Goal: Task Accomplishment & Management: Use online tool/utility

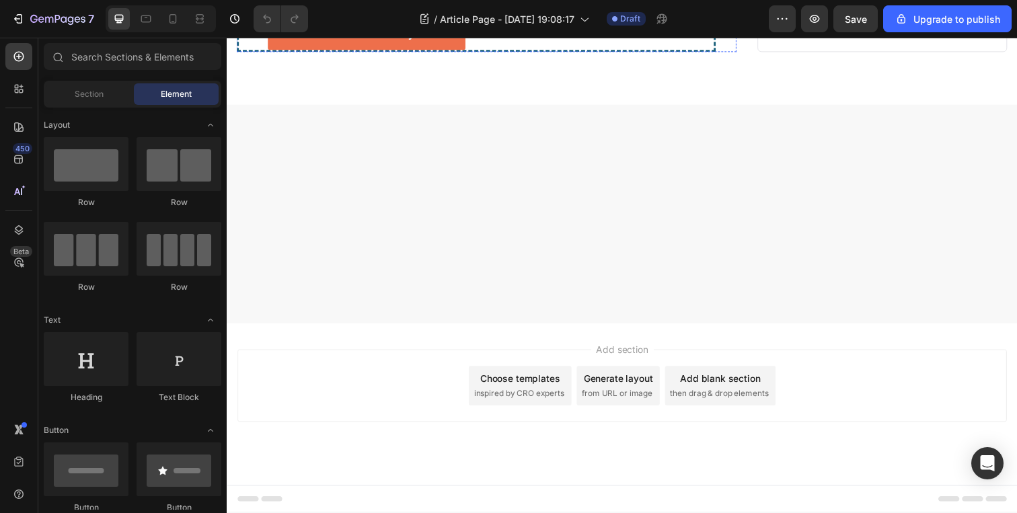
scroll to position [4416, 0]
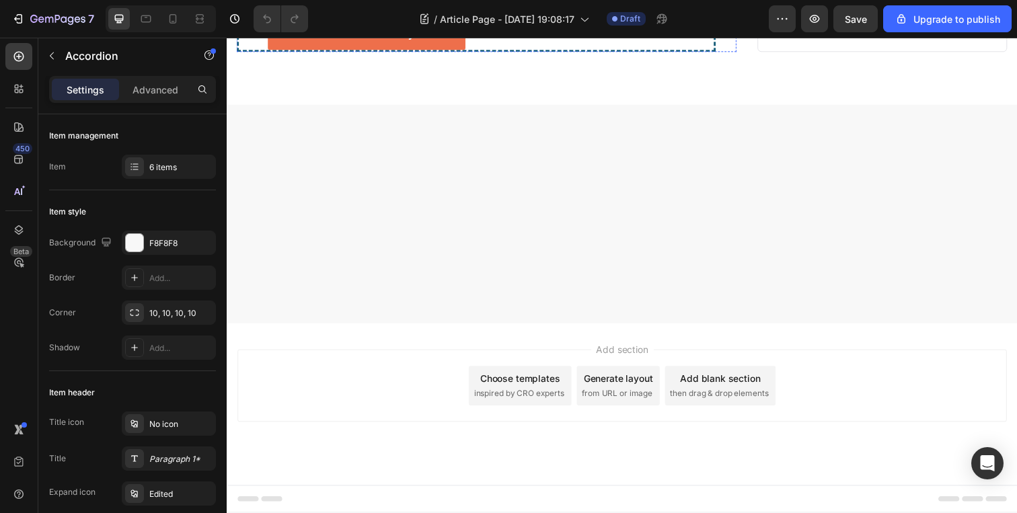
scroll to position [4361, 0]
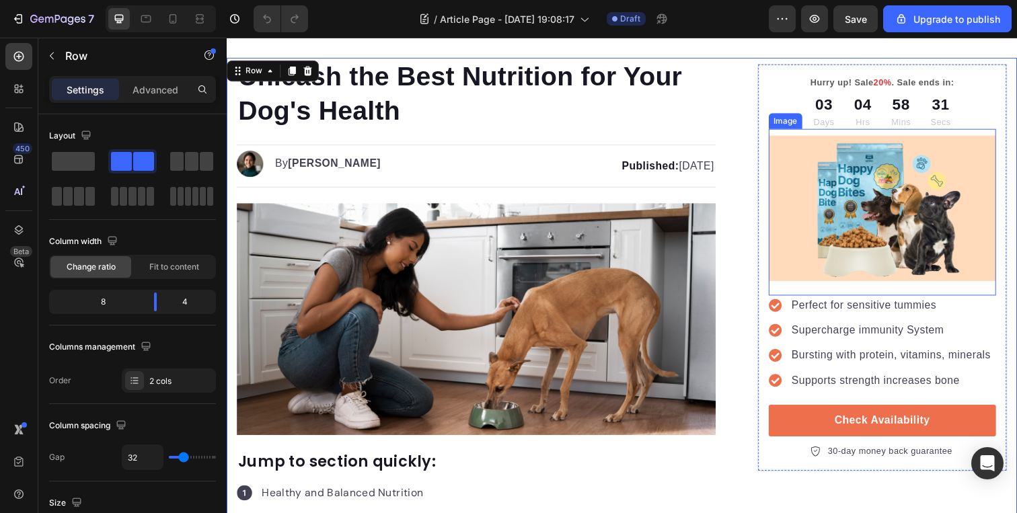
scroll to position [110, 0]
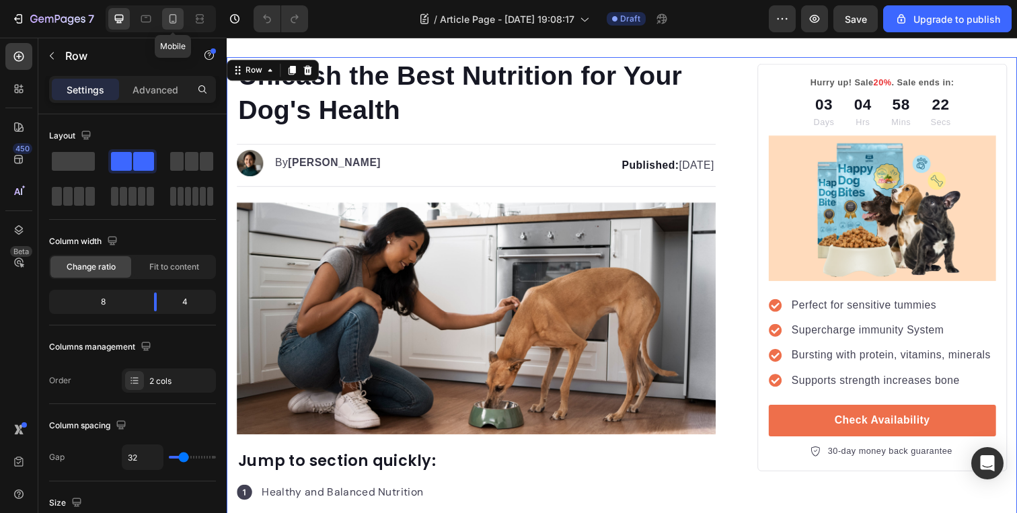
click at [175, 11] on div at bounding box center [173, 19] width 22 height 22
type input "0"
type input "100%"
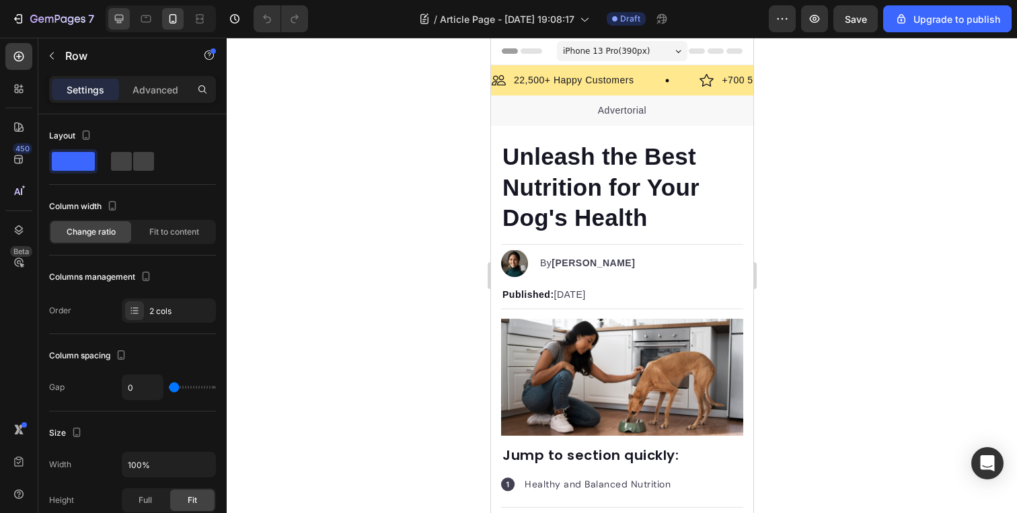
click at [122, 17] on icon at bounding box center [118, 18] width 13 height 13
type input "32"
type input "1200"
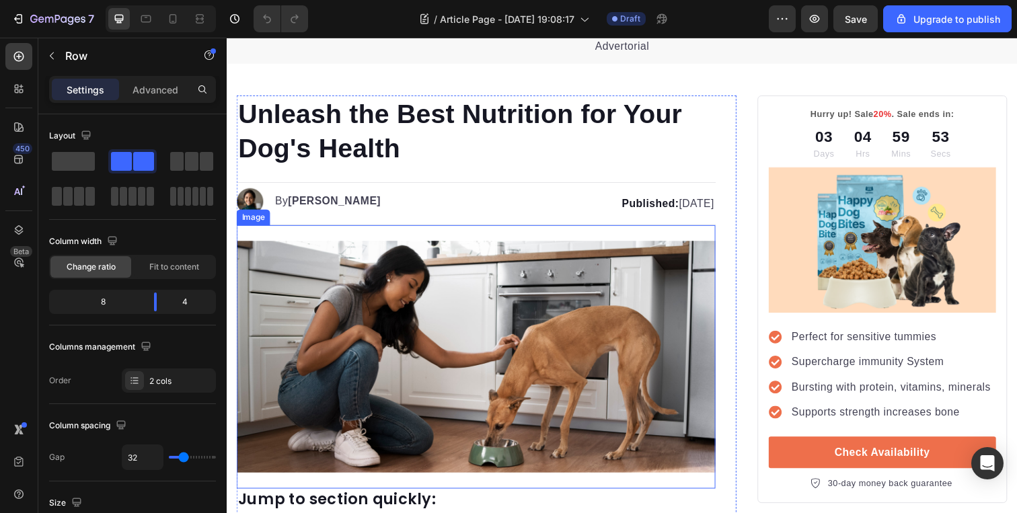
scroll to position [83, 0]
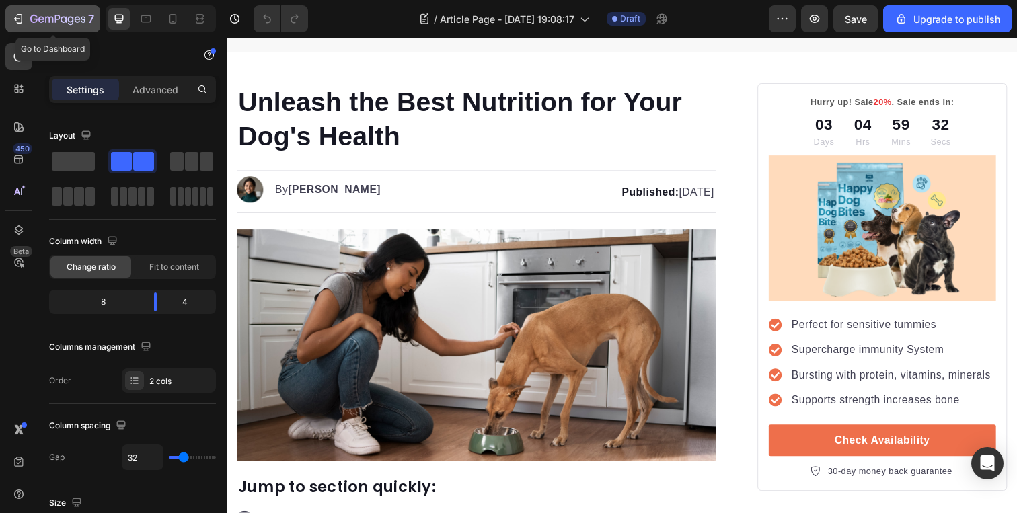
click at [25, 21] on div "7" at bounding box center [52, 19] width 83 height 16
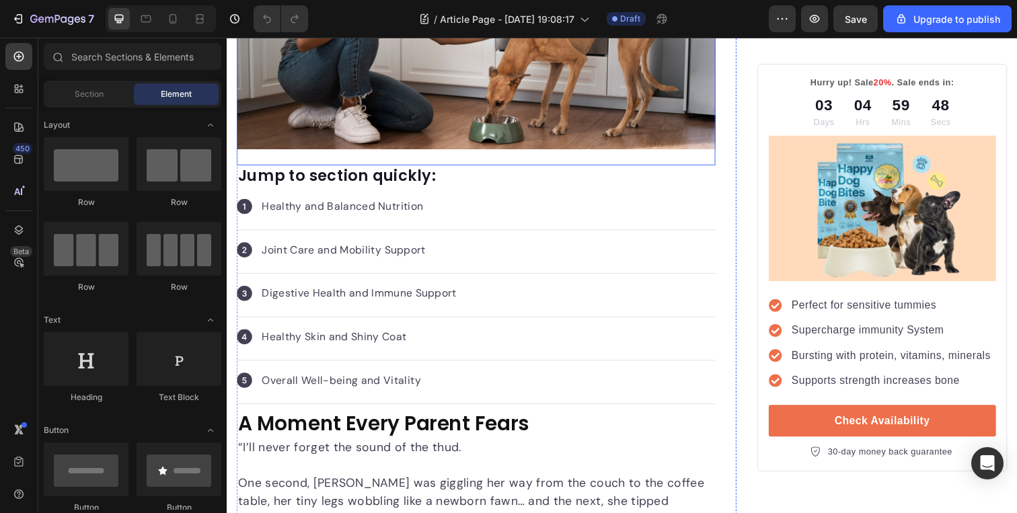
scroll to position [525, 0]
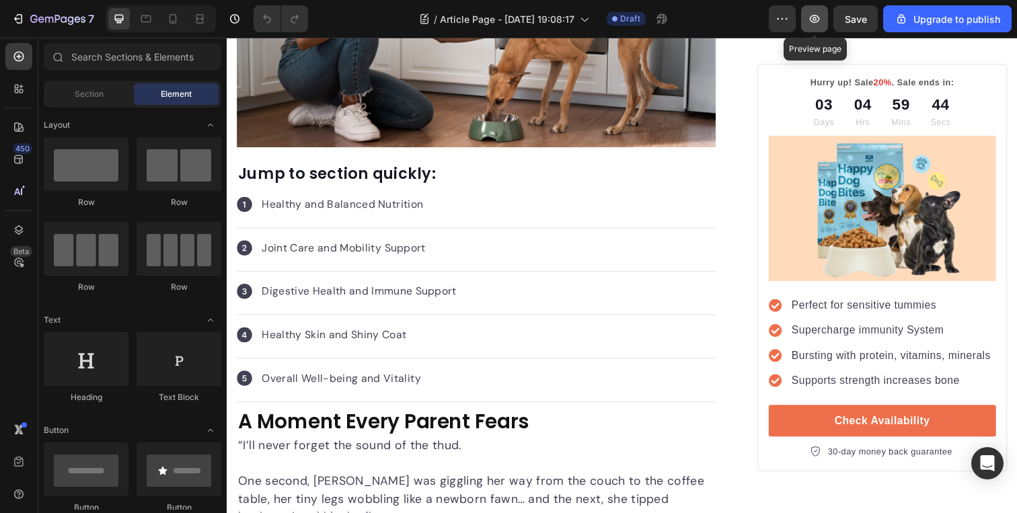
click at [820, 21] on icon "button" at bounding box center [815, 19] width 10 height 8
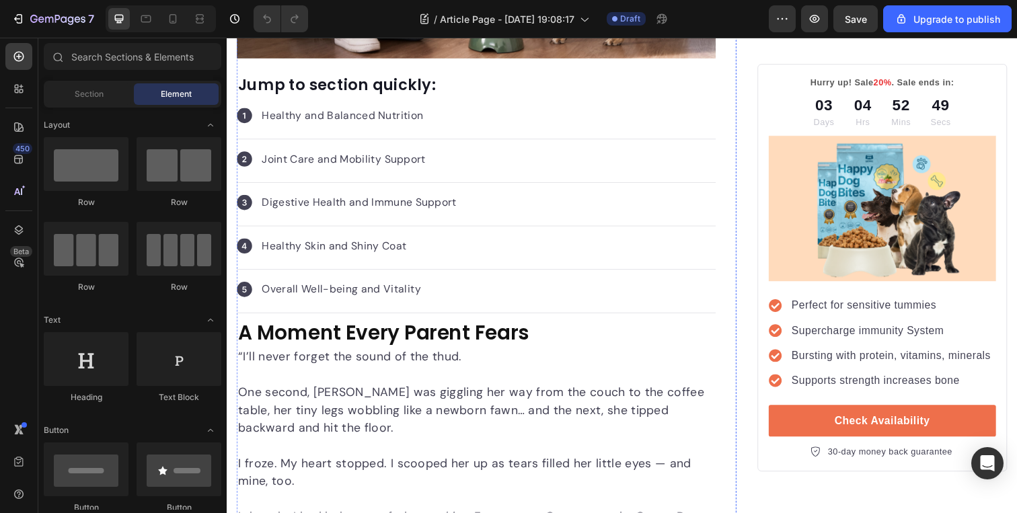
scroll to position [0, 0]
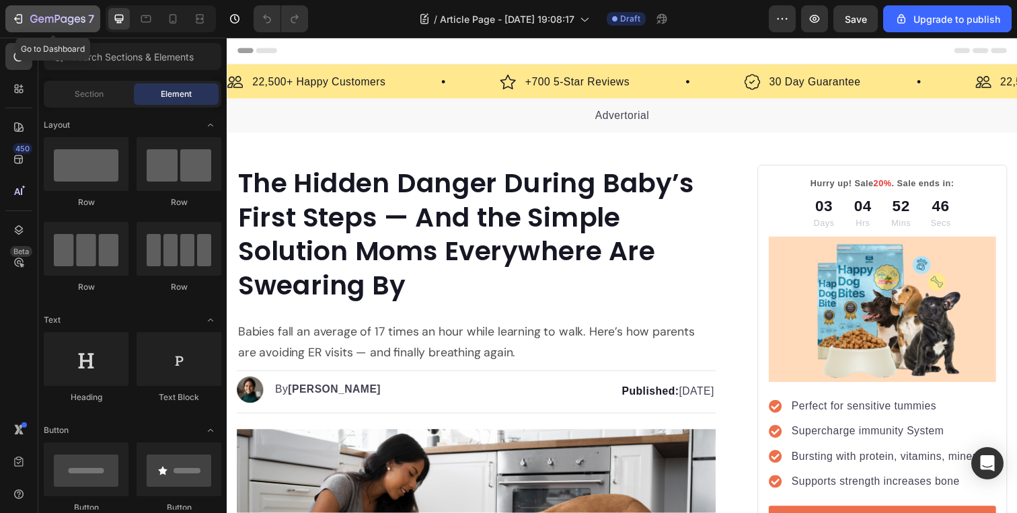
click at [58, 17] on icon "button" at bounding box center [57, 19] width 55 height 11
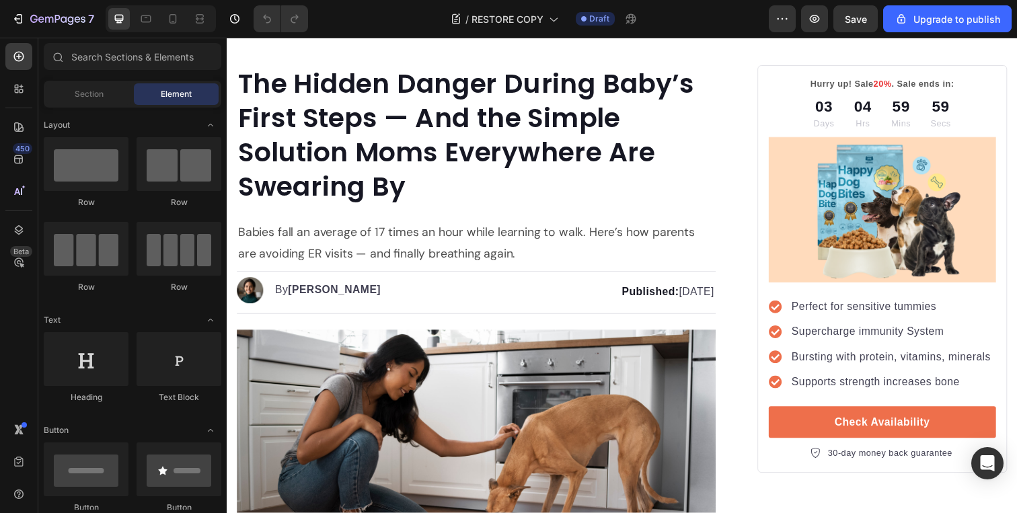
scroll to position [112, 0]
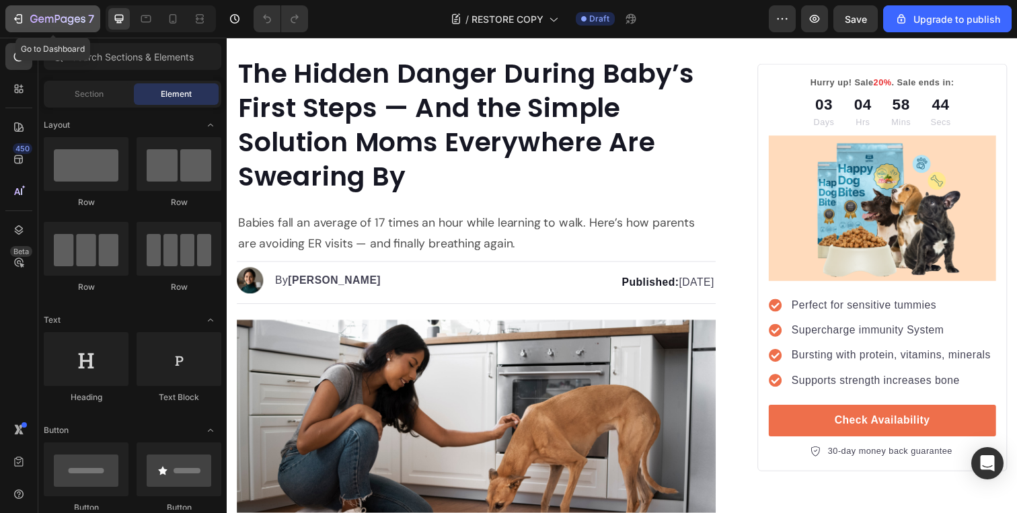
click at [24, 22] on icon "button" at bounding box center [17, 18] width 13 height 13
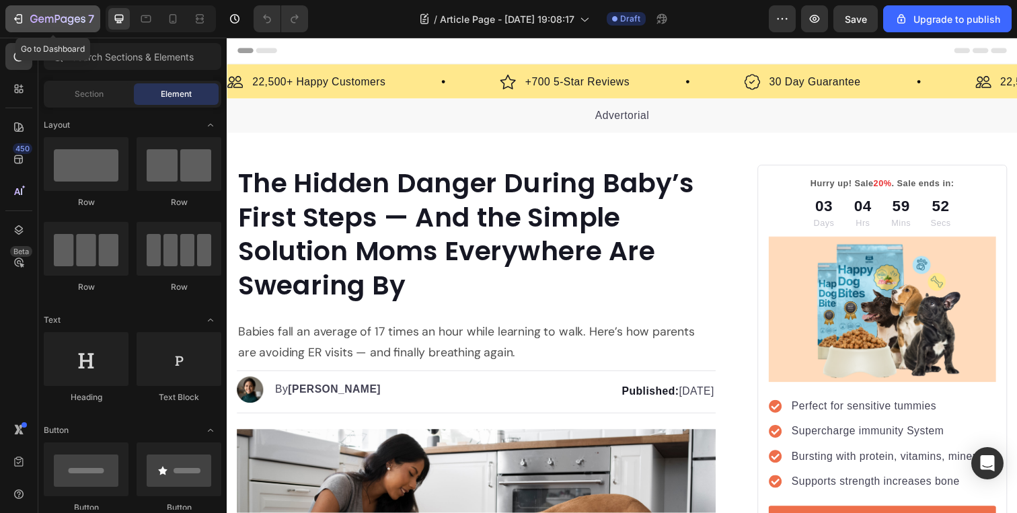
click at [12, 20] on icon "button" at bounding box center [17, 18] width 13 height 13
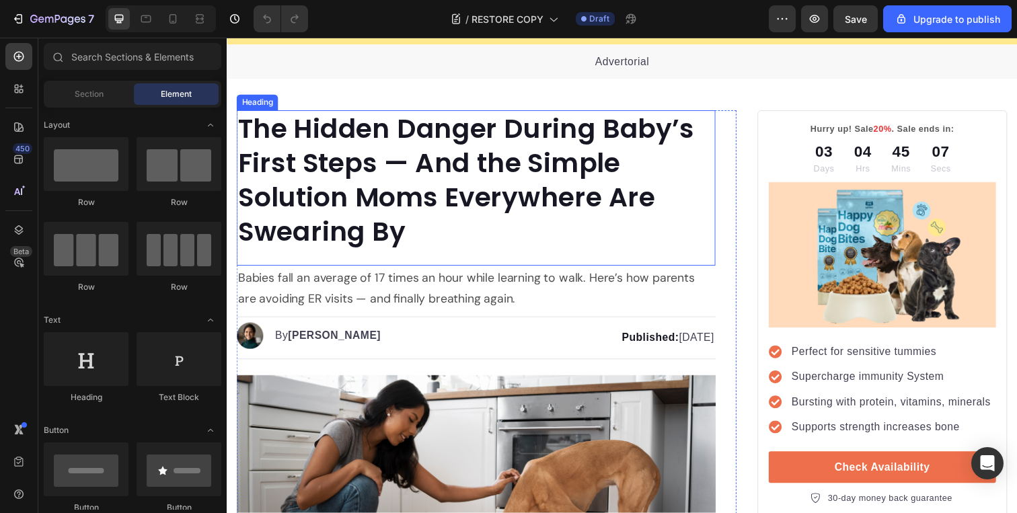
scroll to position [60, 0]
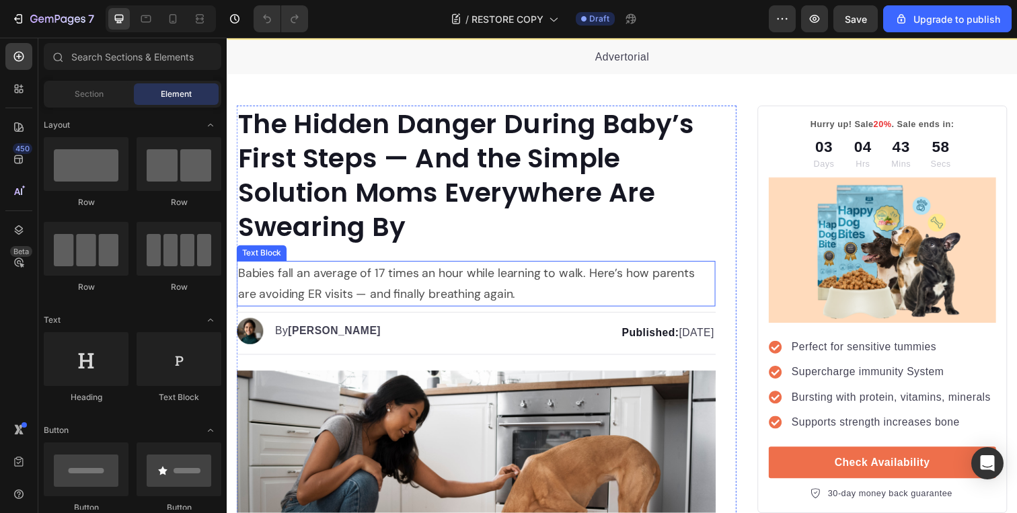
click at [403, 288] on p "Babies fall an average of 17 times an hour while learning to walk. Here’s how p…" at bounding box center [481, 290] width 487 height 44
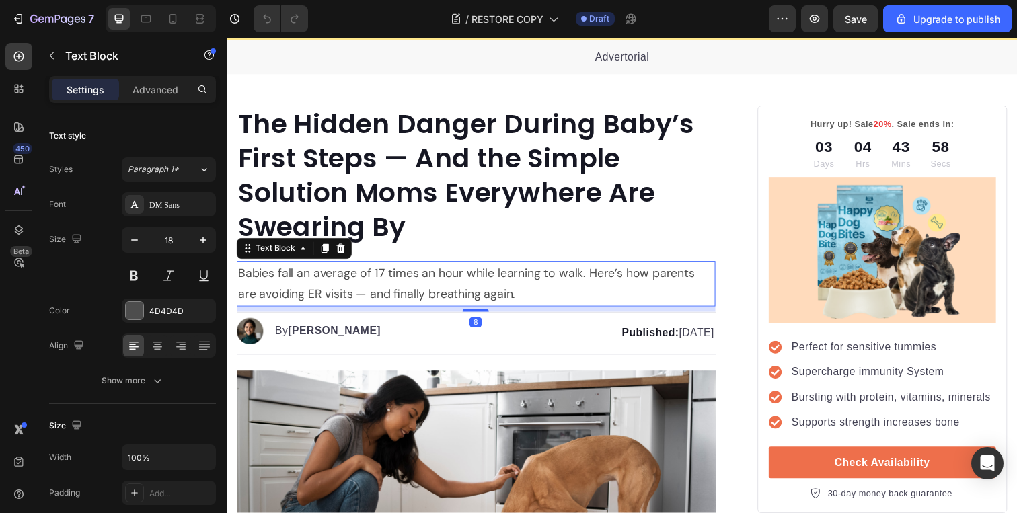
click at [403, 288] on p "Babies fall an average of 17 times an hour while learning to walk. Here’s how p…" at bounding box center [481, 290] width 487 height 44
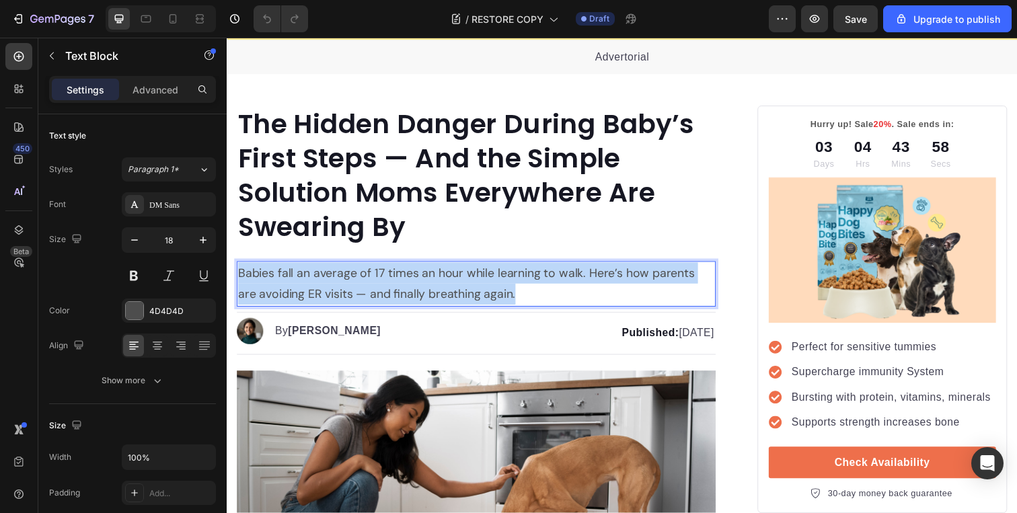
click at [403, 288] on p "Babies fall an average of 17 times an hour while learning to walk. Here’s how p…" at bounding box center [481, 290] width 487 height 44
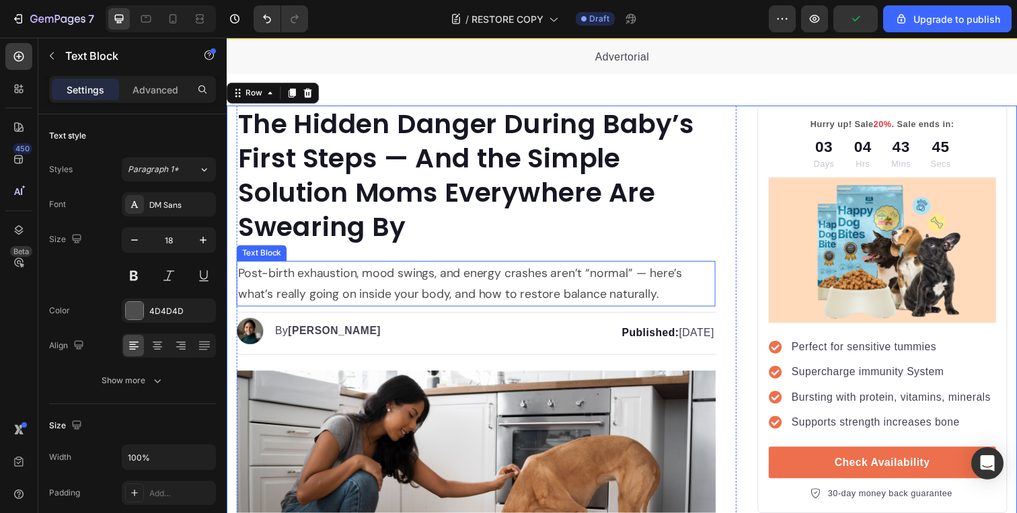
click at [475, 293] on p "Post-birth exhaustion, mood swings, and energy crashes aren’t “normal” — here’s…" at bounding box center [481, 290] width 487 height 44
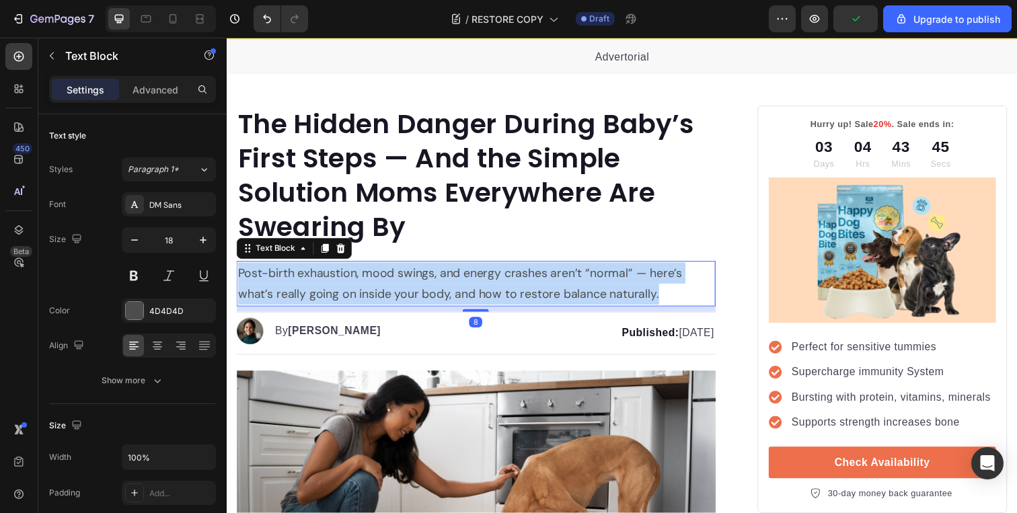
click at [475, 293] on p "Post-birth exhaustion, mood swings, and energy crashes aren’t “normal” — here’s…" at bounding box center [481, 290] width 487 height 44
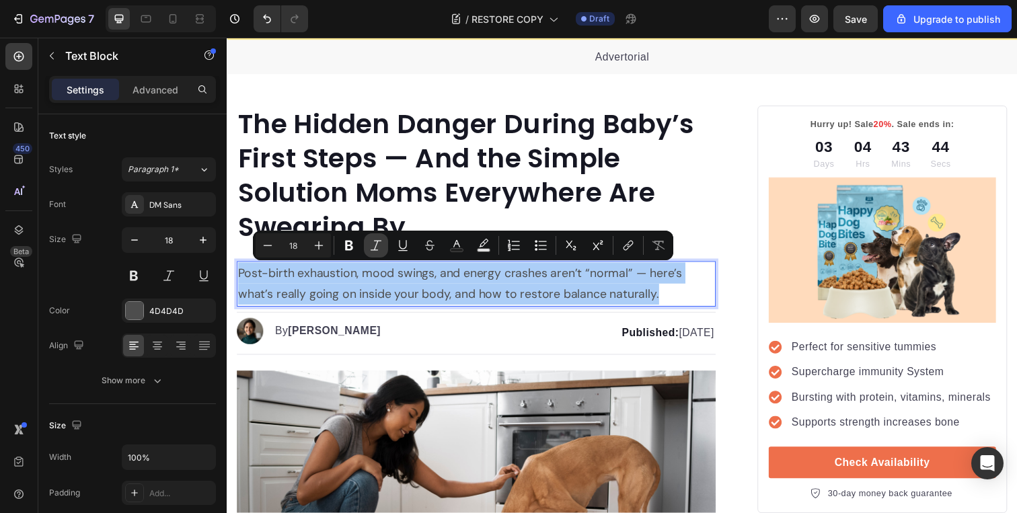
click at [374, 237] on button "Italic" at bounding box center [376, 246] width 24 height 24
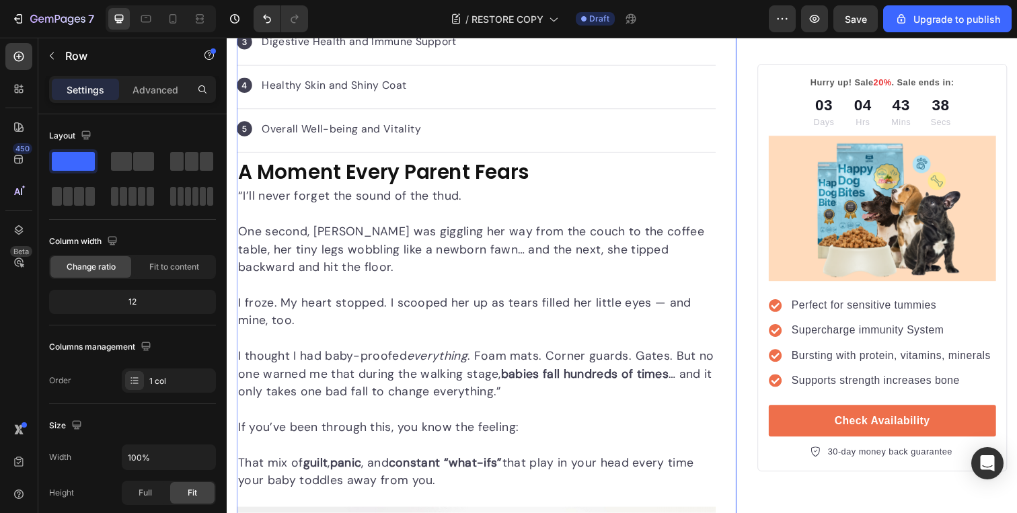
scroll to position [783, 0]
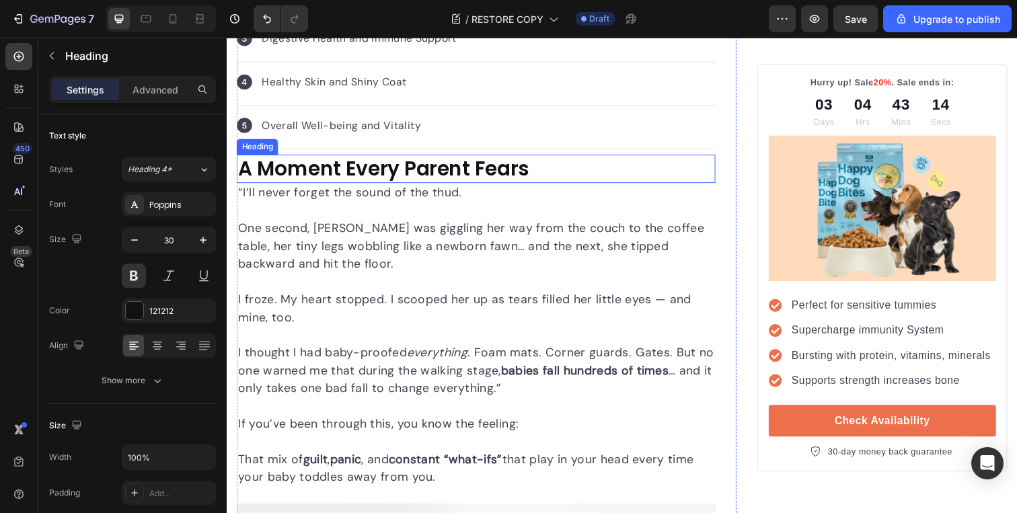
click at [409, 174] on h2 "A Moment Every Parent Fears" at bounding box center [481, 171] width 489 height 29
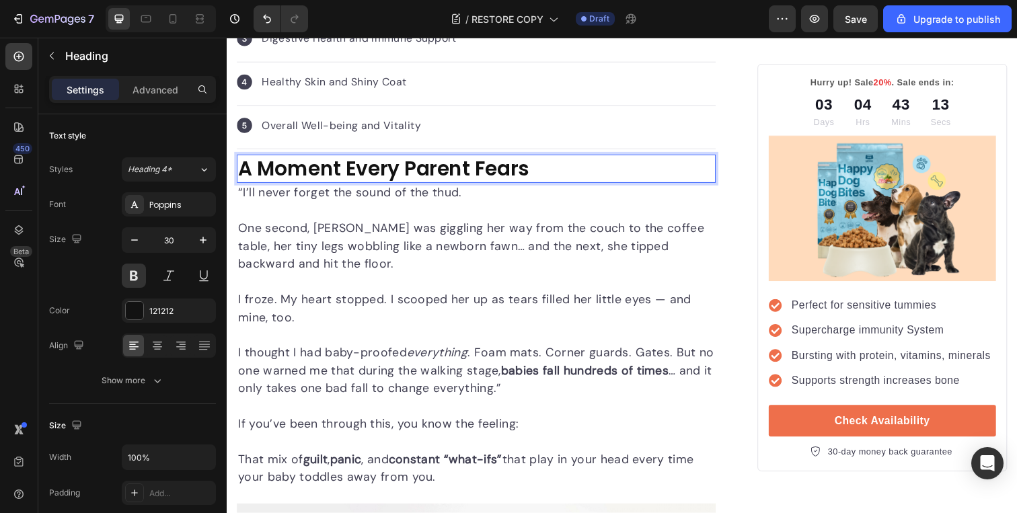
click at [409, 174] on p "A Moment Every Parent Fears" at bounding box center [481, 172] width 487 height 26
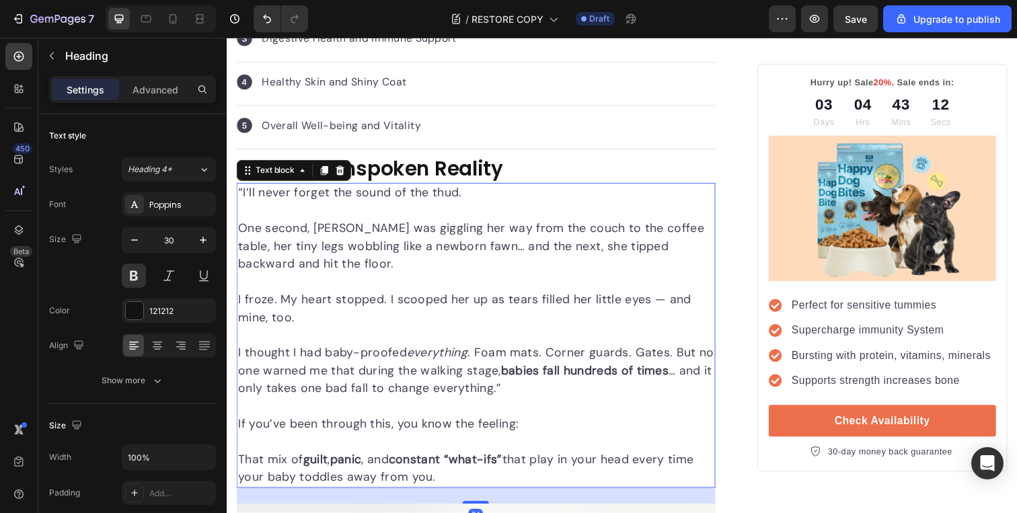
click at [429, 196] on p "“I’ll never forget the sound of the thud." at bounding box center [481, 197] width 487 height 18
click at [448, 427] on p "If you’ve been through this, you know the feeling:" at bounding box center [481, 433] width 487 height 18
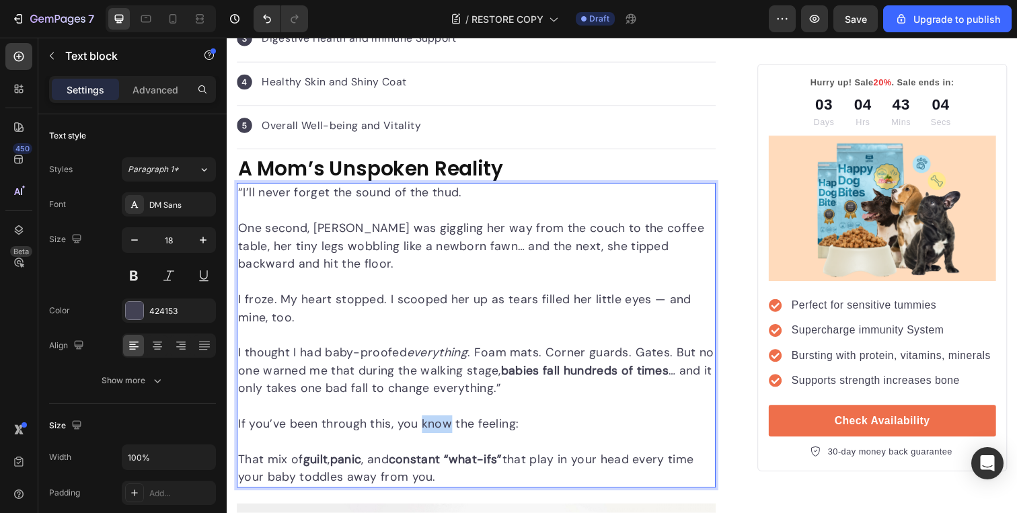
drag, startPoint x: 450, startPoint y: 481, endPoint x: 238, endPoint y: 196, distance: 355.0
click at [238, 196] on div "“I’ll never forget the sound of the thud. One second, Emma was giggling her way…" at bounding box center [481, 342] width 489 height 312
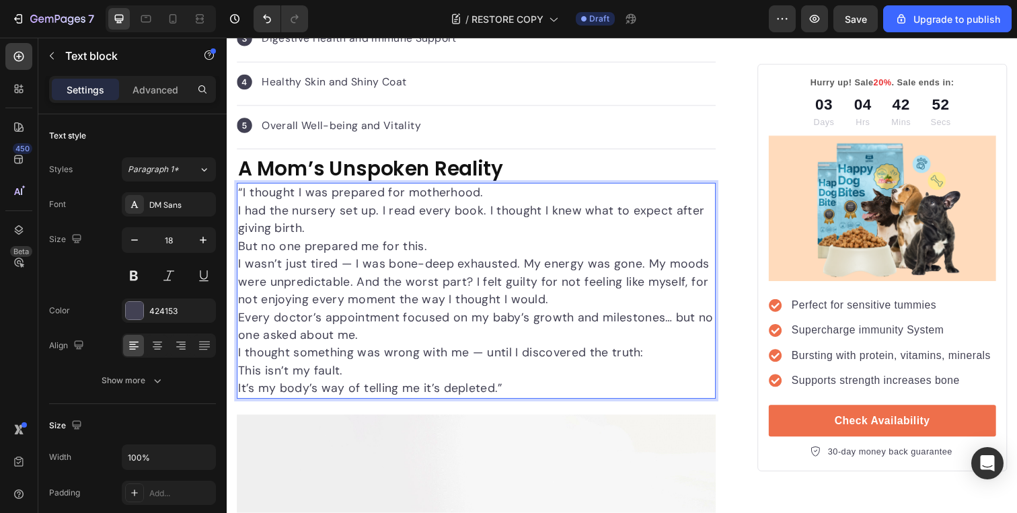
click at [242, 192] on p "“I thought I was prepared for motherhood." at bounding box center [481, 197] width 487 height 18
click at [505, 195] on p "I thought I was prepared for motherhood." at bounding box center [481, 197] width 487 height 18
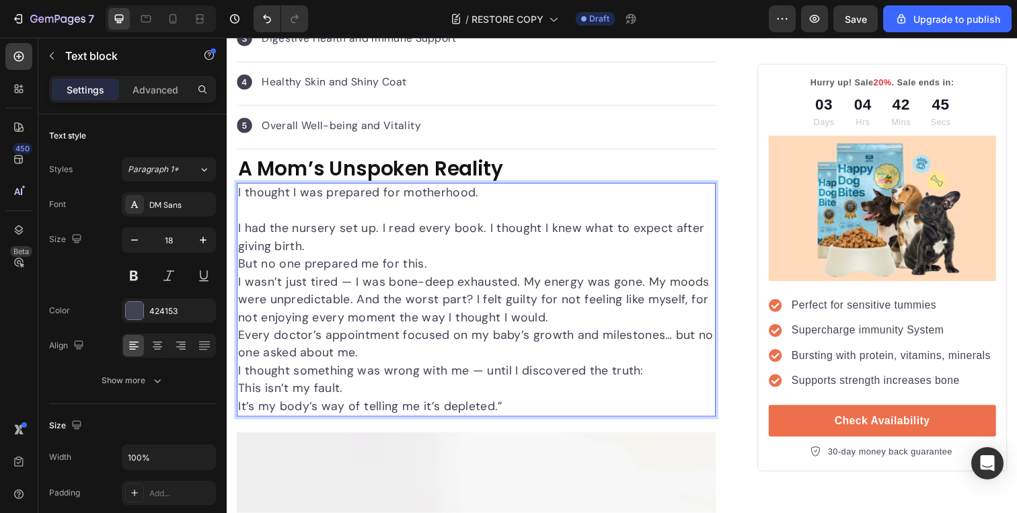
click at [345, 244] on p "I had the nursery set up. I read every book. I thought I knew what to expect af…" at bounding box center [481, 242] width 487 height 36
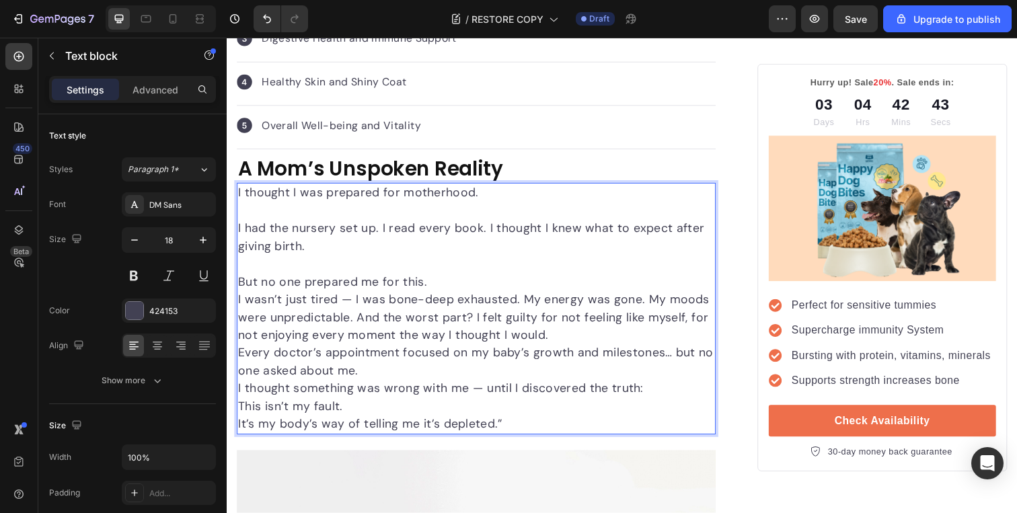
click at [469, 291] on p "But no one prepared me for this." at bounding box center [481, 288] width 487 height 18
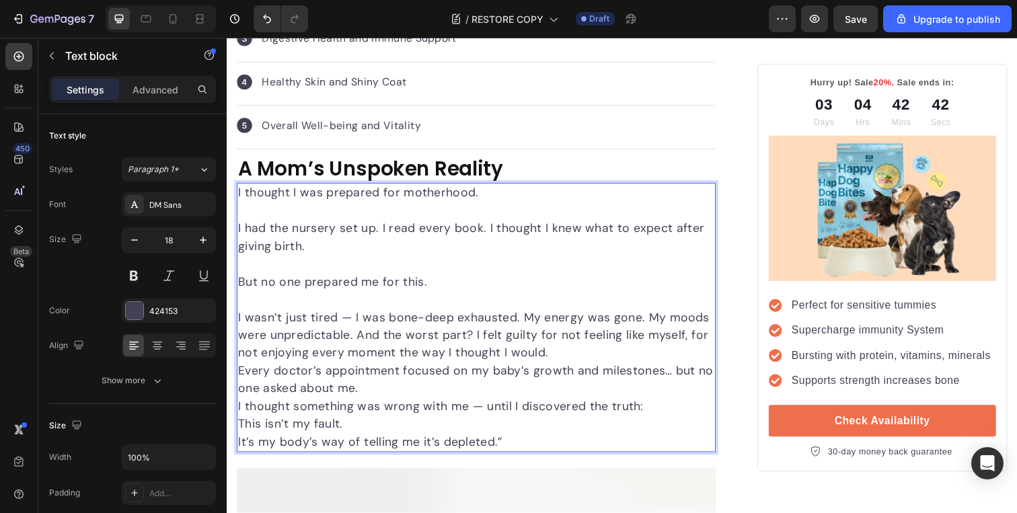
click at [577, 358] on p "I wasn’t just tired — I was bone-deep exhausted. My energy was gone. My moods w…" at bounding box center [481, 342] width 487 height 55
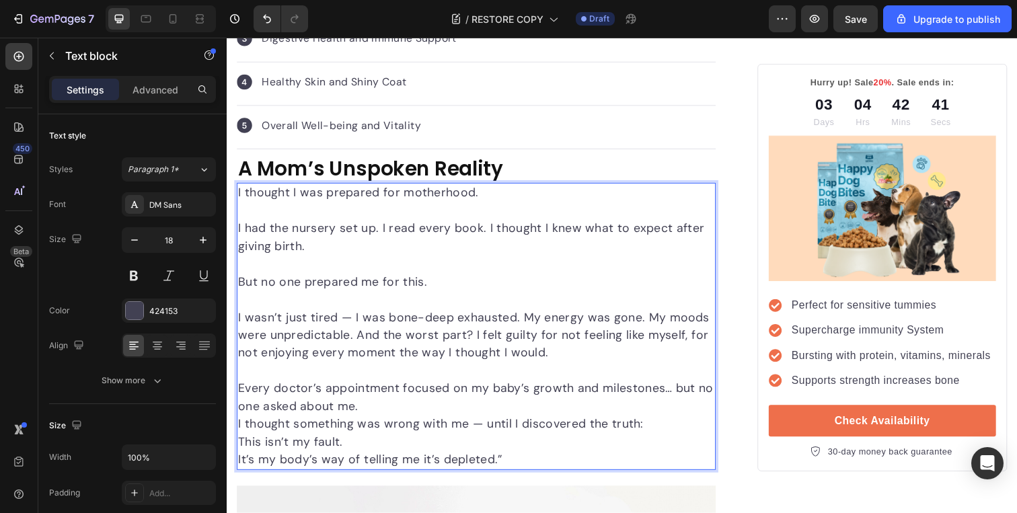
click at [441, 415] on p "Every doctor’s appointment focused on my baby’s growth and milestones… but no o…" at bounding box center [481, 406] width 487 height 36
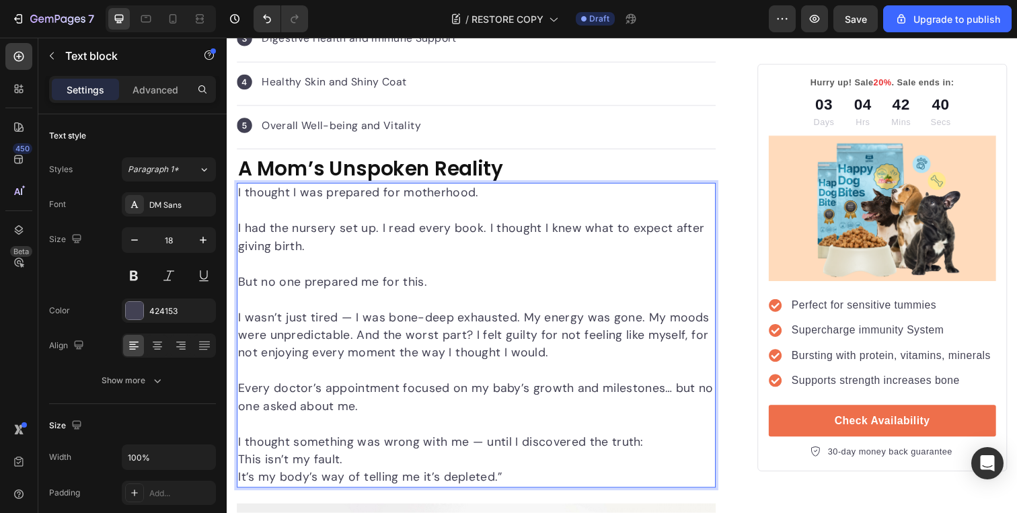
click at [421, 468] on p "I thought something was wrong with me — until I discovered the truth: This isn’…" at bounding box center [481, 469] width 487 height 55
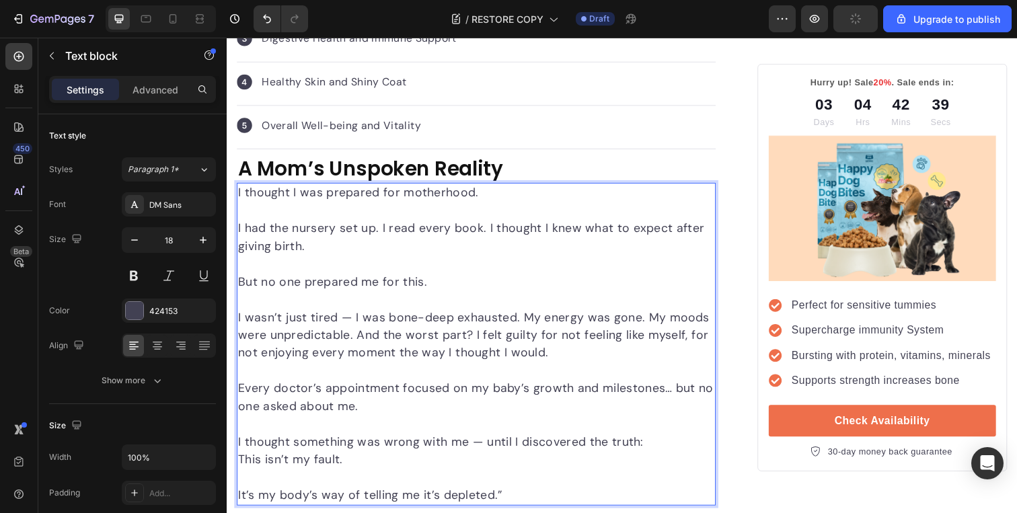
scroll to position [851, 0]
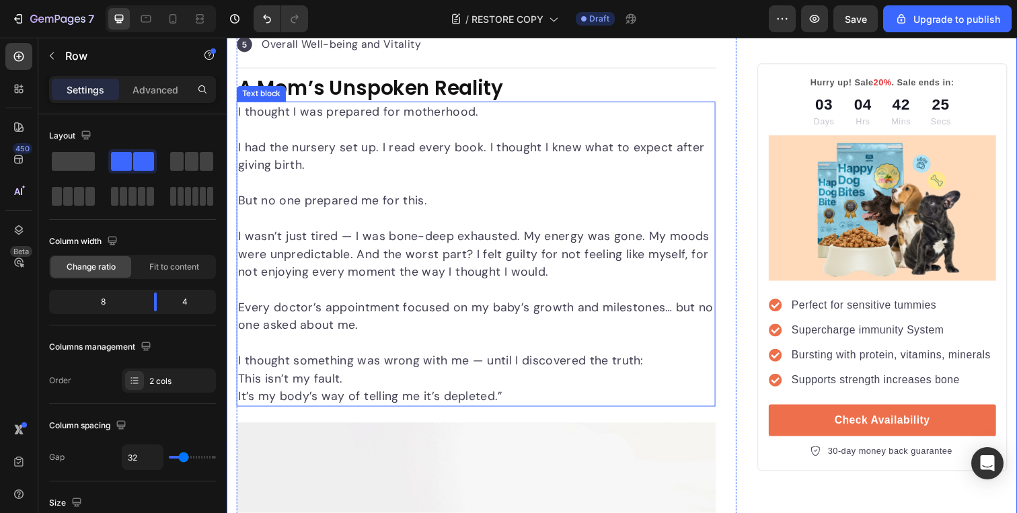
scroll to position [871, 0]
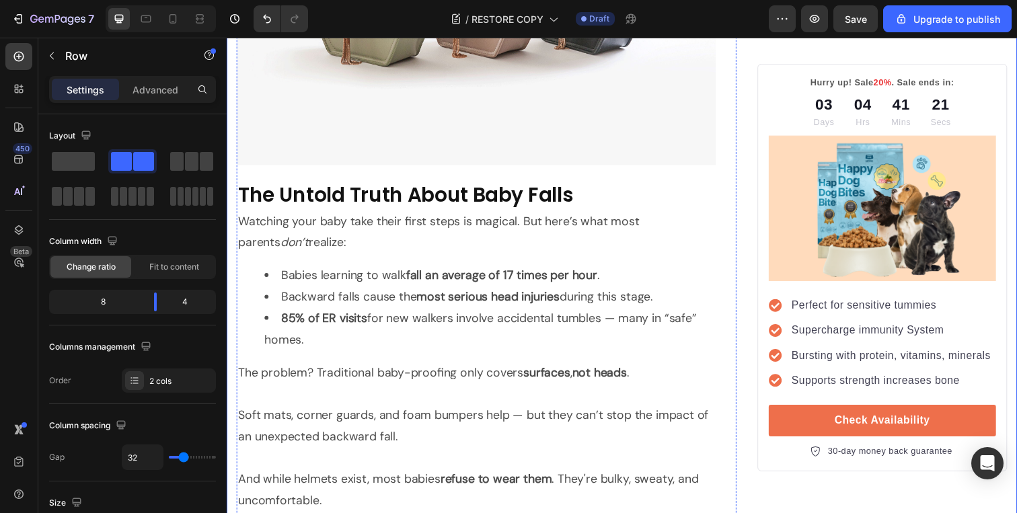
scroll to position [1501, 0]
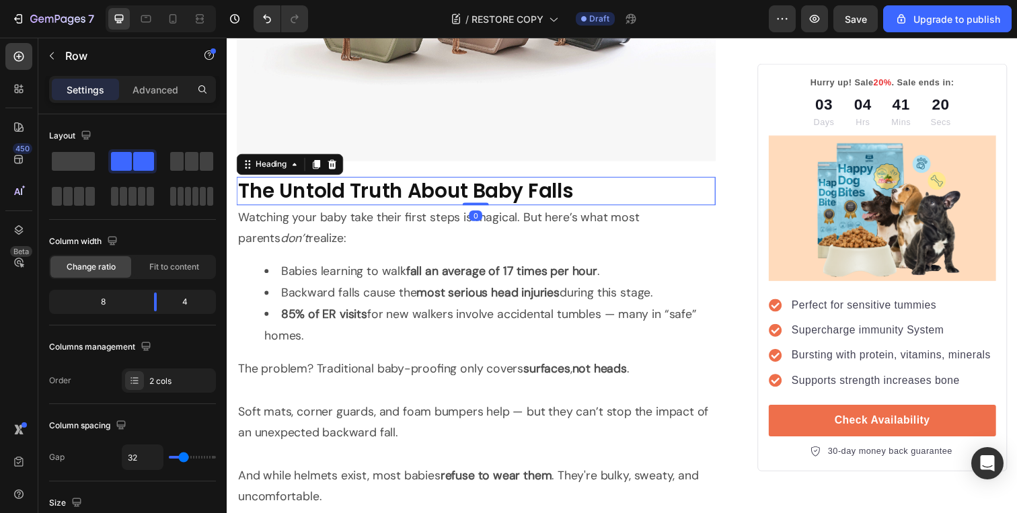
click at [485, 196] on strong "The Untold Truth About Baby Falls" at bounding box center [409, 194] width 343 height 29
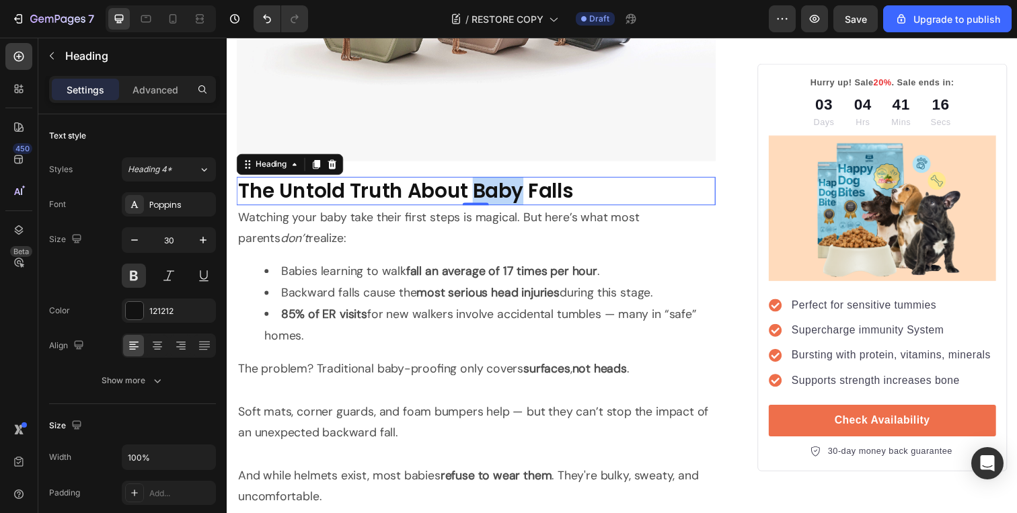
click at [490, 199] on strong "The Untold Truth About Baby Falls" at bounding box center [409, 194] width 343 height 29
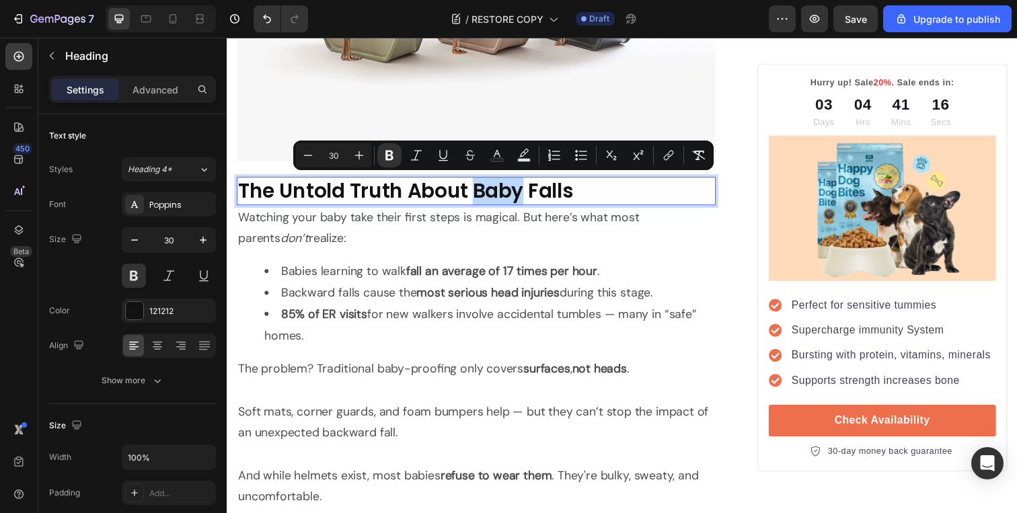
click at [490, 199] on strong "The Untold Truth About Baby Falls" at bounding box center [409, 194] width 343 height 29
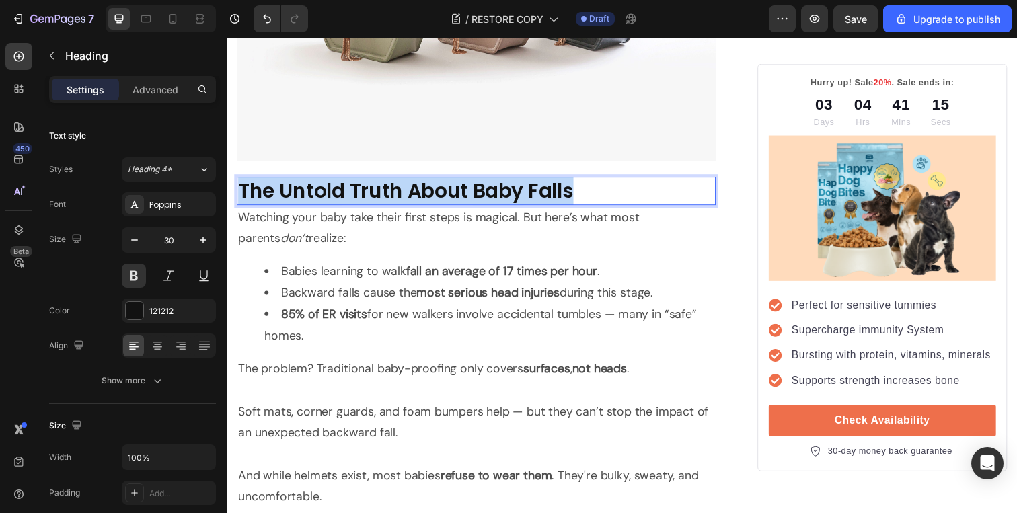
click at [490, 199] on strong "The Untold Truth About Baby Falls" at bounding box center [409, 194] width 343 height 29
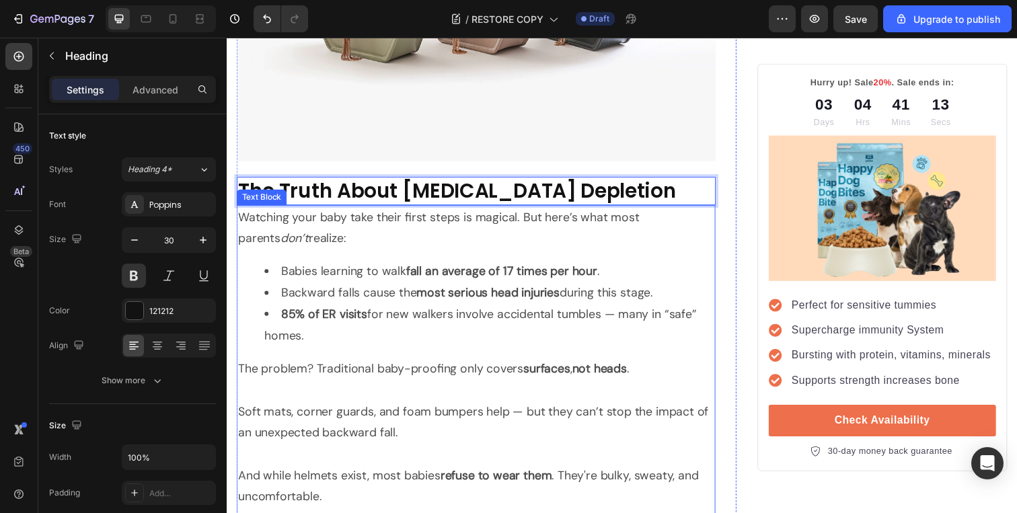
click at [373, 244] on p "Watching your baby take their first steps is magical. But here’s what most pare…" at bounding box center [481, 233] width 487 height 44
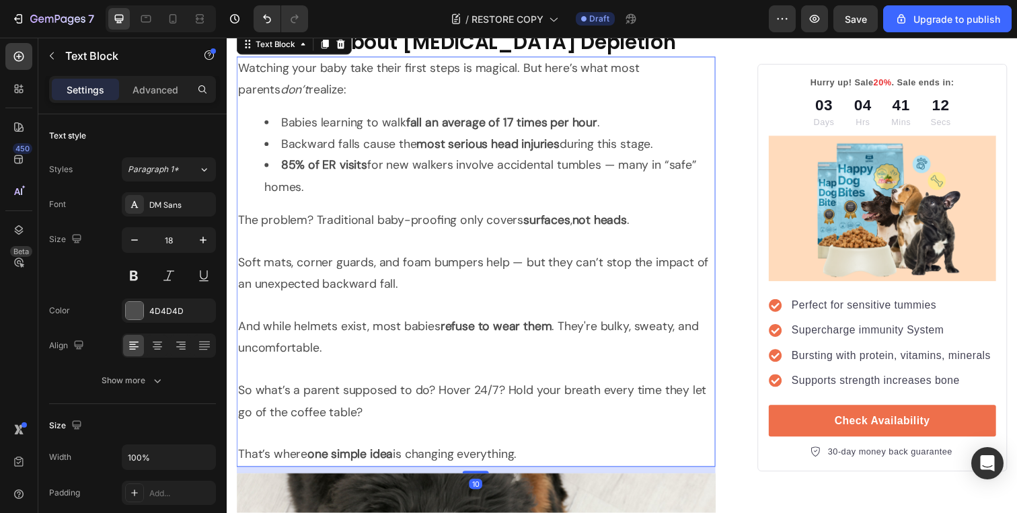
scroll to position [1655, 0]
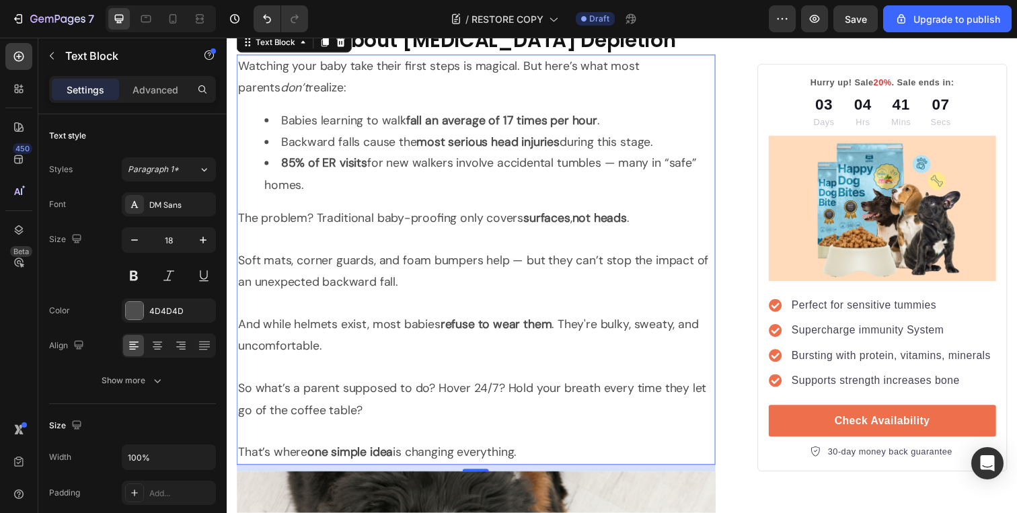
click at [535, 463] on p "That’s where one simple idea is changing everything." at bounding box center [481, 462] width 487 height 22
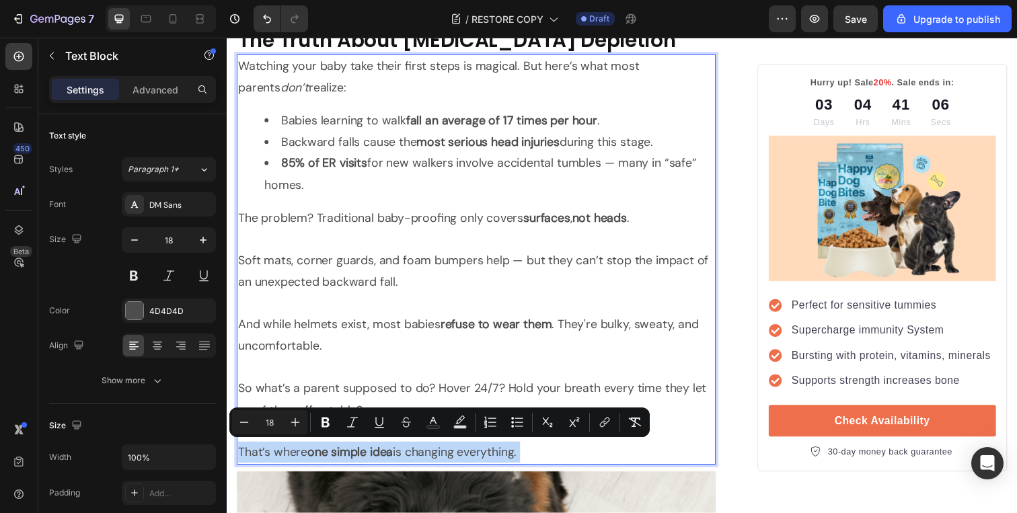
drag, startPoint x: 535, startPoint y: 463, endPoint x: 331, endPoint y: 288, distance: 268.7
click at [331, 288] on div "Watching your baby take their first steps is magical. But here’s what most pare…" at bounding box center [481, 264] width 489 height 419
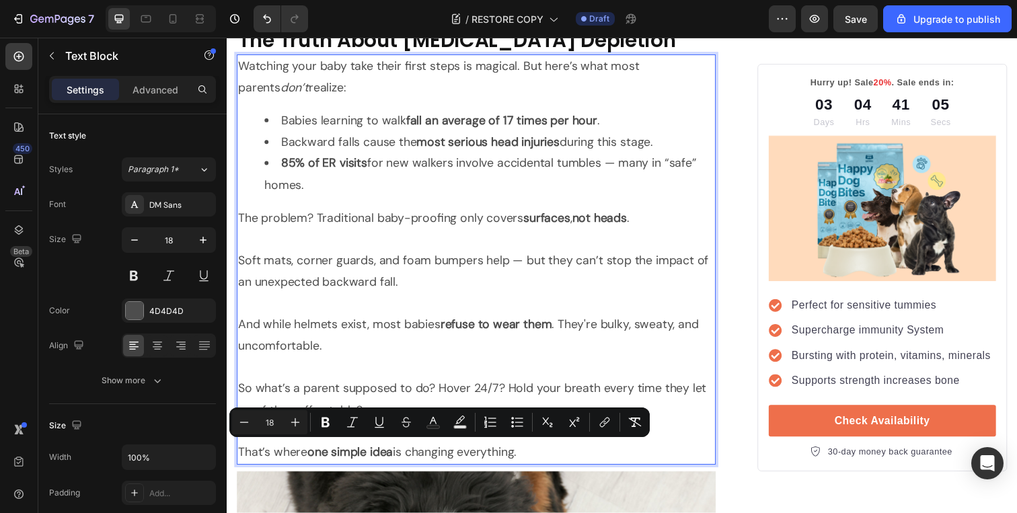
click at [331, 288] on p "Soft mats, corner guards, and foam bumpers help — but they can’t stop the impac…" at bounding box center [481, 265] width 487 height 65
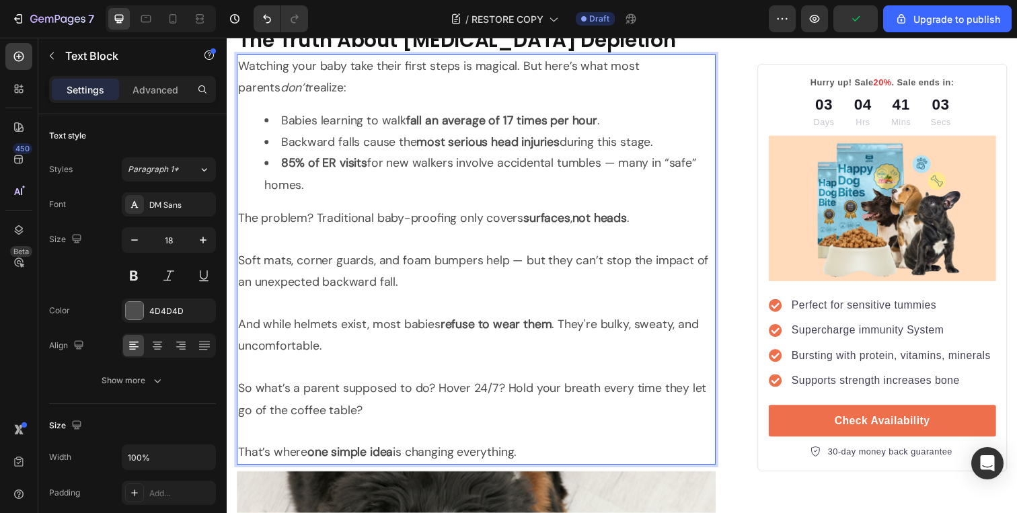
drag, startPoint x: 542, startPoint y: 459, endPoint x: 241, endPoint y: 75, distance: 488.4
click at [241, 75] on div "Watching your baby take their first steps is magical. But here’s what most pare…" at bounding box center [481, 264] width 489 height 419
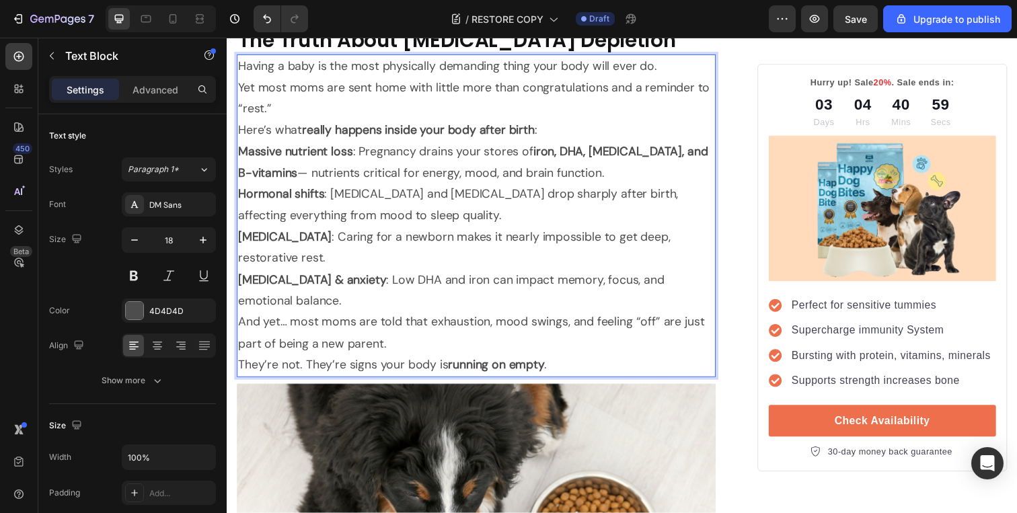
click at [683, 68] on p "Having a baby is the most physically demanding thing your body will ever do. Ye…" at bounding box center [481, 89] width 487 height 65
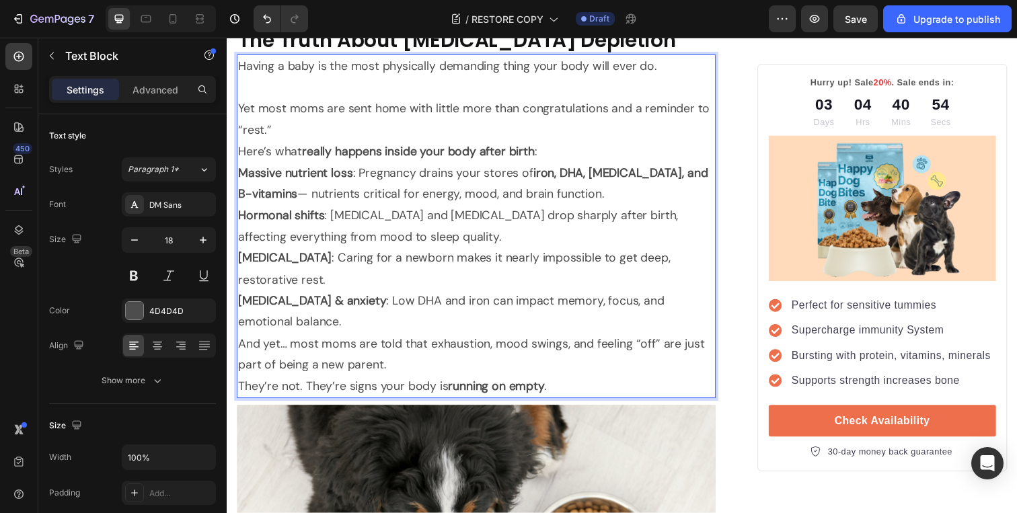
click at [240, 111] on p "⁠⁠⁠⁠⁠⁠⁠ Yet most moms are sent home with little more than congratulations and a…" at bounding box center [481, 110] width 487 height 65
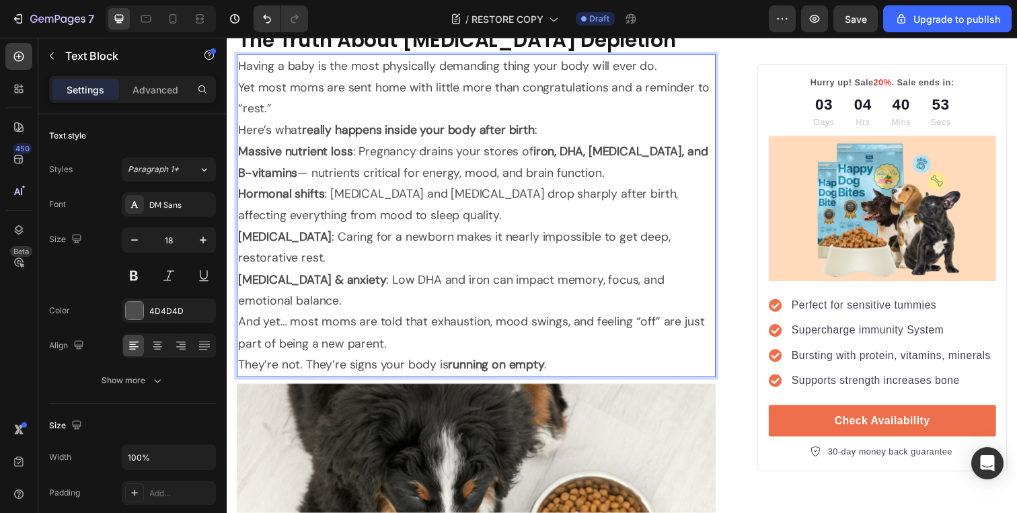
click at [285, 112] on p "Yet most moms are sent home with little more than congratulations and a reminde…" at bounding box center [481, 100] width 487 height 44
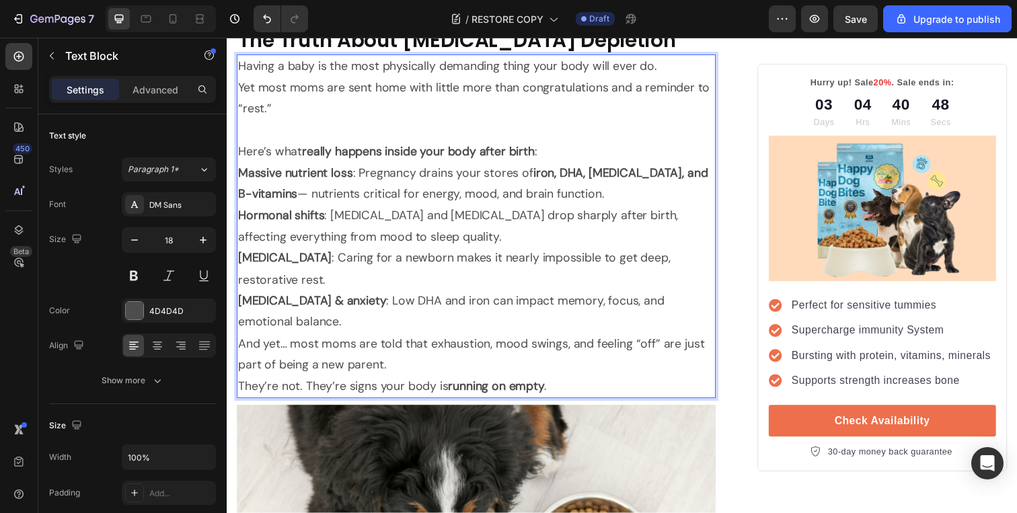
click at [552, 153] on p "Here’s what really happens inside your body after birth :" at bounding box center [481, 154] width 487 height 22
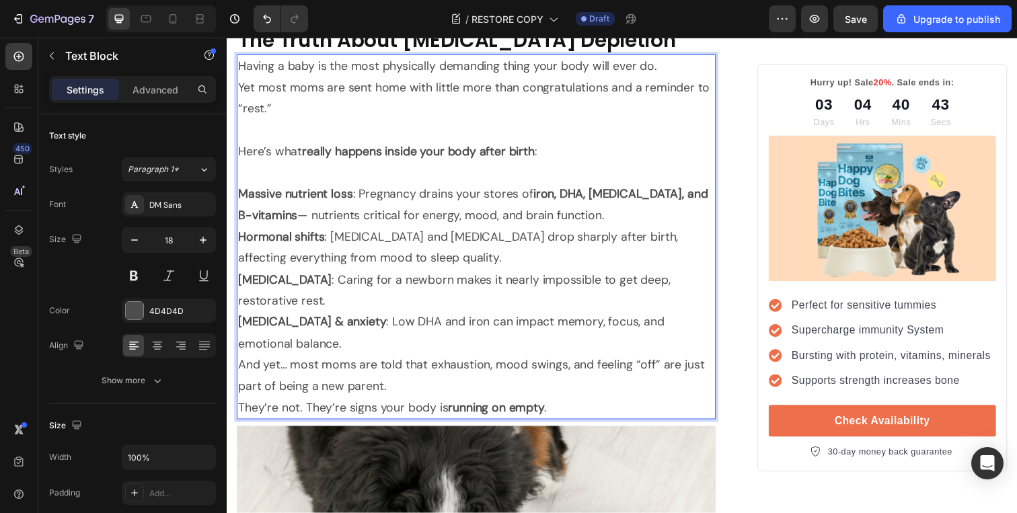
click at [242, 193] on strong "Massive nutrient loss" at bounding box center [296, 198] width 117 height 16
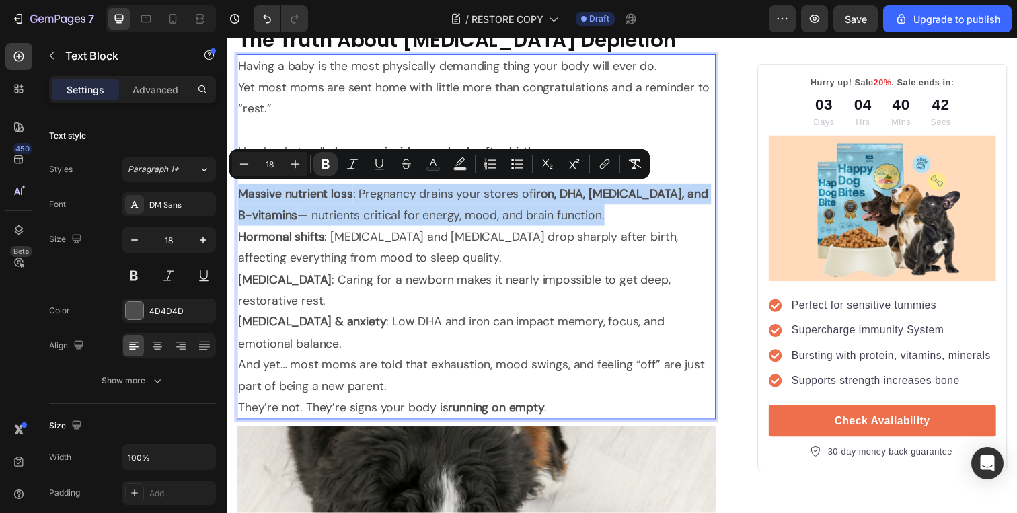
click at [242, 193] on strong "Massive nutrient loss" at bounding box center [296, 198] width 117 height 16
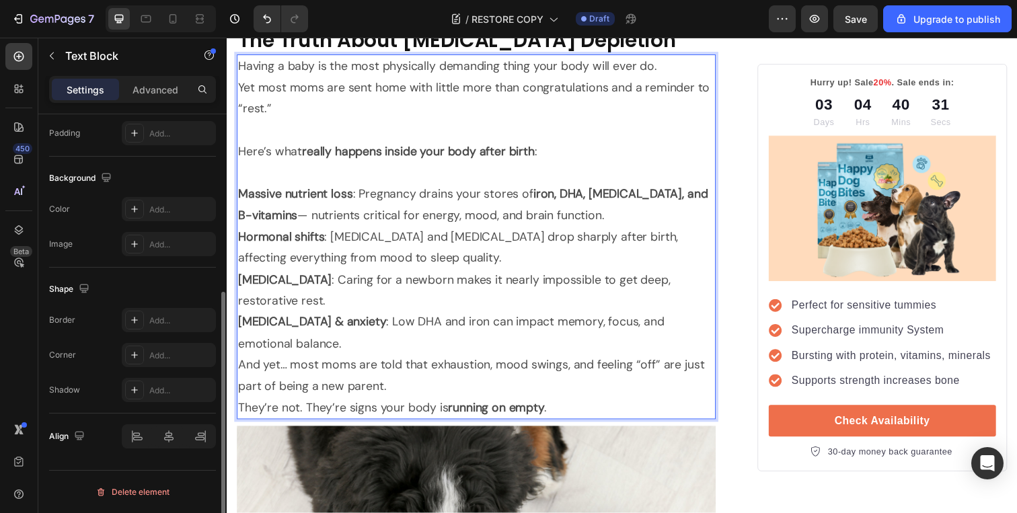
scroll to position [0, 0]
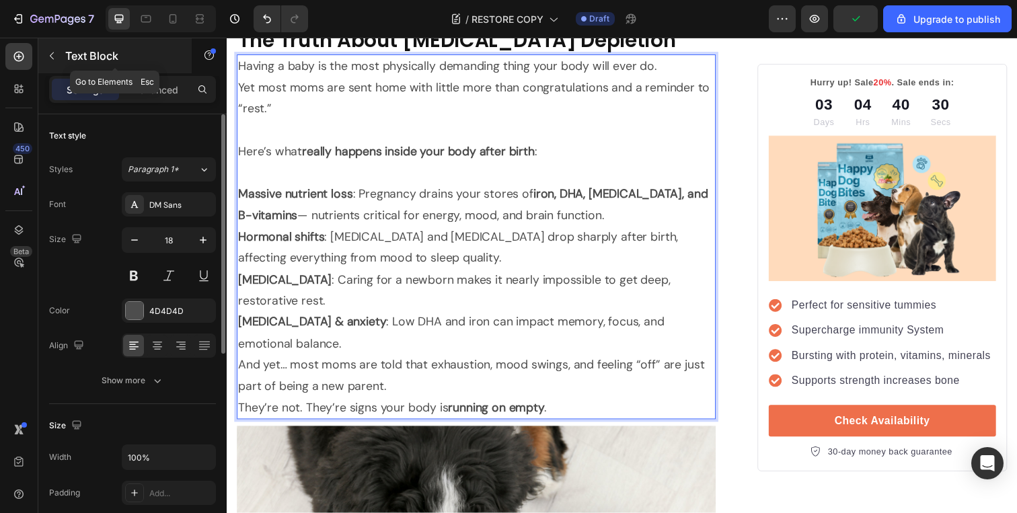
click at [50, 60] on icon "button" at bounding box center [51, 55] width 11 height 11
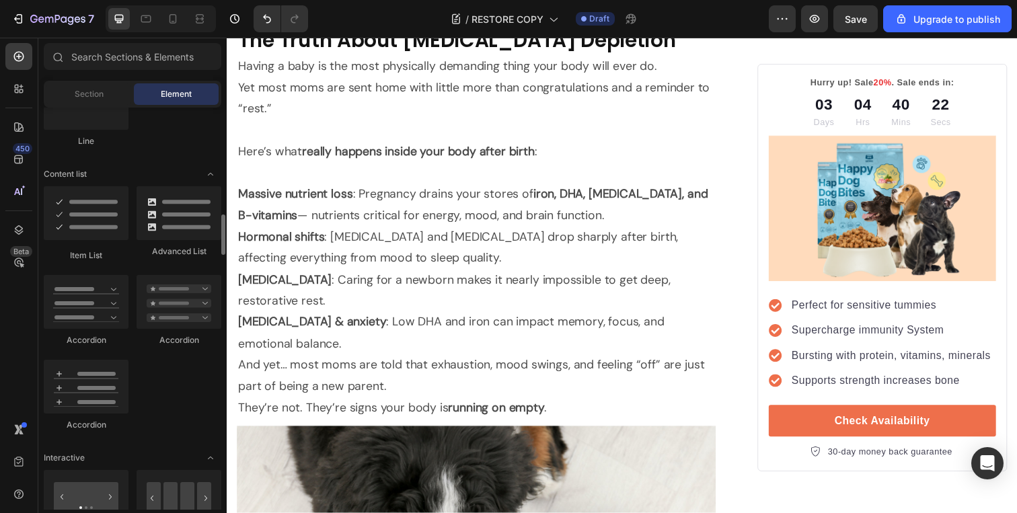
scroll to position [1016, 0]
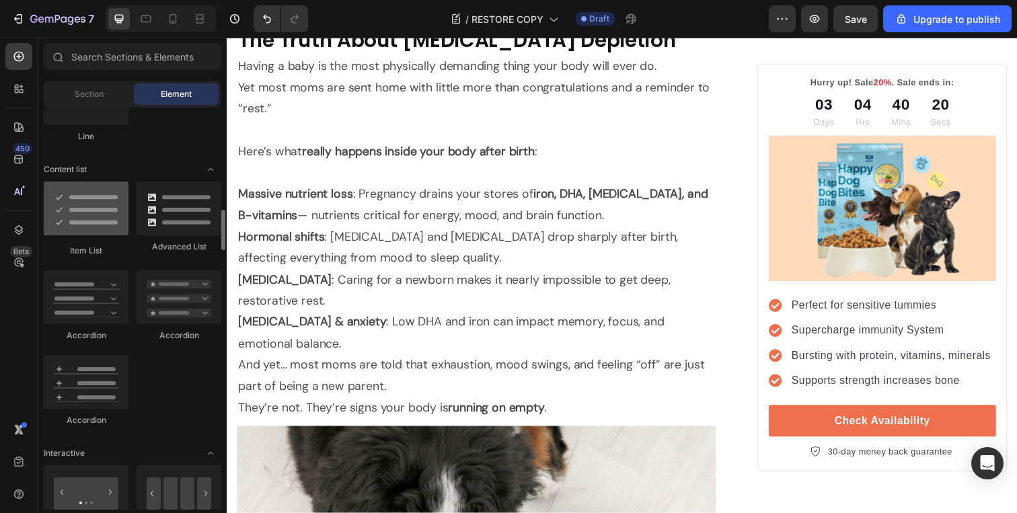
click at [101, 216] on div at bounding box center [86, 209] width 85 height 54
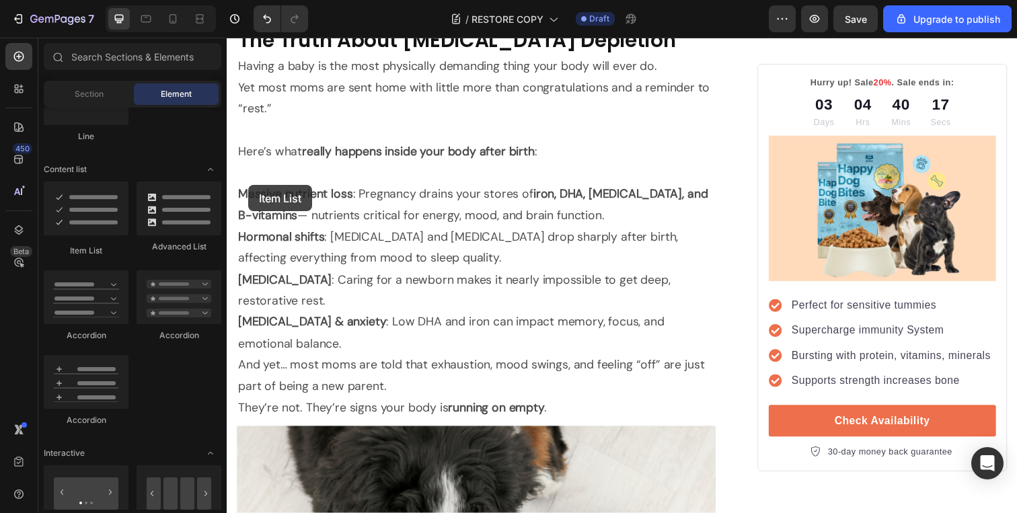
drag, startPoint x: 320, startPoint y: 245, endPoint x: 249, endPoint y: 190, distance: 90.2
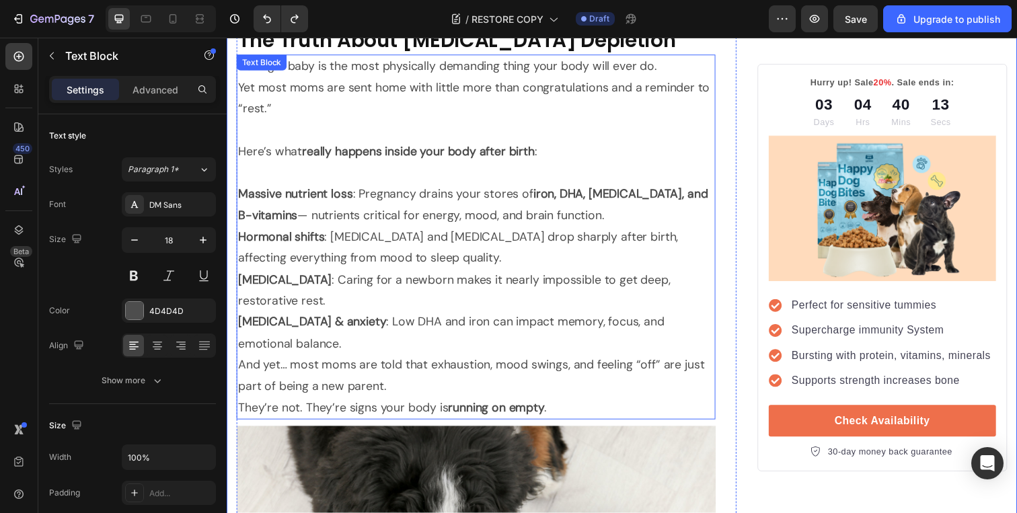
click at [244, 195] on strong "Massive nutrient loss" at bounding box center [296, 198] width 117 height 16
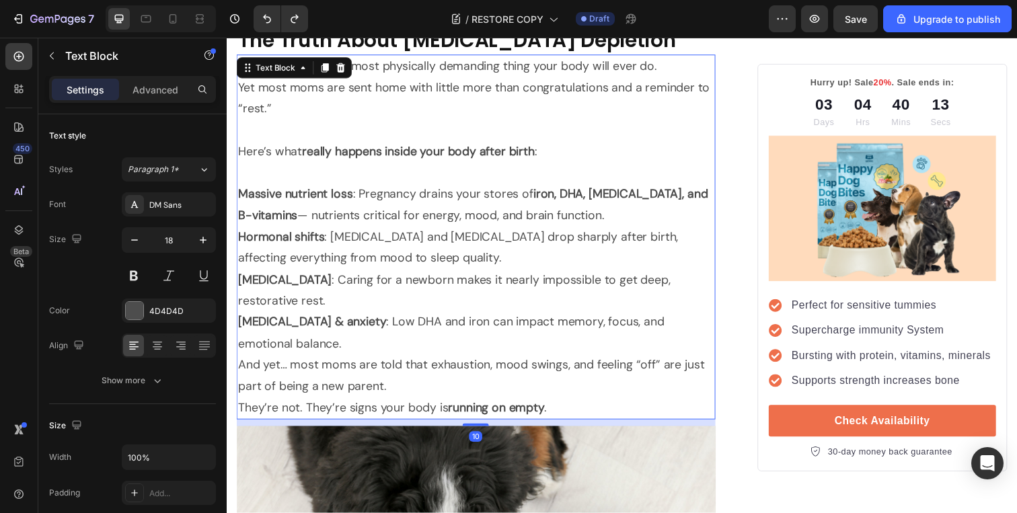
click at [244, 195] on strong "Massive nutrient loss" at bounding box center [296, 198] width 117 height 16
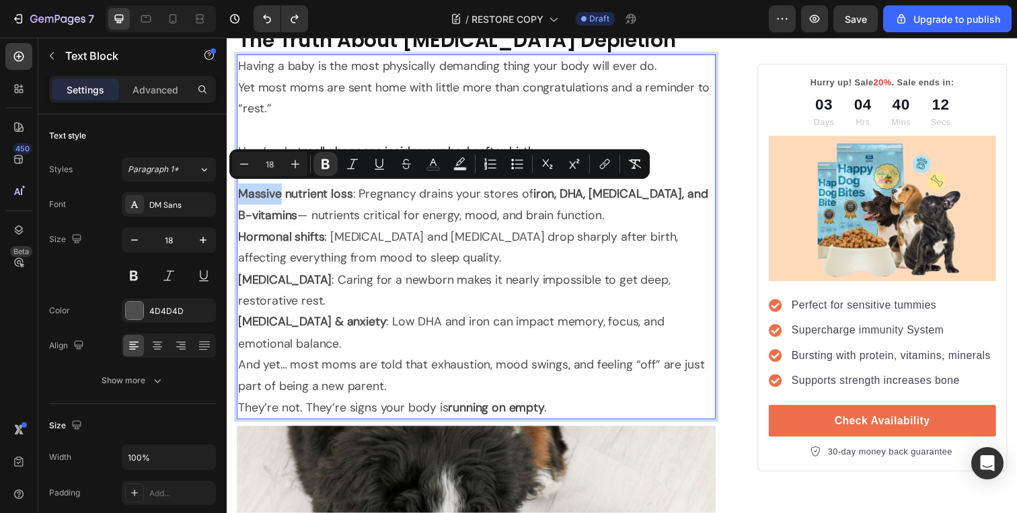
click at [240, 195] on strong "Massive nutrient loss" at bounding box center [296, 198] width 117 height 16
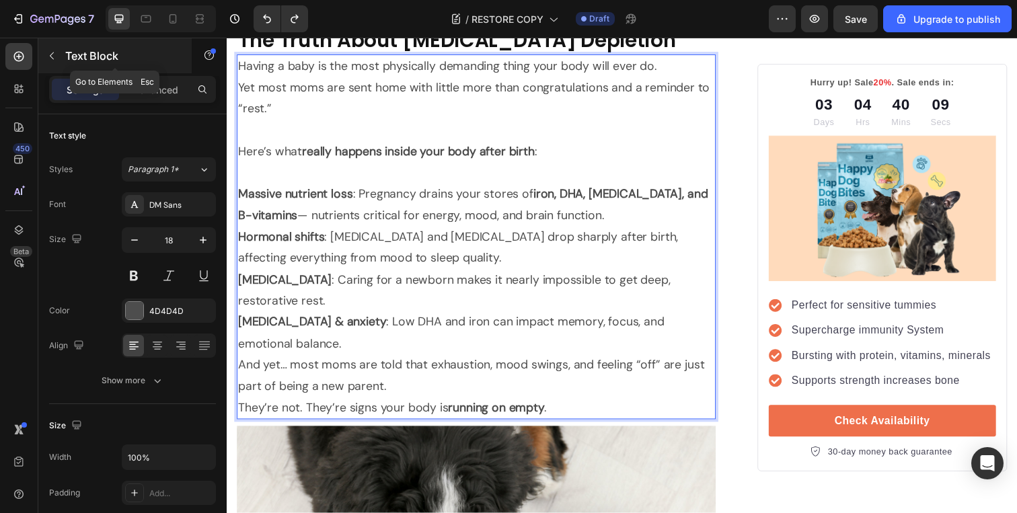
click at [47, 64] on button "button" at bounding box center [52, 56] width 22 height 22
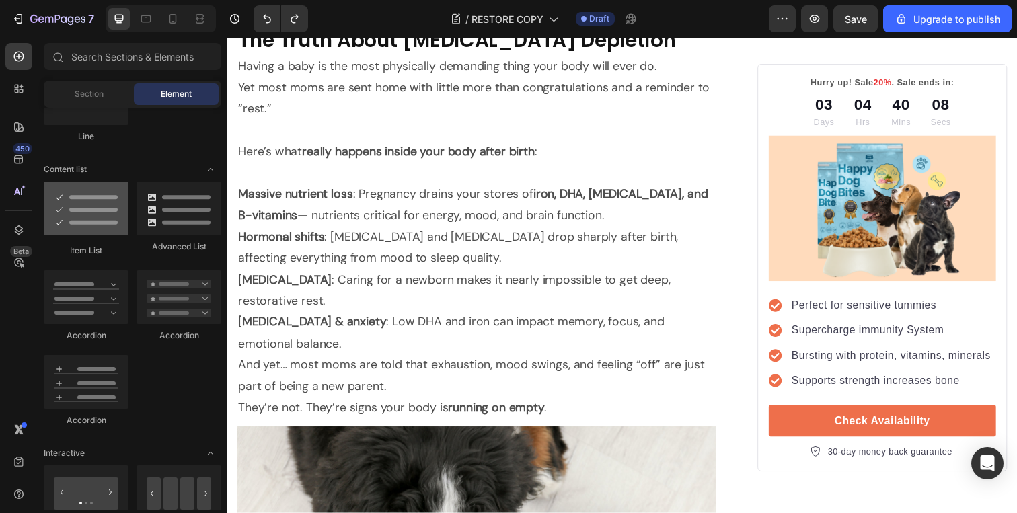
click at [101, 213] on div at bounding box center [86, 209] width 85 height 54
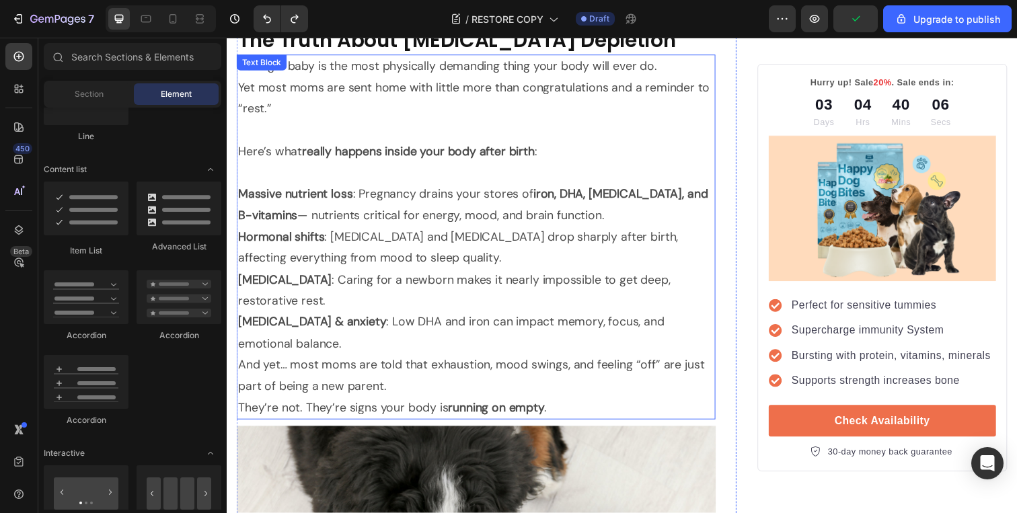
click at [248, 195] on strong "Massive nutrient loss" at bounding box center [296, 198] width 117 height 16
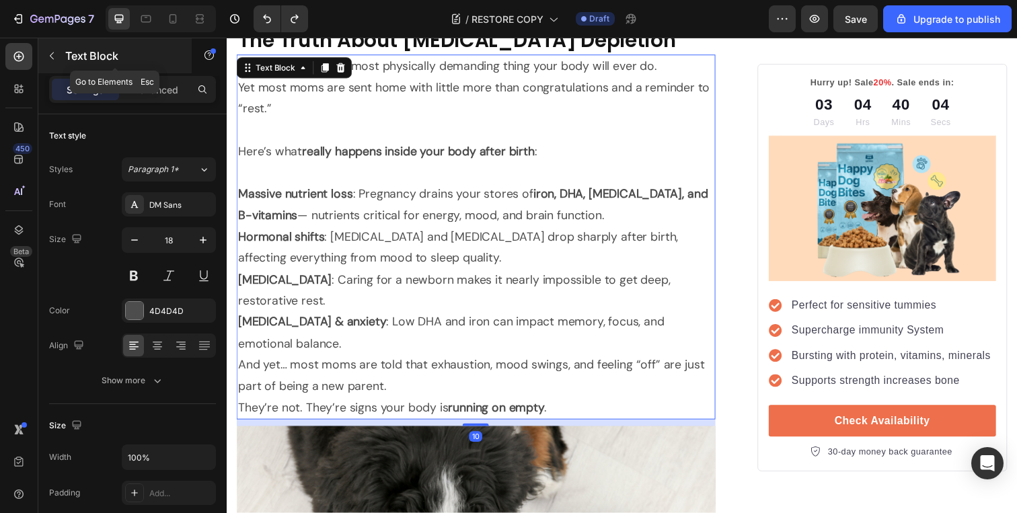
click at [77, 51] on p "Text Block" at bounding box center [122, 56] width 114 height 16
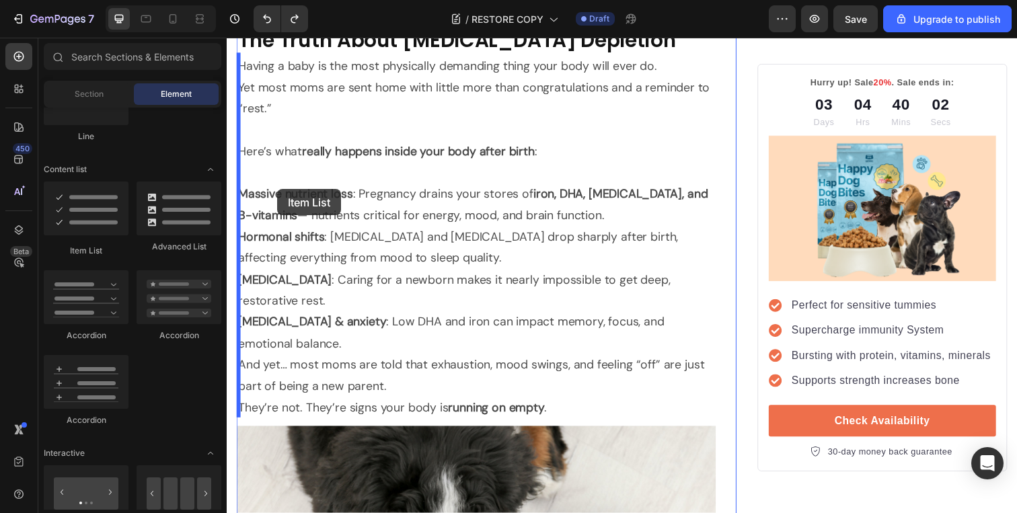
drag, startPoint x: 326, startPoint y: 234, endPoint x: 279, endPoint y: 192, distance: 63.0
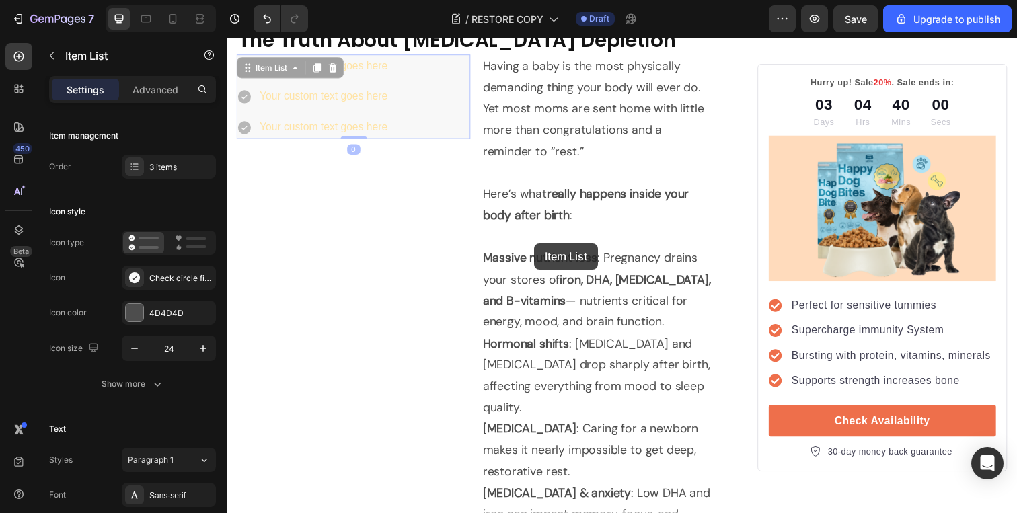
drag, startPoint x: 409, startPoint y: 100, endPoint x: 541, endPoint y: 248, distance: 197.8
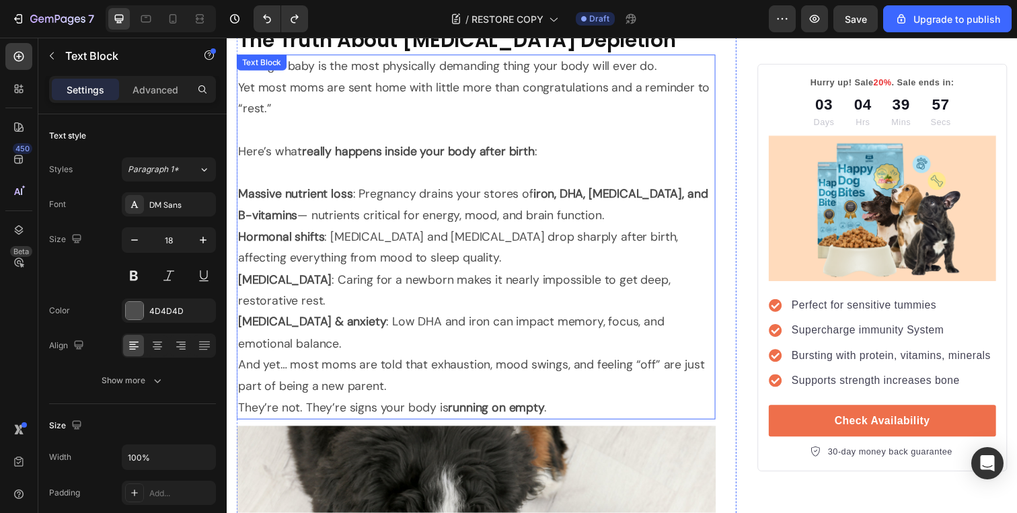
click at [250, 201] on strong "Massive nutrient loss" at bounding box center [296, 198] width 117 height 16
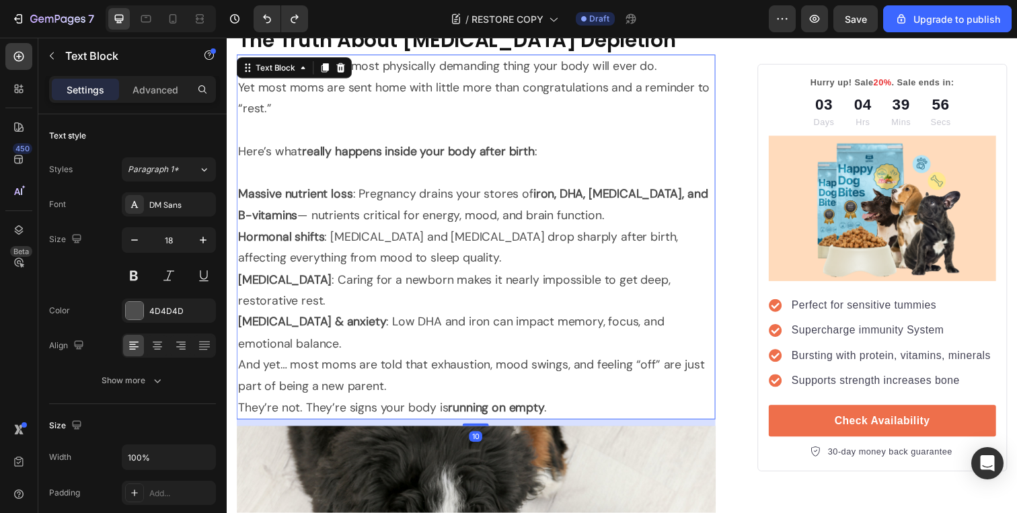
click at [250, 201] on strong "Massive nutrient loss" at bounding box center [296, 198] width 117 height 16
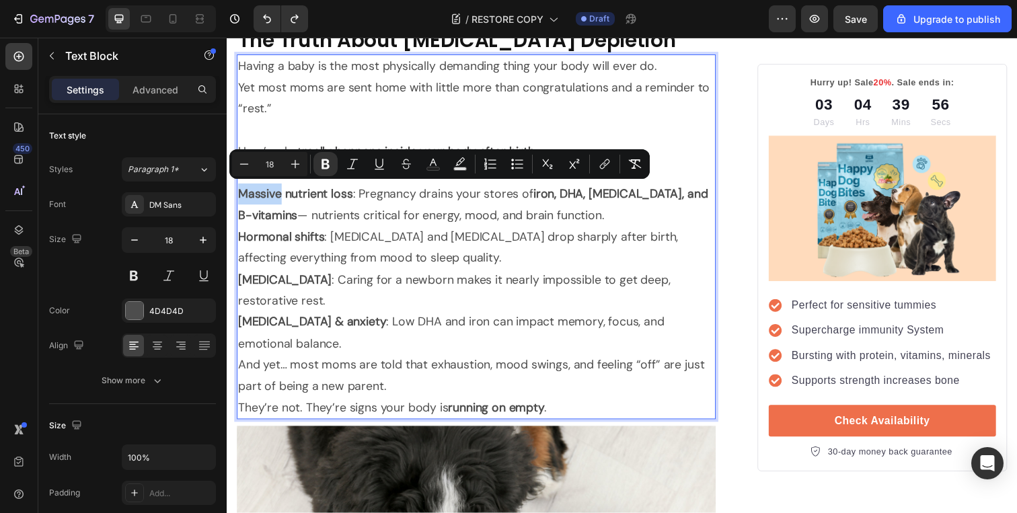
click at [246, 196] on strong "Massive nutrient loss" at bounding box center [296, 198] width 117 height 16
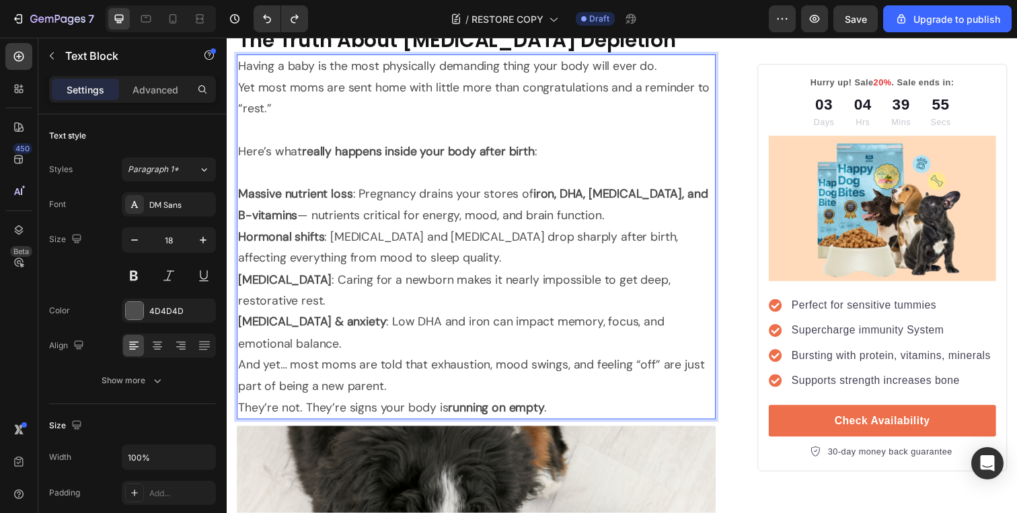
click at [241, 196] on strong "Massive nutrient loss" at bounding box center [296, 198] width 117 height 16
click at [329, 172] on p "Rich Text Editor. Editing area: main" at bounding box center [481, 177] width 487 height 22
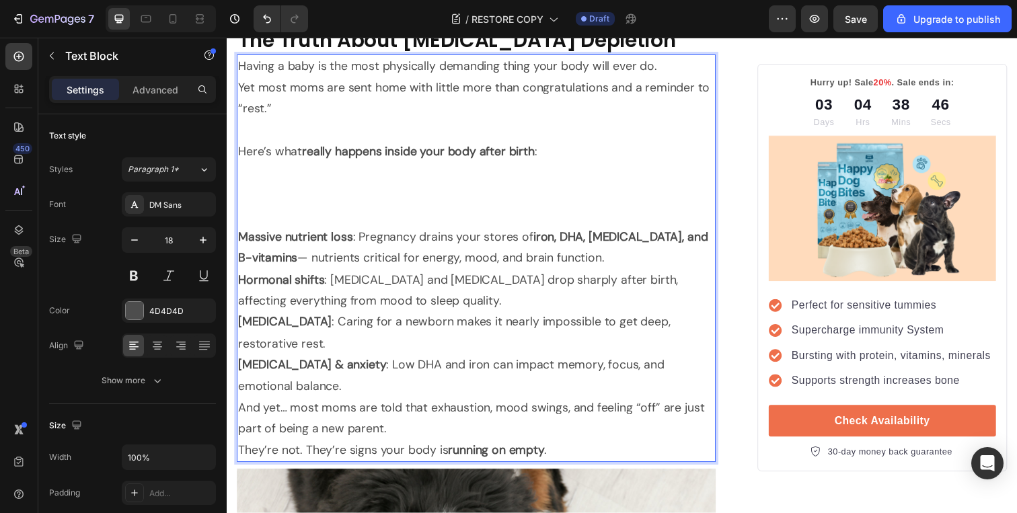
click at [259, 194] on p "Rich Text Editor. Editing area: main" at bounding box center [481, 198] width 487 height 22
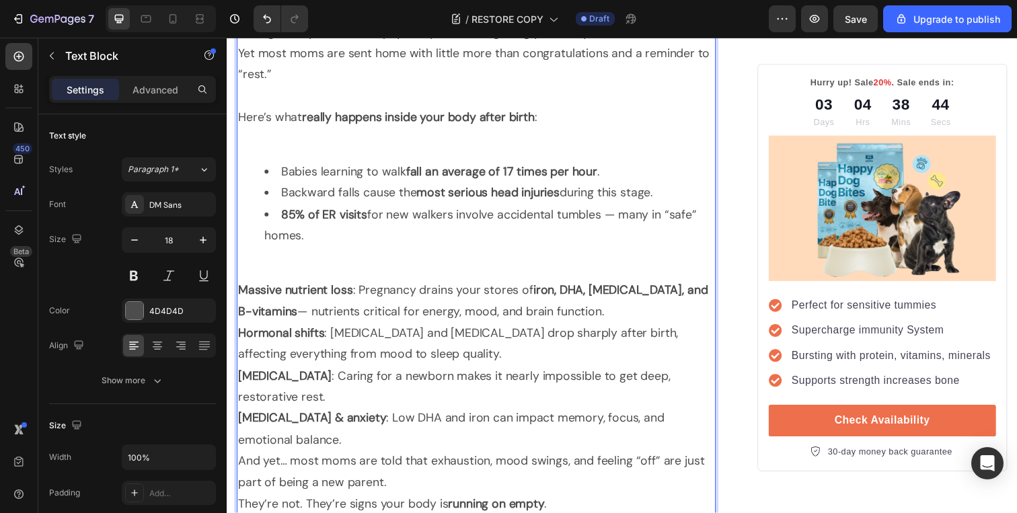
scroll to position [1702, 0]
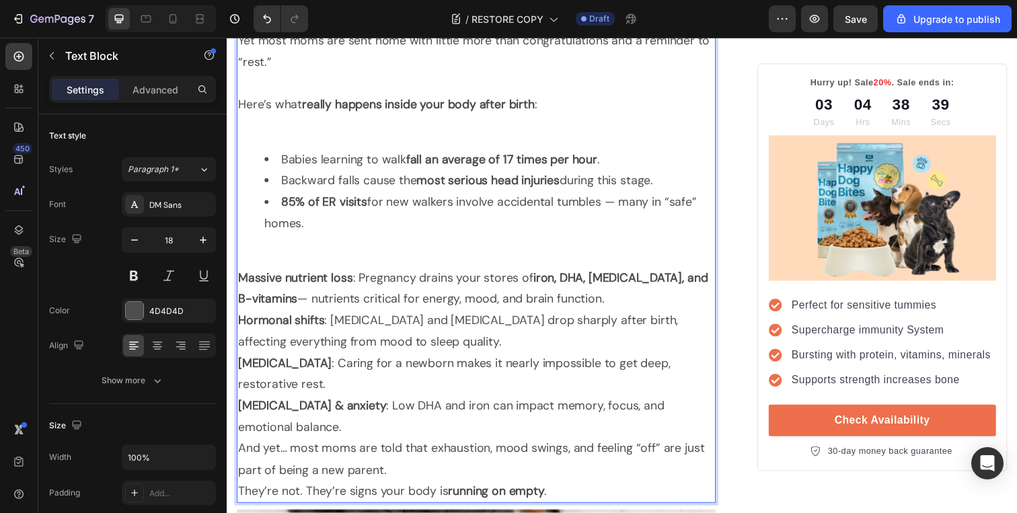
click at [240, 279] on strong "Massive nutrient loss" at bounding box center [296, 283] width 117 height 16
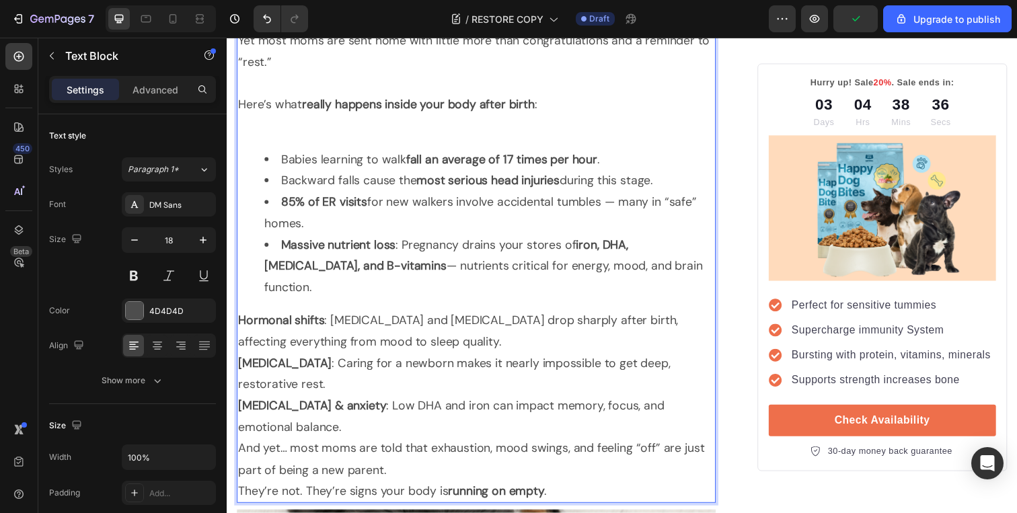
click at [237, 306] on div "Having a baby is the most physically demanding thing your body will ever do. Ye…" at bounding box center [481, 260] width 489 height 507
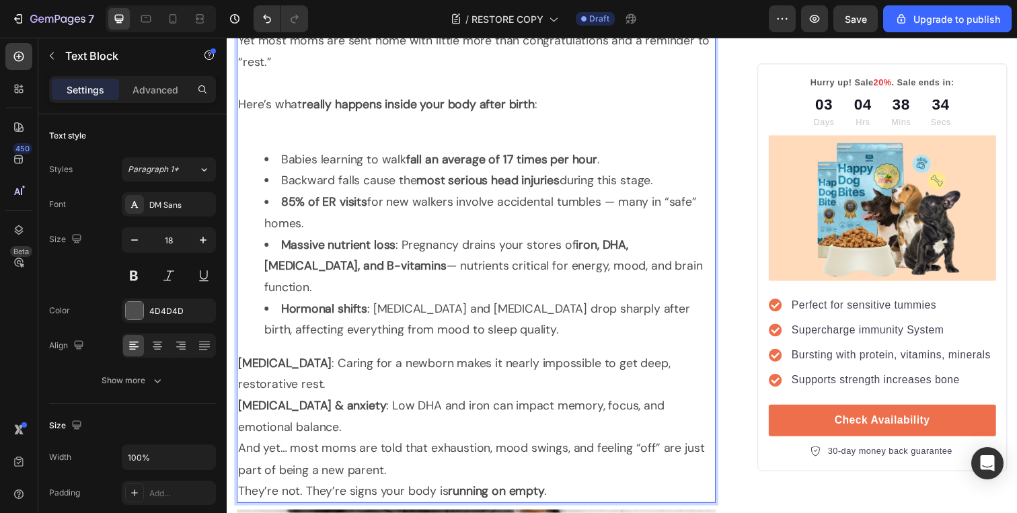
click at [239, 363] on strong "[MEDICAL_DATA]" at bounding box center [286, 371] width 96 height 16
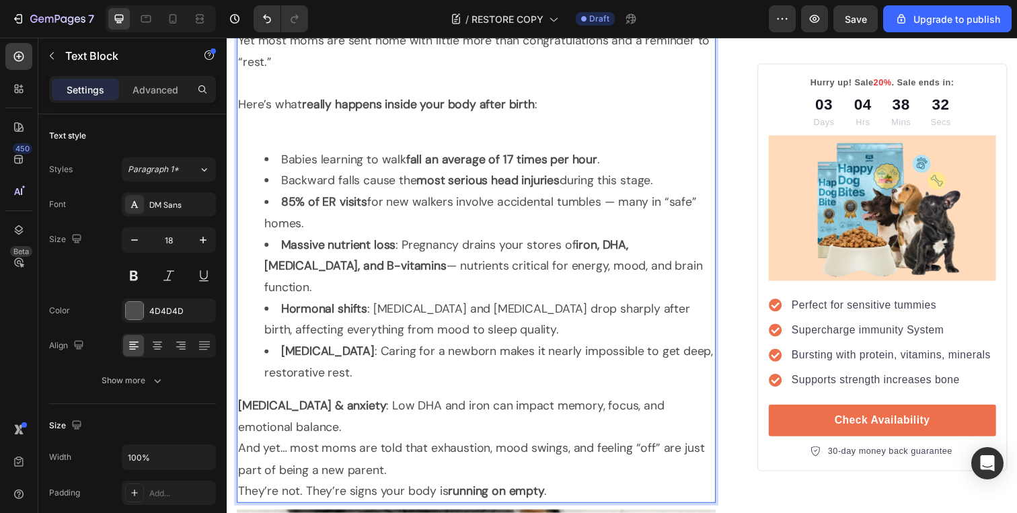
click at [240, 406] on strong "[MEDICAL_DATA] & anxiety" at bounding box center [313, 414] width 151 height 16
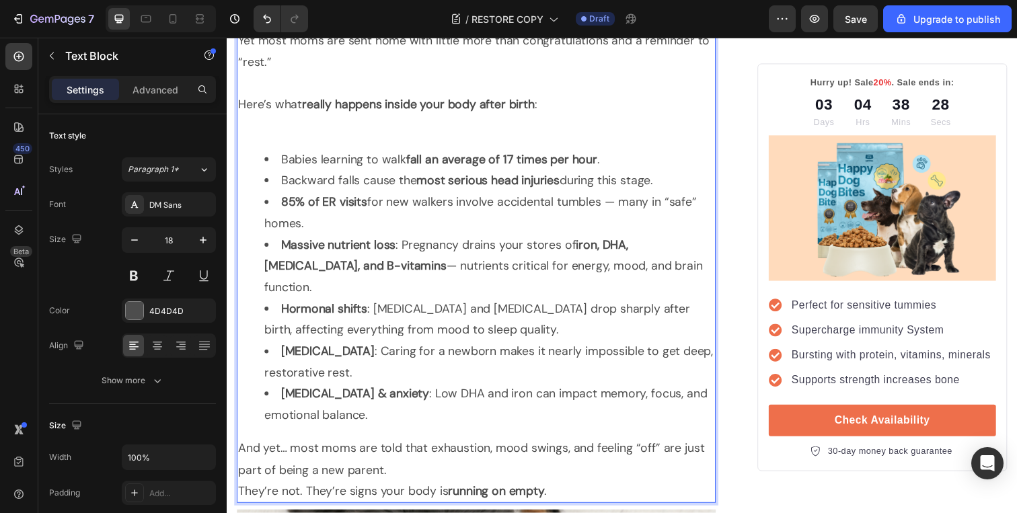
drag, startPoint x: 351, startPoint y: 230, endPoint x: 262, endPoint y: 163, distance: 112.0
click at [262, 163] on ul "Babies learning to walk fall an average of 17 times per hour . Backward falls c…" at bounding box center [481, 292] width 487 height 283
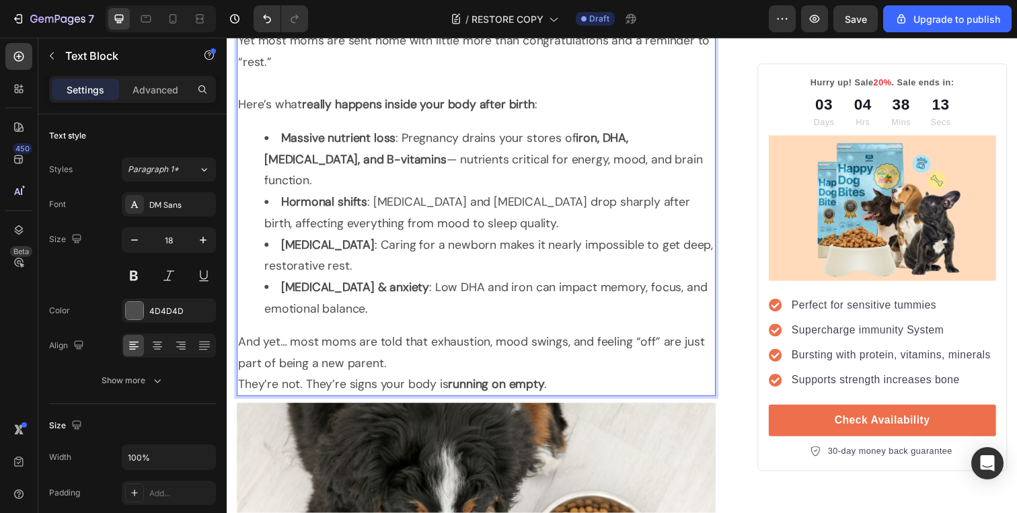
click at [508, 199] on li "Hormonal shifts : Estrogen and progesterone drop sharply after birth, affecting…" at bounding box center [495, 217] width 460 height 44
click at [421, 341] on p "And yet… most moms are told that exhaustion, mood swings, and feeling “off” are…" at bounding box center [481, 360] width 487 height 44
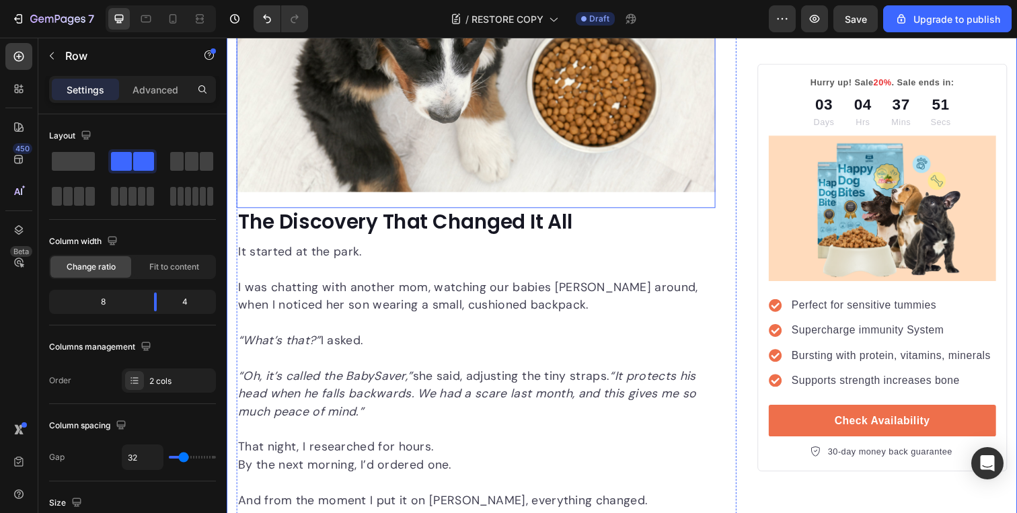
scroll to position [2219, 0]
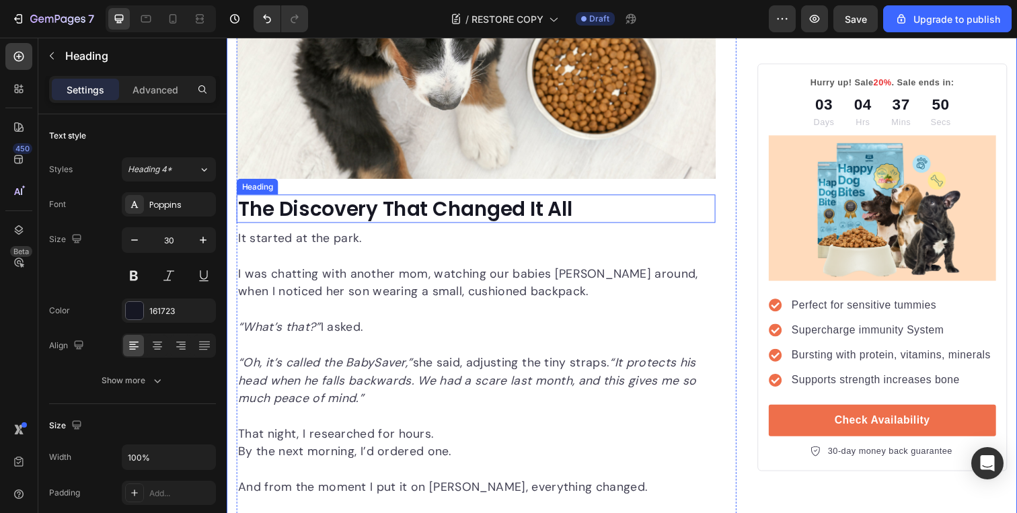
click at [496, 199] on strong "The Discovery That Changed It All" at bounding box center [408, 213] width 341 height 29
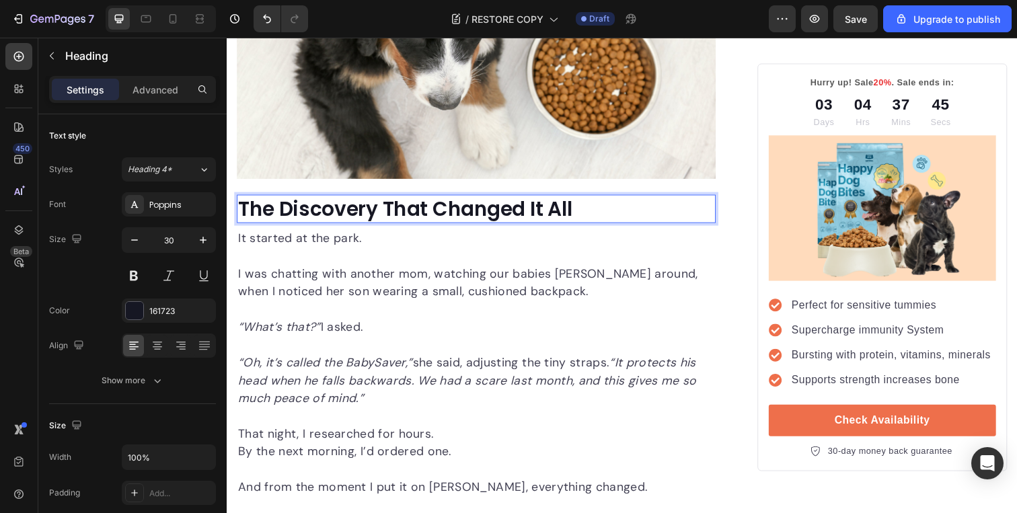
click at [492, 199] on strong "The Discovery That Changed It All" at bounding box center [408, 213] width 341 height 29
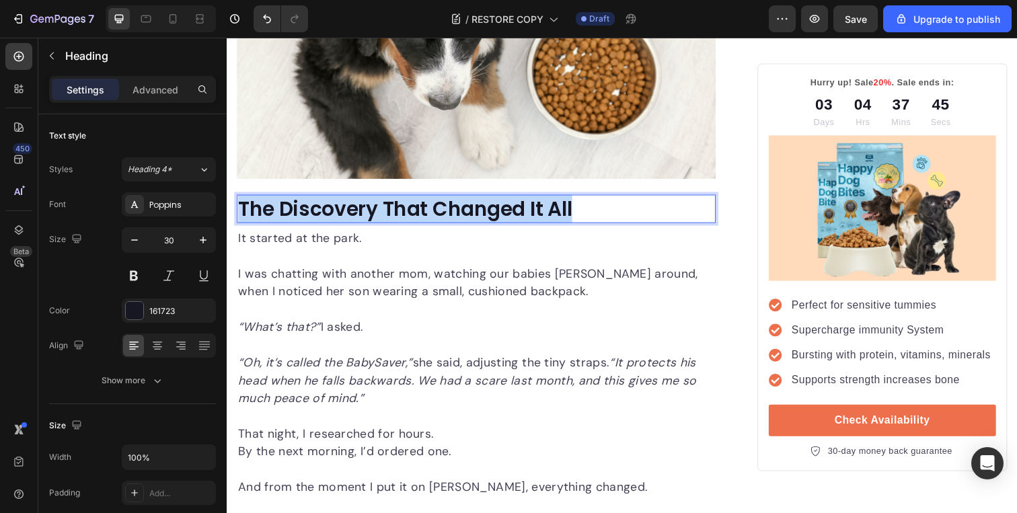
click at [492, 199] on strong "The Discovery That Changed It All" at bounding box center [408, 213] width 341 height 29
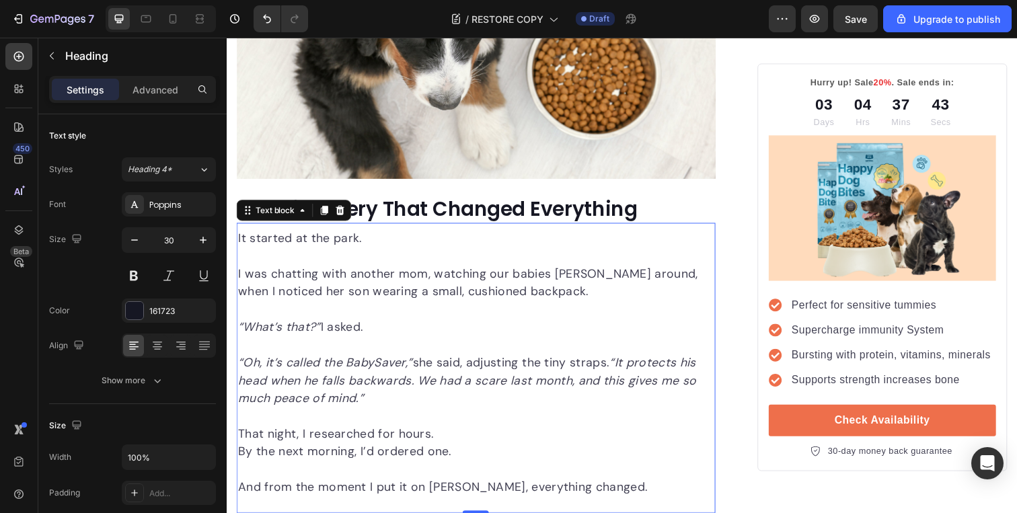
click at [445, 276] on p "I was chatting with another mom, watching our babies waddle around, when I noti…" at bounding box center [481, 289] width 487 height 36
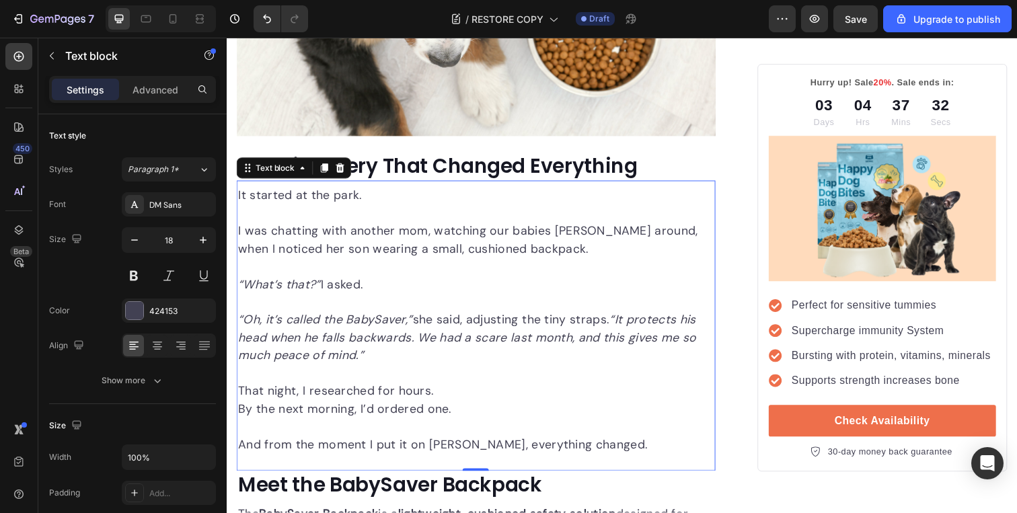
click at [476, 408] on p "By the next morning, I’d ordered one." at bounding box center [481, 417] width 487 height 18
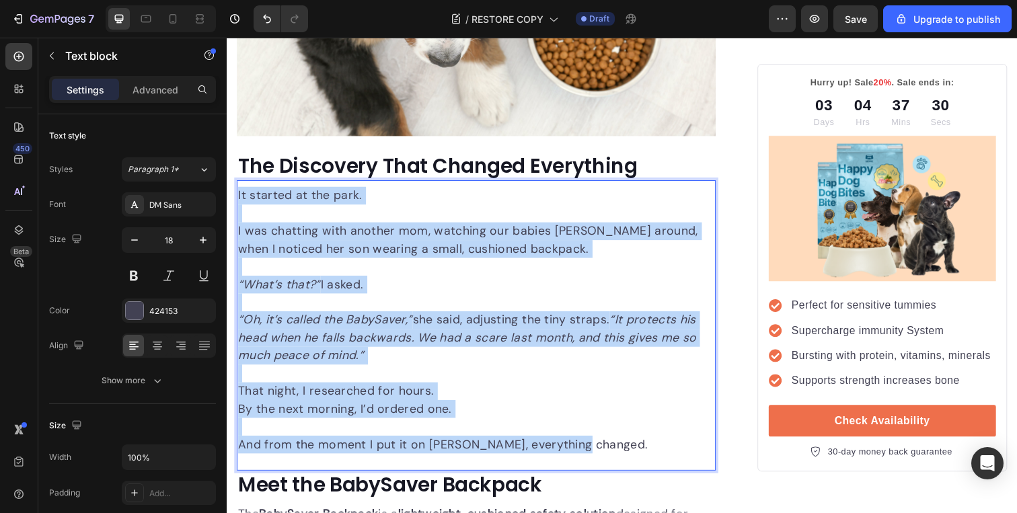
drag, startPoint x: 604, startPoint y: 430, endPoint x: 239, endPoint y: 178, distance: 444.1
click at [239, 189] on div "It started at the park. I was chatting with another mom, watching our babies wa…" at bounding box center [481, 326] width 489 height 275
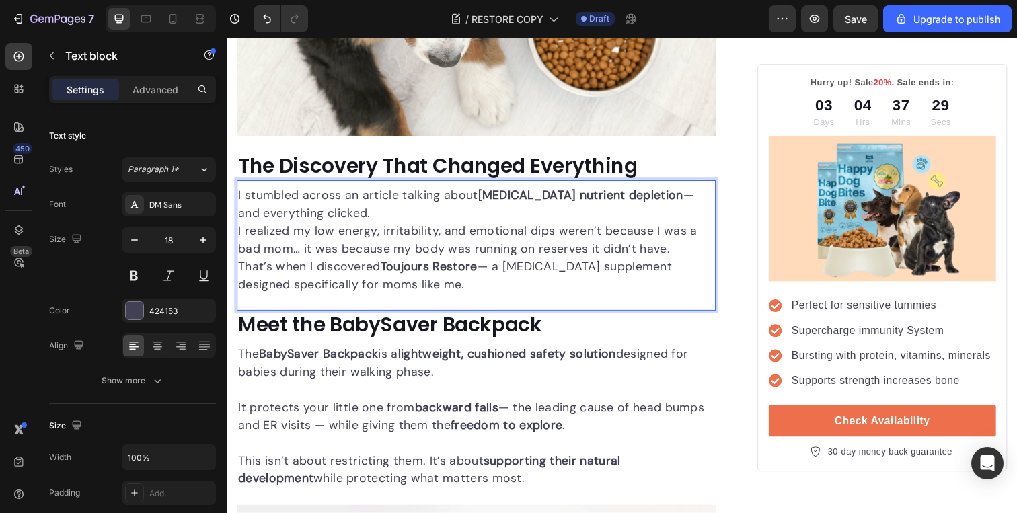
click at [364, 195] on p "I stumbled across an article talking about postpartum nutrient depletion — and …" at bounding box center [481, 208] width 487 height 36
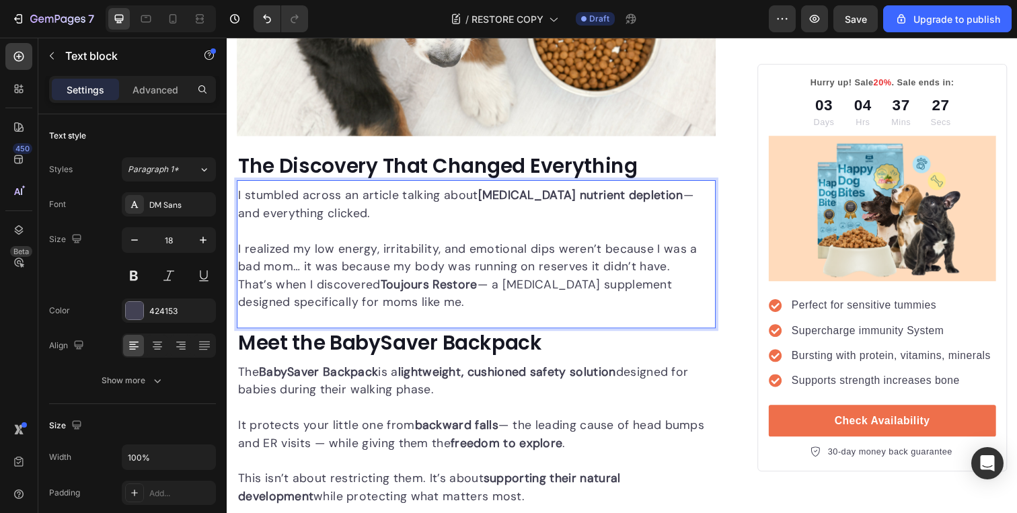
click at [694, 250] on p "I realized my low energy, irritability, and emotional dips weren’t because I wa…" at bounding box center [481, 263] width 487 height 36
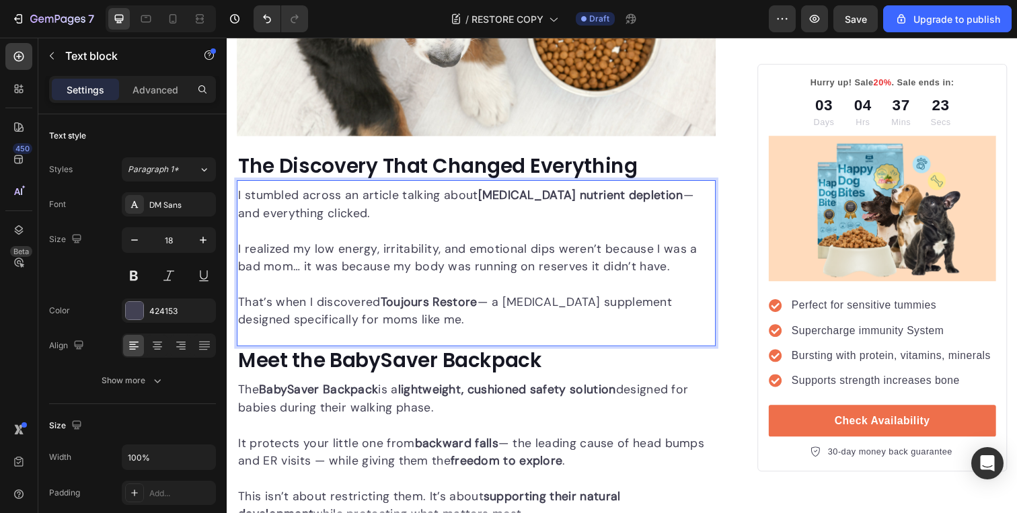
click at [420, 300] on strong "Toujours Restore" at bounding box center [433, 308] width 99 height 16
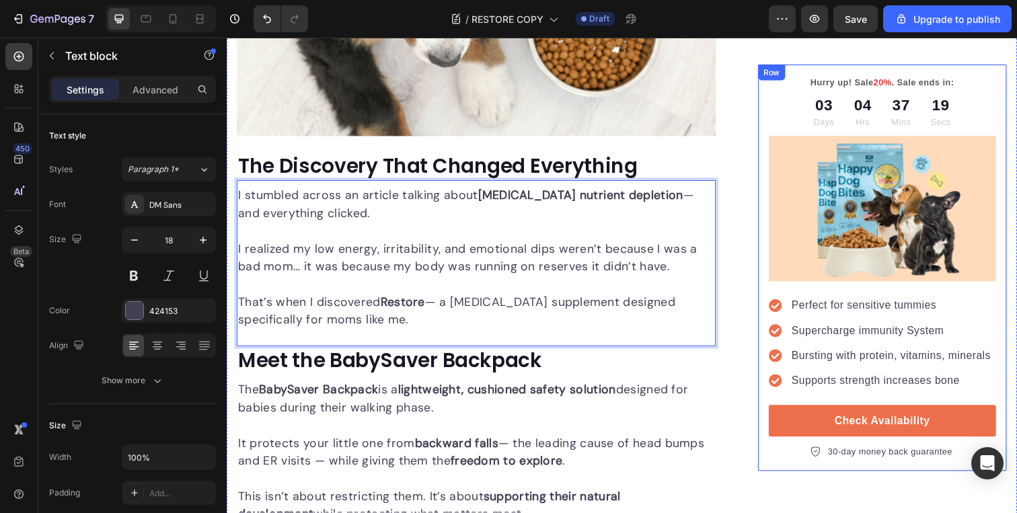
click at [770, 248] on div "Hurry up! Sale 20% . Sale ends in: Text block 03 Days 04 Hrs 37 Mins 19 Secs Co…" at bounding box center [896, 273] width 255 height 417
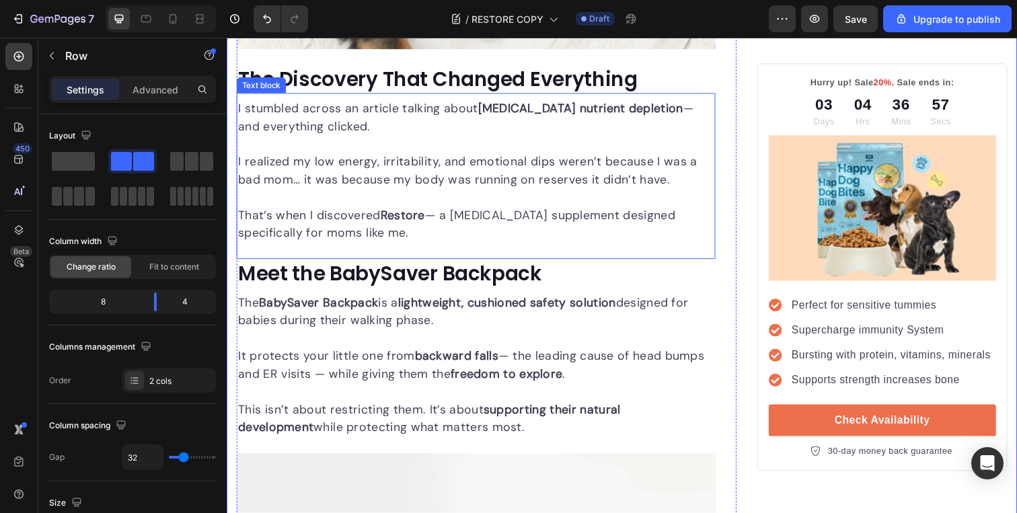
scroll to position [2354, 0]
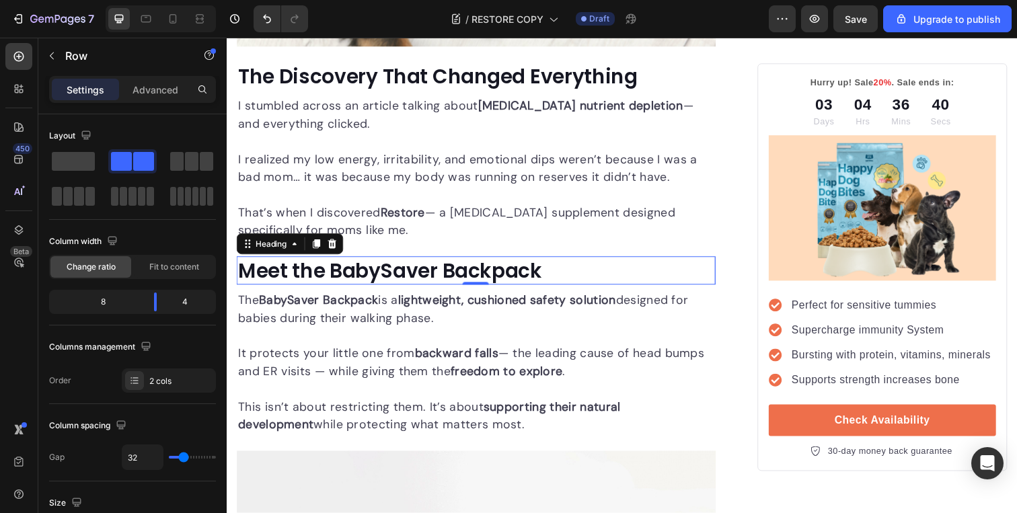
click at [450, 262] on strong "Meet the BabySaver Backpack" at bounding box center [393, 276] width 310 height 29
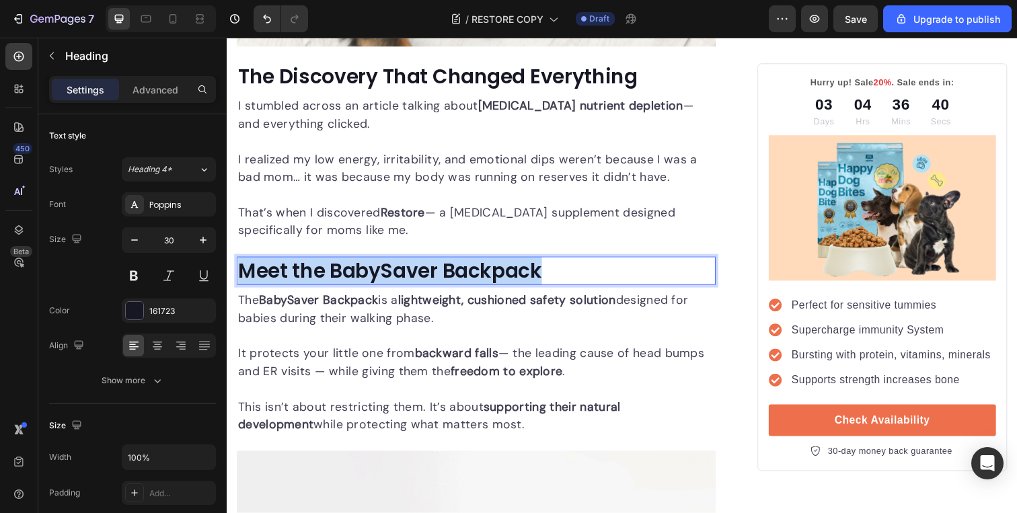
click at [450, 262] on strong "Meet the BabySaver Backpack" at bounding box center [393, 276] width 310 height 29
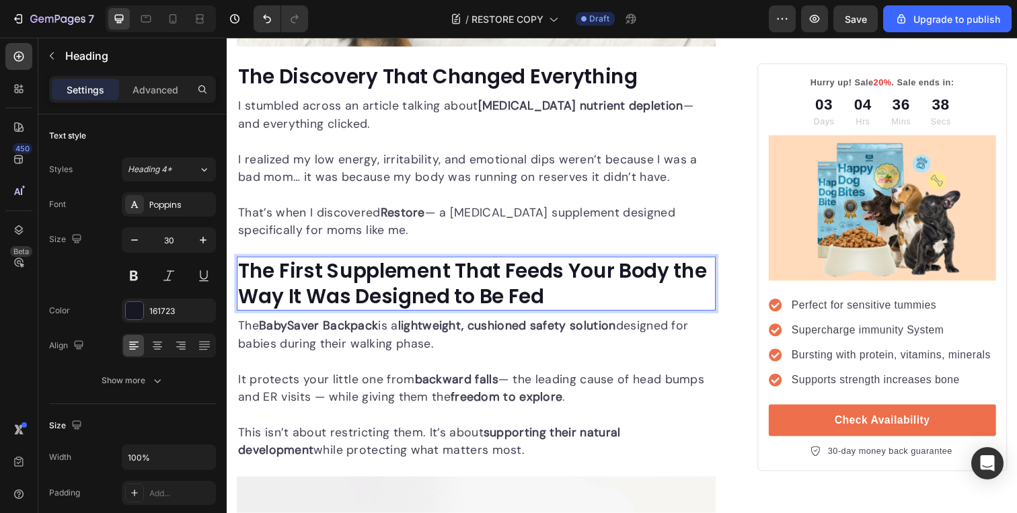
click at [536, 262] on strong "The First Supplement That Feeds Your Body the Way It Was Designed to Be Fed" at bounding box center [477, 289] width 478 height 55
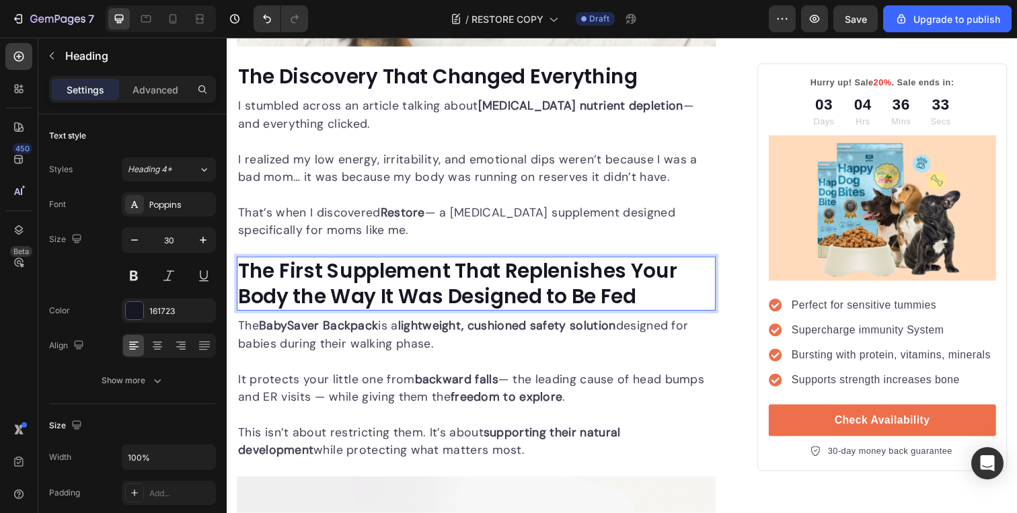
click at [503, 277] on strong "The First Supplement That Replenishes Your Body the Way It Was Designed to Be F…" at bounding box center [462, 289] width 448 height 55
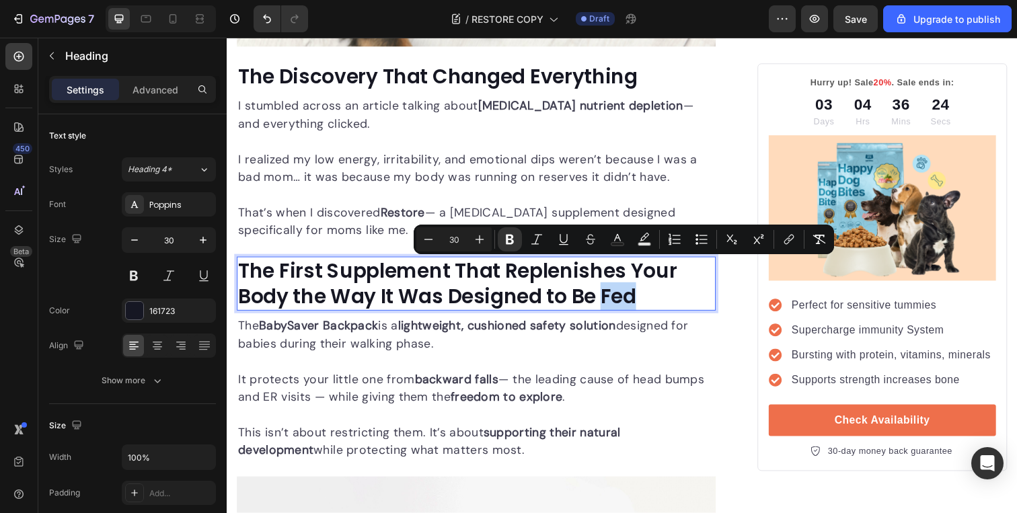
drag, startPoint x: 670, startPoint y: 276, endPoint x: 613, endPoint y: 285, distance: 58.0
click at [612, 285] on p "The First Supplement That Replenishes Your Body the Way It Was Designed to Be F…" at bounding box center [481, 289] width 487 height 52
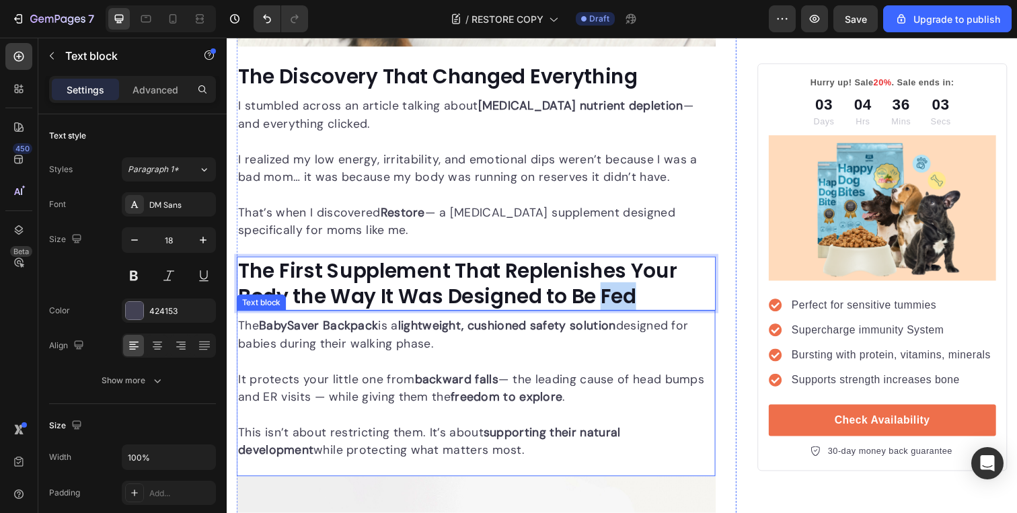
click at [428, 360] on p "It protects your little one from backward falls — the leading cause of head bum…" at bounding box center [481, 387] width 487 height 55
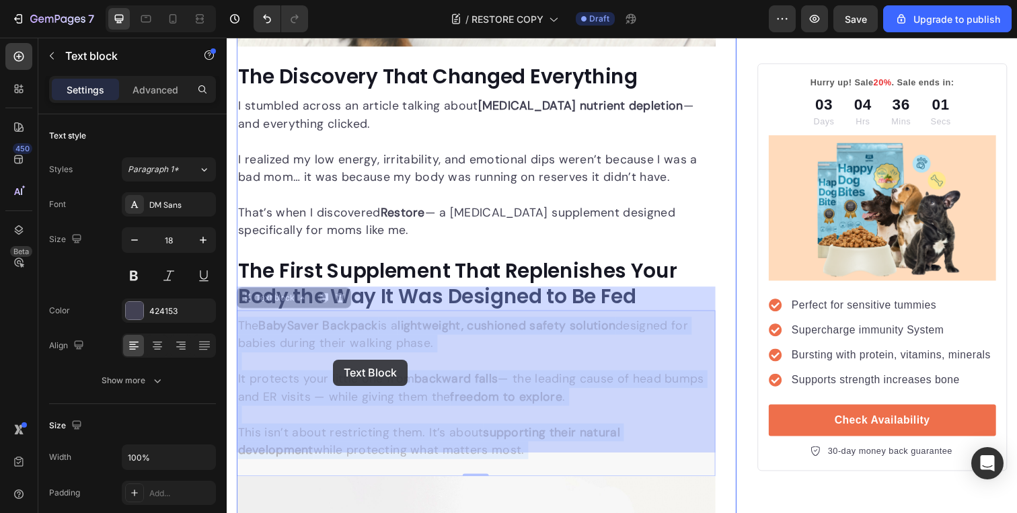
drag, startPoint x: 470, startPoint y: 441, endPoint x: 355, endPoint y: 377, distance: 131.4
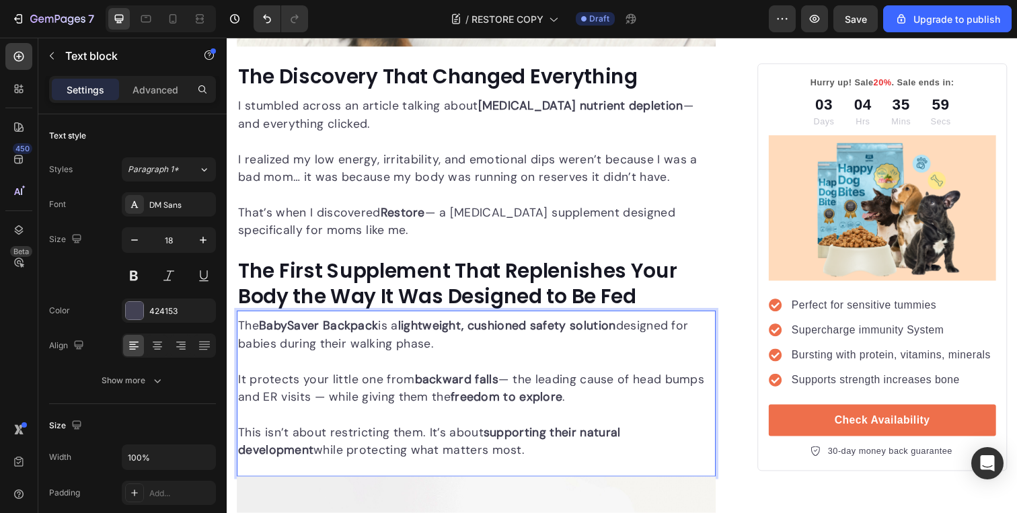
drag, startPoint x: 459, startPoint y: 434, endPoint x: 241, endPoint y: 305, distance: 253.4
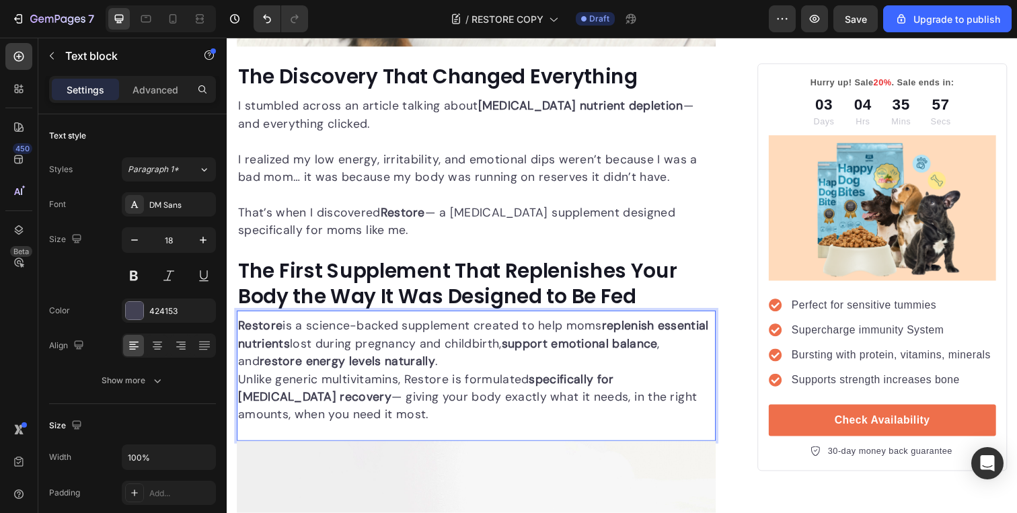
click at [515, 342] on p "Restore is a science-backed supplement created to help moms replenish essential…" at bounding box center [481, 351] width 487 height 55
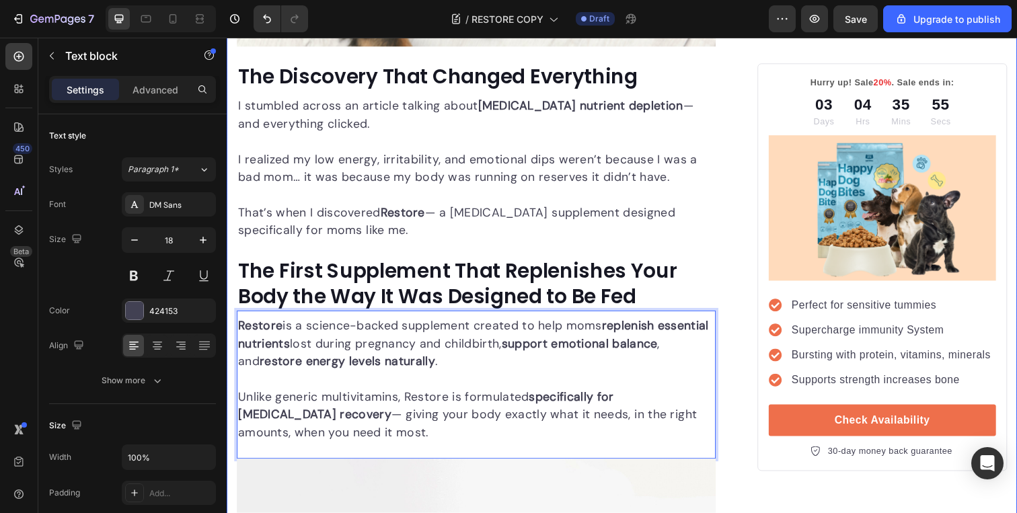
click at [762, 316] on div "The Hidden Danger During Baby’s First Steps — And the Simple Solution Moms Ever…" at bounding box center [631, 495] width 808 height 5363
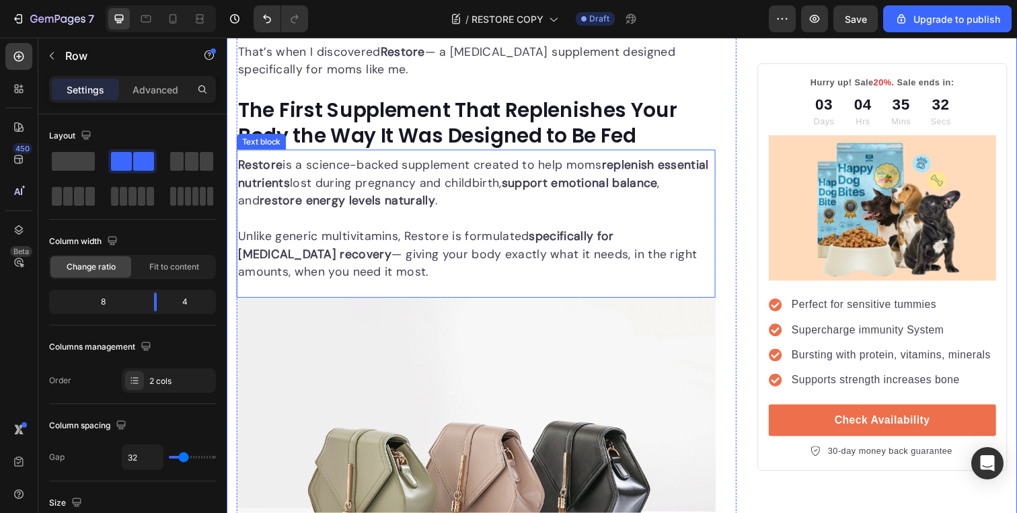
scroll to position [2517, 0]
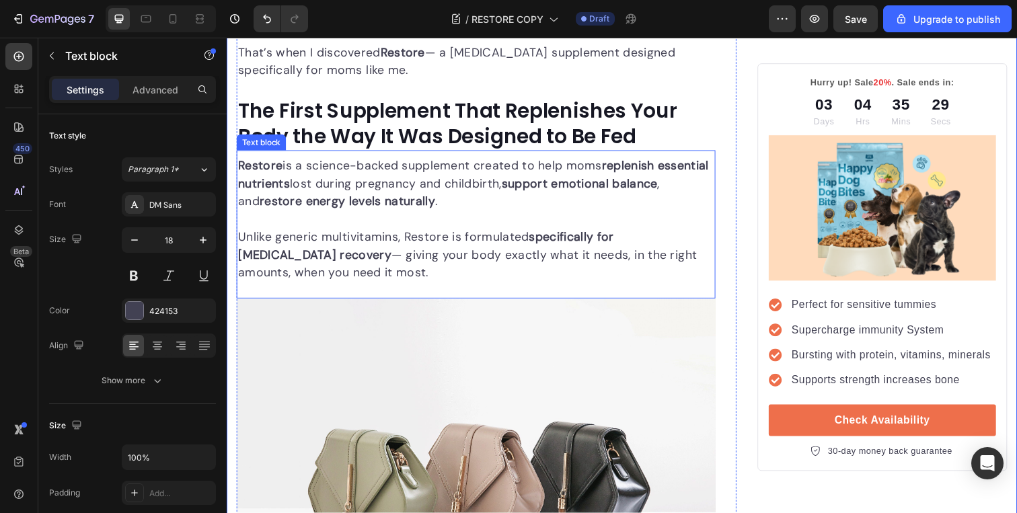
click at [515, 252] on p "Unlike generic multivitamins, Restore is formulated specifically for postpartum…" at bounding box center [481, 260] width 487 height 55
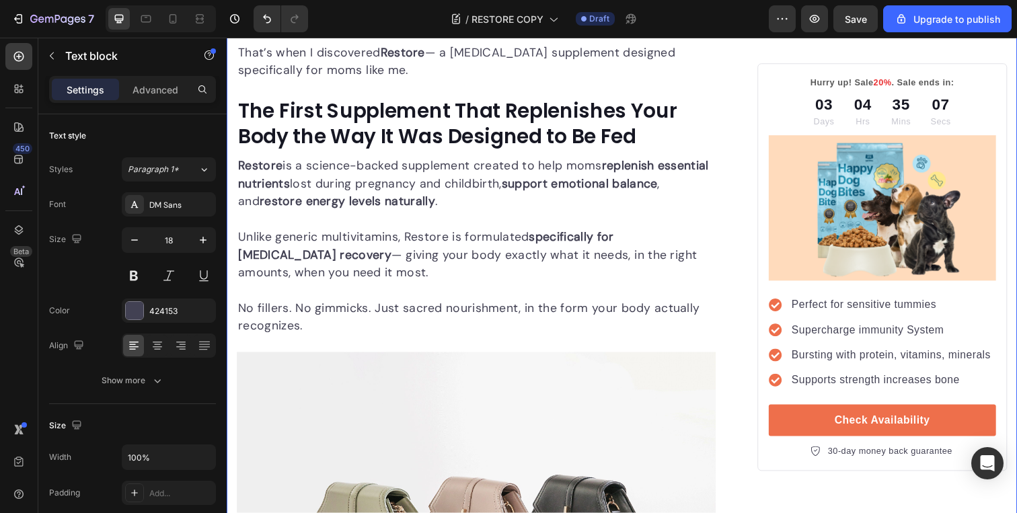
click at [756, 268] on div "The Hidden Danger During Baby’s First Steps — And the Simple Solution Moms Ever…" at bounding box center [631, 359] width 808 height 5418
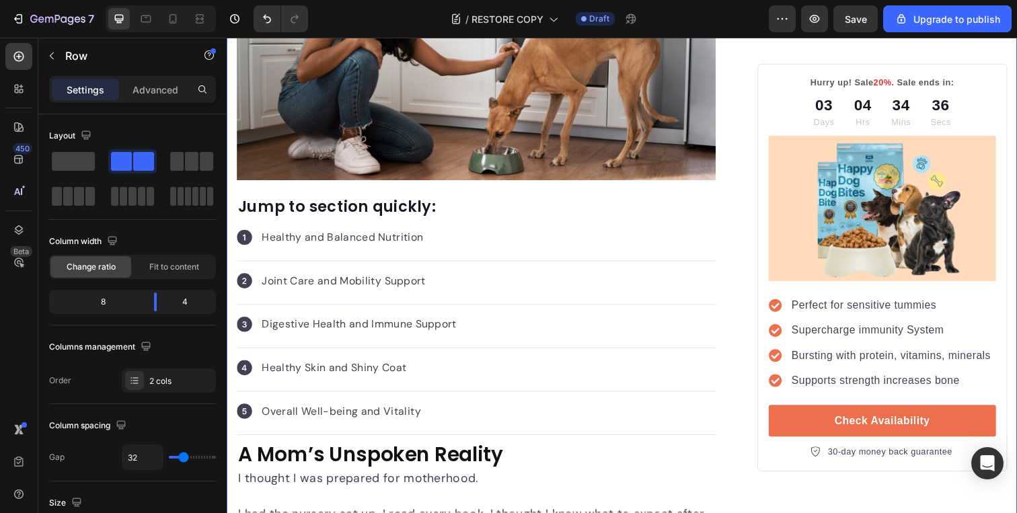
scroll to position [0, 0]
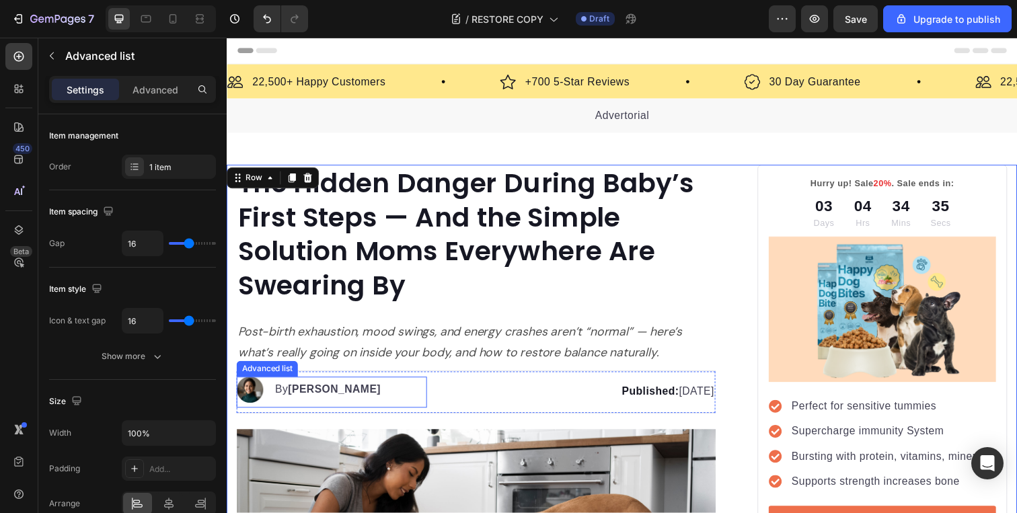
click at [410, 401] on div "Image By Kim Fields Text block" at bounding box center [334, 400] width 194 height 32
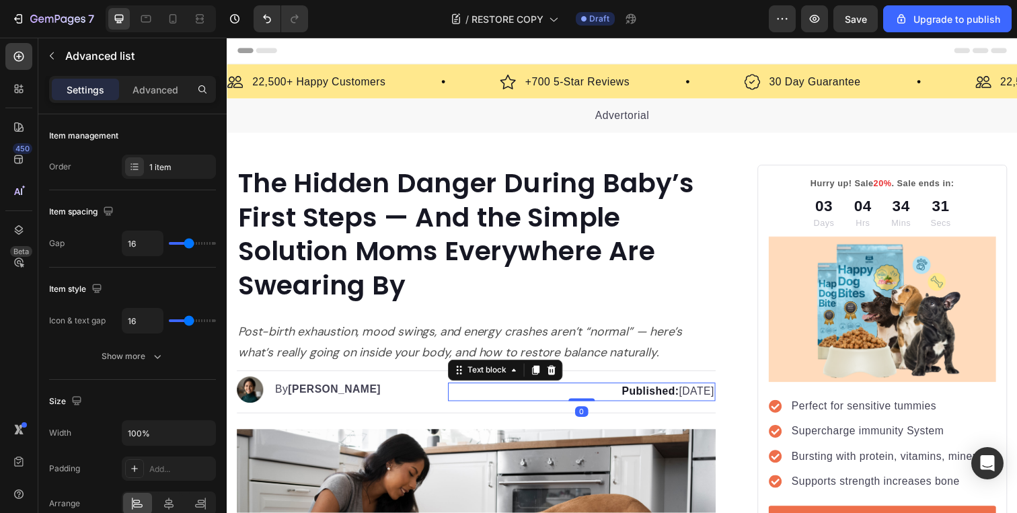
click at [511, 396] on p "Published: Monday, January 8, 2024" at bounding box center [589, 400] width 270 height 16
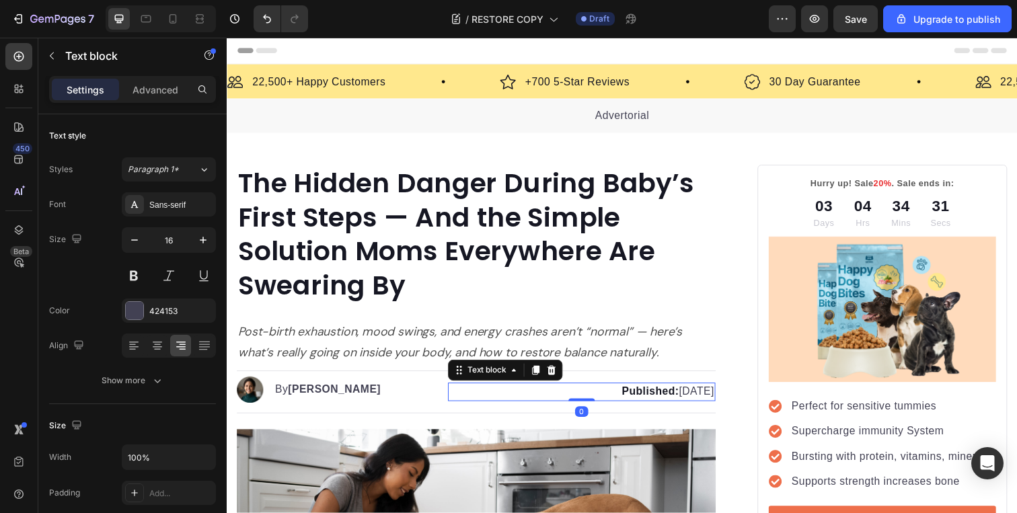
click at [511, 396] on p "Published: Monday, January 8, 2024" at bounding box center [589, 400] width 270 height 16
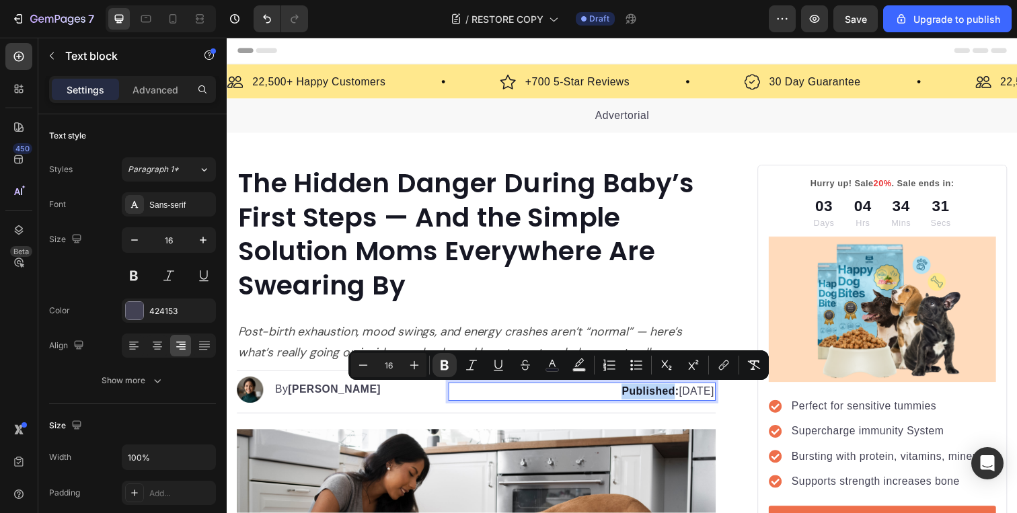
click at [525, 396] on p "Published: Monday, January 8, 2024" at bounding box center [589, 400] width 270 height 16
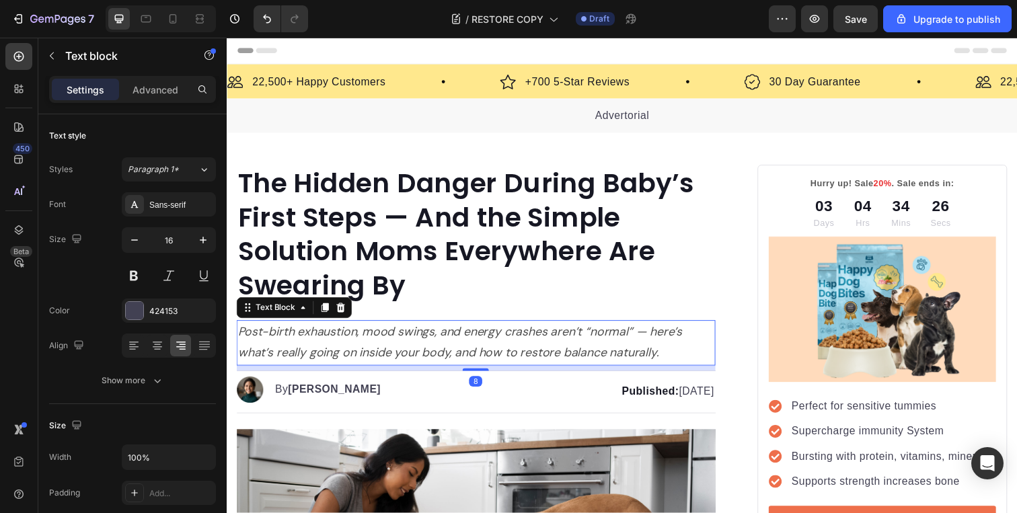
click at [284, 338] on icon "Post-birth exhaustion, mood swings, and energy crashes aren’t “normal” — here’s…" at bounding box center [465, 349] width 454 height 38
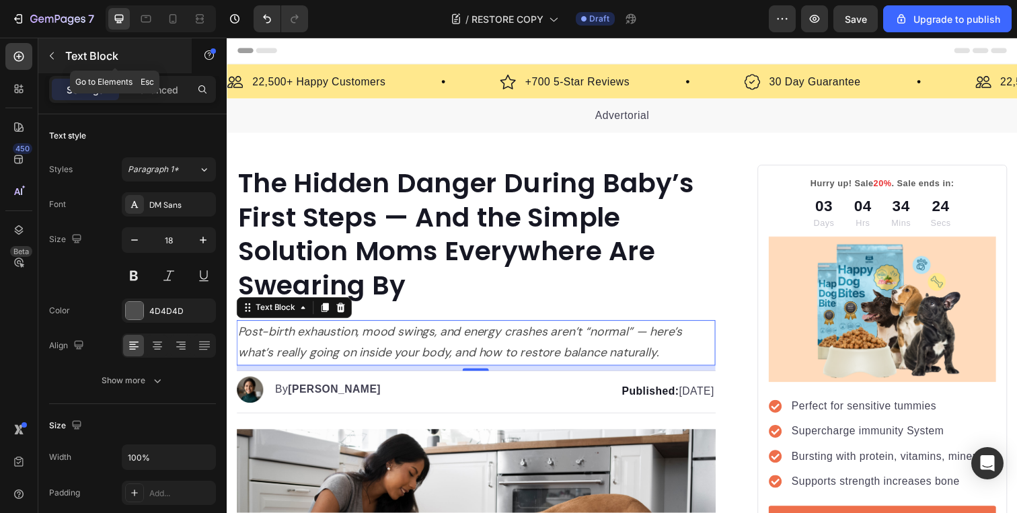
click at [53, 54] on icon "button" at bounding box center [51, 55] width 11 height 11
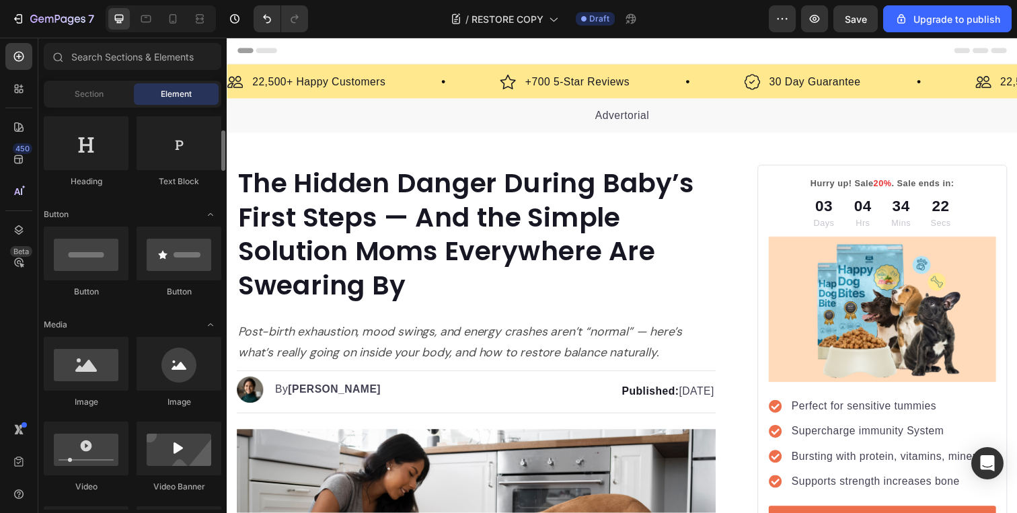
scroll to position [217, 0]
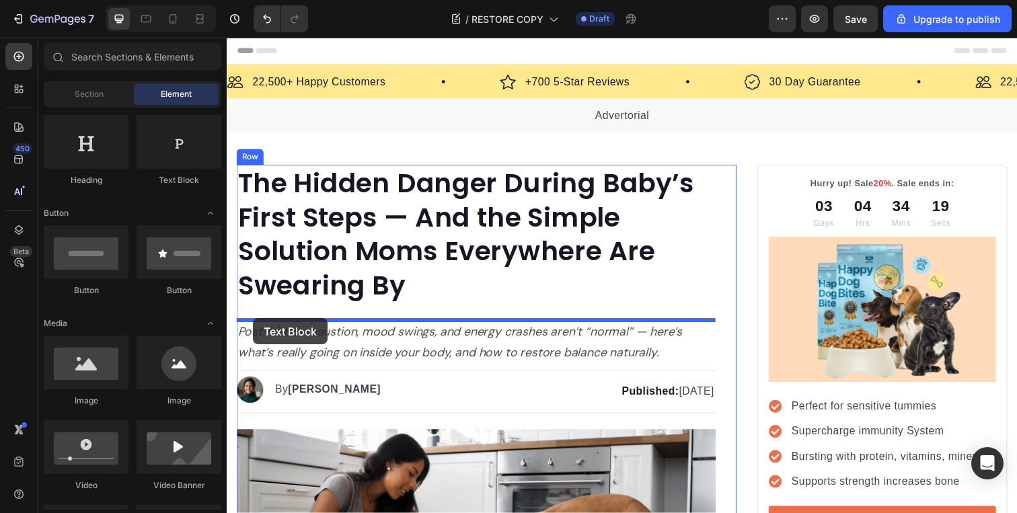
drag, startPoint x: 403, startPoint y: 177, endPoint x: 254, endPoint y: 324, distance: 209.8
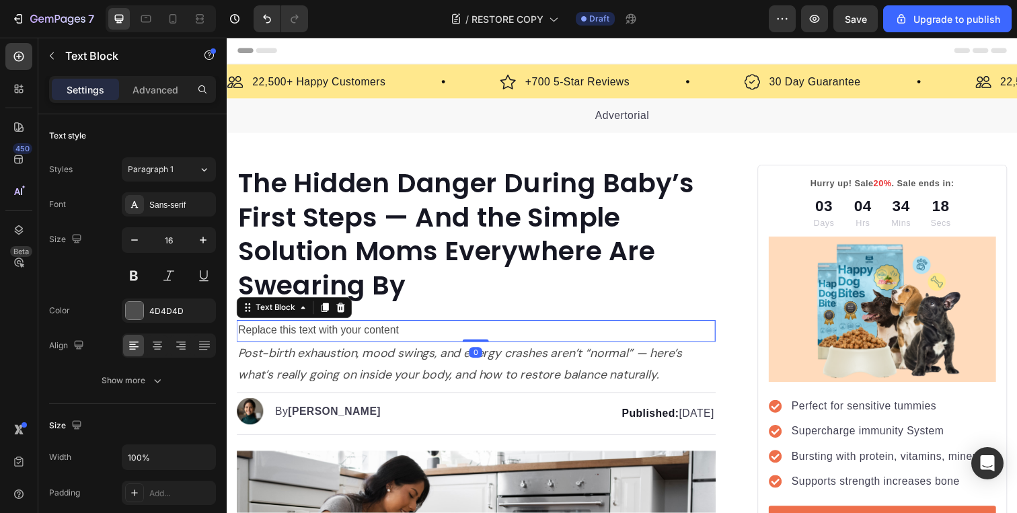
click at [320, 339] on div "Replace this text with your content" at bounding box center [481, 337] width 489 height 22
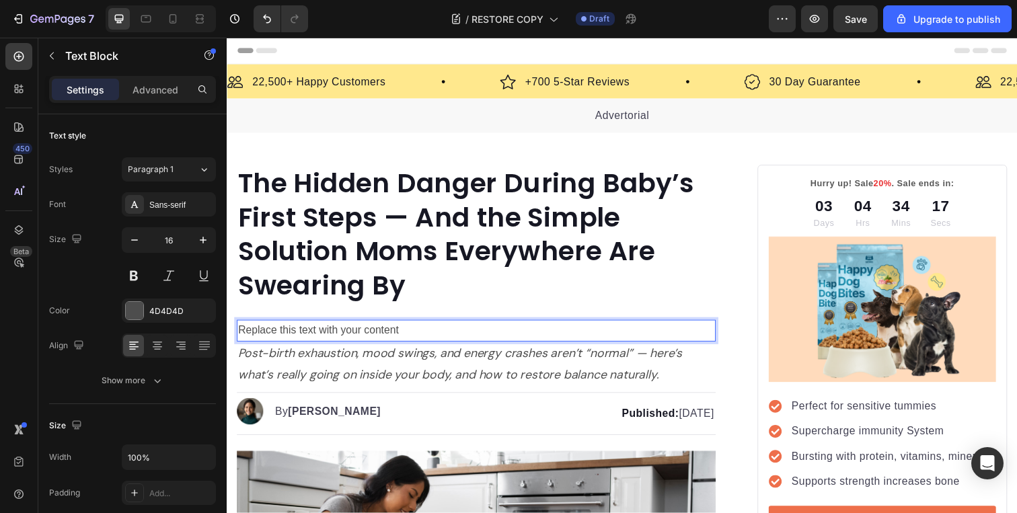
click at [323, 338] on p "Replace this text with your content" at bounding box center [481, 338] width 487 height 20
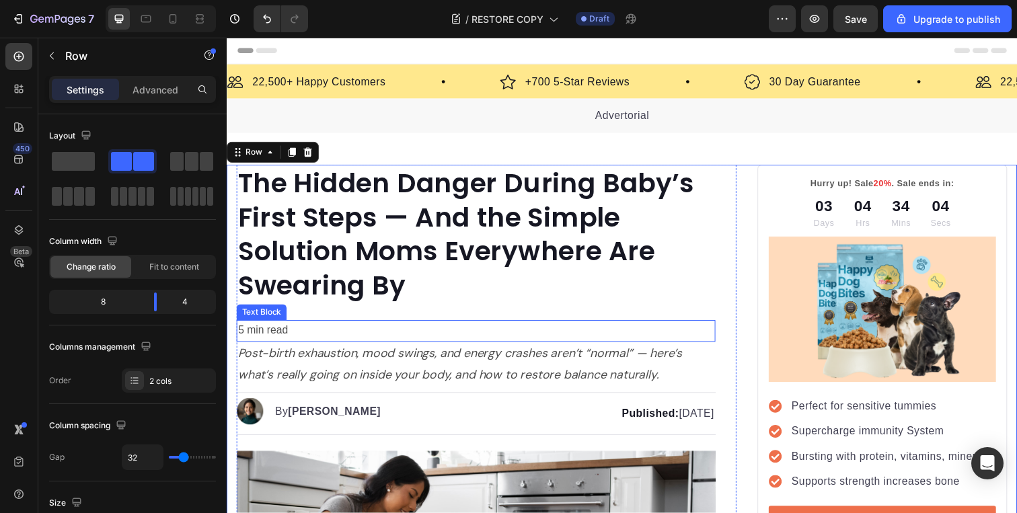
click at [360, 341] on p "5 min read" at bounding box center [481, 338] width 487 height 20
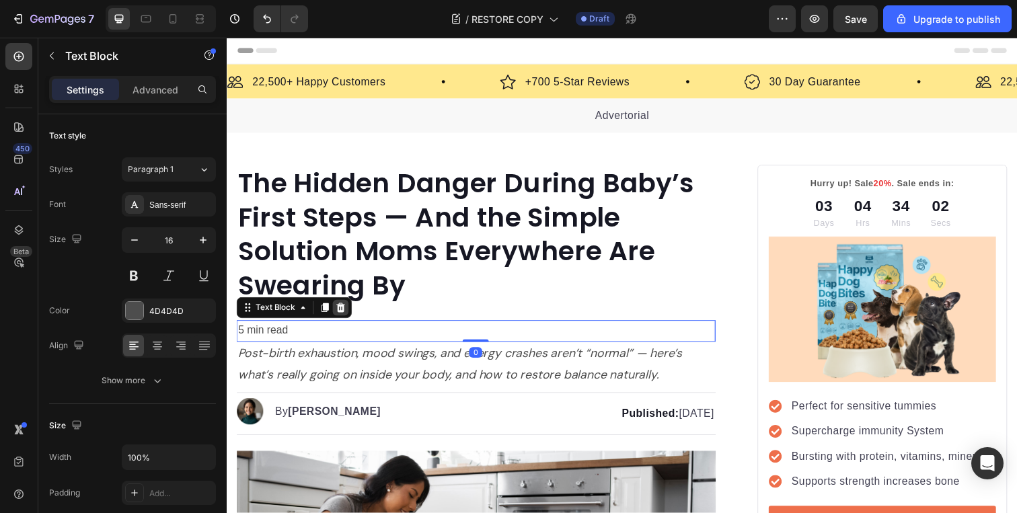
click at [346, 316] on icon at bounding box center [343, 313] width 9 height 9
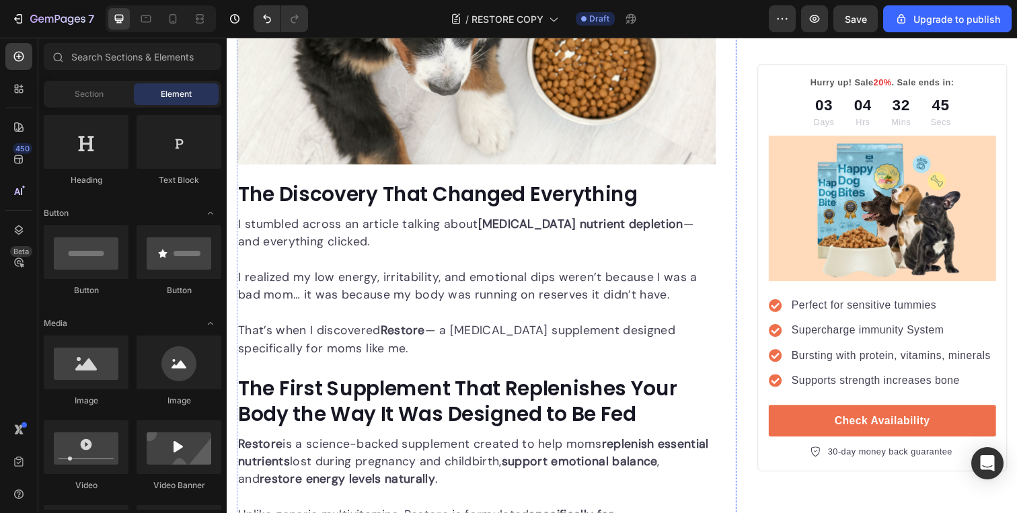
scroll to position [2239, 0]
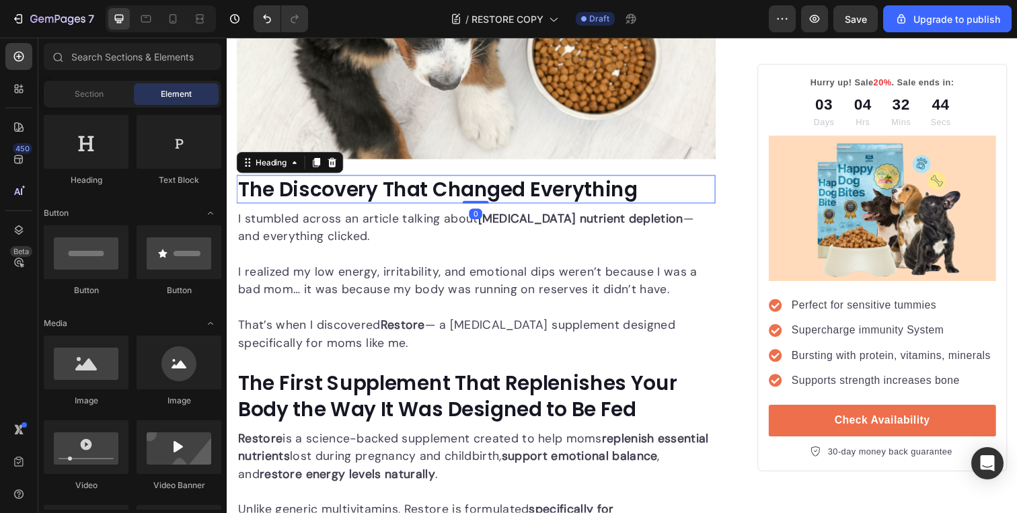
click at [464, 178] on strong "The Discovery That Changed Everything" at bounding box center [442, 192] width 408 height 29
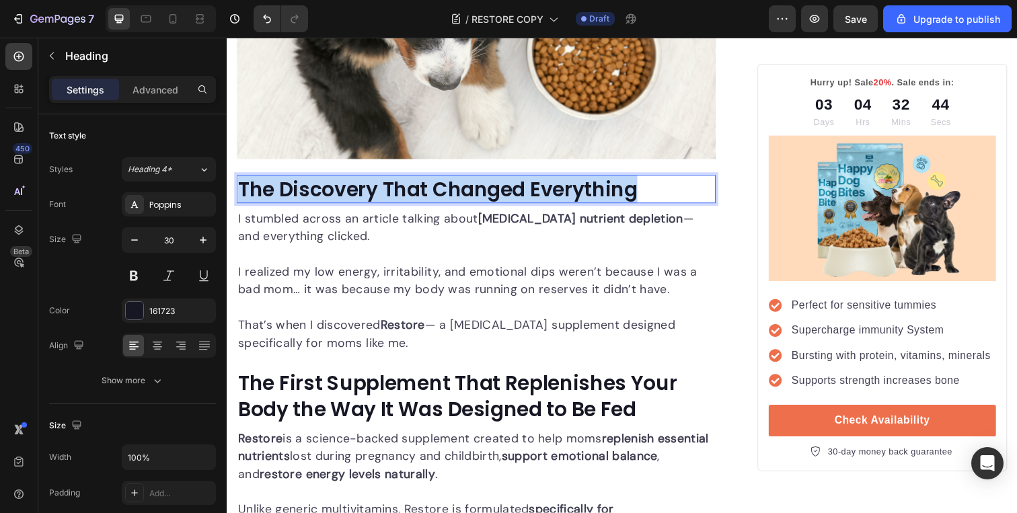
click at [464, 178] on strong "The Discovery That Changed Everything" at bounding box center [442, 192] width 408 height 29
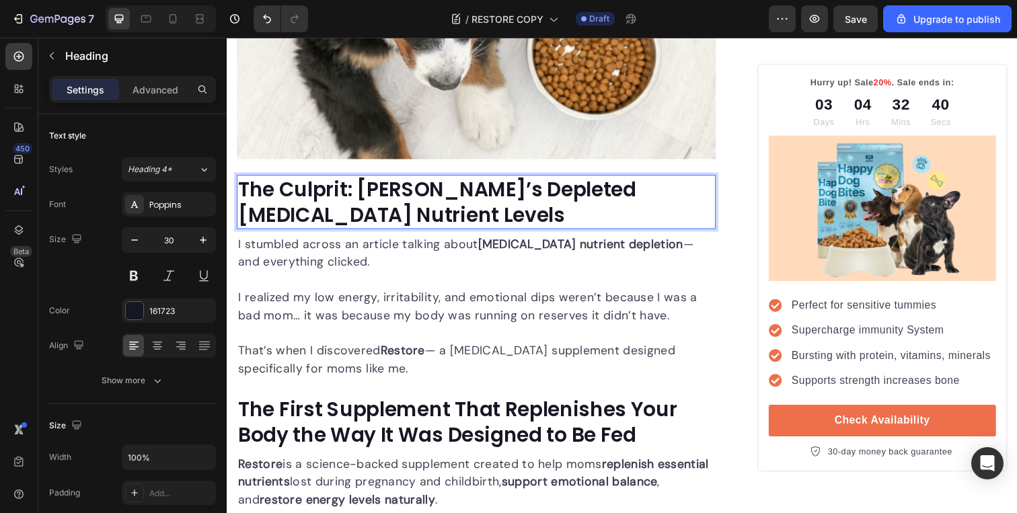
click at [411, 178] on strong "The Culprit: Alicia’s Depleted Postpartum Nutrient Levels" at bounding box center [441, 205] width 406 height 55
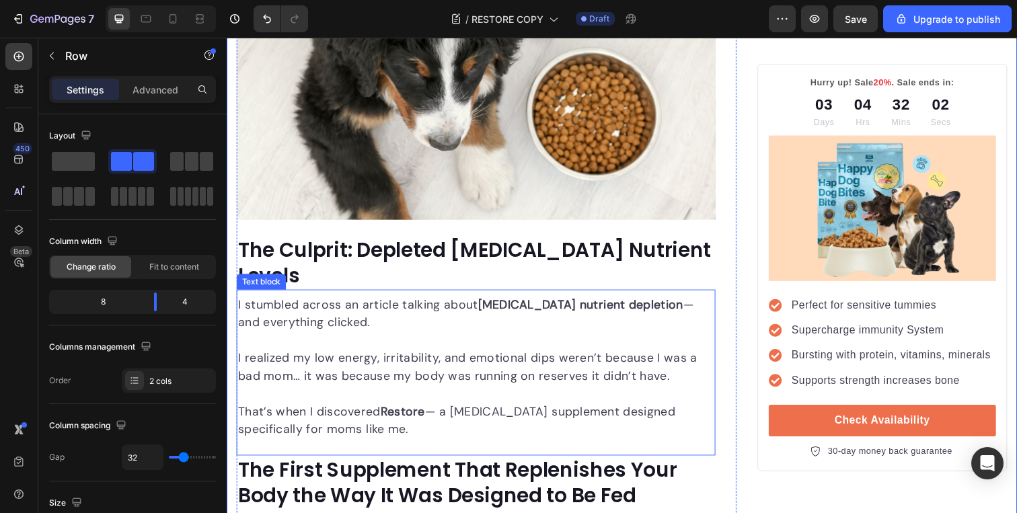
scroll to position [2191, 0]
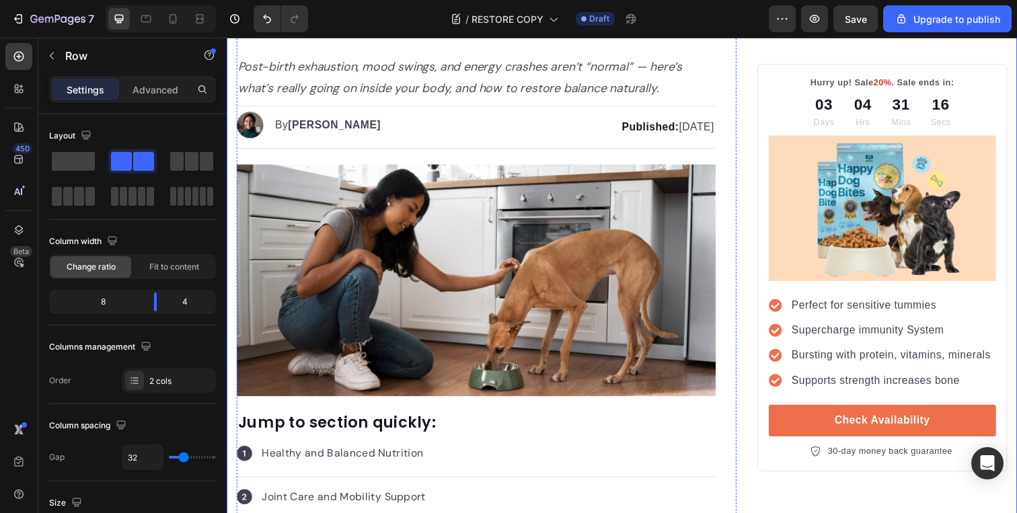
scroll to position [269, 0]
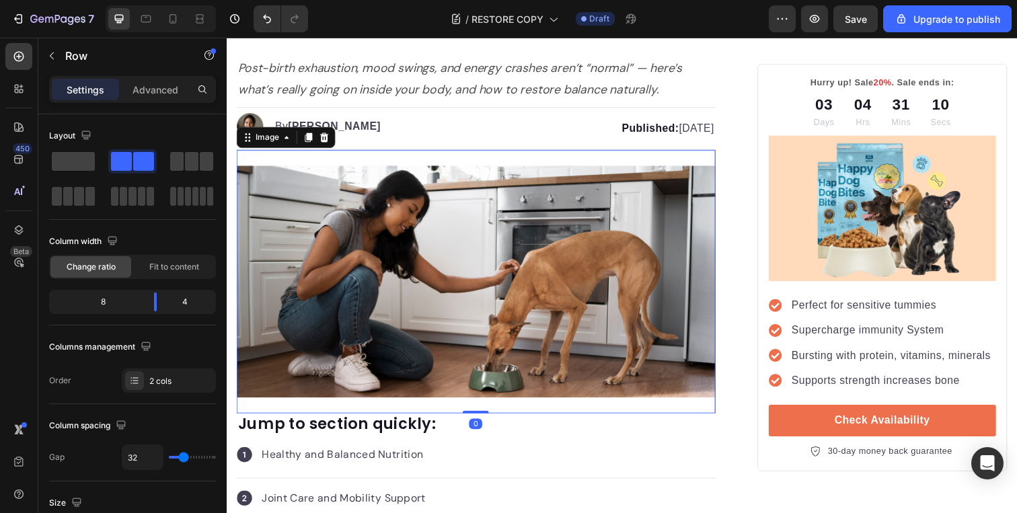
click at [557, 244] on img at bounding box center [481, 287] width 489 height 237
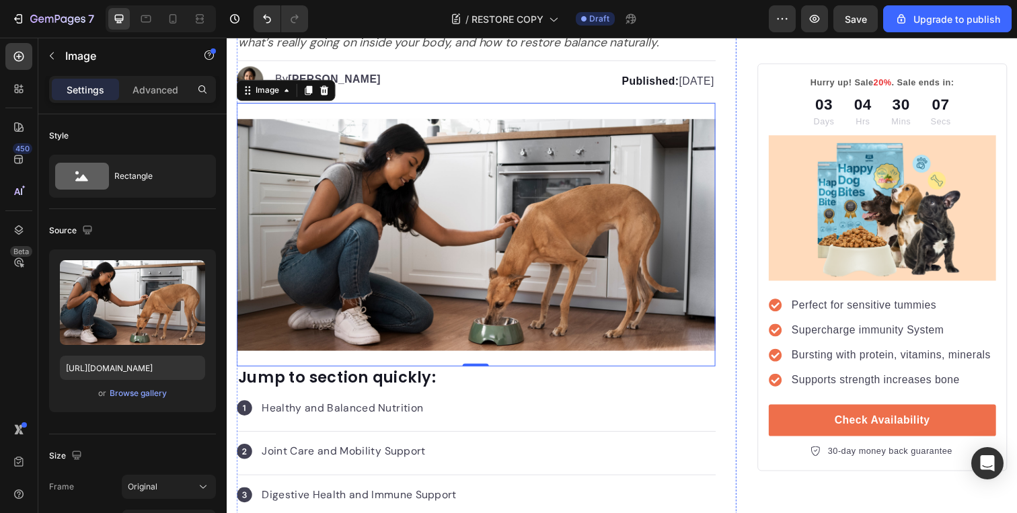
scroll to position [334, 0]
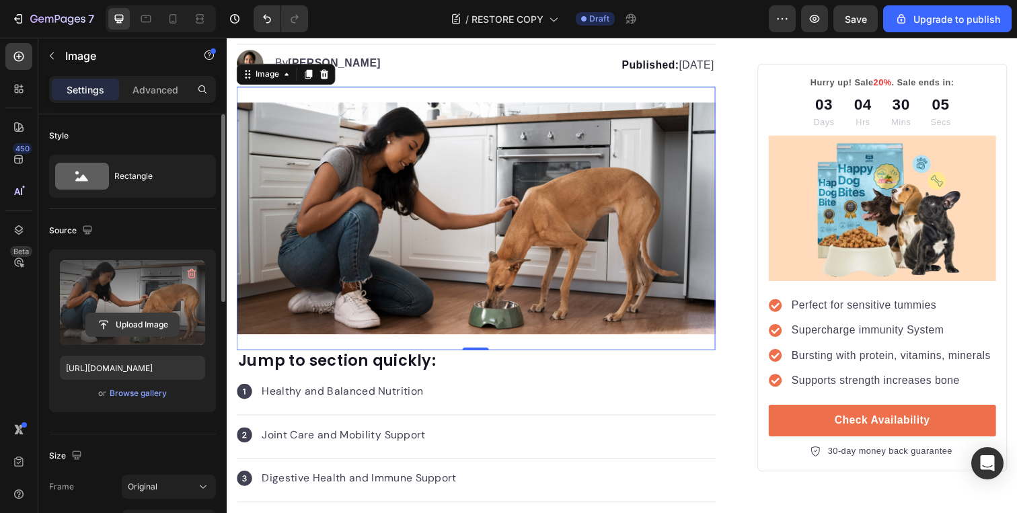
click at [151, 320] on input "file" at bounding box center [132, 325] width 93 height 23
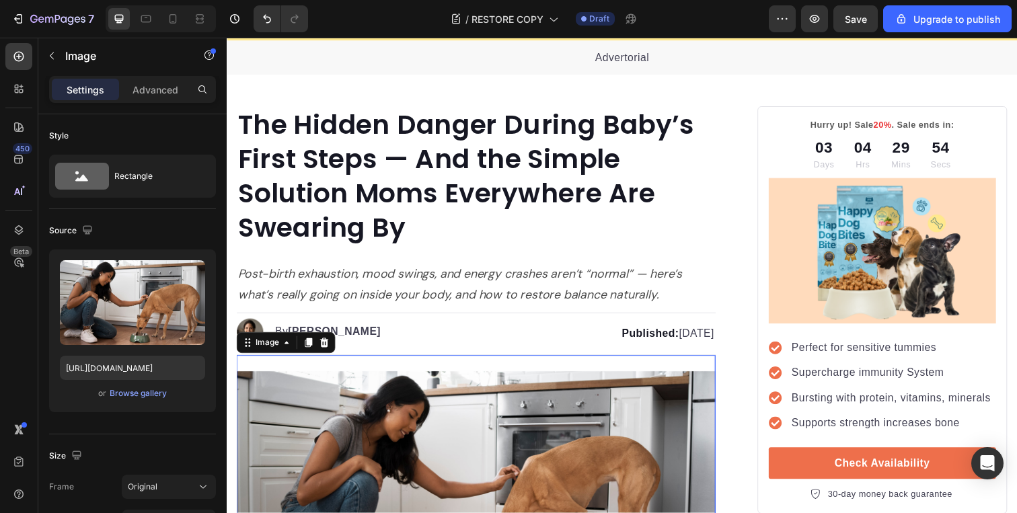
scroll to position [0, 0]
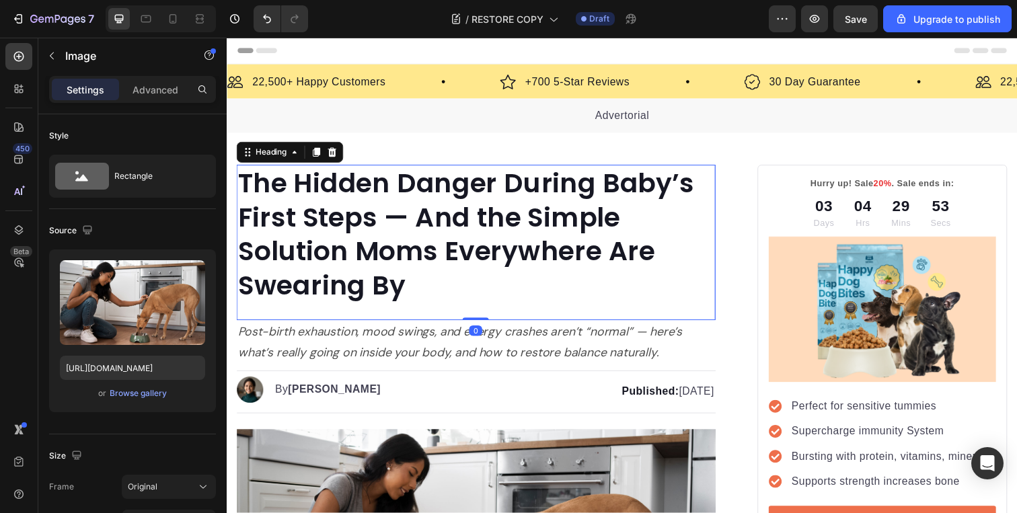
click at [536, 247] on h1 "The Hidden Danger During Baby’s First Steps — And the Simple Solution Moms Ever…" at bounding box center [481, 239] width 489 height 143
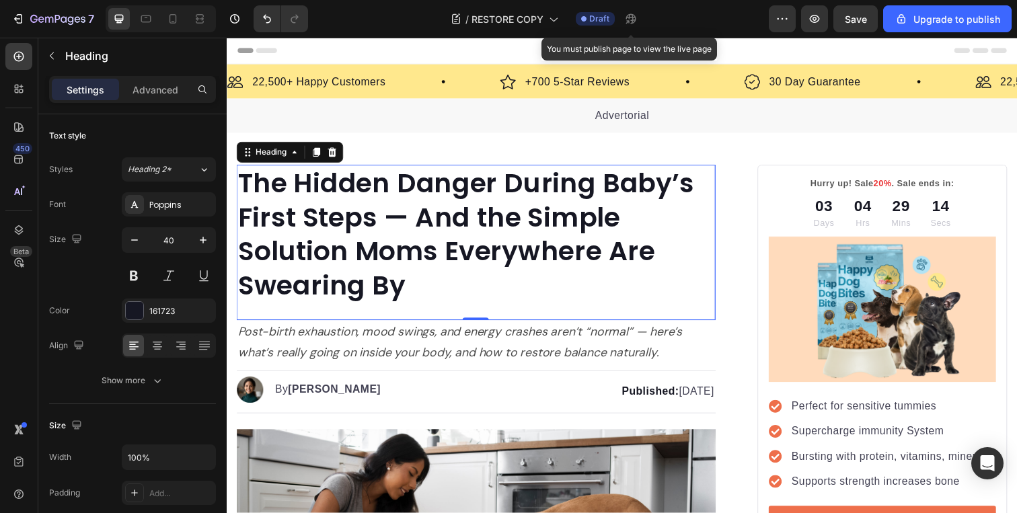
click at [464, 221] on h1 "The Hidden Danger During Baby’s First Steps — And the Simple Solution Moms Ever…" at bounding box center [481, 239] width 489 height 143
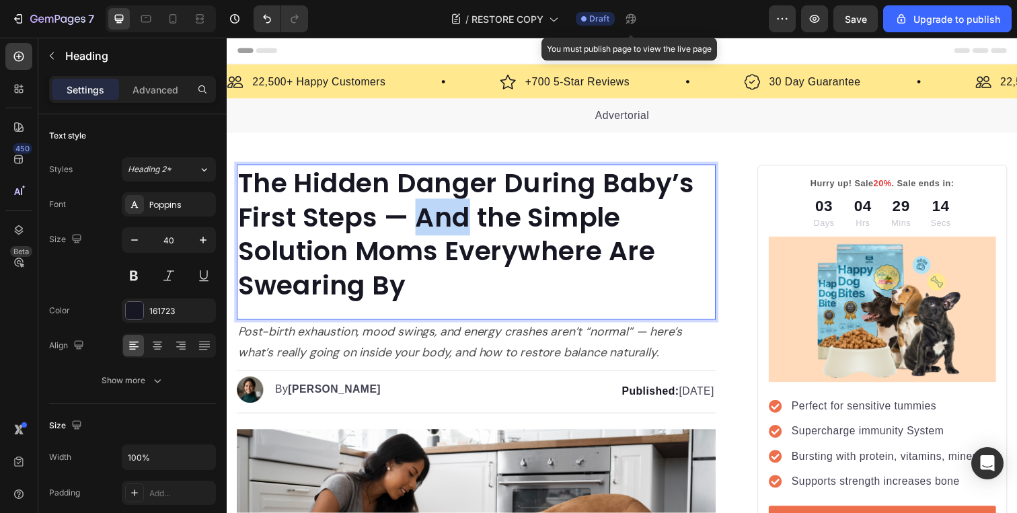
click at [464, 221] on p "The Hidden Danger During Baby’s First Steps — And the Simple Solution Moms Ever…" at bounding box center [481, 239] width 487 height 140
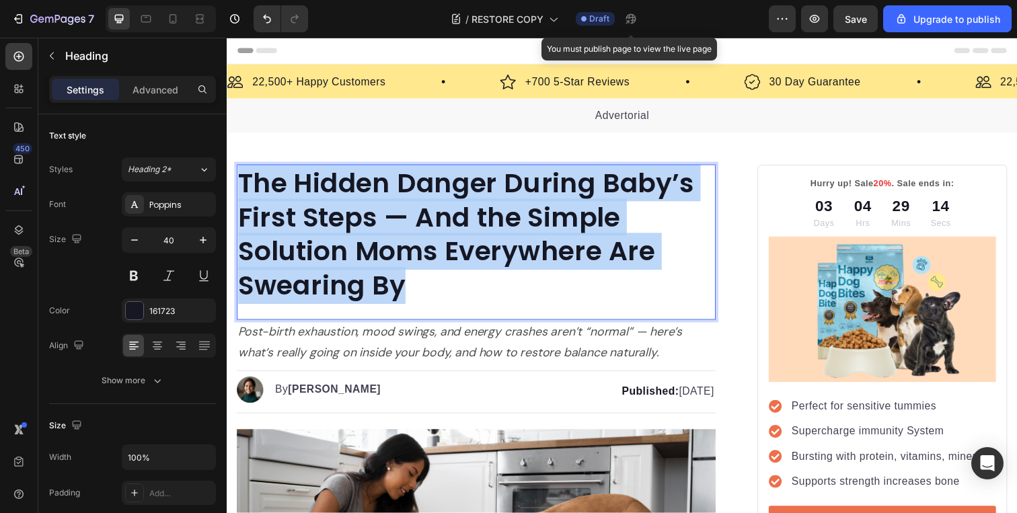
click at [464, 221] on p "The Hidden Danger During Baby’s First Steps — And the Simple Solution Moms Ever…" at bounding box center [481, 239] width 487 height 140
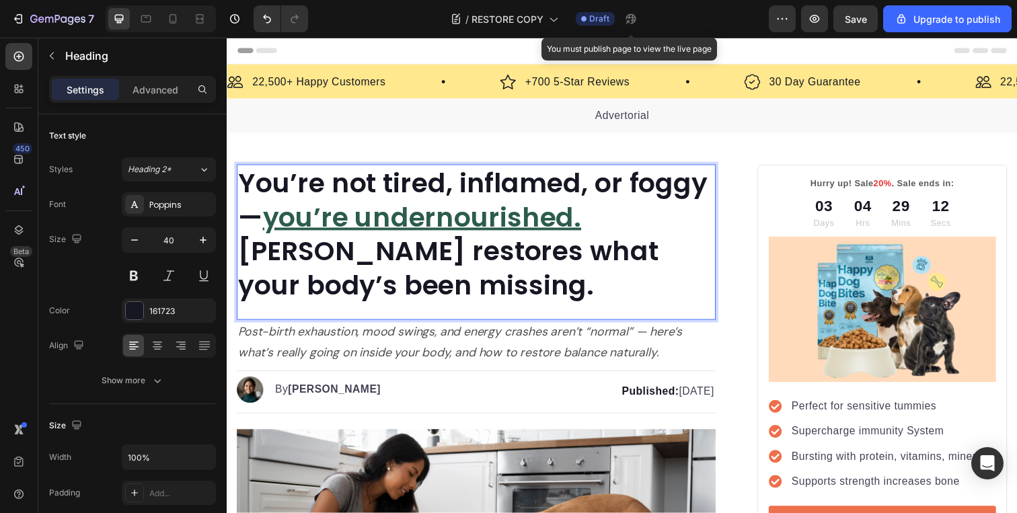
click at [423, 218] on u "you’re undernourished." at bounding box center [426, 222] width 326 height 38
click at [484, 218] on u "you’re undernourished." at bounding box center [426, 222] width 326 height 38
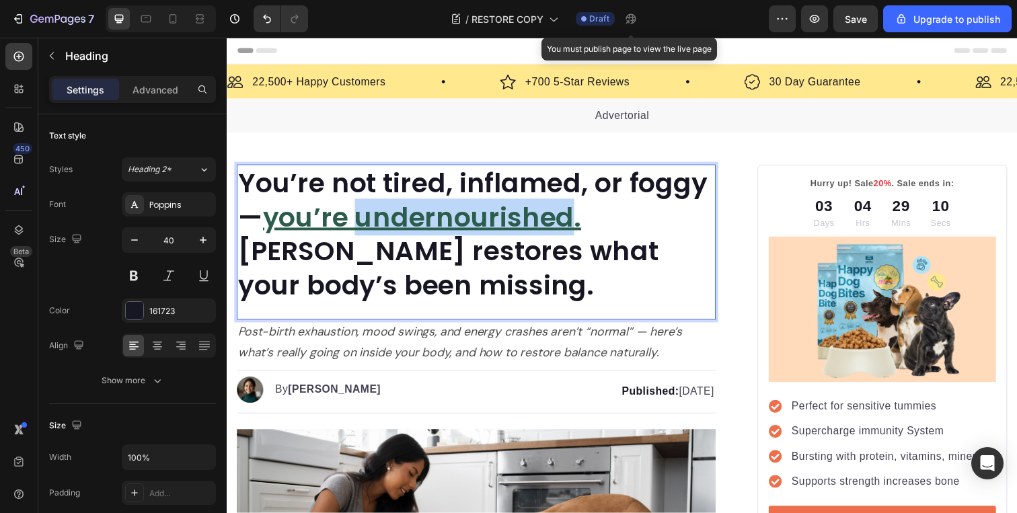
click at [484, 218] on u "you’re undernourished." at bounding box center [426, 222] width 326 height 38
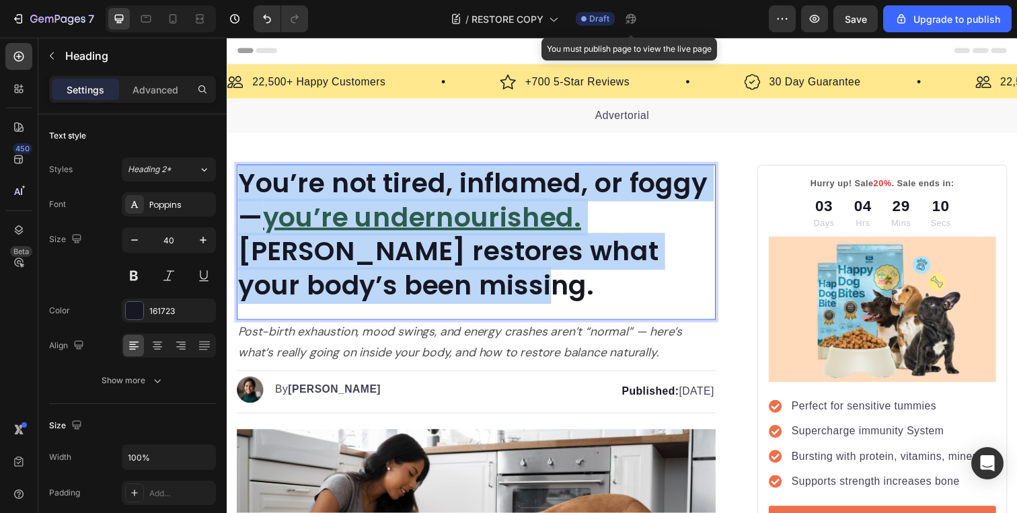
click at [484, 218] on u "you’re undernourished." at bounding box center [426, 222] width 326 height 38
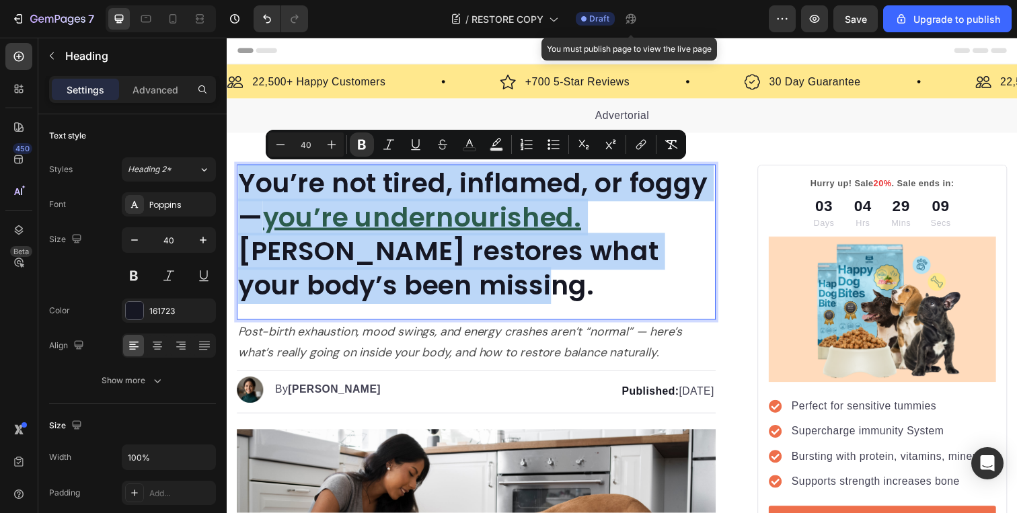
click at [484, 218] on u "you’re undernourished." at bounding box center [426, 222] width 326 height 38
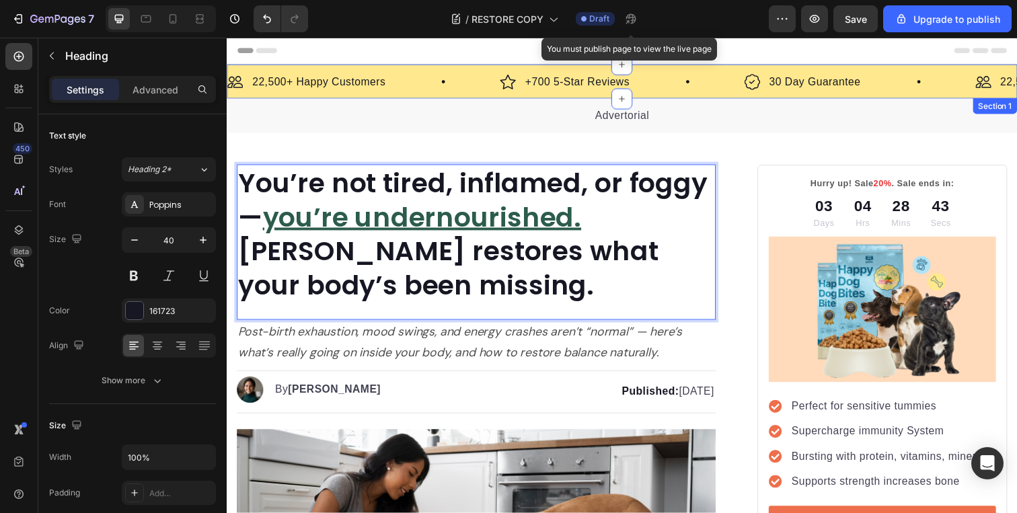
click at [466, 71] on div "Image 22,500+ Happy Customers Text Block Row Image +700 5-Star Reviews Text Blo…" at bounding box center [631, 82] width 808 height 35
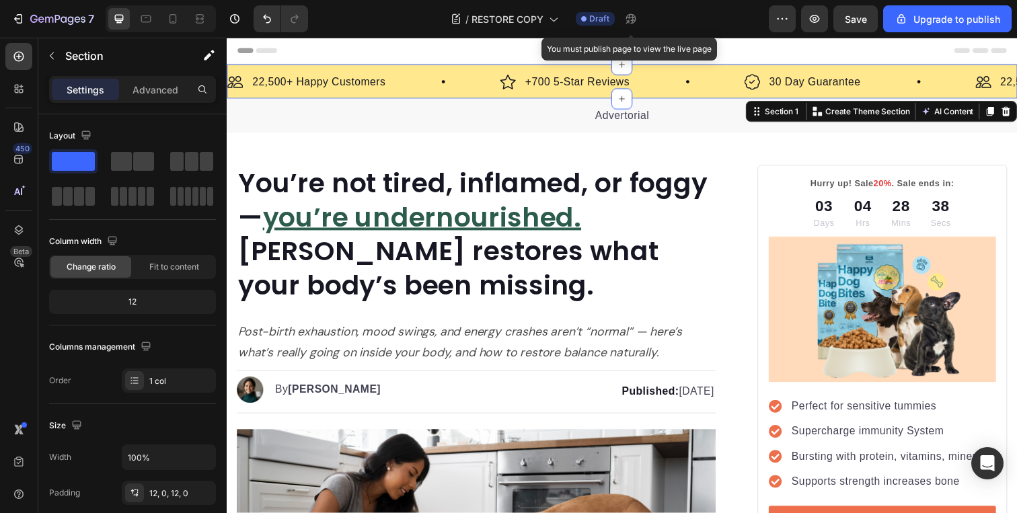
click at [738, 69] on div "Image 22,500+ Happy Customers Text Block Row Image +700 5-Star Reviews Text Blo…" at bounding box center [631, 82] width 808 height 35
click at [476, 94] on div "Image 22,500+ Happy Customers Text Block Row Image +700 5-Star Reviews Text Blo…" at bounding box center [631, 82] width 808 height 35
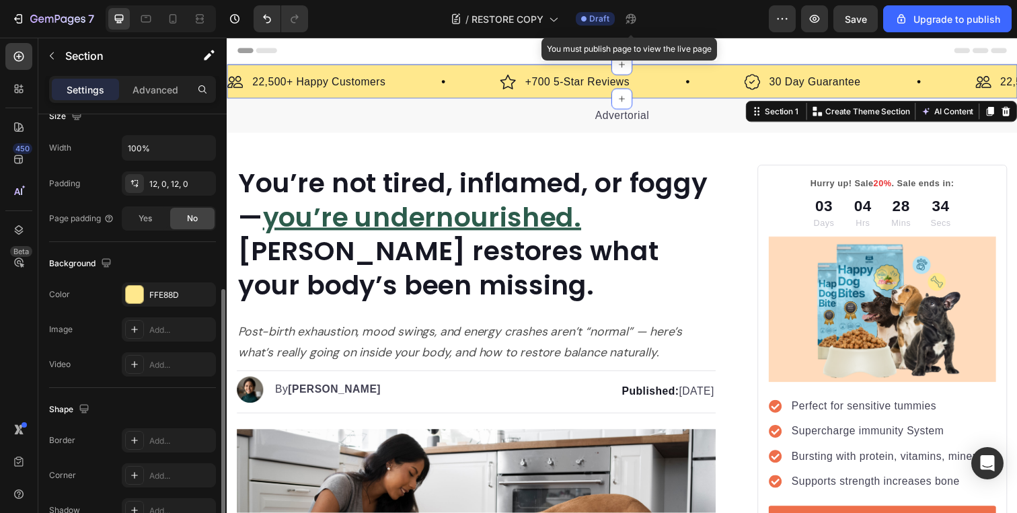
scroll to position [346, 0]
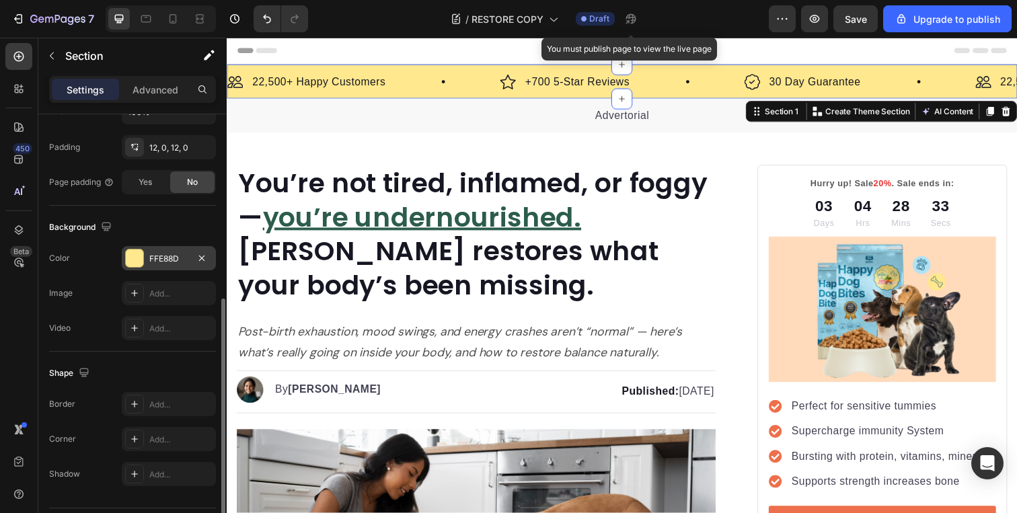
click at [163, 261] on div "FFE88D" at bounding box center [168, 259] width 39 height 12
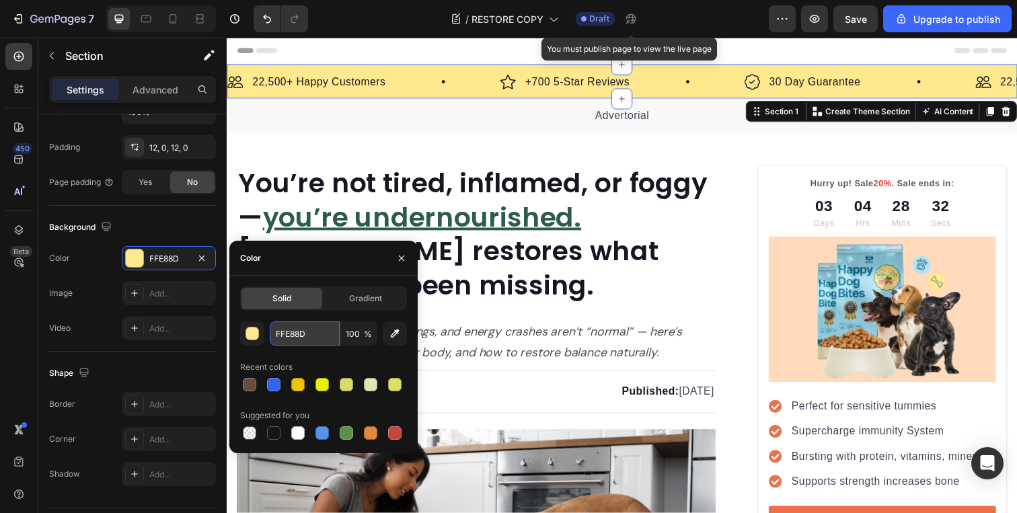
click at [319, 330] on input "FFE88D" at bounding box center [305, 334] width 70 height 24
paste input "#C1DAE0"
type input "#C1DAE0"
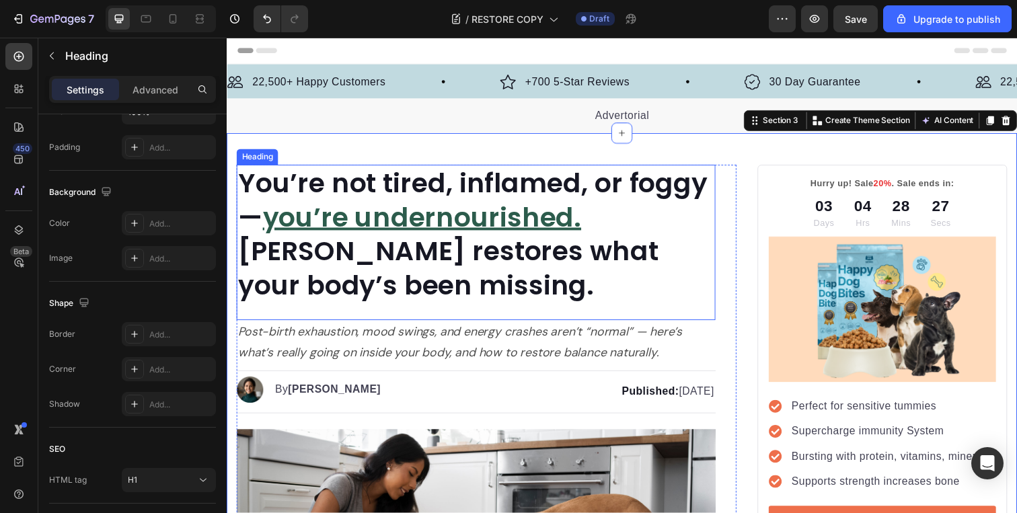
scroll to position [0, 0]
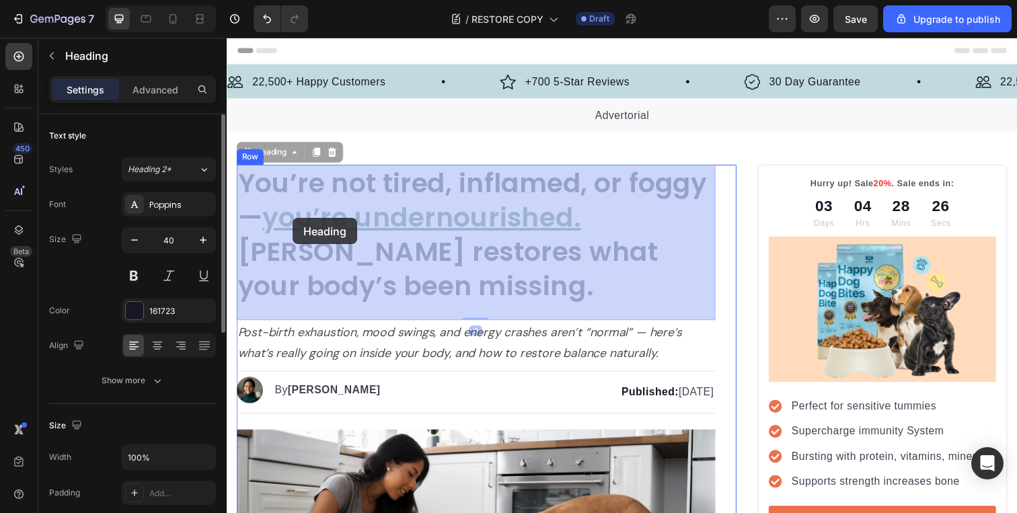
drag, startPoint x: 274, startPoint y: 222, endPoint x: 294, endPoint y: 222, distance: 20.2
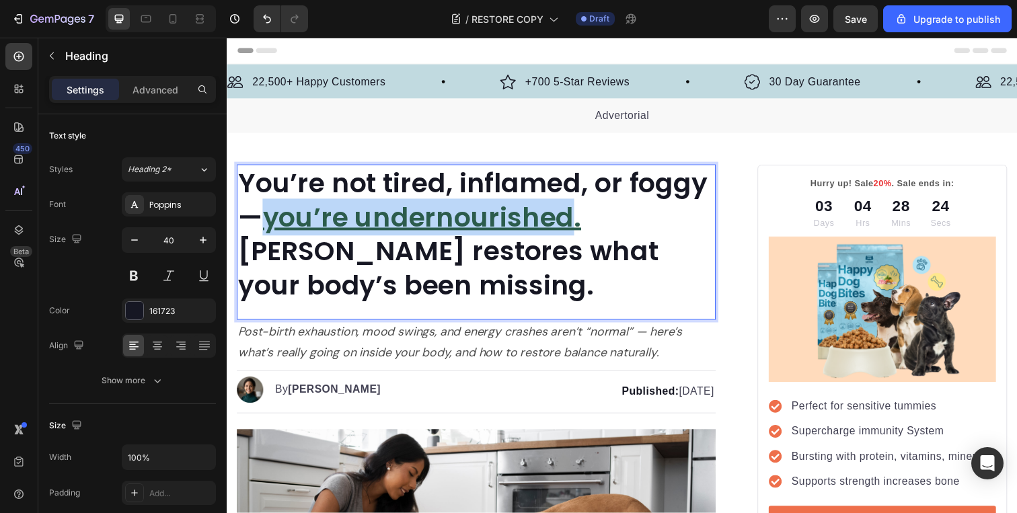
drag, startPoint x: 271, startPoint y: 223, endPoint x: 582, endPoint y: 225, distance: 310.9
click at [582, 225] on u "you’re undernourished." at bounding box center [426, 222] width 326 height 38
drag, startPoint x: 596, startPoint y: 225, endPoint x: 276, endPoint y: 231, distance: 319.7
click at [276, 231] on p "You’re not tired, inflamed, or foggy — you’re undernourished. Rosabella restore…" at bounding box center [481, 239] width 487 height 140
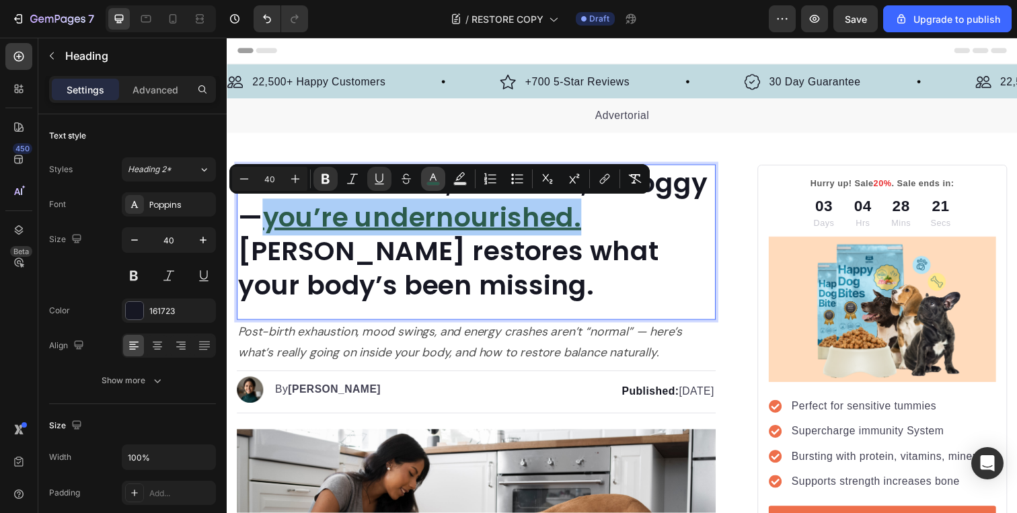
click at [435, 177] on icon "Editor contextual toolbar" at bounding box center [433, 177] width 7 height 7
type input "2C5C4C"
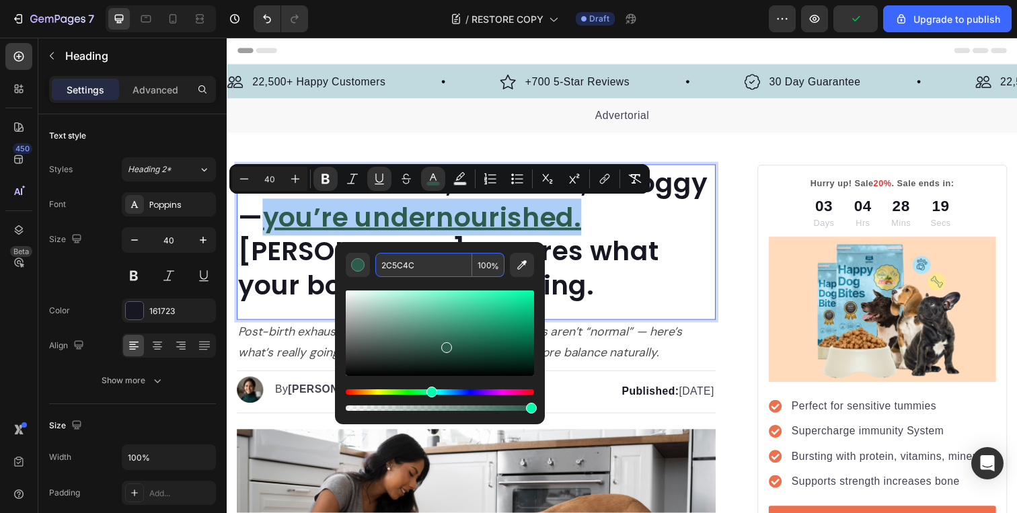
click at [439, 266] on input "2C5C4C" at bounding box center [423, 265] width 97 height 24
paste input "#C1DAE0"
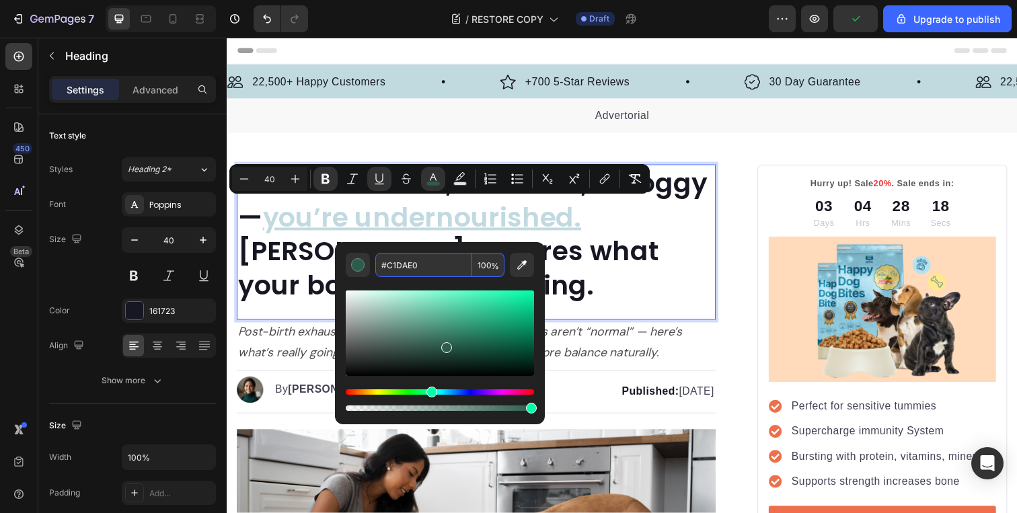
type input "C1DAE0"
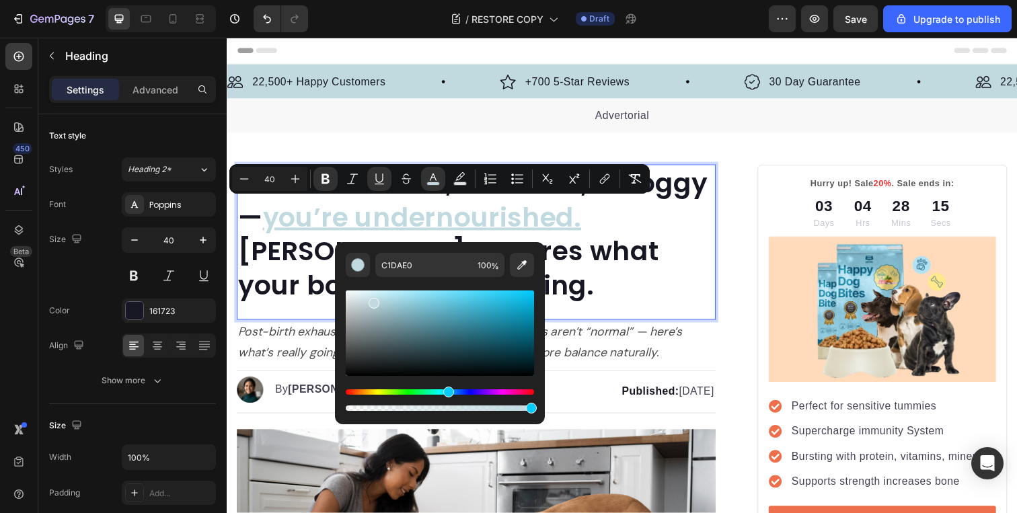
click at [619, 243] on strong "Rosabella restores what your body’s been missing." at bounding box center [452, 274] width 429 height 73
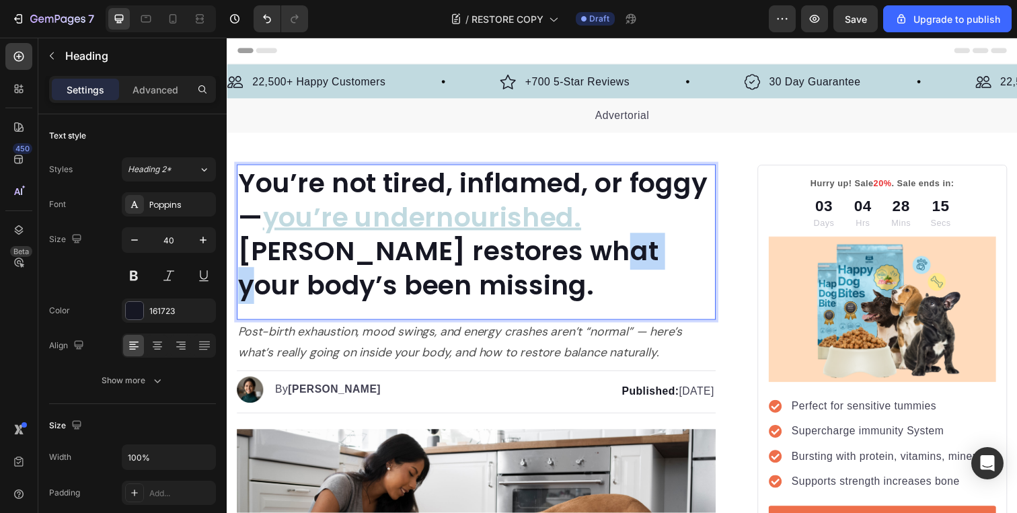
click at [619, 243] on strong "Rosabella restores what your body’s been missing." at bounding box center [452, 274] width 429 height 73
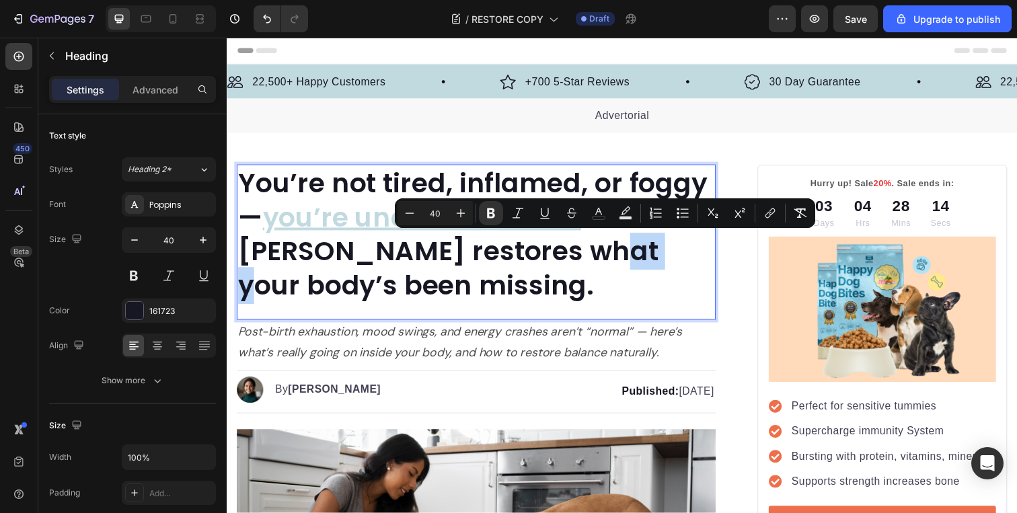
click at [649, 254] on p "You’re not tired, inflamed, or foggy — you’re undernourished. Rosabella restore…" at bounding box center [481, 239] width 487 height 140
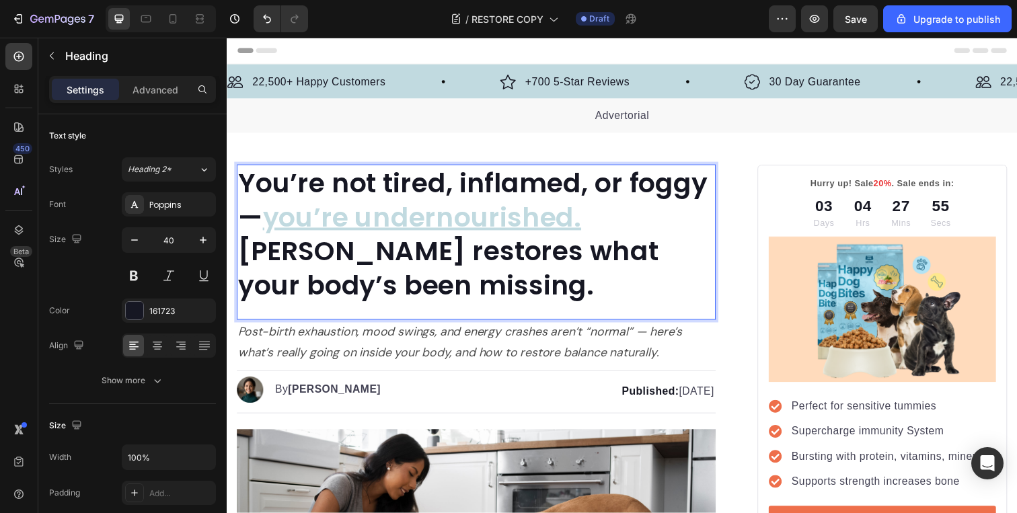
click at [275, 224] on u "you’re undernourished." at bounding box center [426, 222] width 326 height 38
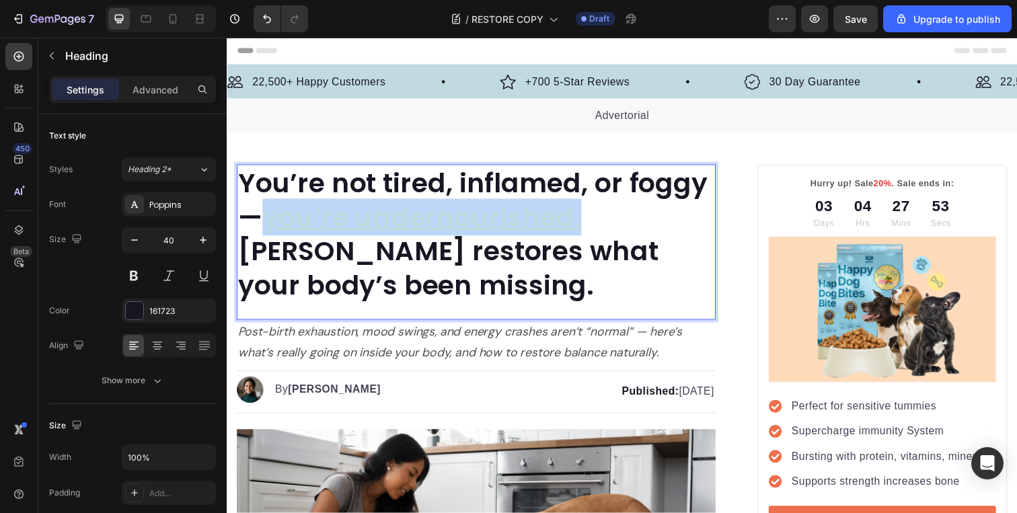
drag, startPoint x: 275, startPoint y: 224, endPoint x: 589, endPoint y: 227, distance: 314.9
click at [589, 227] on u "you’re undernourished." at bounding box center [426, 222] width 326 height 38
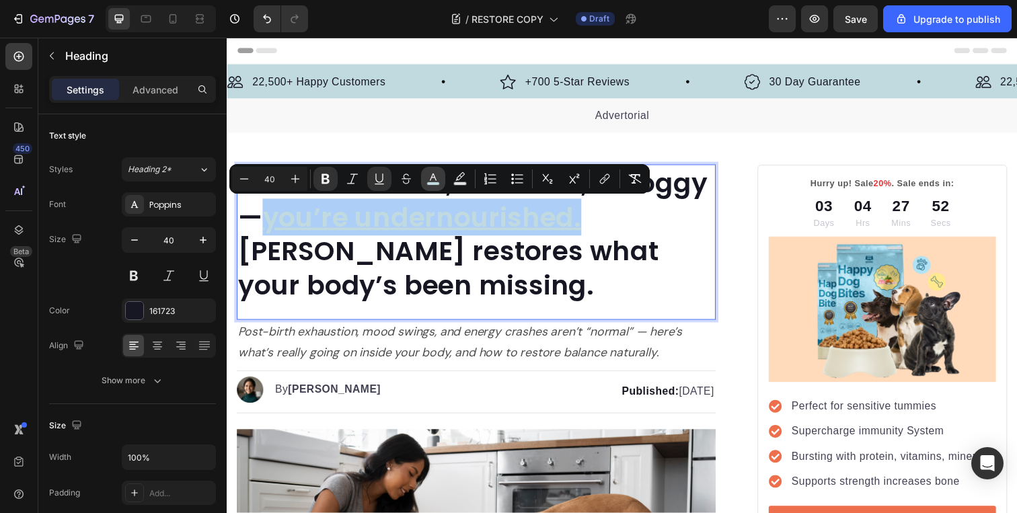
click at [427, 178] on icon "Editor contextual toolbar" at bounding box center [433, 178] width 13 height 13
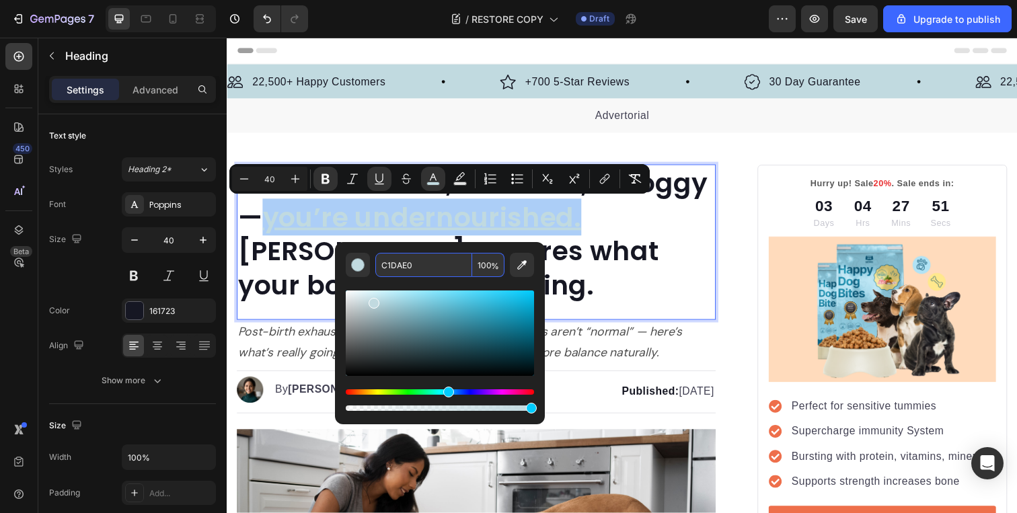
click at [425, 276] on input "C1DAE0" at bounding box center [423, 265] width 97 height 24
paste input "#376487"
type input "376487"
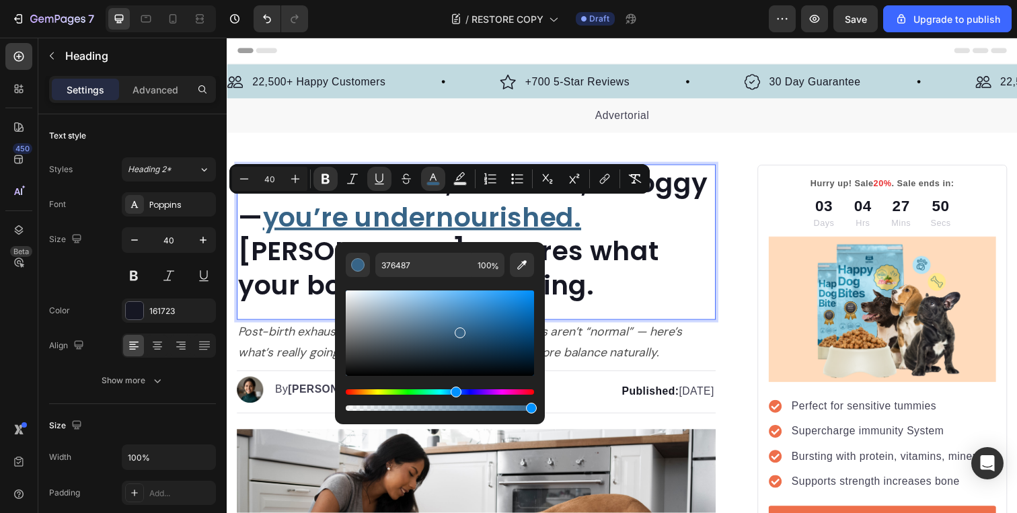
click at [691, 262] on p "You’re not tired, inflamed, or foggy — you’re undernourished. Rosabella restore…" at bounding box center [481, 239] width 487 height 140
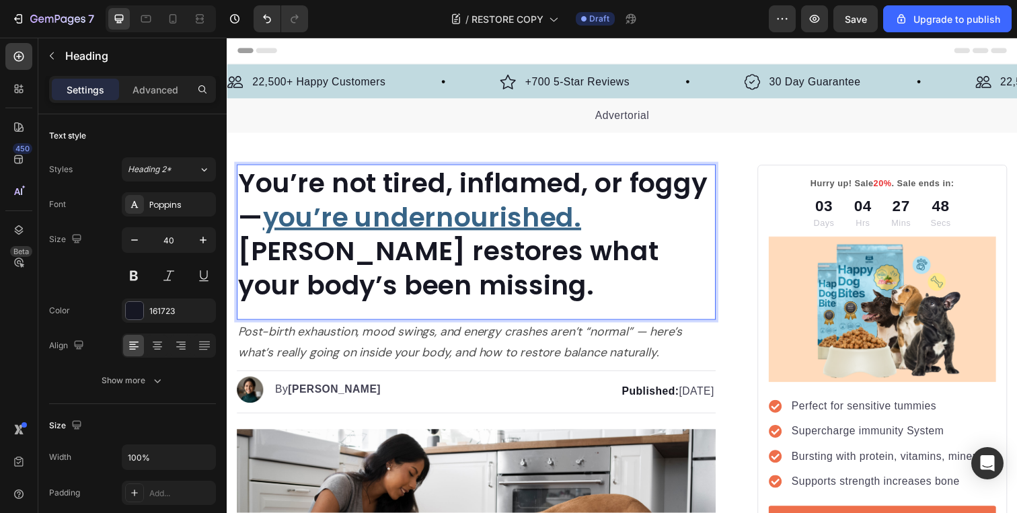
click at [538, 225] on u "you’re undernourished." at bounding box center [426, 222] width 326 height 38
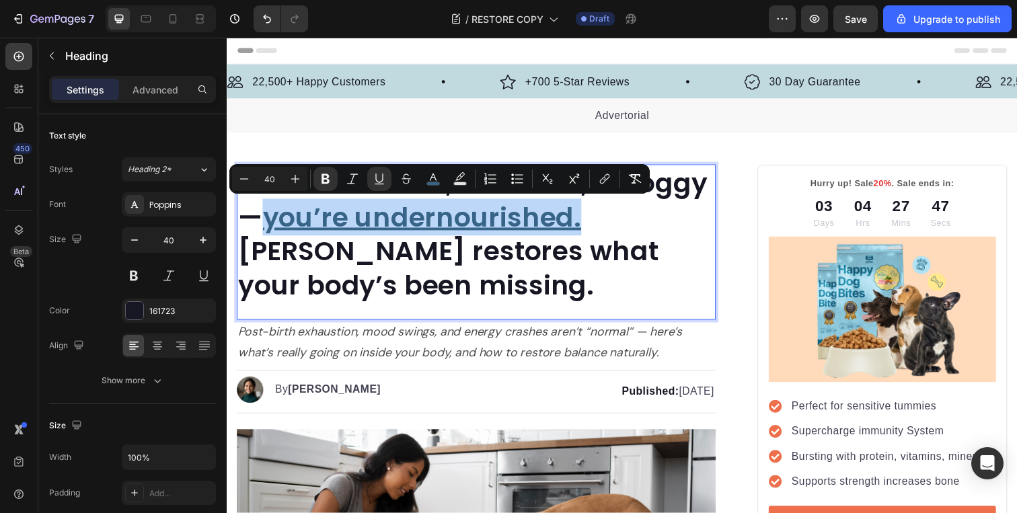
drag, startPoint x: 594, startPoint y: 223, endPoint x: 276, endPoint y: 223, distance: 317.6
click at [276, 223] on p "You’re not tired, inflamed, or foggy — you’re undernourished. Rosabella restore…" at bounding box center [481, 239] width 487 height 140
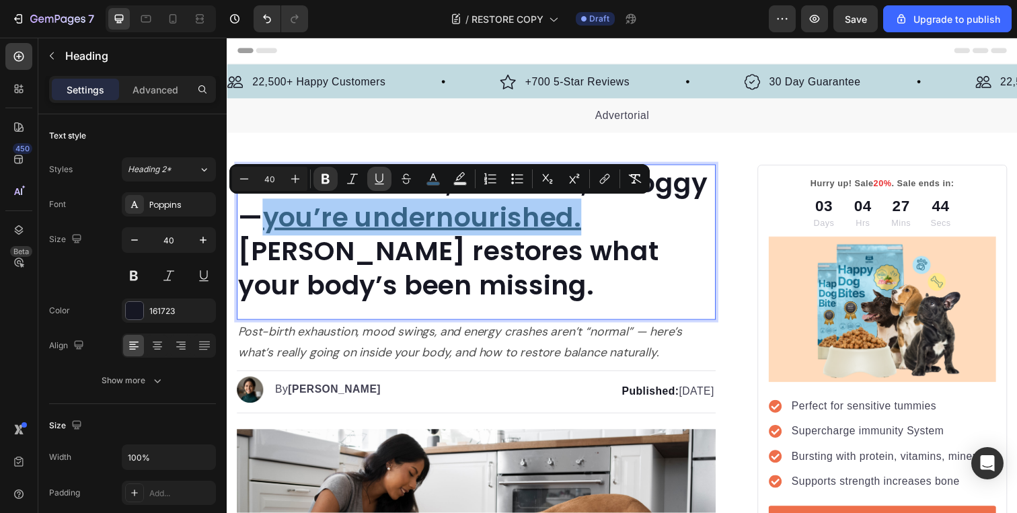
click at [379, 182] on icon "Editor contextual toolbar" at bounding box center [378, 178] width 7 height 9
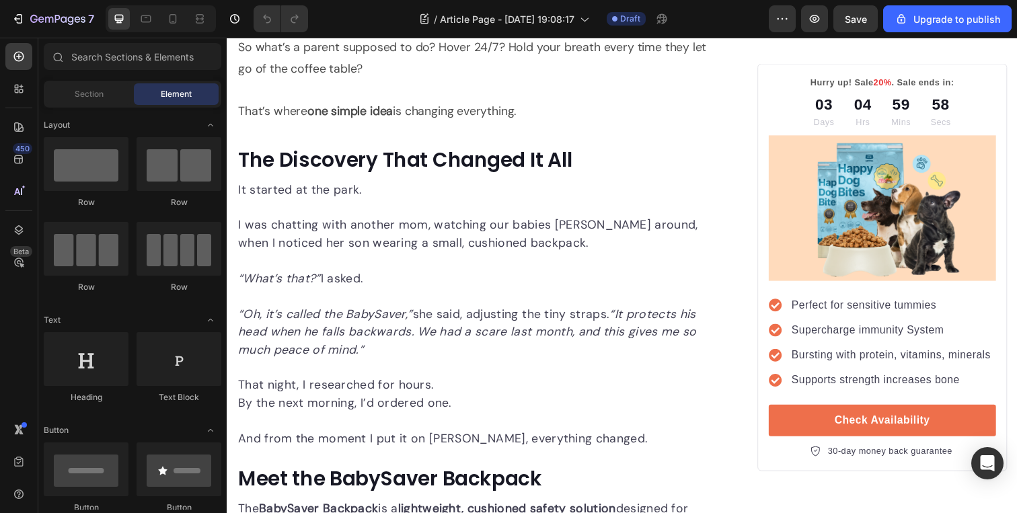
scroll to position [1644, 0]
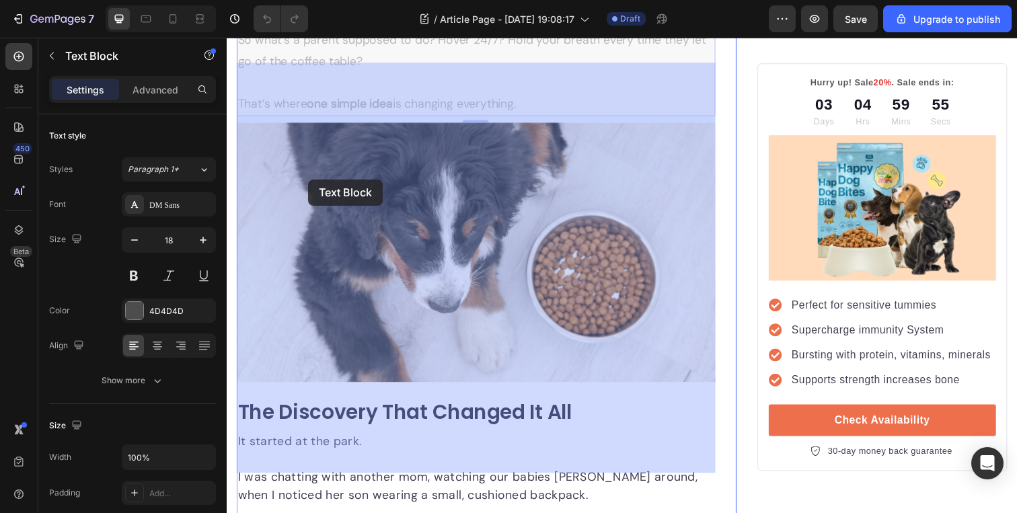
drag, startPoint x: 377, startPoint y: 192, endPoint x: 310, endPoint y: 182, distance: 68.0
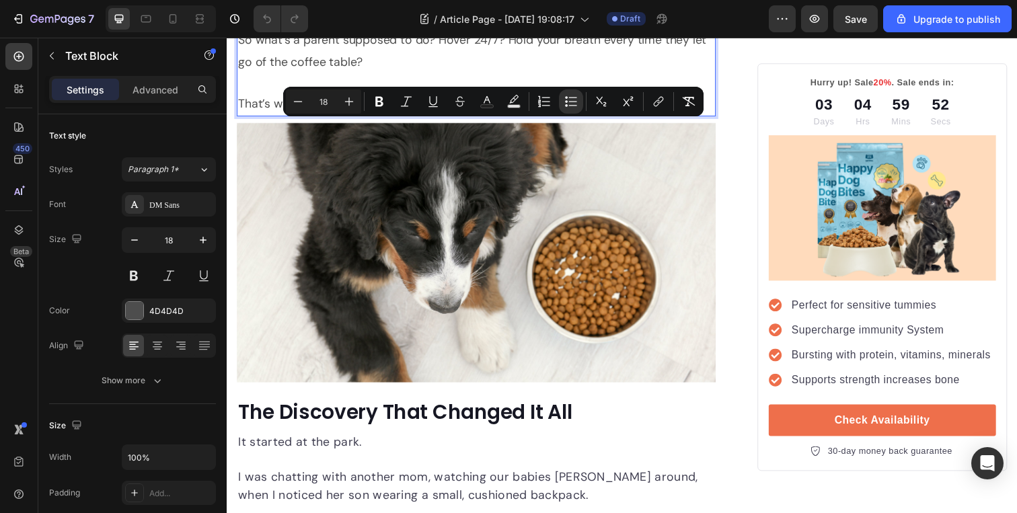
drag, startPoint x: 322, startPoint y: 196, endPoint x: 266, endPoint y: 138, distance: 80.9
copy ul "Babies learning to walk fall an average of 17 times per hour . Backward falls c…"
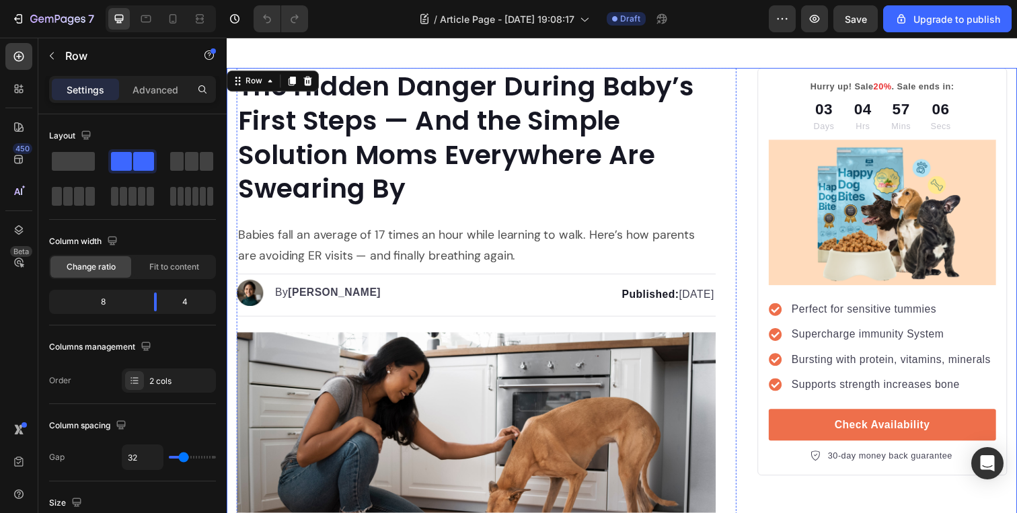
scroll to position [0, 0]
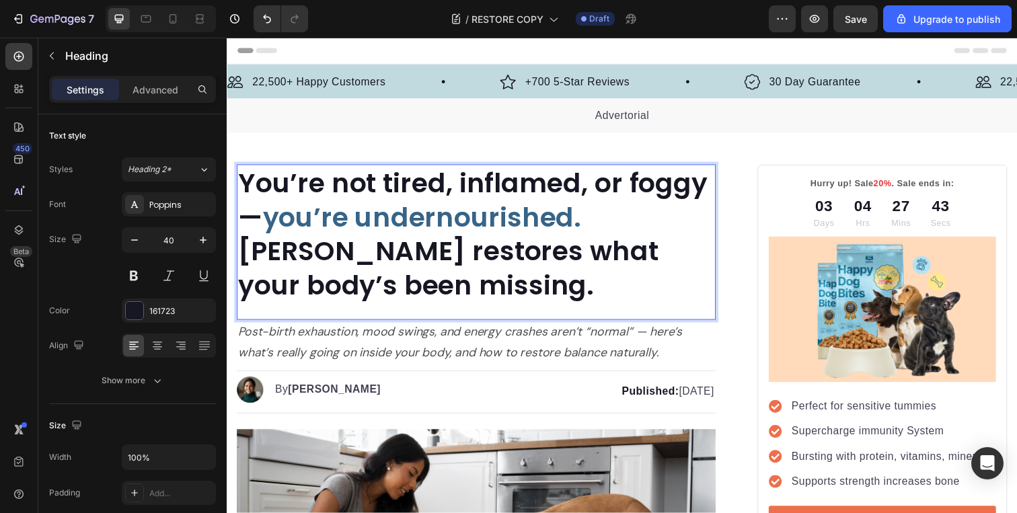
click at [619, 207] on p "You’re not tired, inflamed, or foggy — you’re undernourished. [PERSON_NAME] res…" at bounding box center [481, 239] width 487 height 140
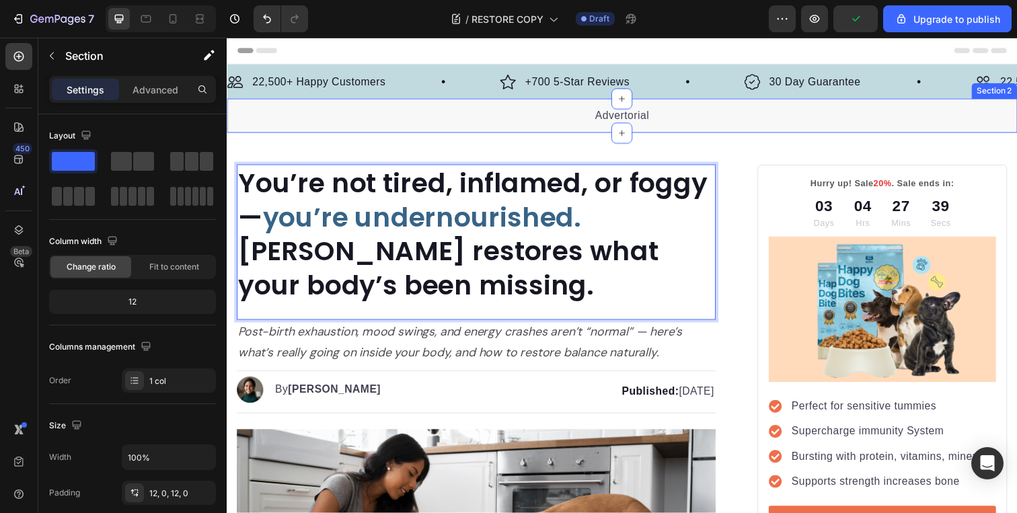
click at [753, 129] on div "Advertorial Text block Section 2" at bounding box center [631, 117] width 808 height 35
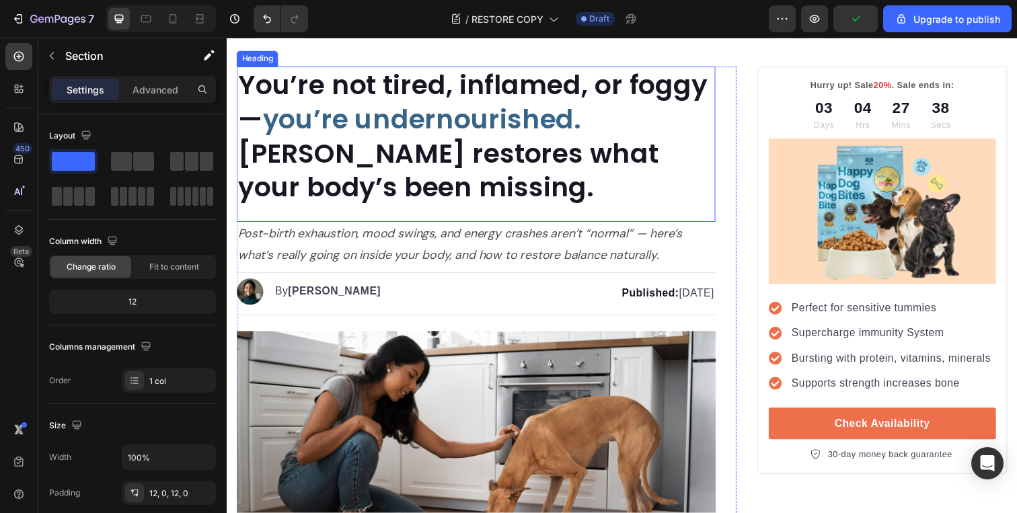
scroll to position [102, 0]
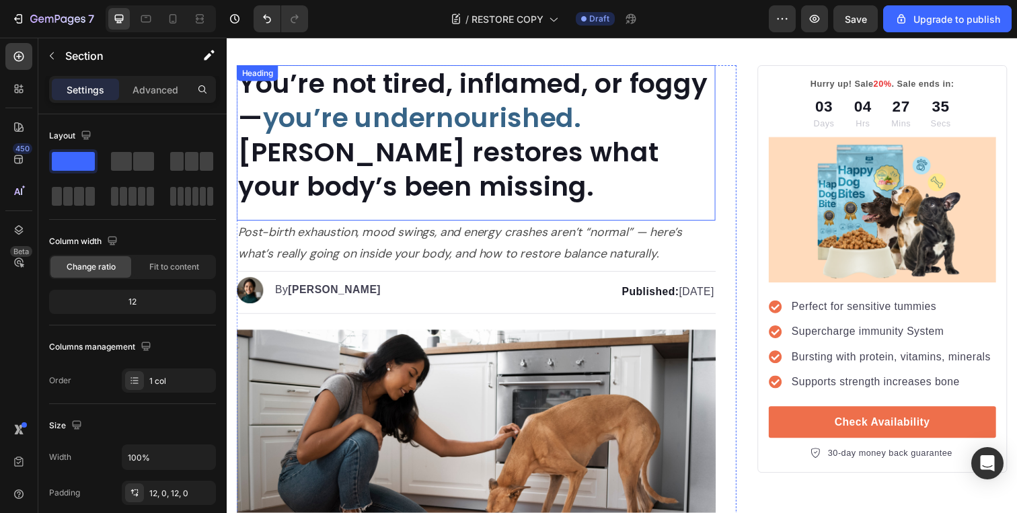
click at [517, 85] on strong "You’re not tired, inflamed, or foggy —" at bounding box center [477, 102] width 479 height 73
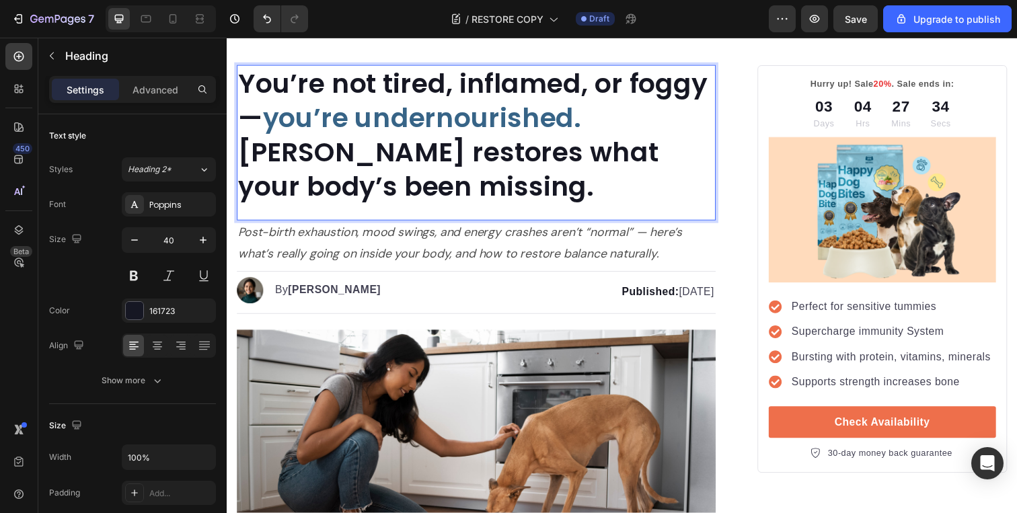
click at [502, 89] on strong "You’re not tired, inflamed, or foggy —" at bounding box center [477, 102] width 479 height 73
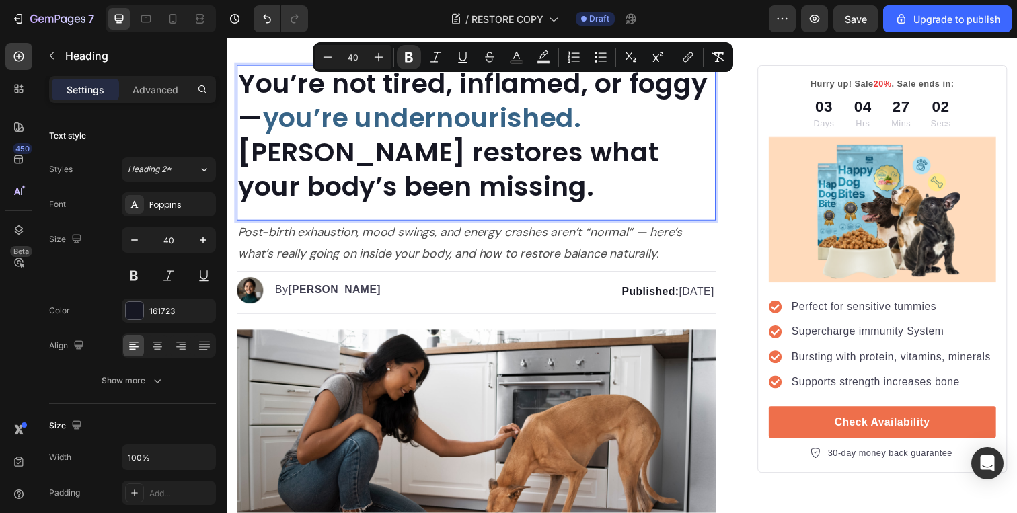
click at [621, 125] on p "You’re not tired, inflamed, or foggy — you’re undernourished. [PERSON_NAME] res…" at bounding box center [481, 137] width 487 height 140
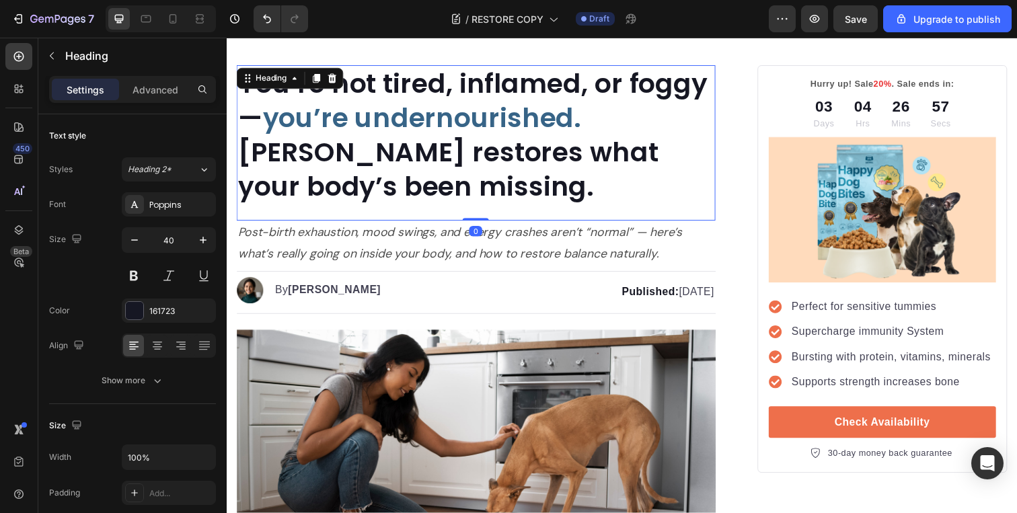
click at [426, 170] on strong "Rosabella restores what your body’s been missing." at bounding box center [452, 172] width 429 height 73
click at [336, 151] on strong "Rosabella restores what your body’s been missing." at bounding box center [452, 172] width 429 height 73
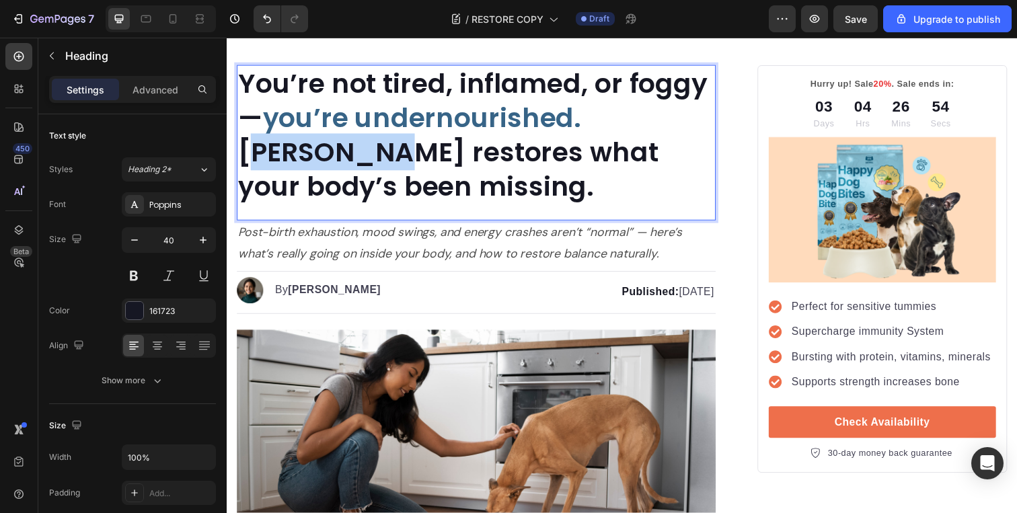
click at [336, 151] on strong "Rosabella restores what your body’s been missing." at bounding box center [452, 172] width 429 height 73
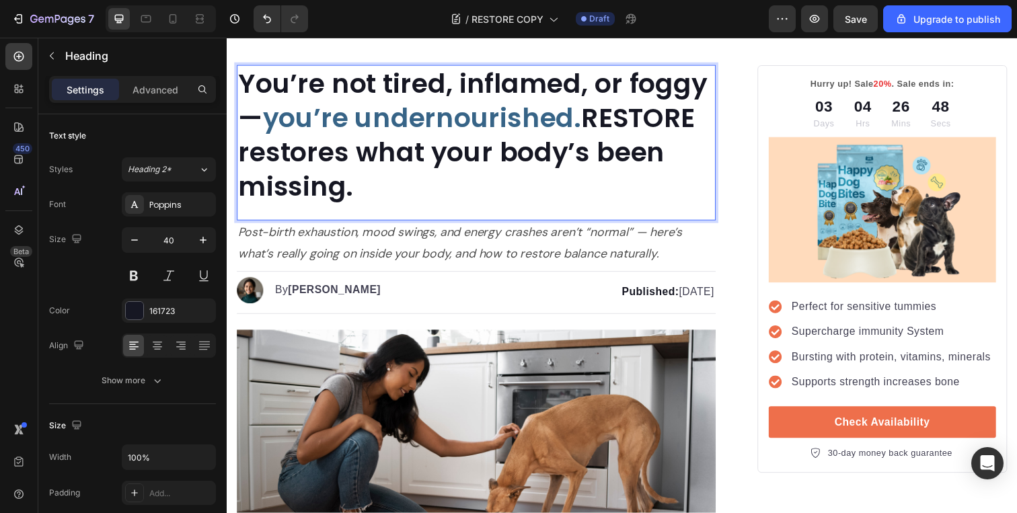
click at [285, 161] on strong "RESTORE restores what your body’s been missing." at bounding box center [471, 155] width 467 height 108
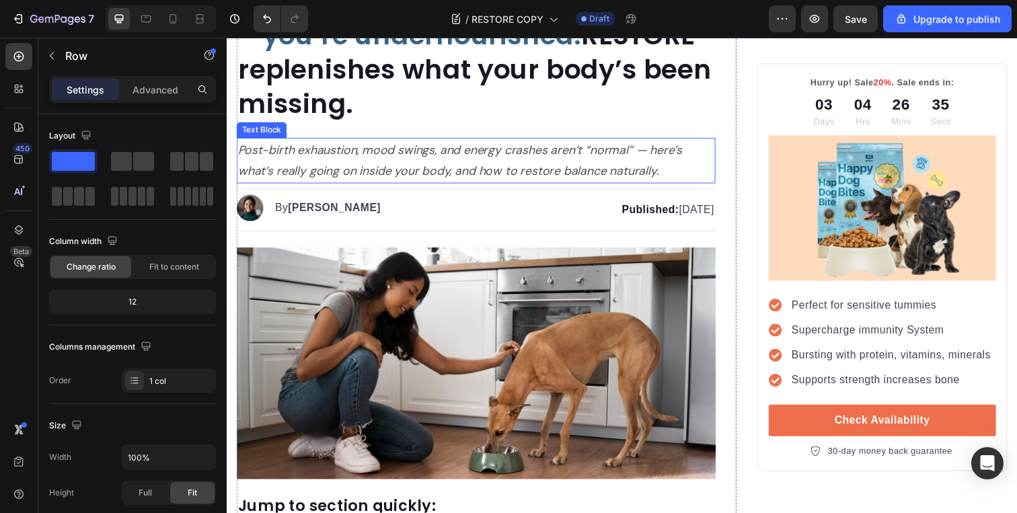
scroll to position [187, 0]
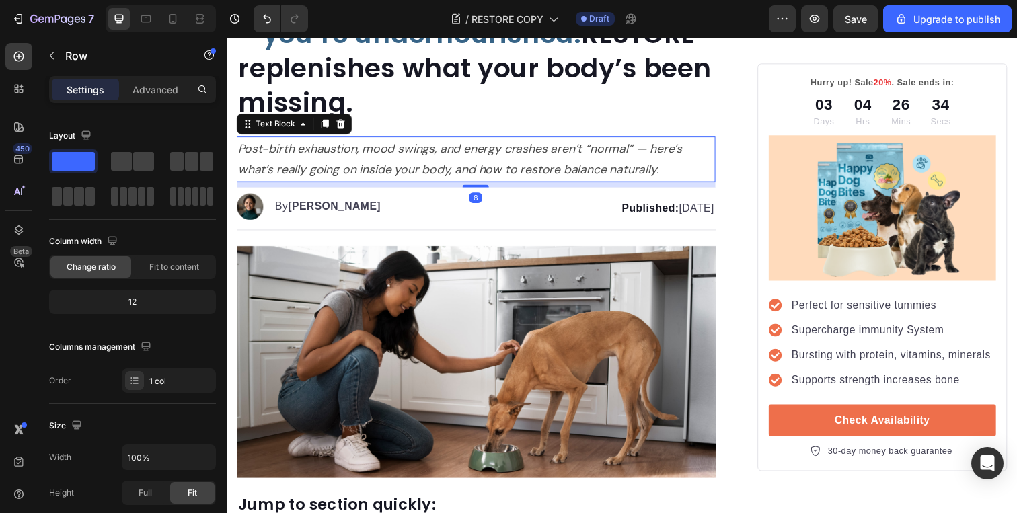
click at [629, 176] on icon "Post-birth exhaustion, mood swings, and energy crashes aren’t “normal” — here’s…" at bounding box center [465, 162] width 454 height 38
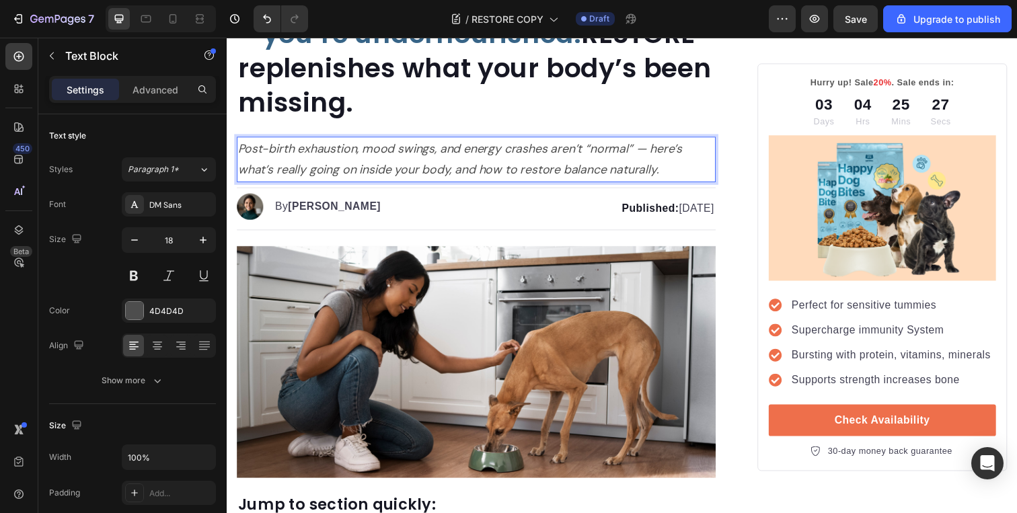
click at [487, 155] on icon "Post-birth exhaustion, mood swings, and energy crashes aren’t “normal” — here’s…" at bounding box center [465, 162] width 454 height 38
click at [709, 151] on p "Post-birth exhaustion, mood swings, and energy crashes aren’t “normal” — here’s…" at bounding box center [481, 163] width 487 height 44
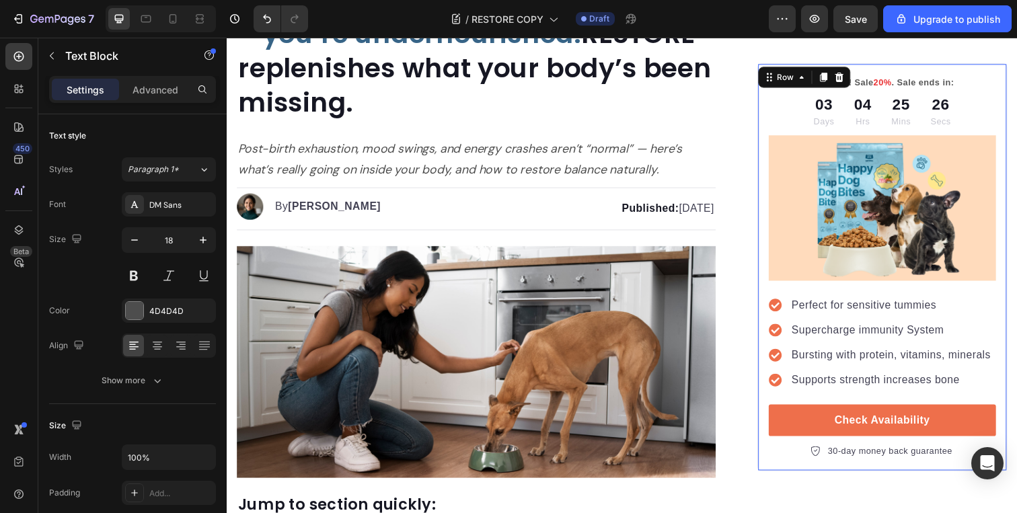
click at [775, 131] on div "Hurry up! Sale 20% . Sale ends in: Text block 03 Days 04 Hrs 25 Mins 26 Secs Co…" at bounding box center [896, 273] width 255 height 417
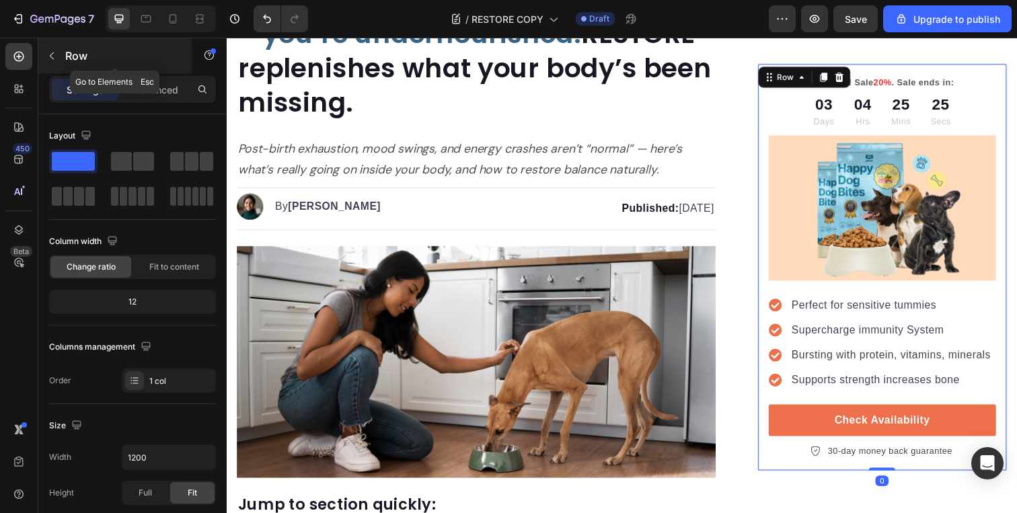
click at [59, 54] on button "button" at bounding box center [52, 56] width 22 height 22
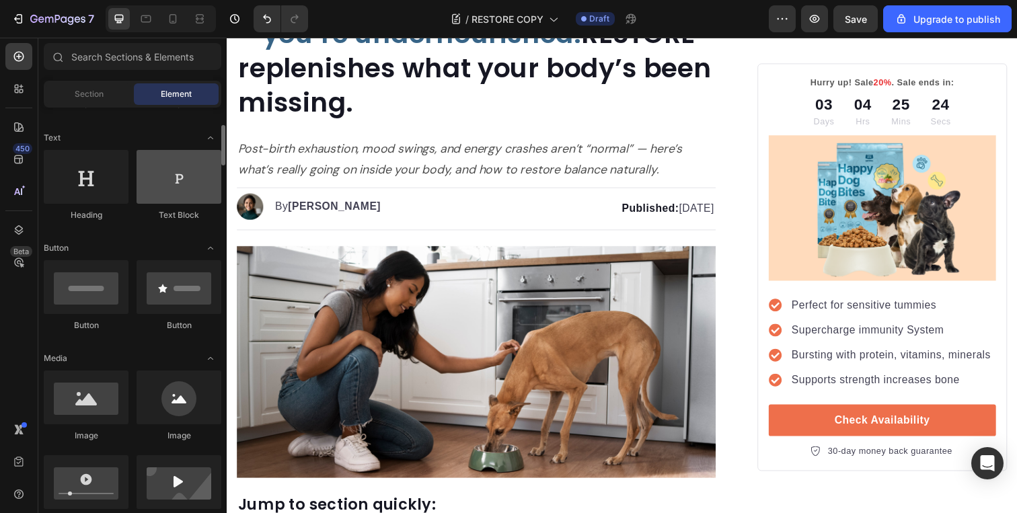
scroll to position [182, 0]
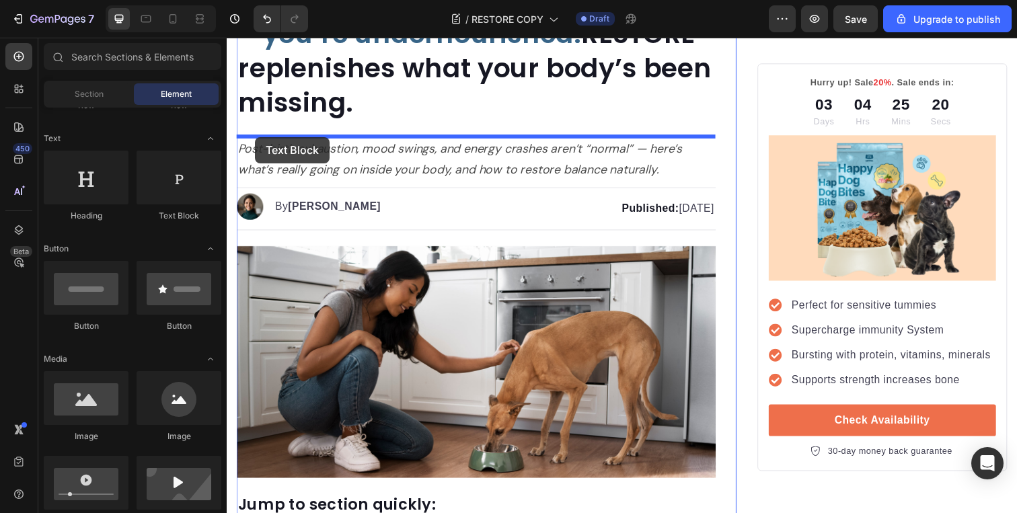
drag, startPoint x: 386, startPoint y: 221, endPoint x: 256, endPoint y: 139, distance: 154.2
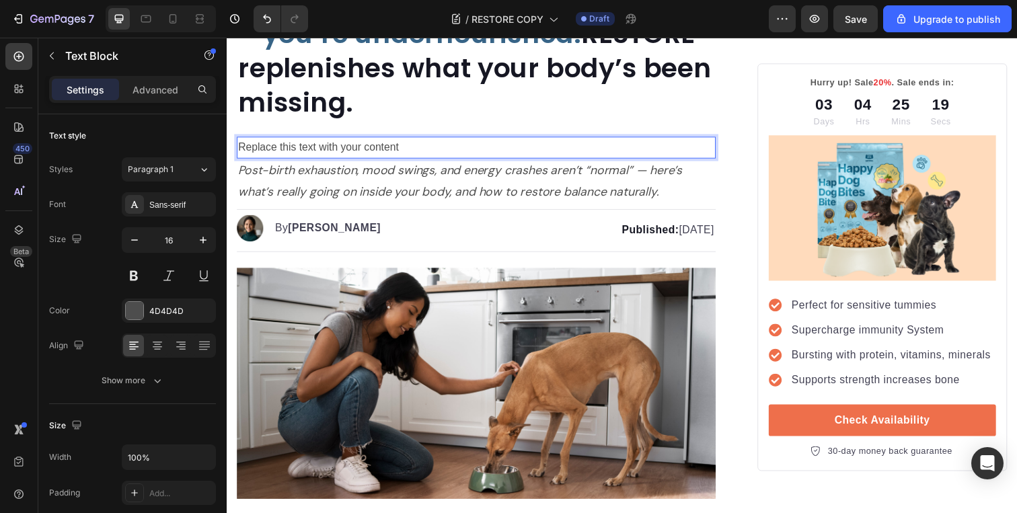
click at [269, 149] on div "Replace this text with your content" at bounding box center [481, 150] width 489 height 22
click at [269, 149] on p "Replace this text with your content" at bounding box center [481, 151] width 487 height 20
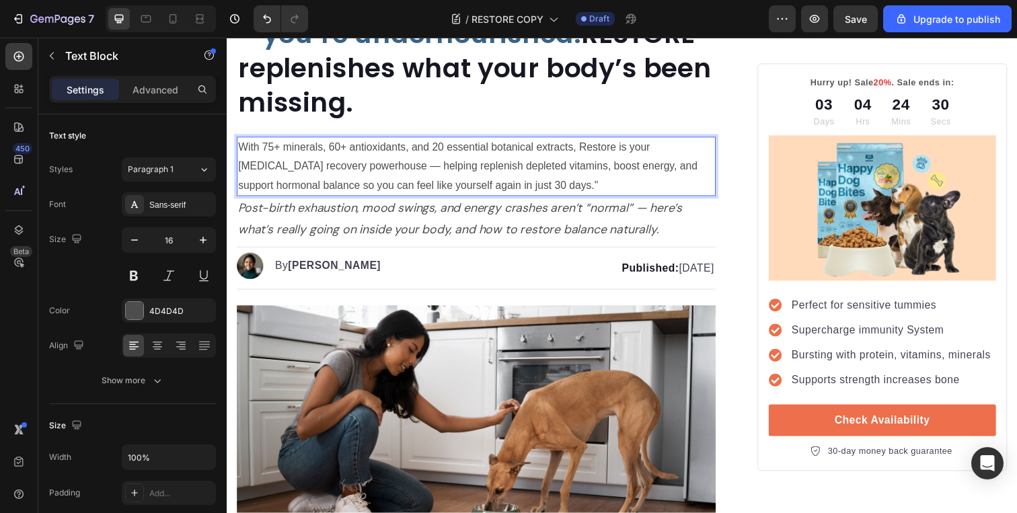
click at [359, 170] on p "With 75+ minerals, 60+ antioxidants, and 20 essential botanical extracts, Resto…" at bounding box center [481, 170] width 487 height 58
click at [471, 172] on p "With 75+ minerals, 60+ antioxidants, and 20 essential botanical extracts, Resto…" at bounding box center [481, 170] width 487 height 58
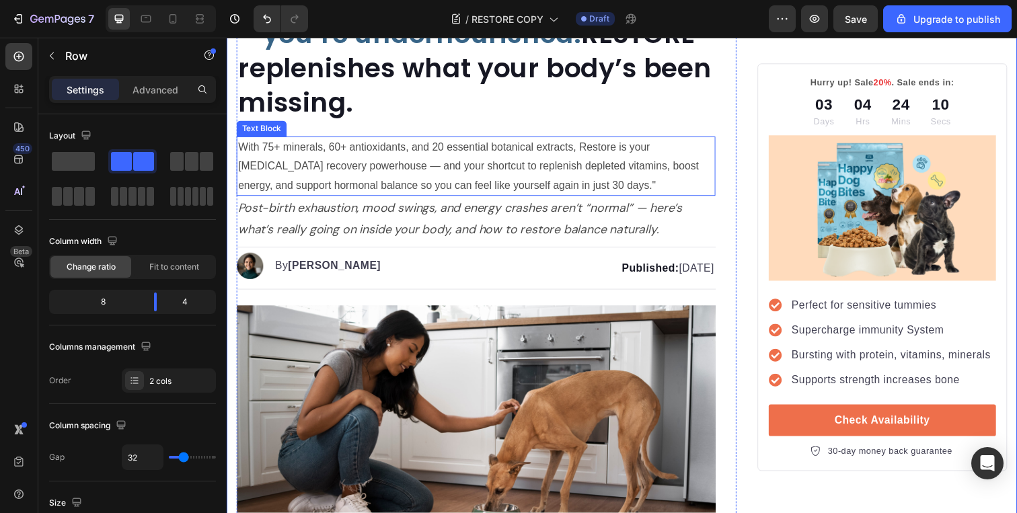
click at [403, 170] on p "With 75+ minerals, 60+ antioxidants, and 20 essential botanical extracts, Resto…" at bounding box center [481, 170] width 487 height 58
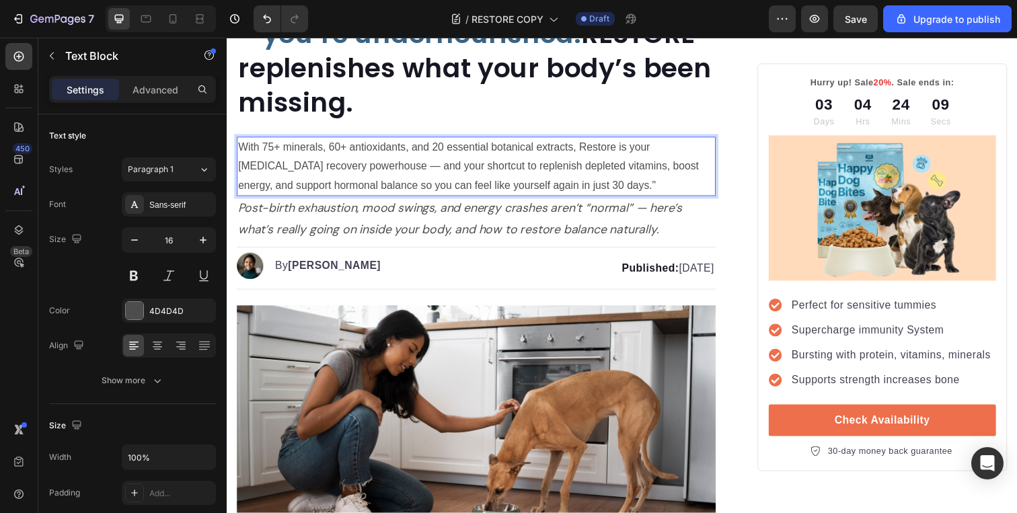
click at [406, 170] on p "With 75+ minerals, 60+ antioxidants, and 20 essential botanical extracts, Resto…" at bounding box center [481, 170] width 487 height 58
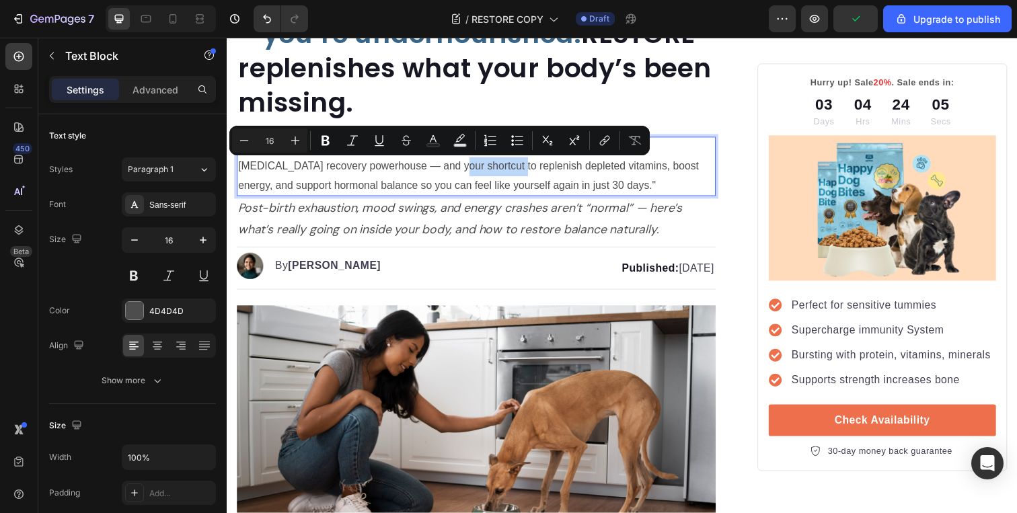
drag, startPoint x: 404, startPoint y: 170, endPoint x: 461, endPoint y: 176, distance: 57.5
click at [461, 176] on p "With 75+ minerals, 60+ antioxidants, and 20 essential botanical extracts, Resto…" at bounding box center [481, 170] width 487 height 58
click at [499, 176] on p "With 75+ minerals, 60+ antioxidants, and 20 essential botanical extracts, Resto…" at bounding box center [481, 170] width 487 height 58
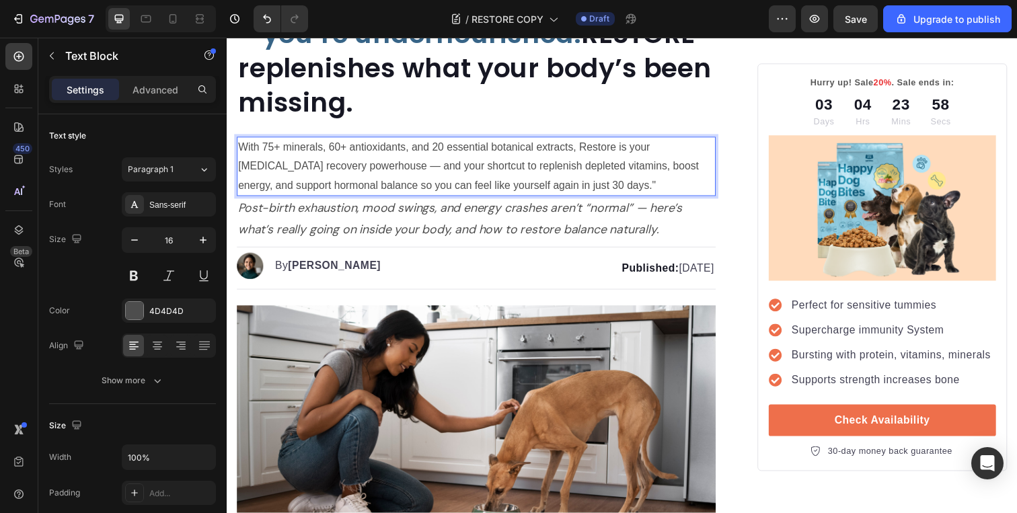
click at [458, 170] on p "With 75+ minerals, 60+ antioxidants, and 20 essential botanical extracts, Resto…" at bounding box center [481, 170] width 487 height 58
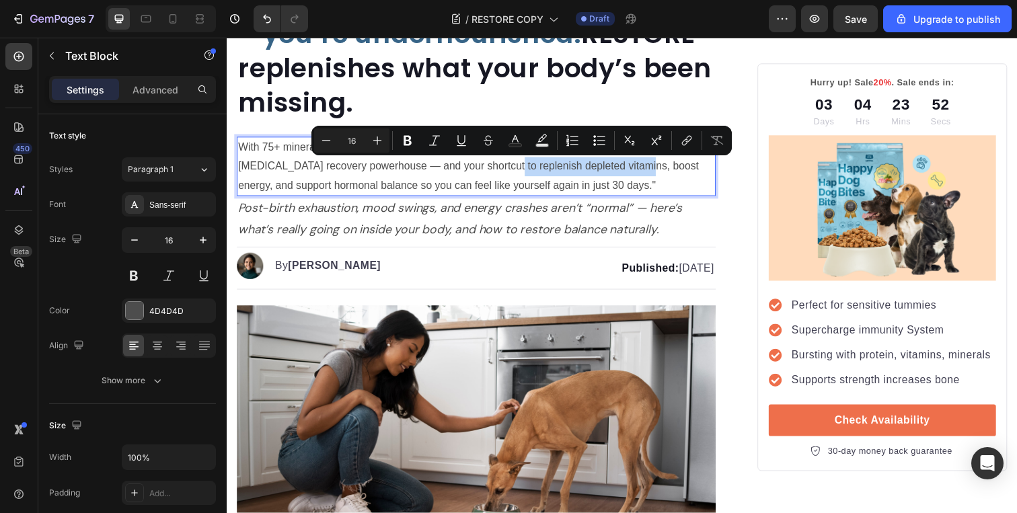
drag, startPoint x: 456, startPoint y: 170, endPoint x: 592, endPoint y: 172, distance: 136.6
click at [592, 172] on p "With 75+ minerals, 60+ antioxidants, and 20 essential botanical extracts, Resto…" at bounding box center [481, 170] width 487 height 58
click at [540, 169] on p "With 75+ minerals, 60+ antioxidants, and 20 essential botanical extracts, Resto…" at bounding box center [481, 170] width 487 height 58
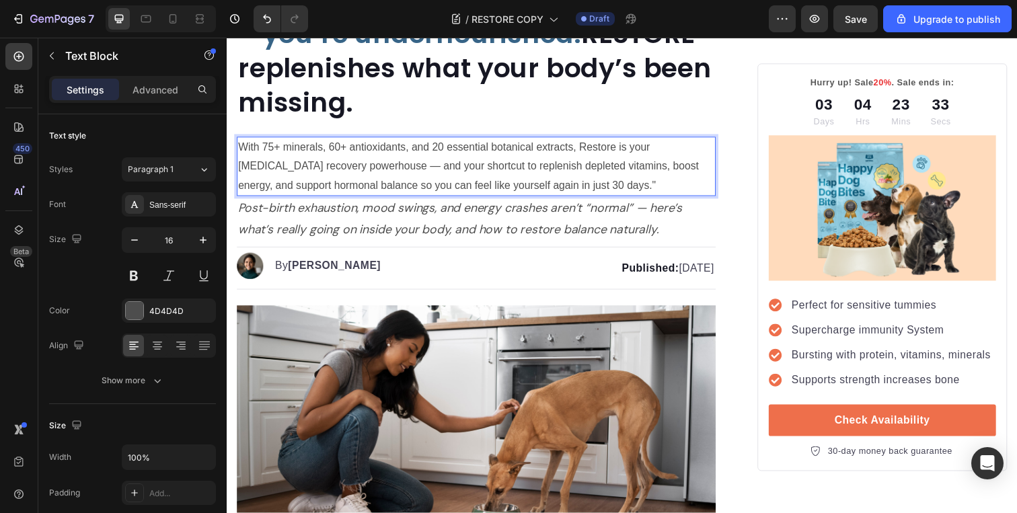
click at [404, 170] on p "With 75+ minerals, 60+ antioxidants, and 20 essential botanical extracts, Resto…" at bounding box center [481, 170] width 487 height 58
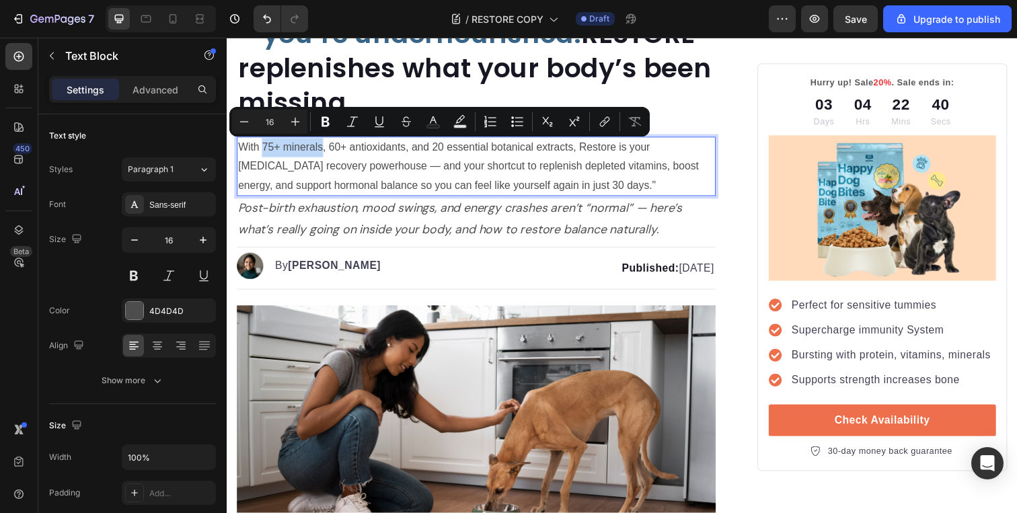
drag, startPoint x: 262, startPoint y: 150, endPoint x: 323, endPoint y: 151, distance: 60.6
click at [323, 151] on p "With 75+ minerals, 60+ antioxidants, and 20 essential botanical extracts, Resto…" at bounding box center [481, 170] width 487 height 58
click at [328, 120] on icon "Editor contextual toolbar" at bounding box center [326, 122] width 8 height 10
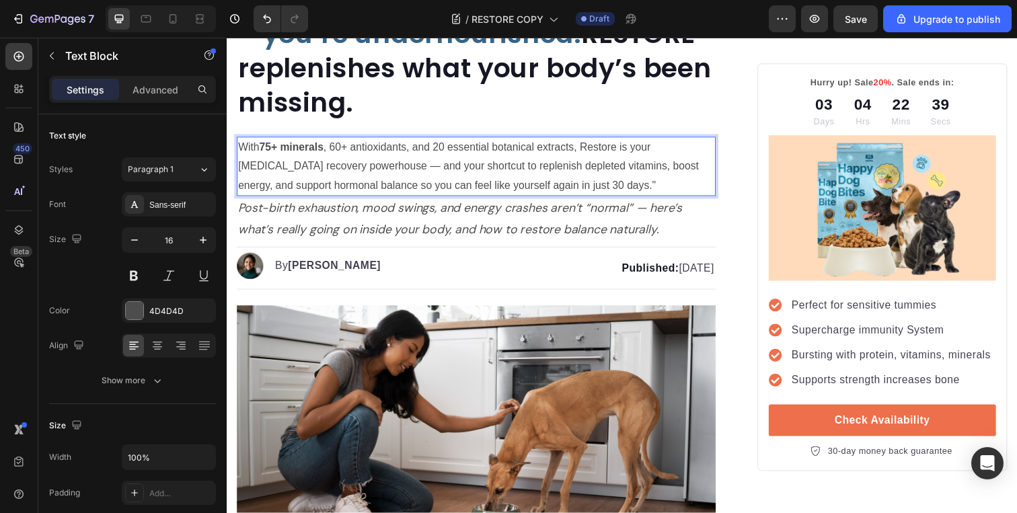
click at [336, 146] on p "With 75+ minerals , 60+ antioxidants, and 20 essential botanical extracts, Rest…" at bounding box center [481, 170] width 487 height 58
drag, startPoint x: 336, startPoint y: 146, endPoint x: 413, endPoint y: 150, distance: 77.5
click at [413, 150] on p "With 75+ minerals , 60+ antioxidants, and 20 essential botanical extracts, Rest…" at bounding box center [481, 170] width 487 height 58
click at [384, 147] on p "With 75+ minerals , 60+ antioxidants, and 20 essential botanical extracts, Rest…" at bounding box center [481, 170] width 487 height 58
drag, startPoint x: 413, startPoint y: 150, endPoint x: 337, endPoint y: 153, distance: 76.1
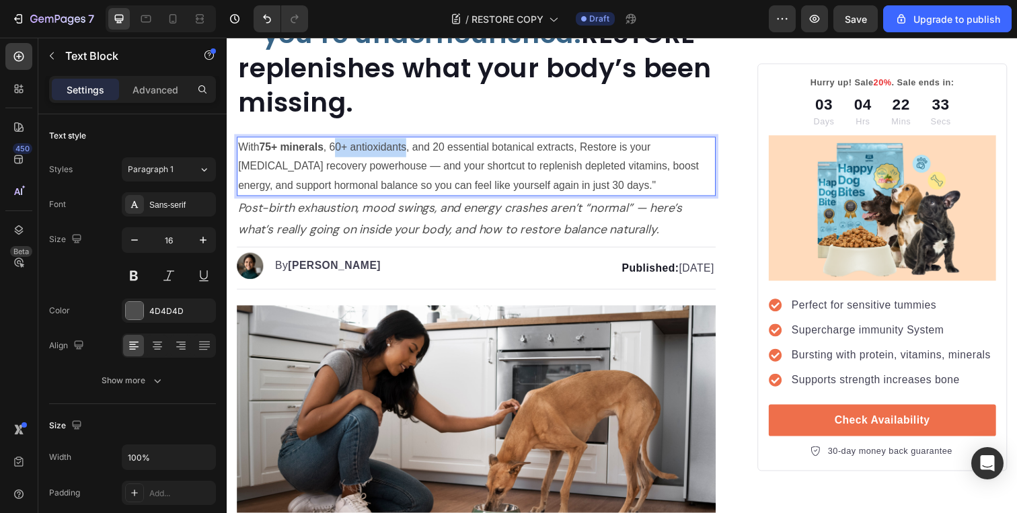
click at [337, 153] on p "With 75+ minerals , 60+ antioxidants, and 20 essential botanical extracts, Rest…" at bounding box center [481, 170] width 487 height 58
click at [336, 153] on p "With 75+ minerals , 60+ antioxidants, and 20 essential botanical extracts, Rest…" at bounding box center [481, 170] width 487 height 58
click at [336, 152] on p "With 75+ minerals , 60+ antioxidants, and 20 essential botanical extracts, Rest…" at bounding box center [481, 170] width 487 height 58
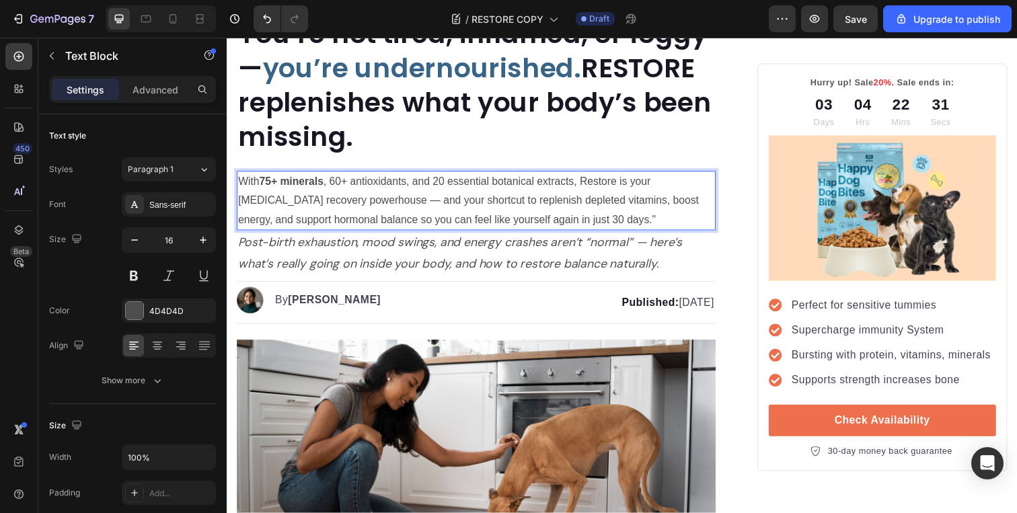
scroll to position [139, 0]
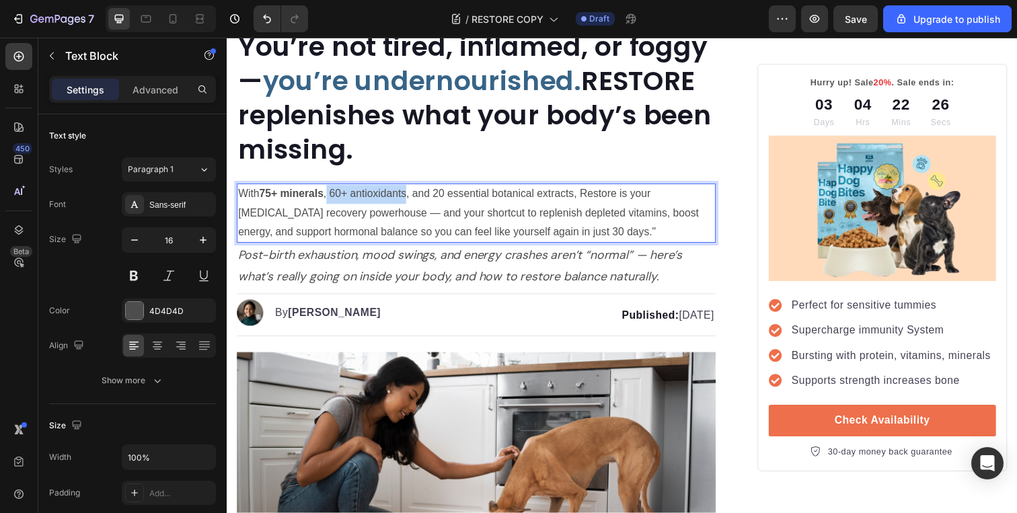
drag, startPoint x: 331, startPoint y: 196, endPoint x: 412, endPoint y: 199, distance: 80.8
click at [412, 199] on p "With 75+ minerals , 60+ antioxidants, and 20 essential botanical extracts, Rest…" at bounding box center [481, 217] width 487 height 58
click at [139, 280] on button at bounding box center [134, 276] width 24 height 24
click at [430, 206] on p "With 75+ minerals , 60+ antioxidants, and 20 essential botanical extracts, Rest…" at bounding box center [481, 217] width 487 height 58
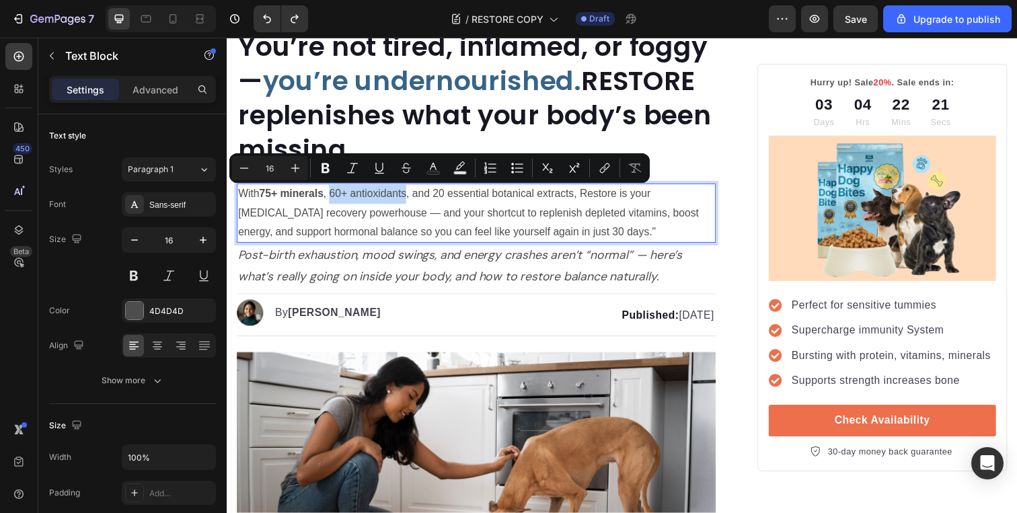
drag, startPoint x: 335, startPoint y: 197, endPoint x: 410, endPoint y: 199, distance: 75.4
click at [410, 199] on p "With 75+ minerals , 60+ antioxidants, and 20 essential botanical extracts, Rest…" at bounding box center [481, 217] width 487 height 58
click at [136, 265] on button at bounding box center [134, 276] width 24 height 24
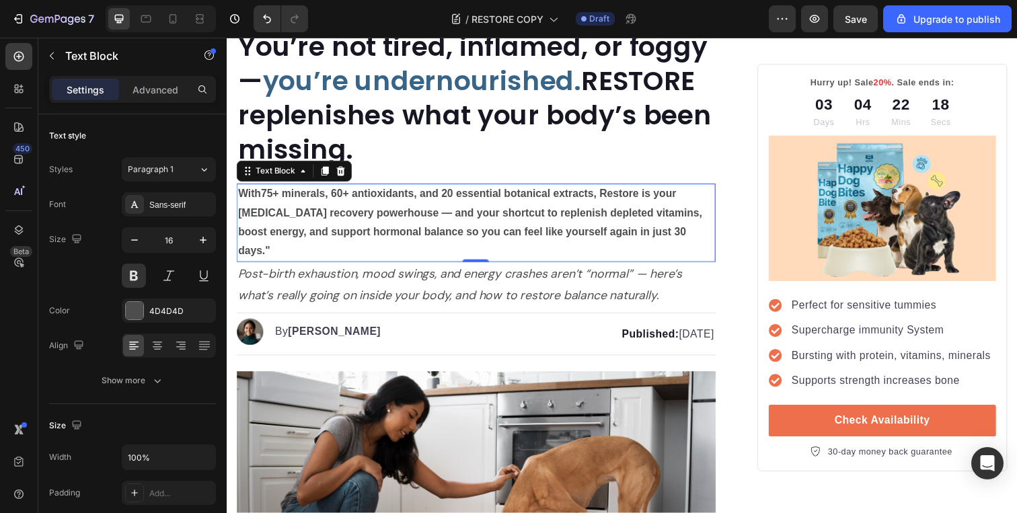
click at [445, 218] on p "With 75+ minerals , 60+ antioxidants, and 20 essential botanical extracts, Rest…" at bounding box center [481, 226] width 487 height 77
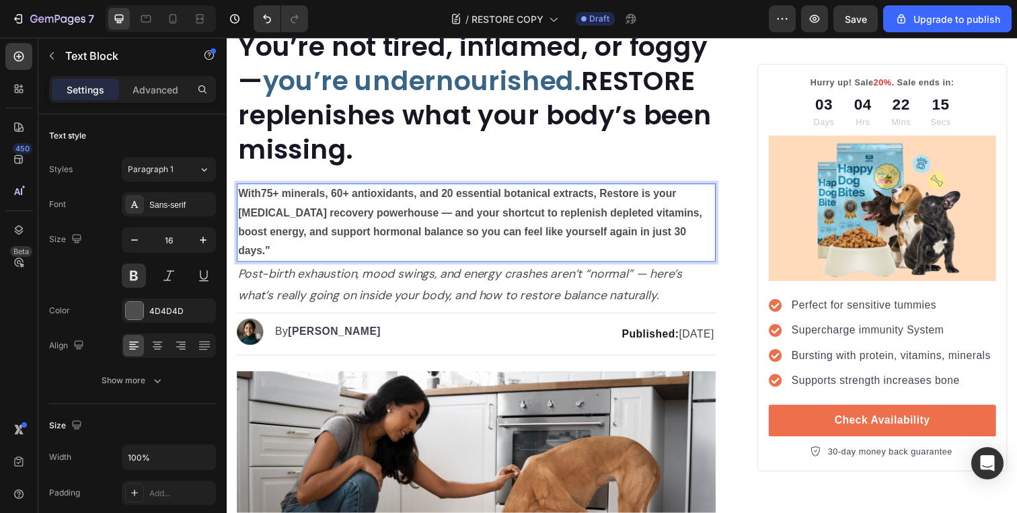
click at [480, 214] on p "With 75+ minerals , 60+ antioxidants, and 20 essential botanical extracts, Rest…" at bounding box center [481, 226] width 487 height 77
click at [600, 275] on icon "Post-birth exhaustion, mood swings, and energy crashes aren’t “normal” — here’s…" at bounding box center [465, 290] width 454 height 38
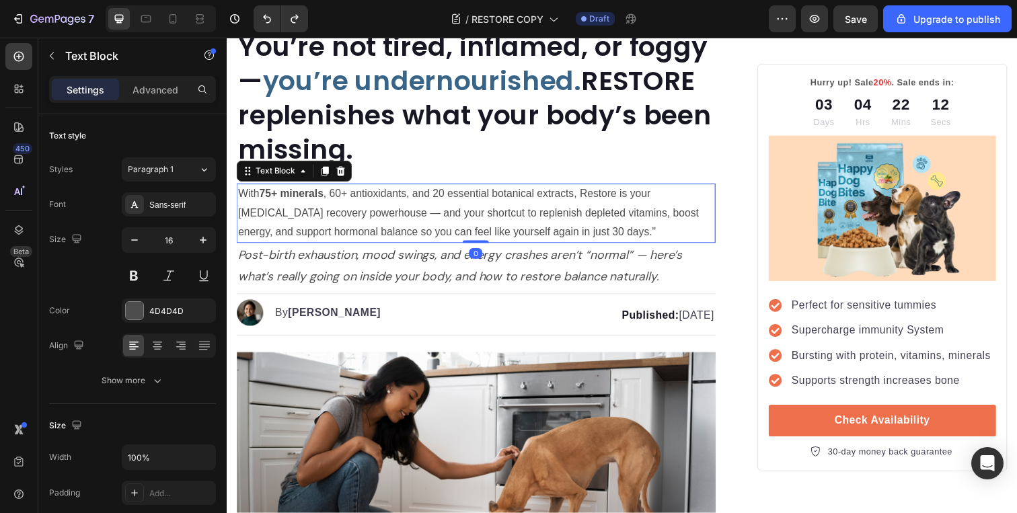
click at [566, 229] on p "With 75+ minerals , 60+ antioxidants, and 20 essential botanical extracts, Rest…" at bounding box center [481, 217] width 487 height 58
click at [522, 218] on p "With 75+ minerals , 60+ antioxidants, and 20 essential botanical extracts, Rest…" at bounding box center [481, 217] width 487 height 58
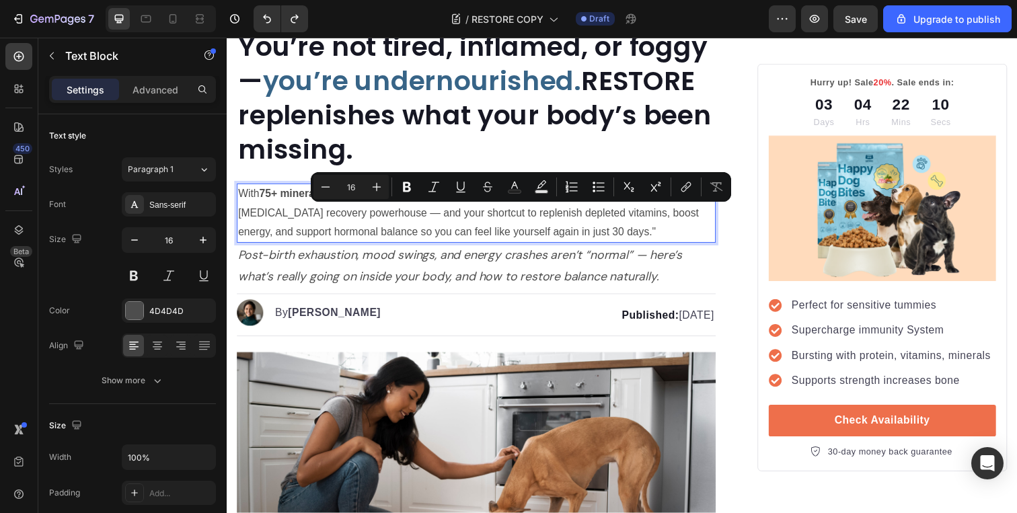
click at [452, 230] on p "With 75+ minerals , 60+ antioxidants, and 20 essential botanical extracts, Rest…" at bounding box center [481, 217] width 487 height 58
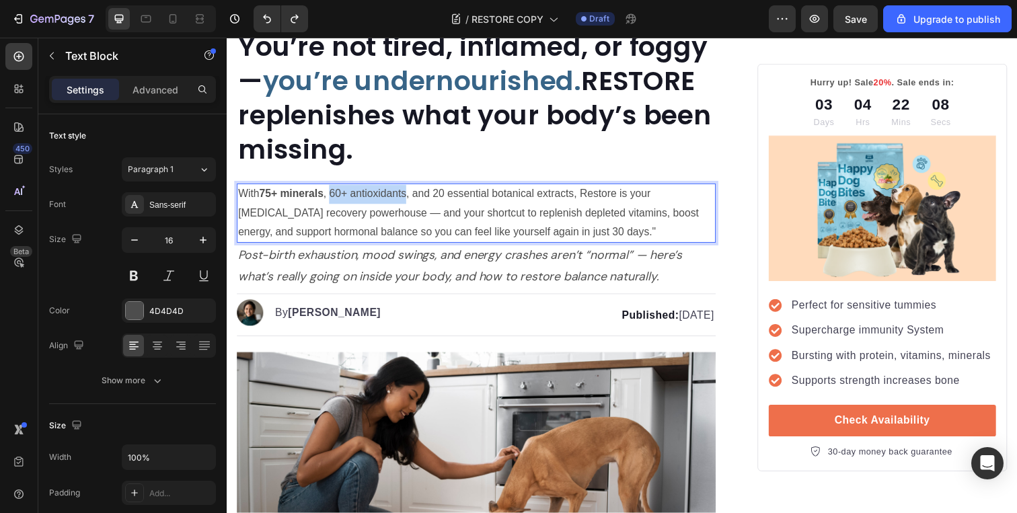
drag, startPoint x: 334, startPoint y: 198, endPoint x: 412, endPoint y: 201, distance: 78.8
click at [412, 201] on p "With 75+ minerals , 60+ antioxidants, and 20 essential botanical extracts, Rest…" at bounding box center [481, 217] width 487 height 58
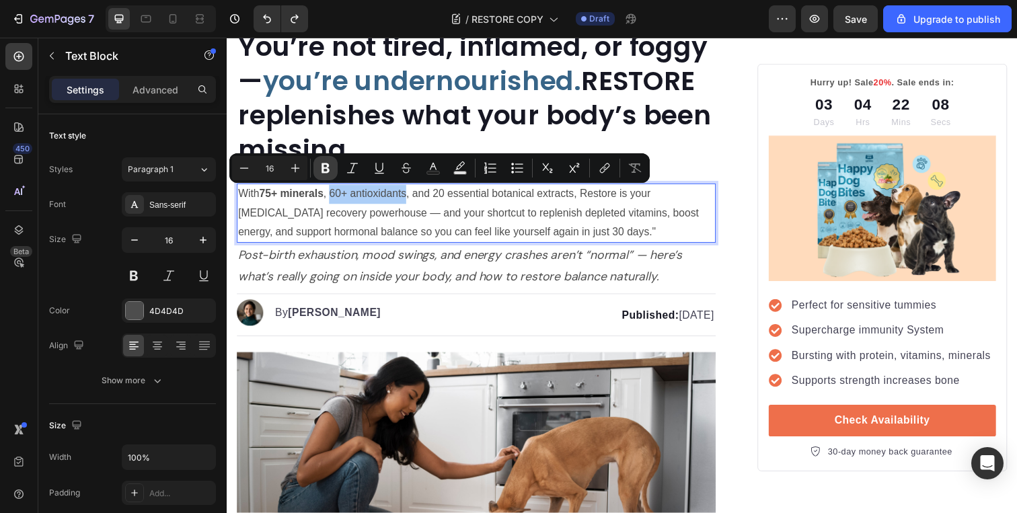
click at [325, 168] on icon "Editor contextual toolbar" at bounding box center [326, 169] width 8 height 10
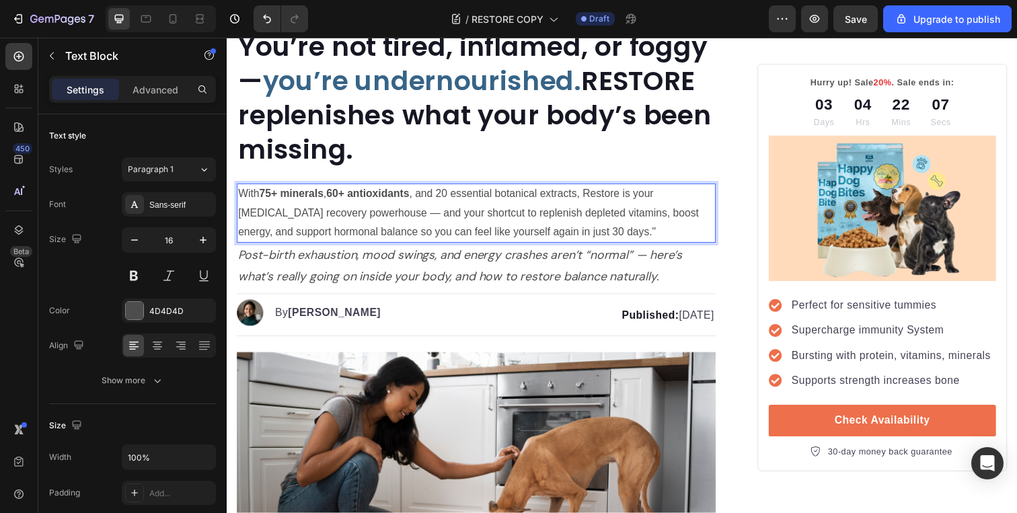
click at [441, 204] on p "With 75+ minerals , 60+ antioxidants , and 20 essential botanical extracts, Res…" at bounding box center [481, 217] width 487 height 58
drag, startPoint x: 447, startPoint y: 197, endPoint x: 589, endPoint y: 203, distance: 141.4
click at [589, 203] on p "With 75+ minerals , 60+ antioxidants , and 20 essential botanical extracts, Res…" at bounding box center [481, 217] width 487 height 58
click at [576, 201] on p "With 75+ minerals , 60+ antioxidants , and 20 essential botanical extracts, Res…" at bounding box center [481, 217] width 487 height 58
click at [694, 275] on p "Post-birth exhaustion, mood swings, and energy crashes aren’t “normal” — here’s…" at bounding box center [481, 271] width 487 height 44
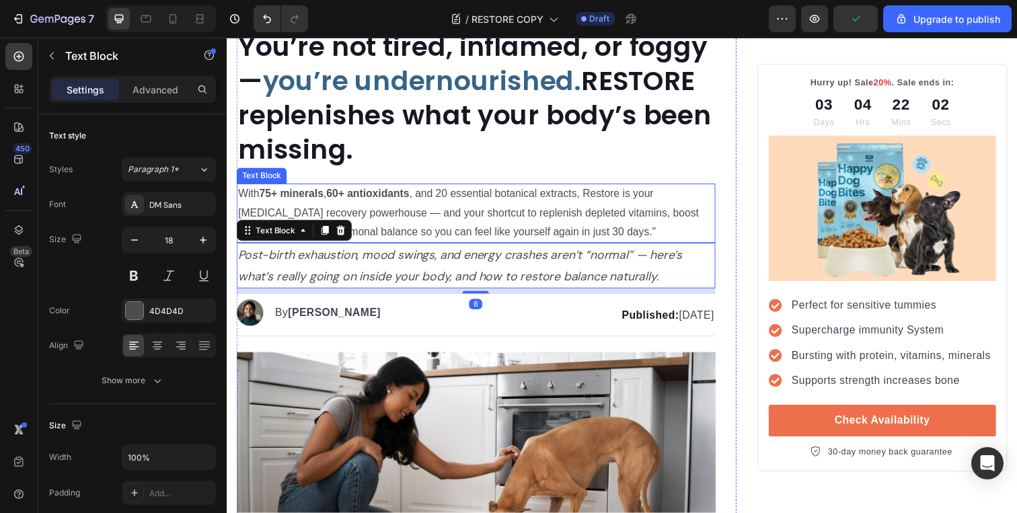
click at [606, 232] on p "With 75+ minerals , 60+ antioxidants , and 20 essential botanical extracts, Res…" at bounding box center [481, 217] width 487 height 58
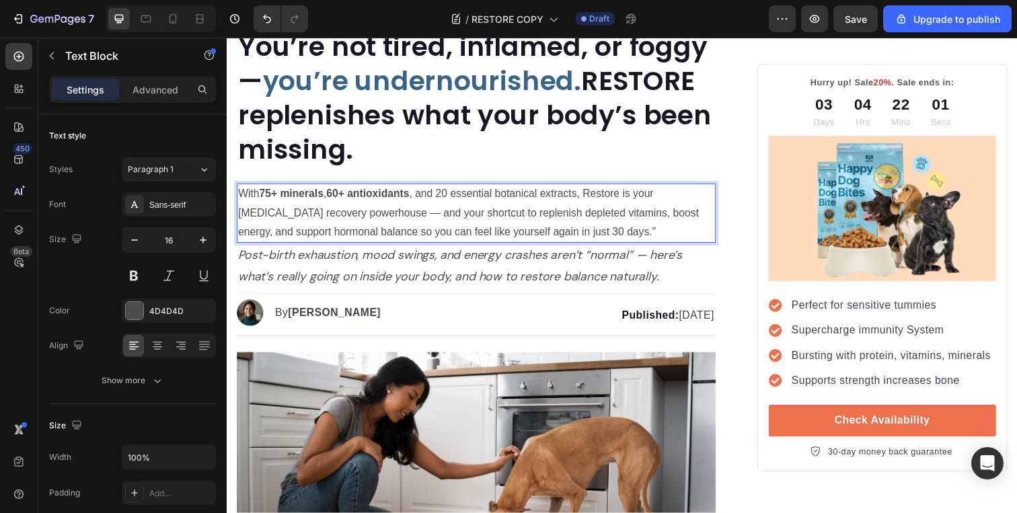
click at [589, 197] on p "With 75+ minerals , 60+ antioxidants , and 20 essential botanical extracts, Res…" at bounding box center [481, 217] width 487 height 58
drag, startPoint x: 589, startPoint y: 197, endPoint x: 451, endPoint y: 203, distance: 138.1
click at [451, 203] on p "With 75+ minerals , 60+ antioxidants , and 20 essential botanical extracts, Res…" at bounding box center [481, 217] width 487 height 58
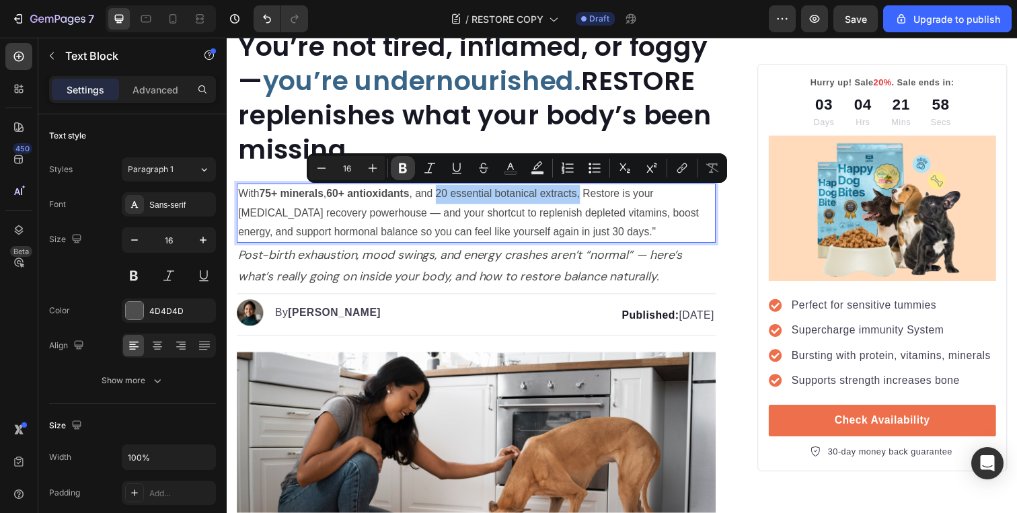
click at [403, 167] on icon "Editor contextual toolbar" at bounding box center [402, 168] width 13 height 13
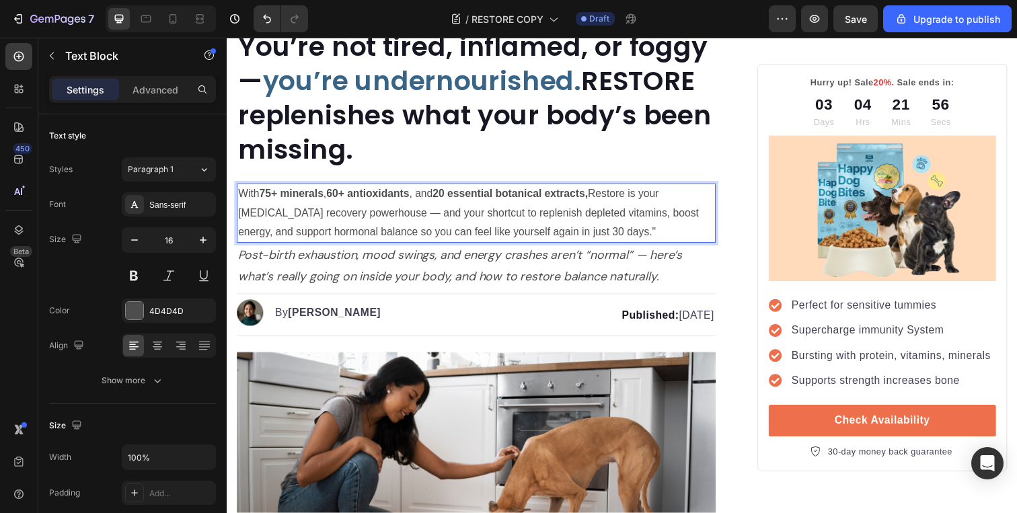
click at [612, 201] on p "With 75+ minerals , 60+ antioxidants , and 20 essential botanical extracts, Res…" at bounding box center [481, 217] width 487 height 58
click at [596, 201] on strong "20 essential botanical extracts," at bounding box center [516, 197] width 159 height 11
click at [596, 202] on strong "20 essential botanical extracts," at bounding box center [516, 197] width 159 height 11
click at [591, 258] on icon "Post-birth exhaustion, mood swings, and energy crashes aren’t “normal” — here’s…" at bounding box center [465, 271] width 454 height 38
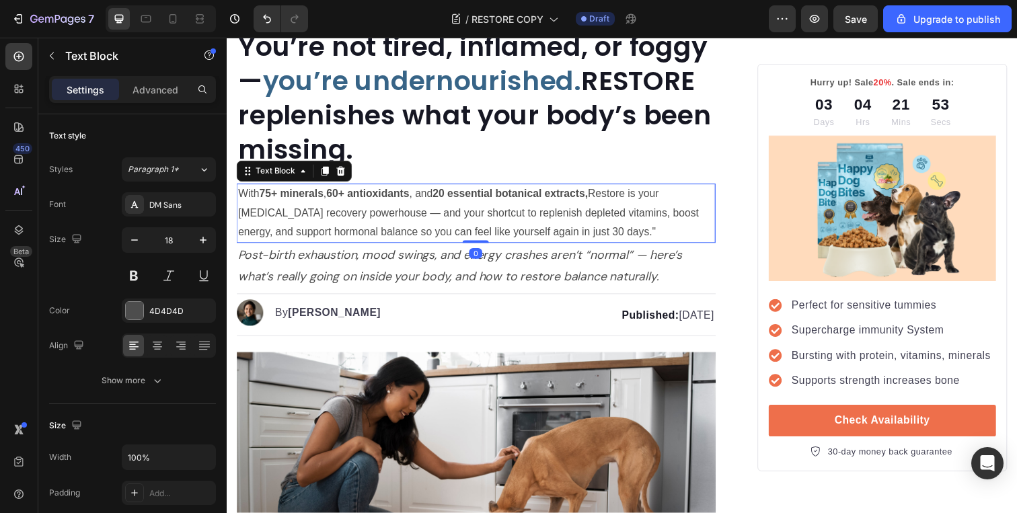
click at [604, 220] on p "With 75+ minerals , 60+ antioxidants , and 20 essential botanical extracts, Res…" at bounding box center [481, 217] width 487 height 58
click at [604, 197] on p "With 75+ minerals , 60+ antioxidants , and 20 essential botanical extracts, Res…" at bounding box center [481, 217] width 487 height 58
click at [600, 199] on p "With 75+ minerals , 60+ antioxidants , and 20 essential botanical extracts, Res…" at bounding box center [481, 217] width 487 height 58
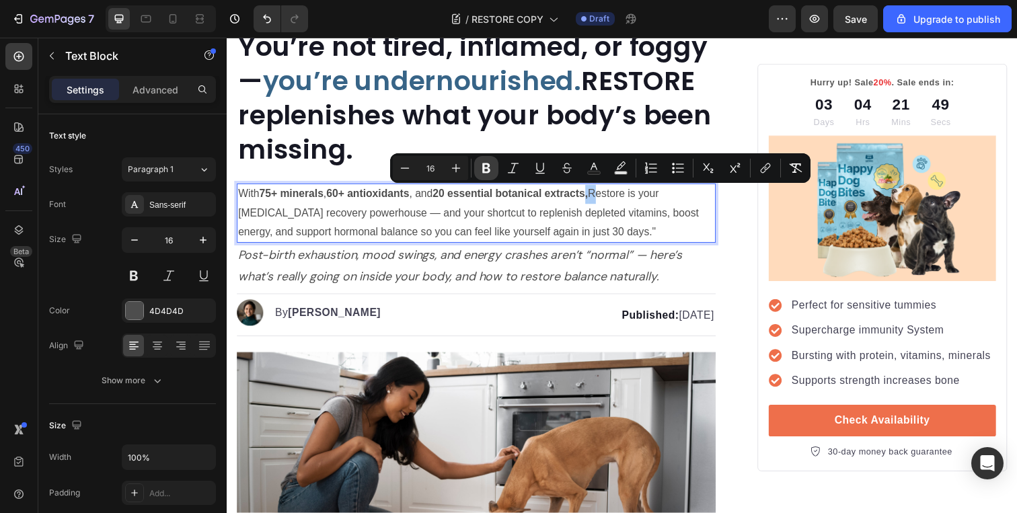
click at [493, 172] on button "Bold" at bounding box center [486, 168] width 24 height 24
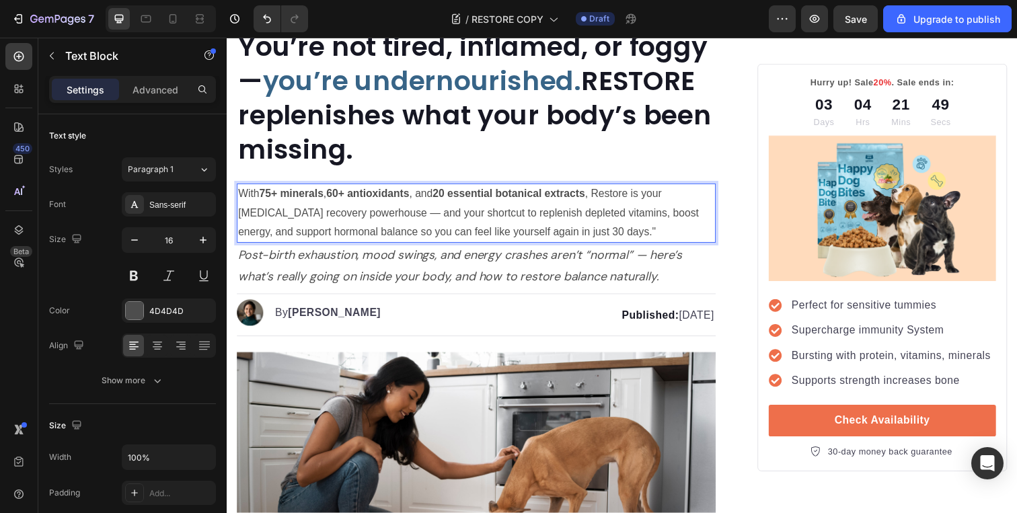
click at [539, 229] on p "With 75+ minerals , 60+ antioxidants , and 20 essential botanical extracts , Re…" at bounding box center [481, 217] width 487 height 58
click at [529, 222] on p "With 75+ minerals , 60+ antioxidants , and 20 essential botanical extracts , Re…" at bounding box center [481, 217] width 487 height 58
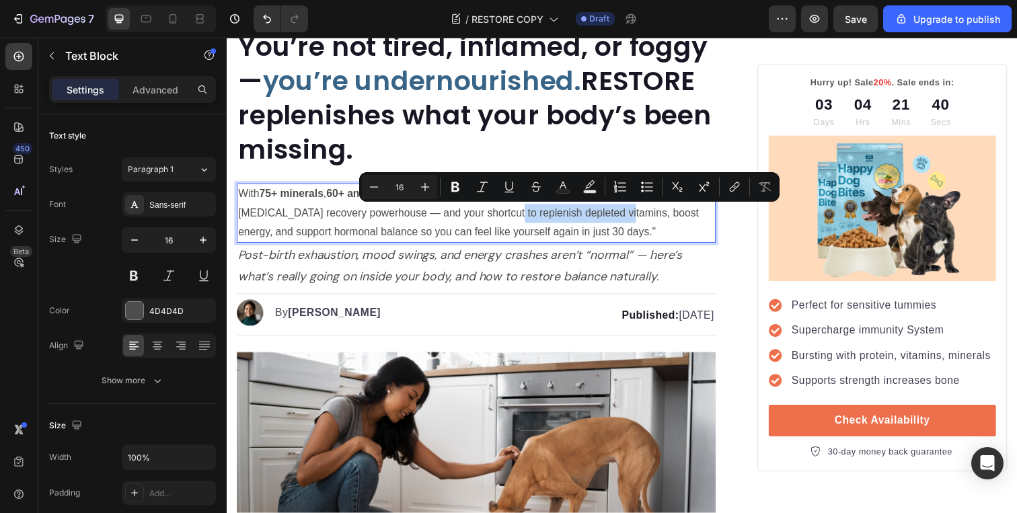
drag, startPoint x: 514, startPoint y: 219, endPoint x: 631, endPoint y: 224, distance: 116.5
click at [631, 224] on p "With 75+ minerals , 60+ antioxidants , and 20 essential botanical extracts , Re…" at bounding box center [481, 217] width 487 height 58
click at [592, 219] on p "With 75+ minerals , 60+ antioxidants , and 20 essential botanical extracts , Re…" at bounding box center [481, 217] width 487 height 58
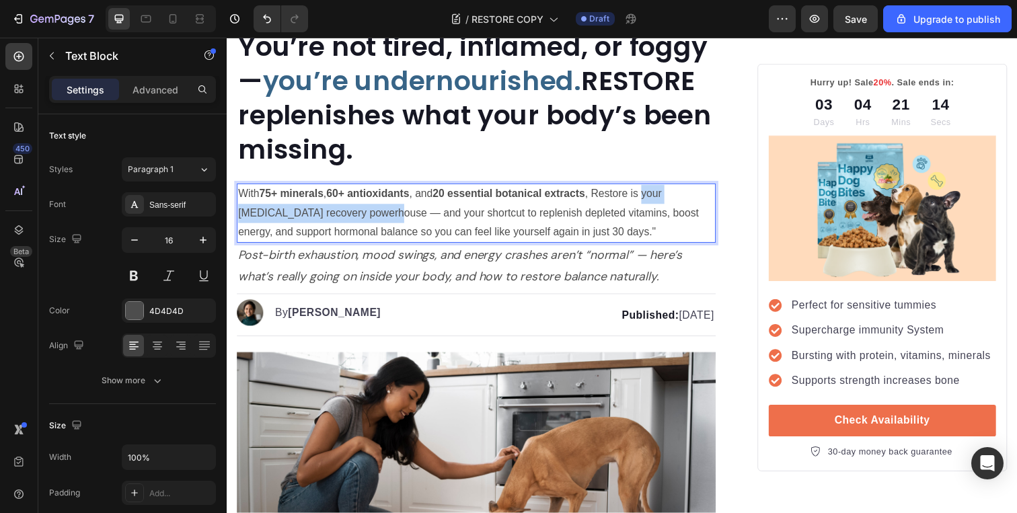
drag, startPoint x: 661, startPoint y: 198, endPoint x: 399, endPoint y: 224, distance: 263.1
click at [399, 224] on p "With 75+ minerals , 60+ antioxidants , and 20 essential botanical extracts , Re…" at bounding box center [481, 217] width 487 height 58
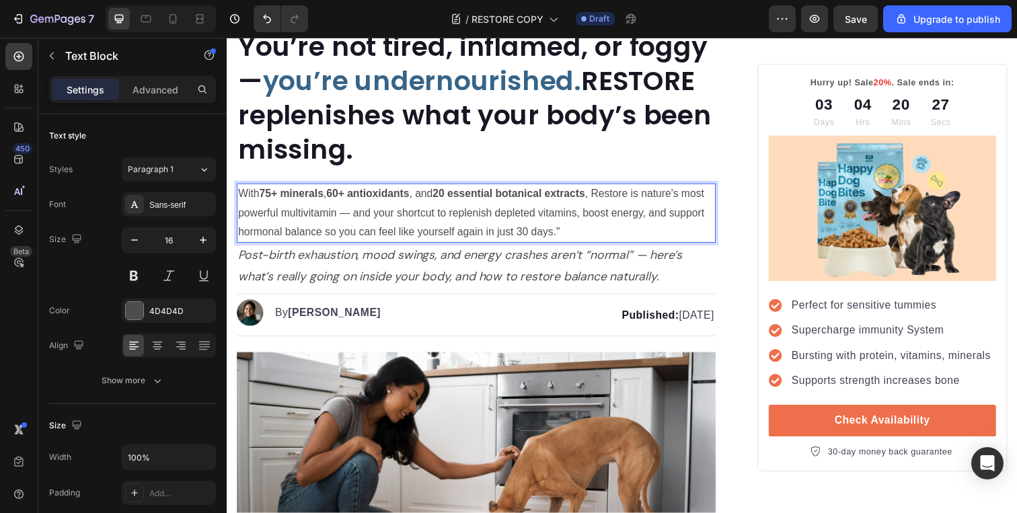
click at [411, 217] on p "With 75+ minerals , 60+ antioxidants , and 20 essential botanical extracts , Re…" at bounding box center [481, 217] width 487 height 58
drag, startPoint x: 326, startPoint y: 239, endPoint x: 488, endPoint y: 238, distance: 161.5
click at [488, 238] on p "With 75+ minerals , 60+ antioxidants , and 20 essential botanical extracts , Re…" at bounding box center [481, 217] width 487 height 58
click at [499, 234] on p "With 75+ minerals , 60+ antioxidants , and 20 essential botanical extracts , Re…" at bounding box center [481, 217] width 487 height 58
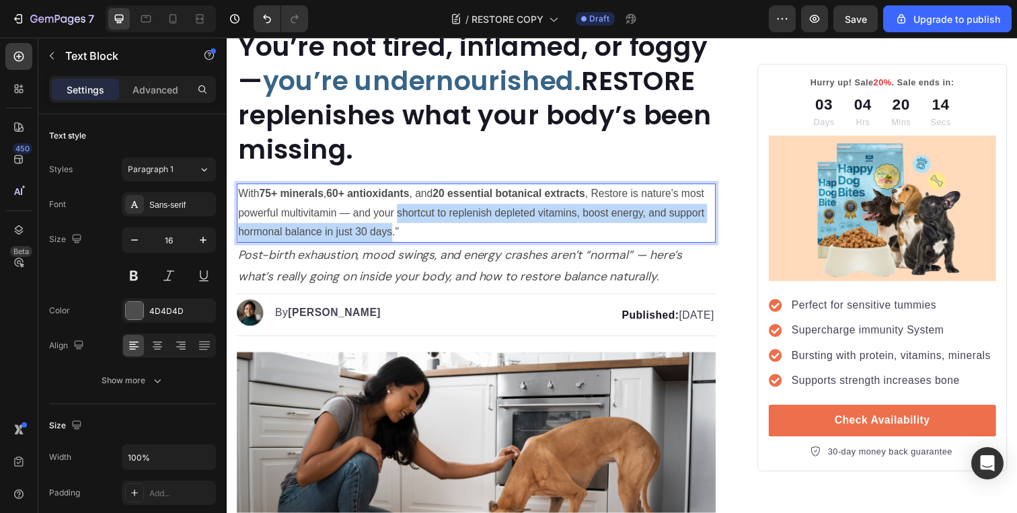
drag, startPoint x: 401, startPoint y: 218, endPoint x: 394, endPoint y: 236, distance: 19.6
click at [394, 236] on p "With 75+ minerals , 60+ antioxidants , and 20 essential botanical extracts , Re…" at bounding box center [481, 217] width 487 height 58
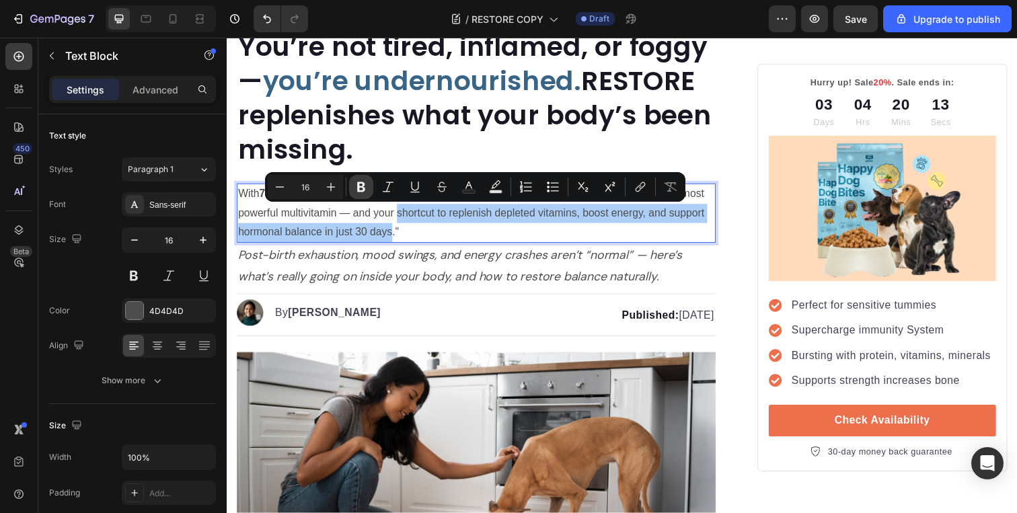
click at [363, 191] on icon "Editor contextual toolbar" at bounding box center [361, 187] width 8 height 10
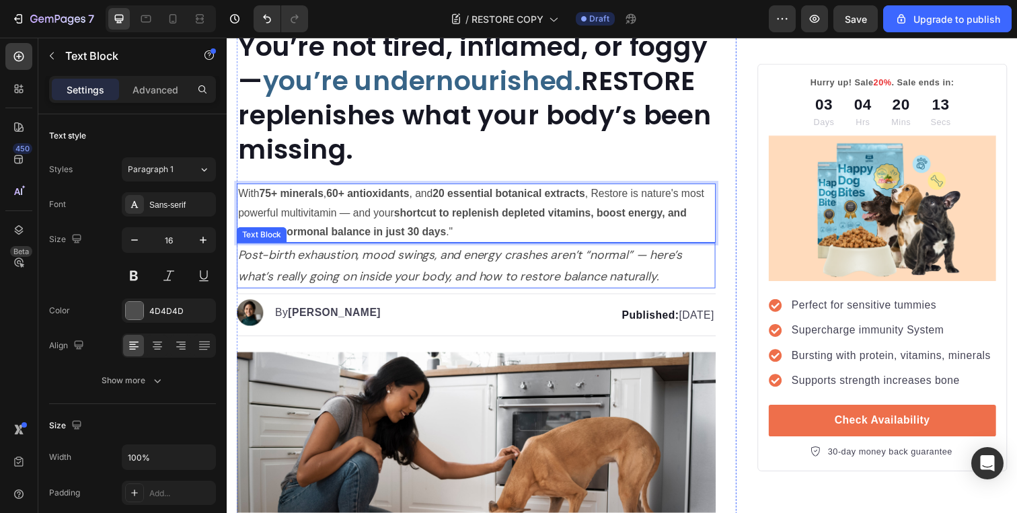
click at [445, 277] on icon "Post-birth exhaustion, mood swings, and energy crashes aren’t “normal” — here’s…" at bounding box center [465, 271] width 454 height 38
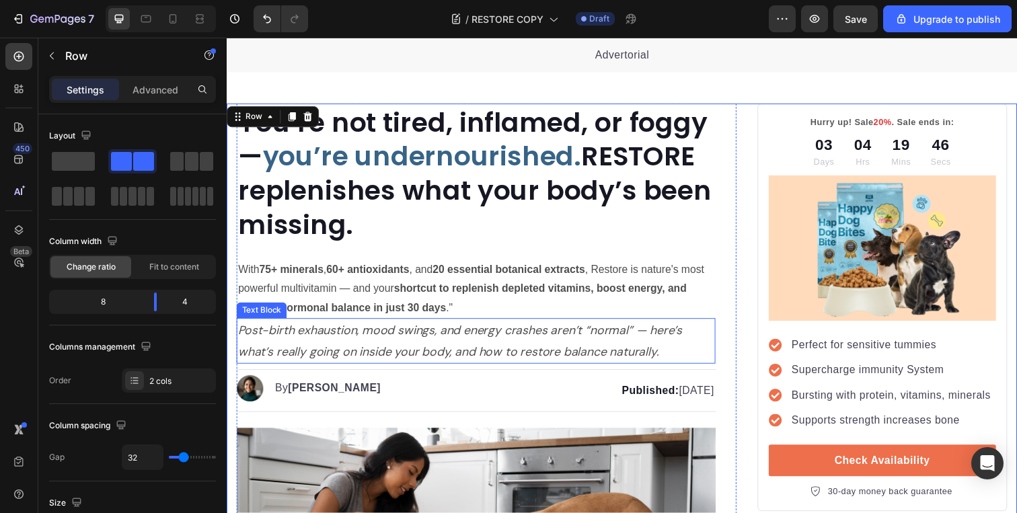
scroll to position [55, 0]
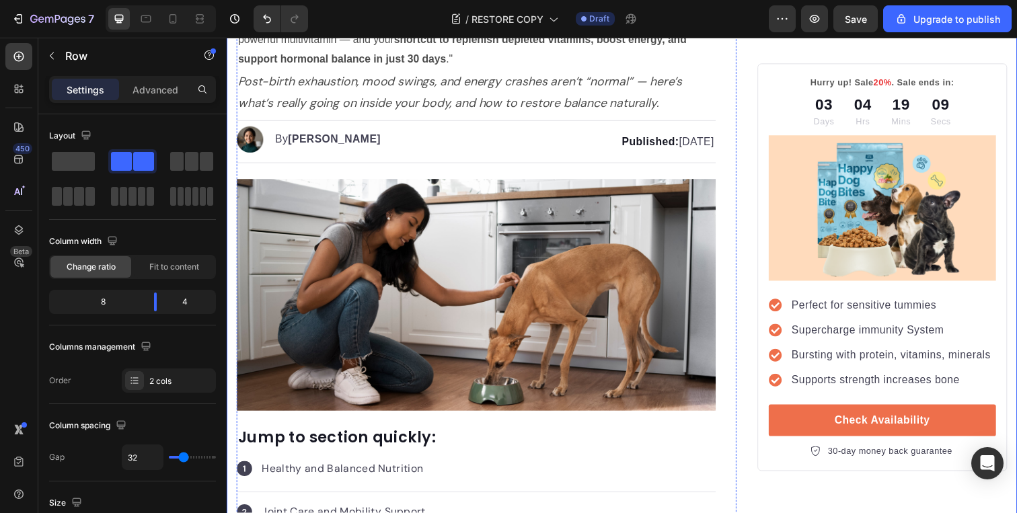
scroll to position [312, 0]
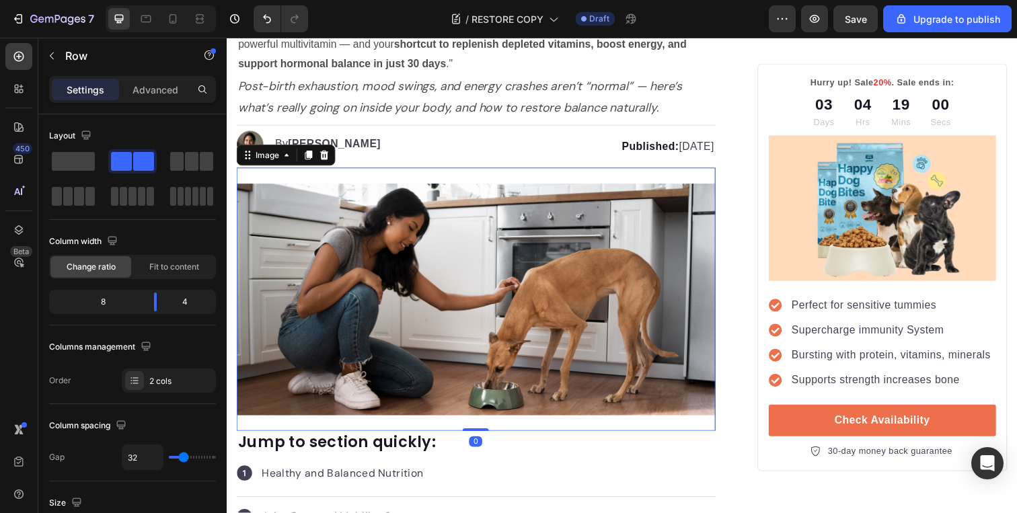
click at [429, 262] on img at bounding box center [481, 305] width 489 height 237
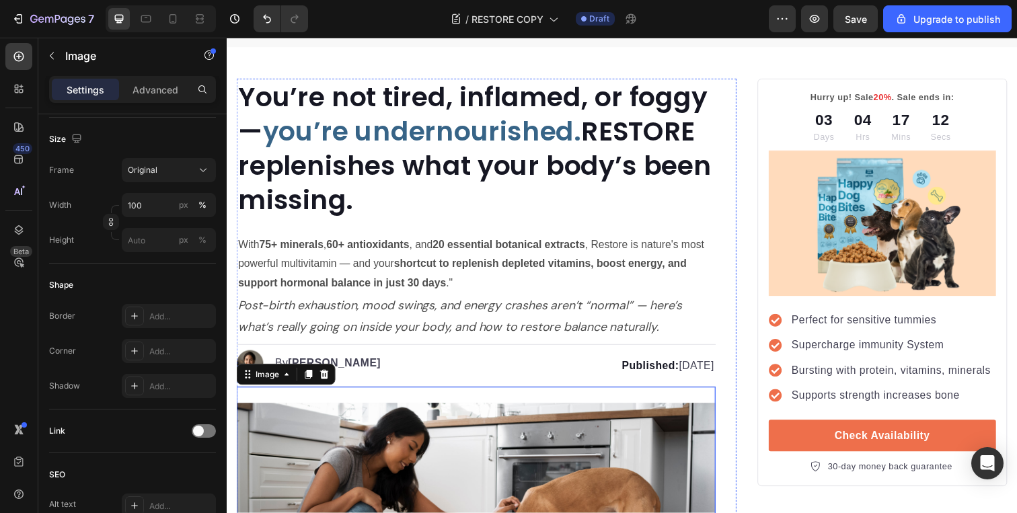
scroll to position [87, 0]
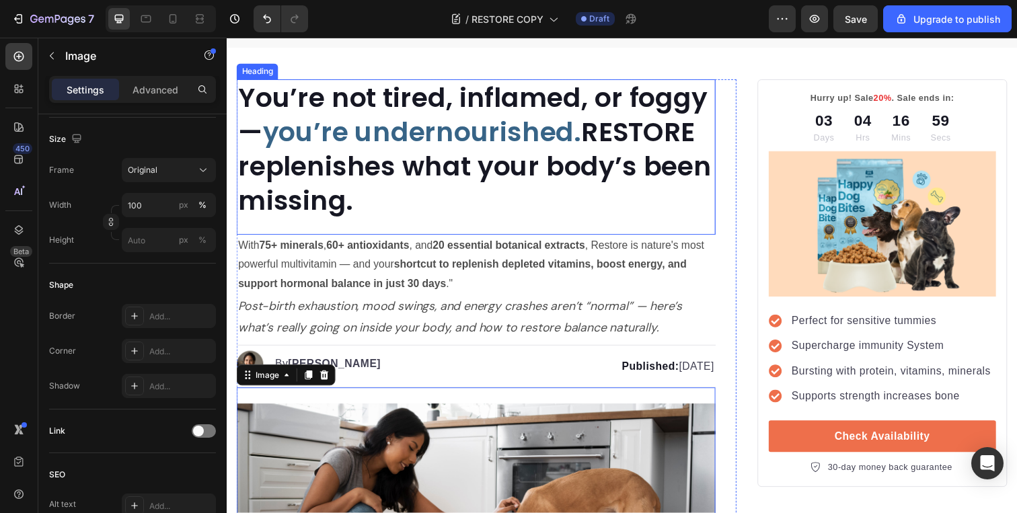
click at [417, 188] on p "⁠⁠⁠⁠⁠⁠⁠ You’re not tired, inflamed, or foggy — you’re undernourished. RESTORE r…" at bounding box center [481, 152] width 487 height 140
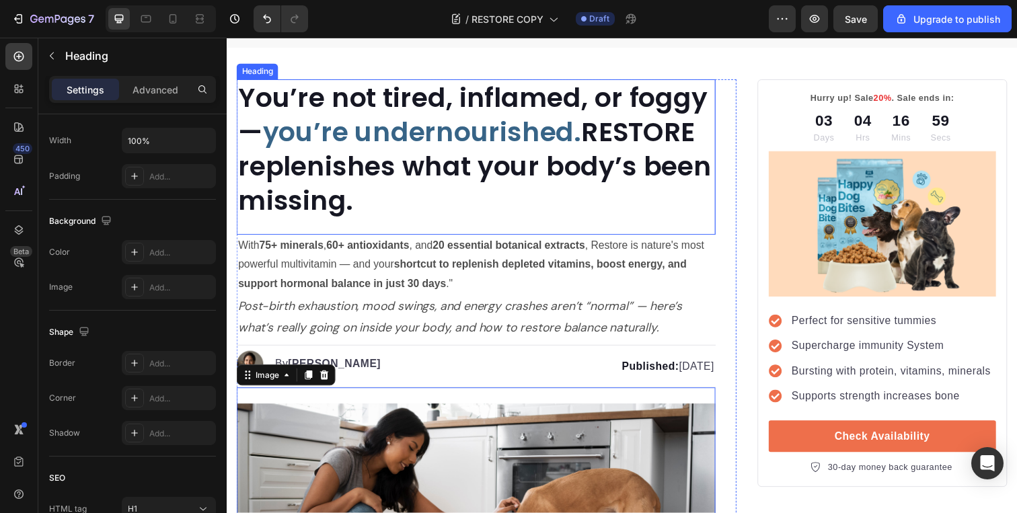
scroll to position [0, 0]
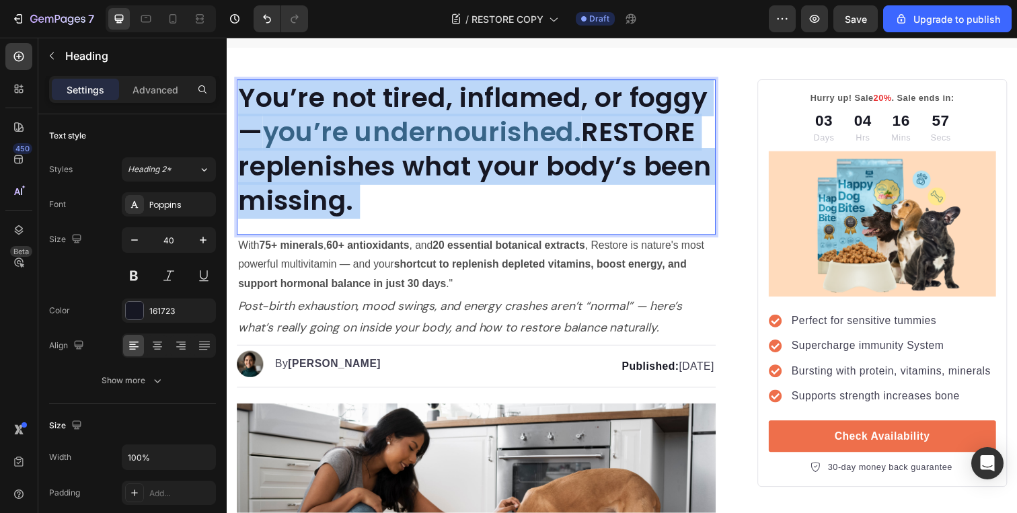
drag, startPoint x: 410, startPoint y: 193, endPoint x: 273, endPoint y: 122, distance: 154.4
click at [273, 122] on p "You’re not tired, inflamed, or foggy — you’re undernourished. RESTORE replenish…" at bounding box center [481, 152] width 487 height 140
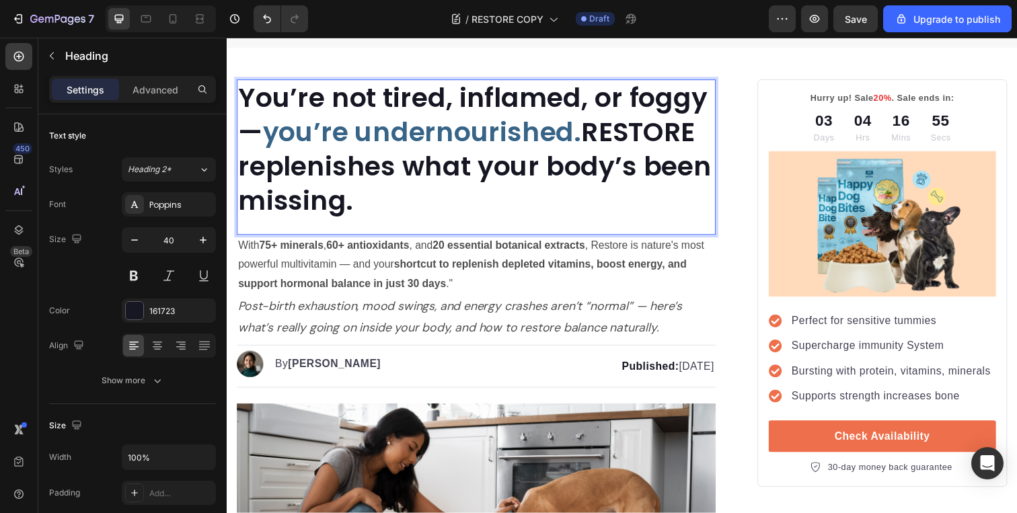
drag, startPoint x: 363, startPoint y: 196, endPoint x: 244, endPoint y: 99, distance: 154.5
click at [244, 99] on p "You’re not tired, inflamed, or foggy — you’re undernourished. RESTORE replenish…" at bounding box center [481, 152] width 487 height 140
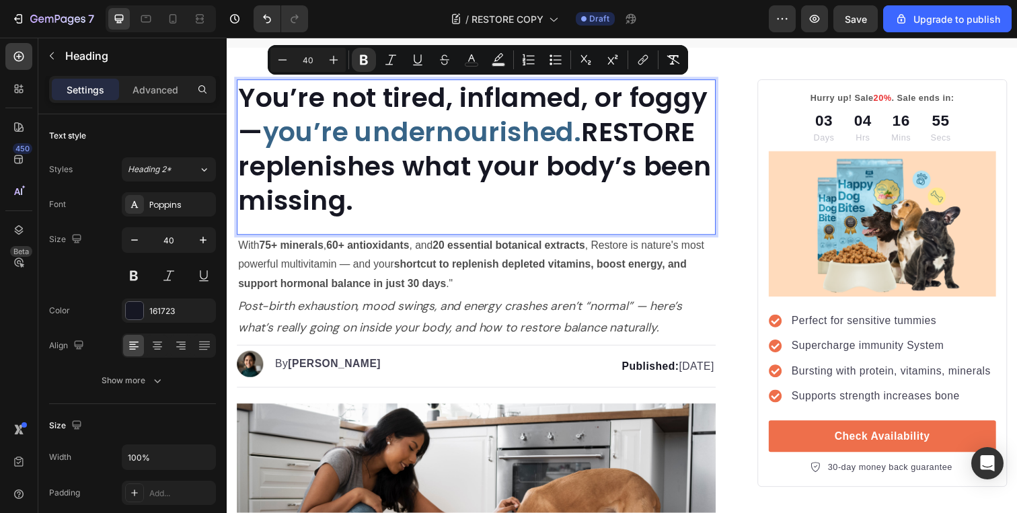
copy p "You’re not tired, inflamed, or foggy — you’re undernourished. RESTORE replenish…"
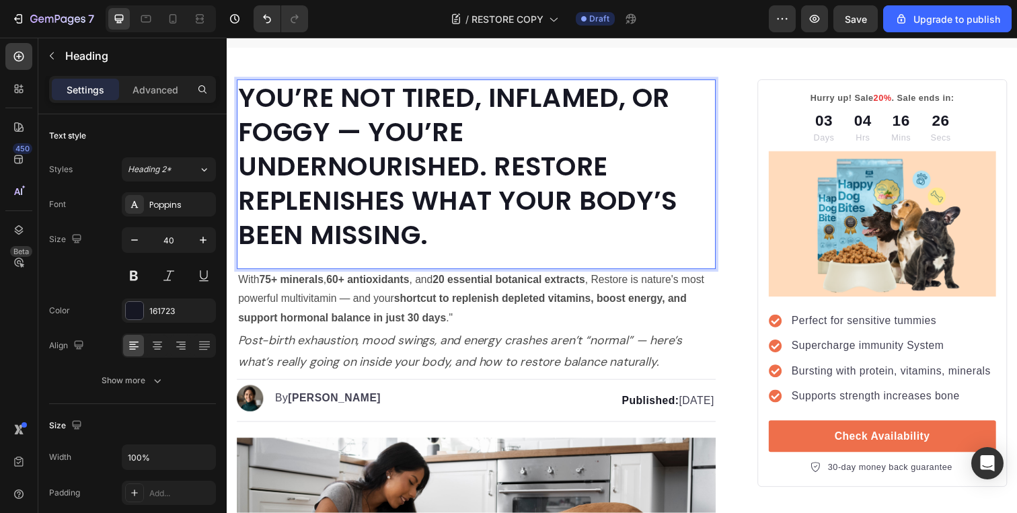
click at [375, 135] on strong "YOU’RE NOT TIRED, INFLAMED, OR FOGGY — YOU’RE UNDERNOURISHED. RESTORE REPLENISH…" at bounding box center [462, 170] width 448 height 178
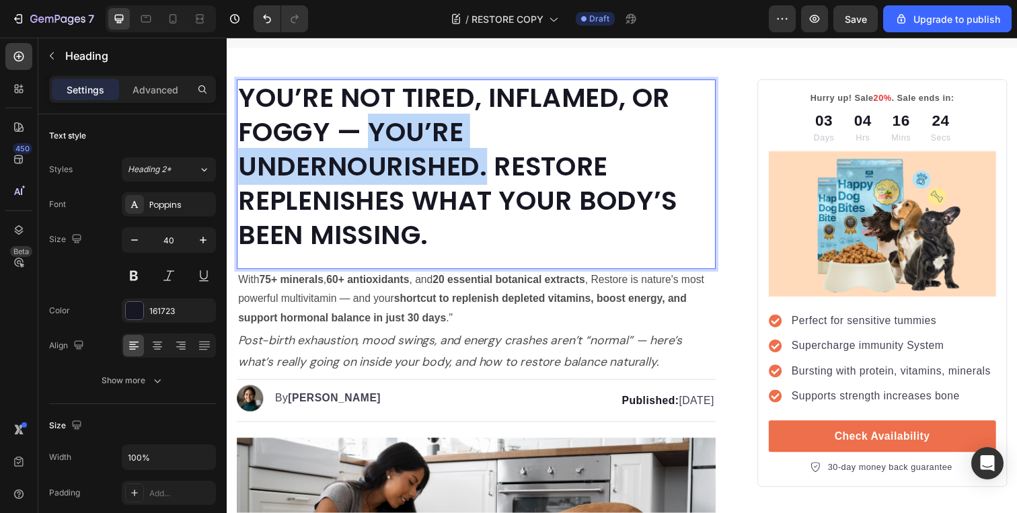
drag, startPoint x: 375, startPoint y: 135, endPoint x: 489, endPoint y: 172, distance: 119.4
click at [489, 172] on strong "YOU’RE NOT TIRED, INFLAMED, OR FOGGY — YOU’RE UNDERNOURISHED. RESTORE REPLENISH…" at bounding box center [462, 170] width 448 height 178
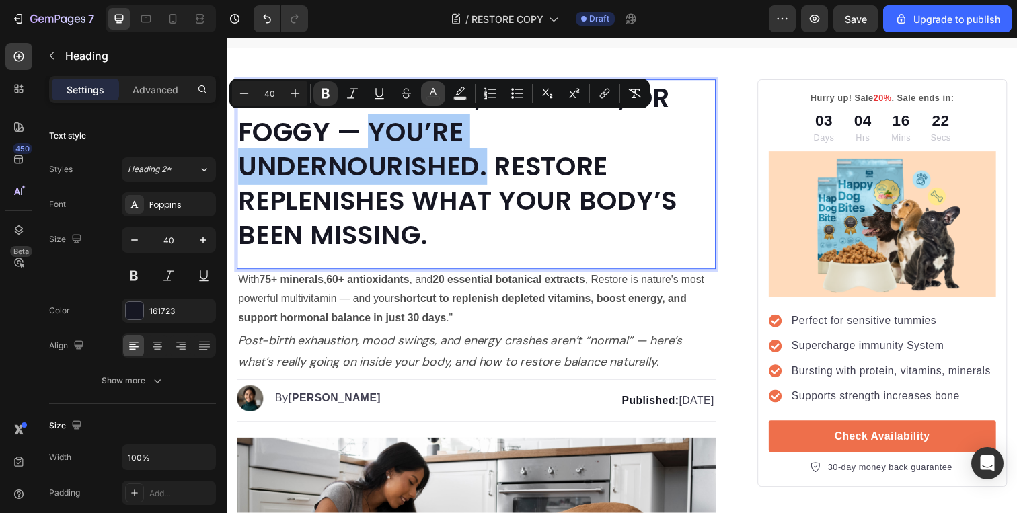
click at [438, 92] on icon "Editor contextual toolbar" at bounding box center [433, 93] width 13 height 13
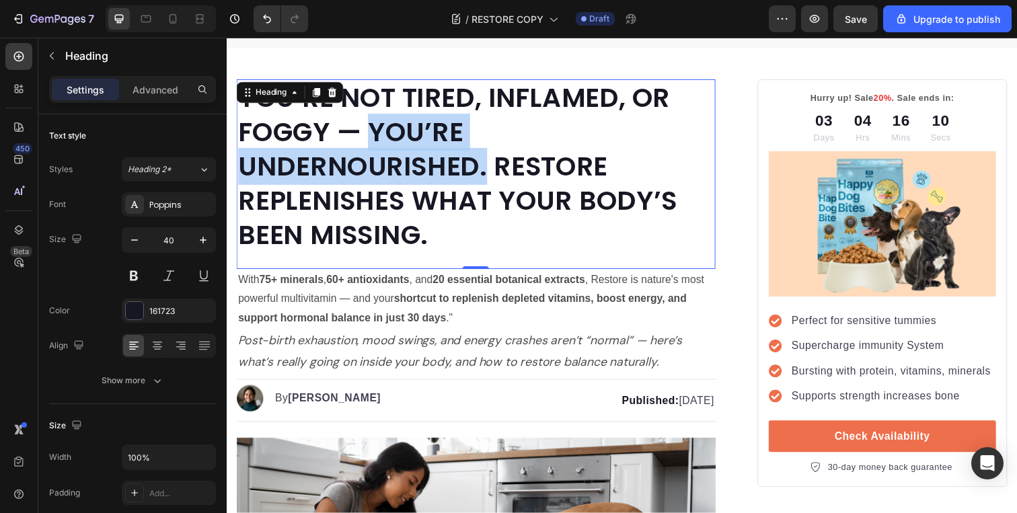
click at [408, 141] on strong "YOU’RE NOT TIRED, INFLAMED, OR FOGGY — YOU’RE UNDERNOURISHED. RESTORE REPLENISH…" at bounding box center [462, 170] width 448 height 178
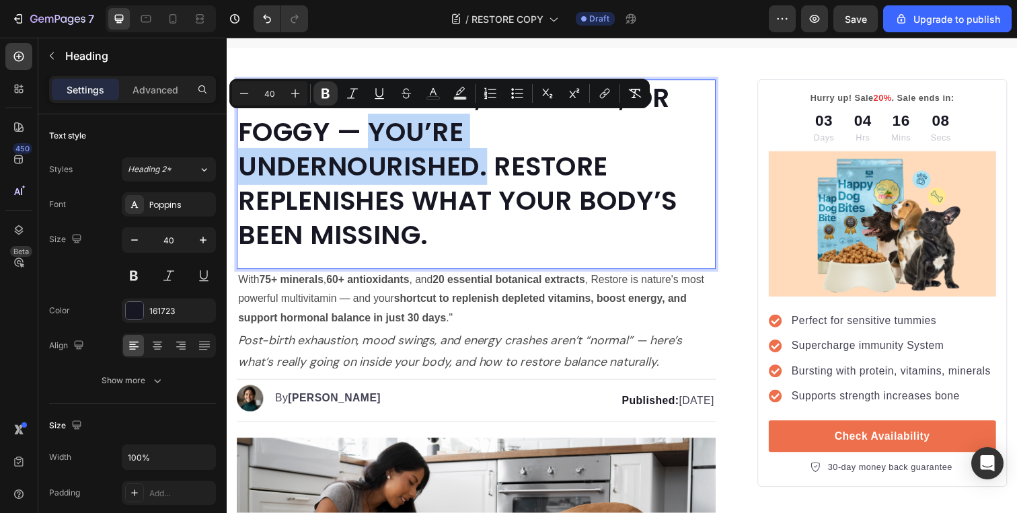
drag, startPoint x: 372, startPoint y: 131, endPoint x: 491, endPoint y: 174, distance: 126.7
click at [491, 174] on strong "YOU’RE NOT TIRED, INFLAMED, OR FOGGY — YOU’RE UNDERNOURISHED. RESTORE REPLENISH…" at bounding box center [462, 170] width 448 height 178
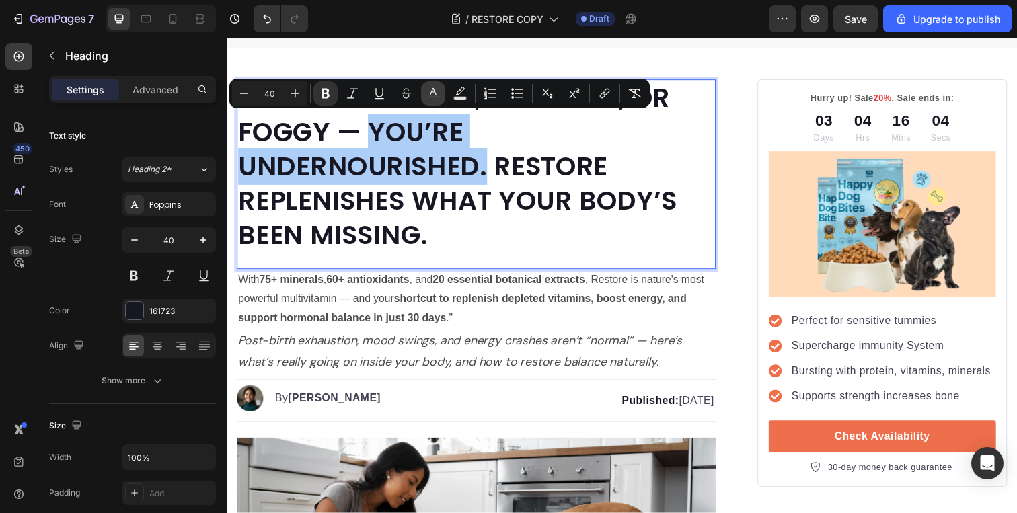
click at [432, 94] on icon "Editor contextual toolbar" at bounding box center [433, 93] width 13 height 13
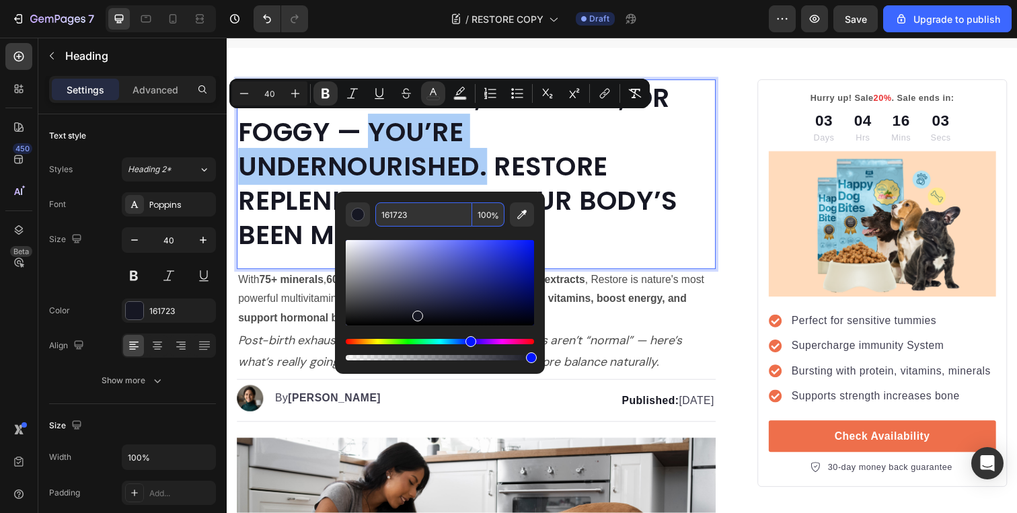
click at [433, 213] on input "161723" at bounding box center [423, 215] width 97 height 24
paste input "#376487"
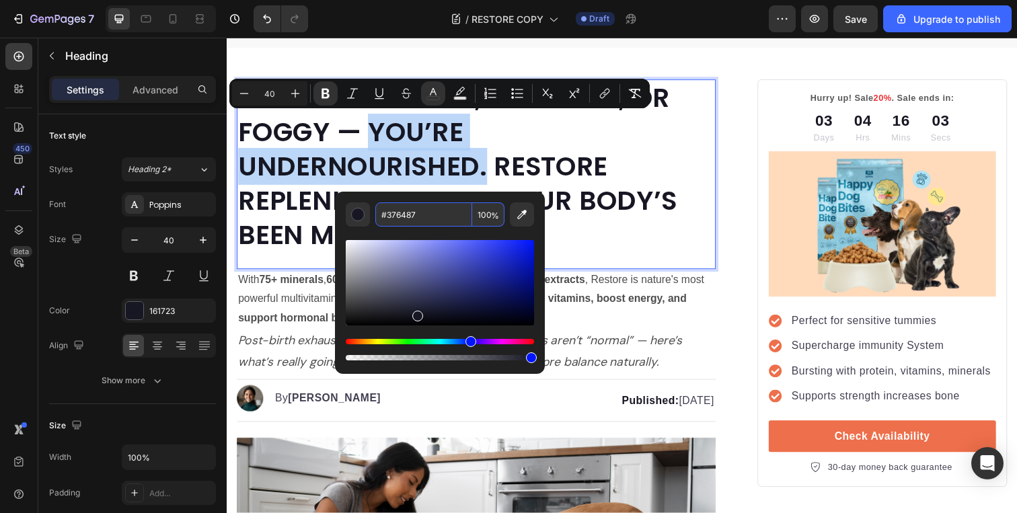
type input "376487"
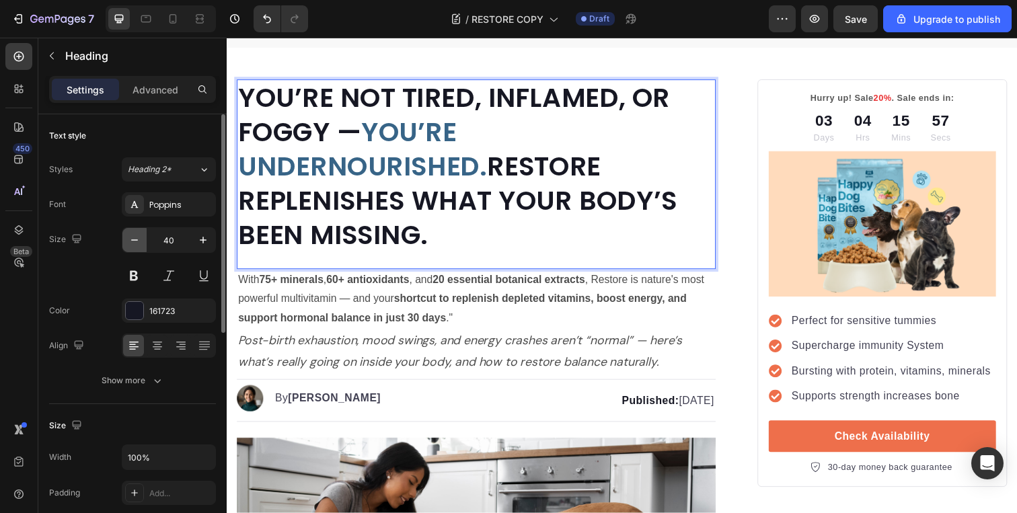
click at [136, 245] on icon "button" at bounding box center [134, 240] width 13 height 13
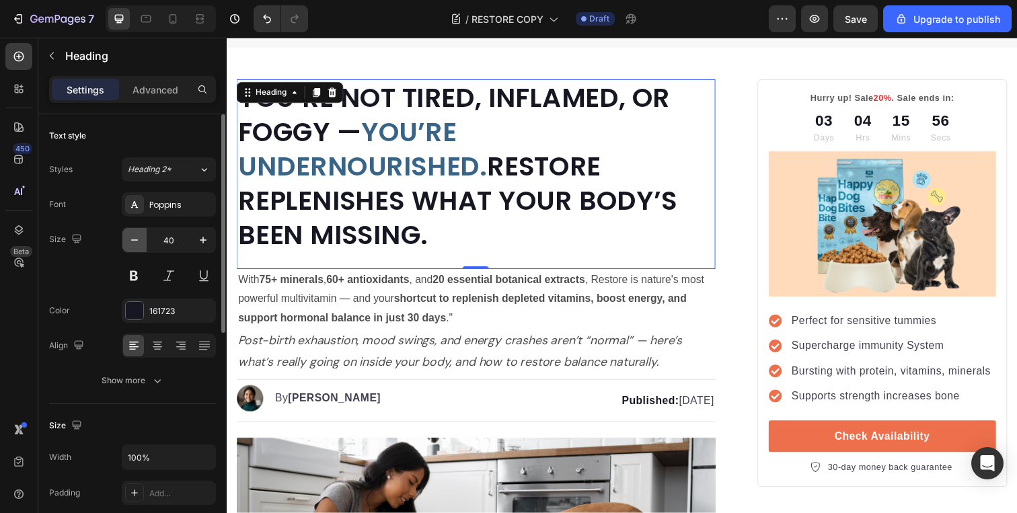
type input "39"
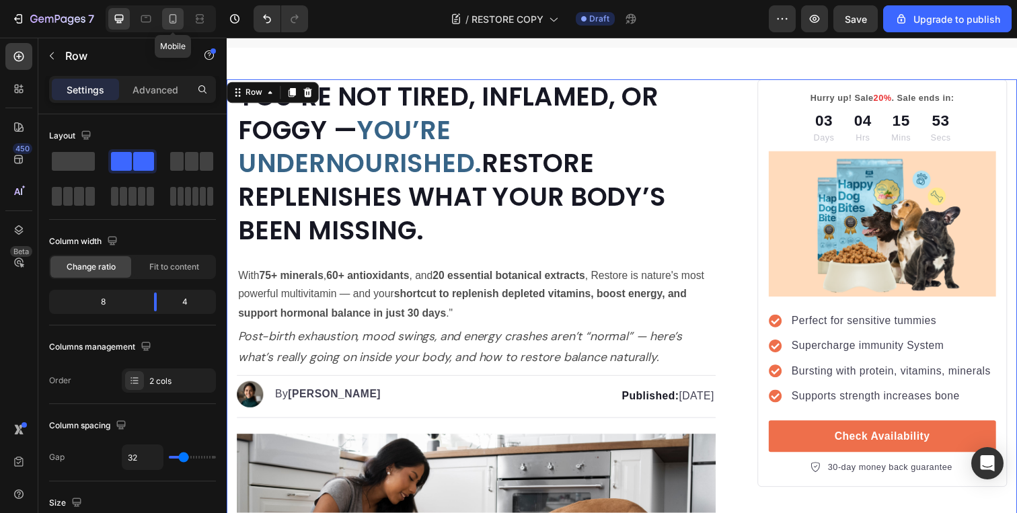
click at [169, 20] on icon at bounding box center [172, 18] width 13 height 13
type input "0"
type input "100%"
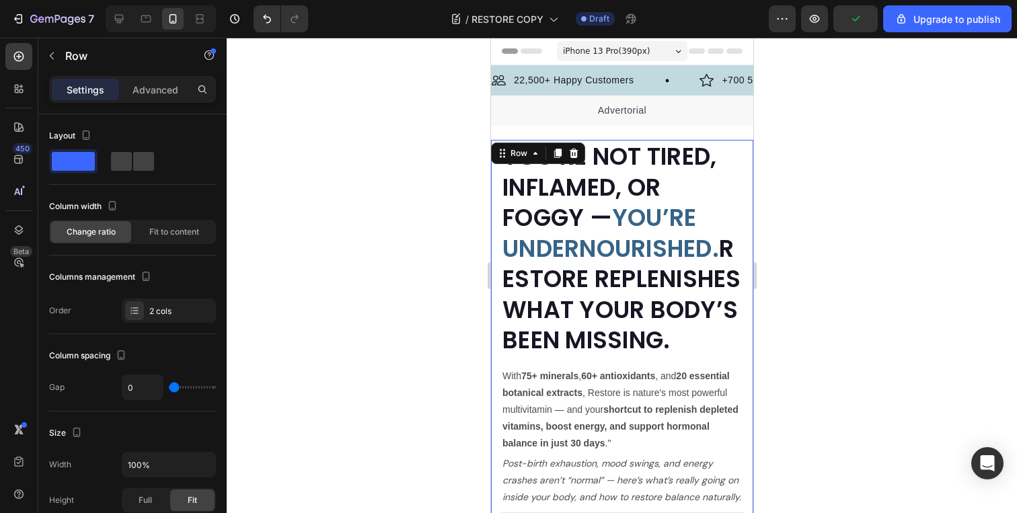
click at [890, 213] on div at bounding box center [622, 276] width 791 height 476
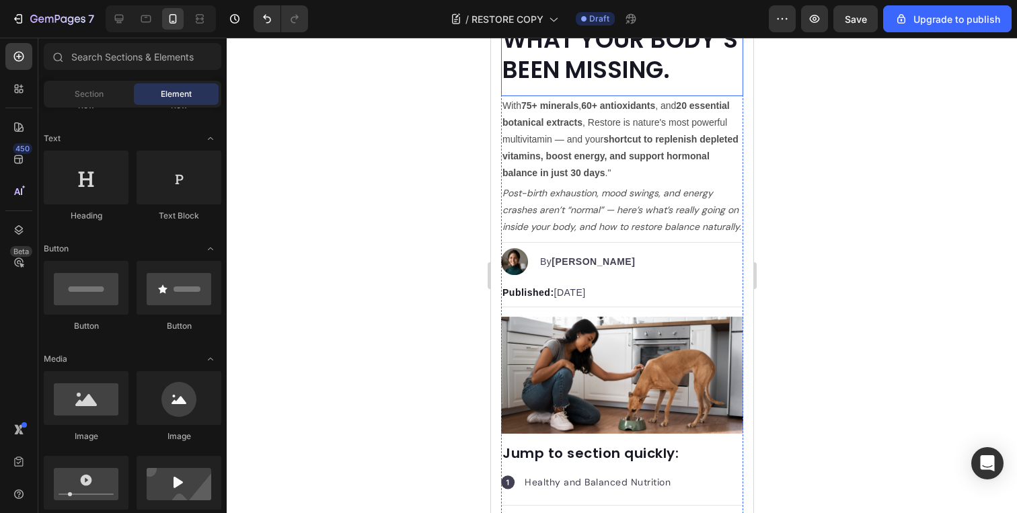
scroll to position [284, 0]
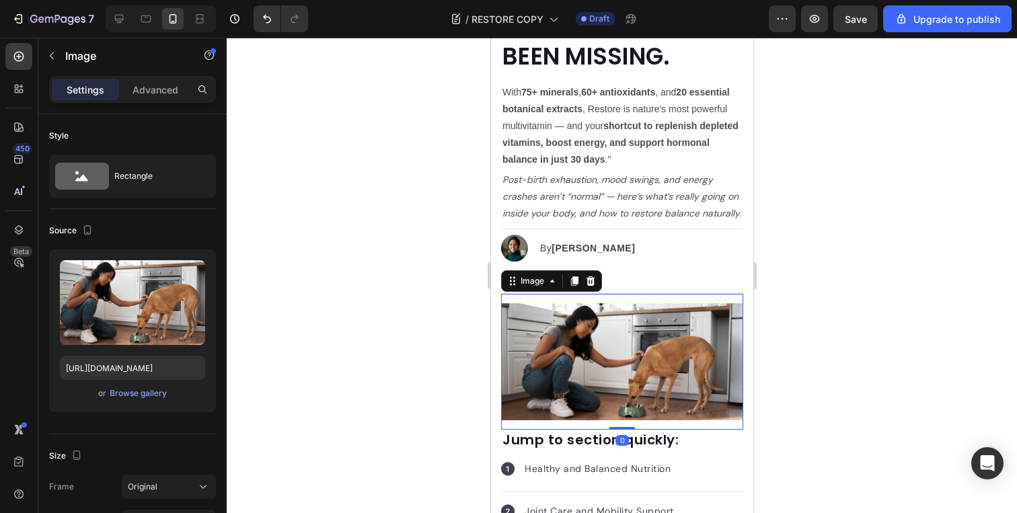
click at [564, 358] on img at bounding box center [622, 361] width 242 height 117
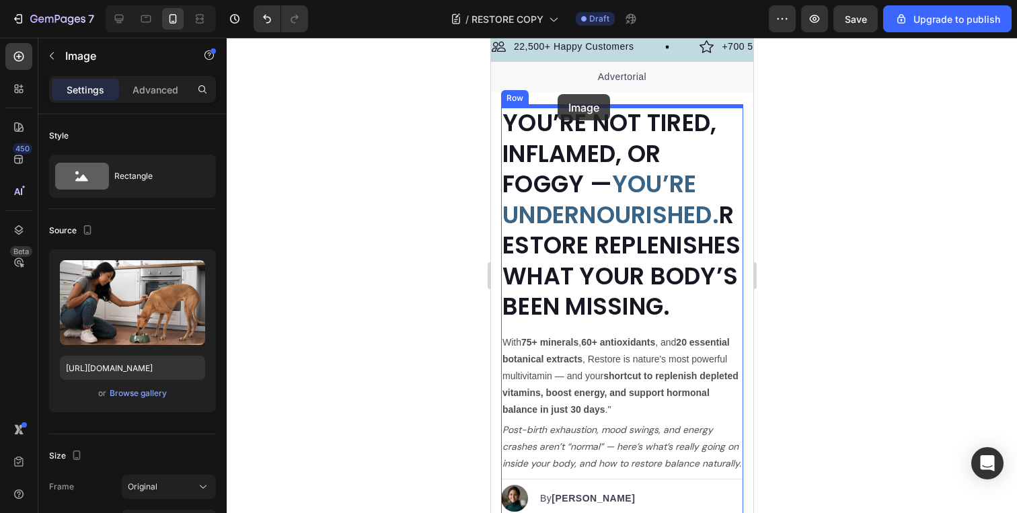
scroll to position [0, 0]
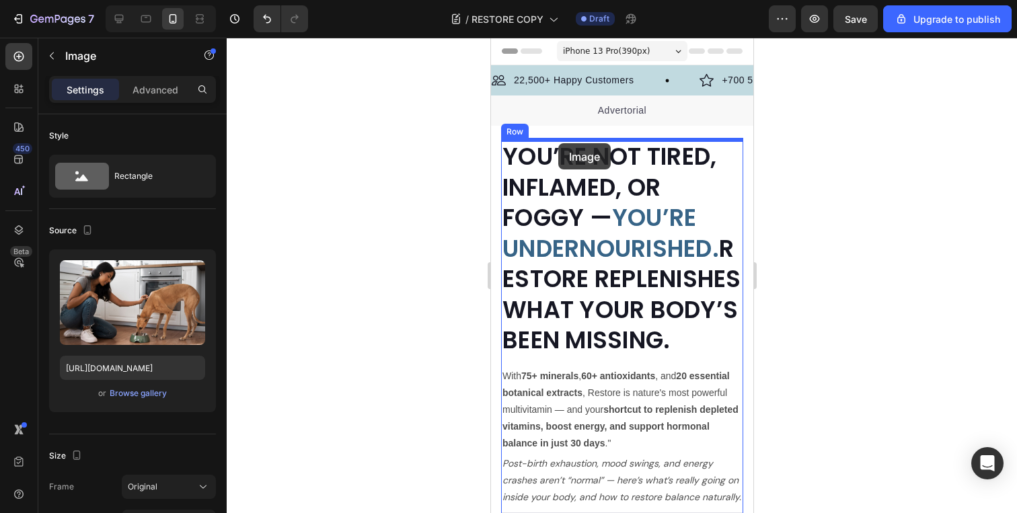
drag, startPoint x: 567, startPoint y: 363, endPoint x: 558, endPoint y: 143, distance: 220.2
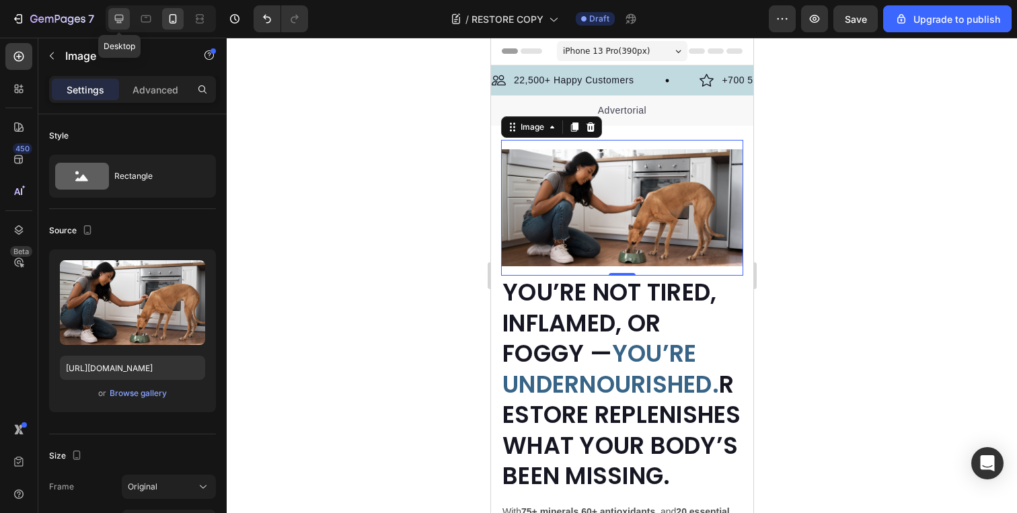
click at [121, 17] on icon at bounding box center [118, 18] width 13 height 13
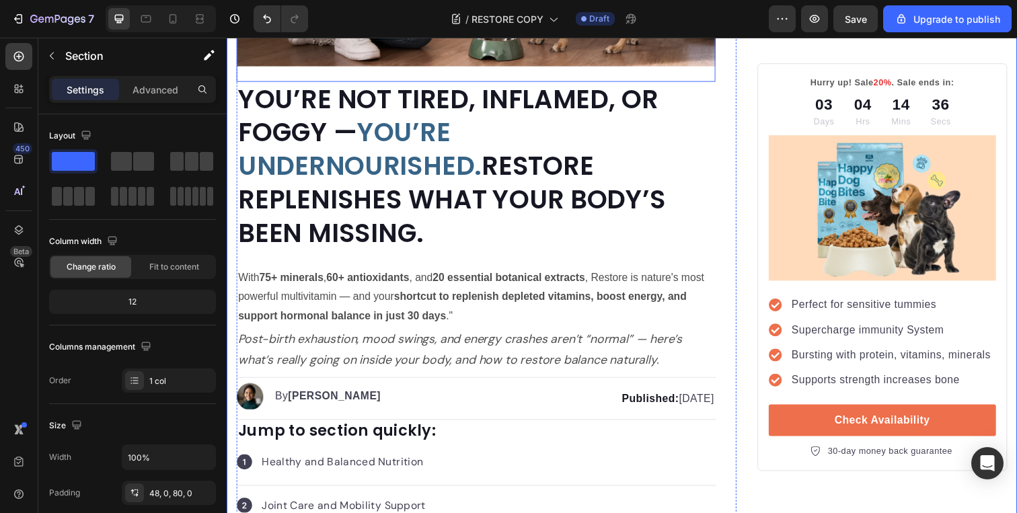
scroll to position [354, 0]
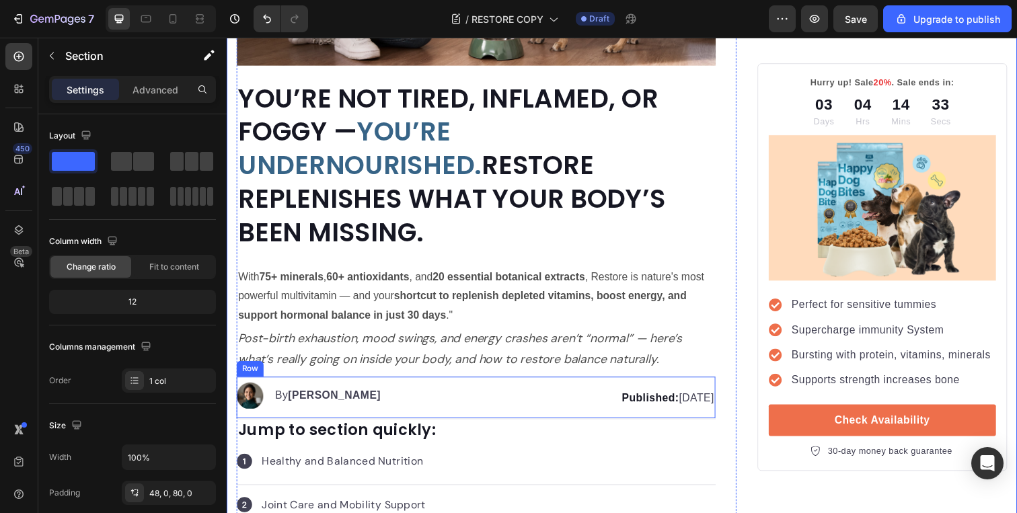
click at [451, 384] on div "Image By Kim Fields Text block Advanced list Published: Monday, January 8, 2024…" at bounding box center [481, 406] width 489 height 44
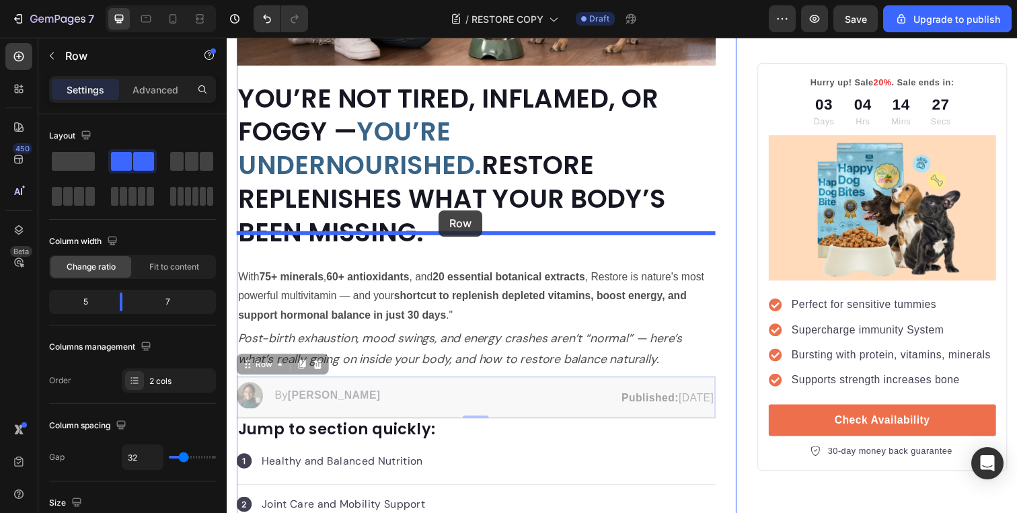
drag, startPoint x: 438, startPoint y: 360, endPoint x: 443, endPoint y: 214, distance: 146.1
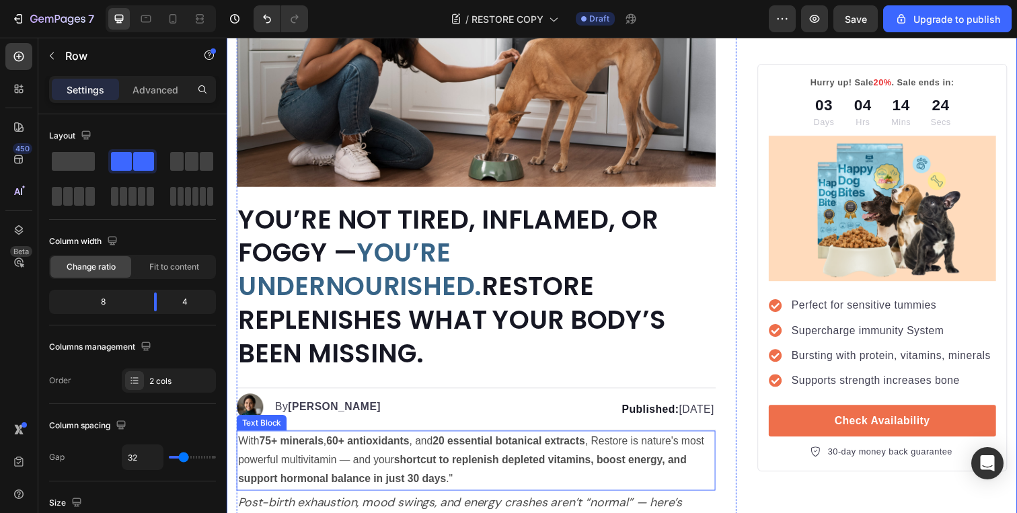
scroll to position [226, 0]
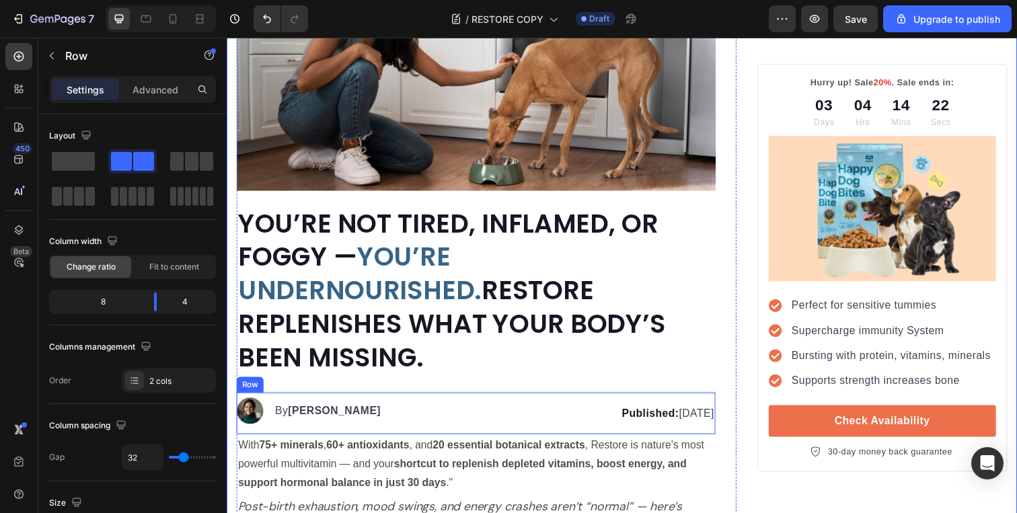
click at [433, 400] on div "Image By Kim Fields Text block Advanced list Published: Monday, January 8, 2024…" at bounding box center [481, 422] width 489 height 44
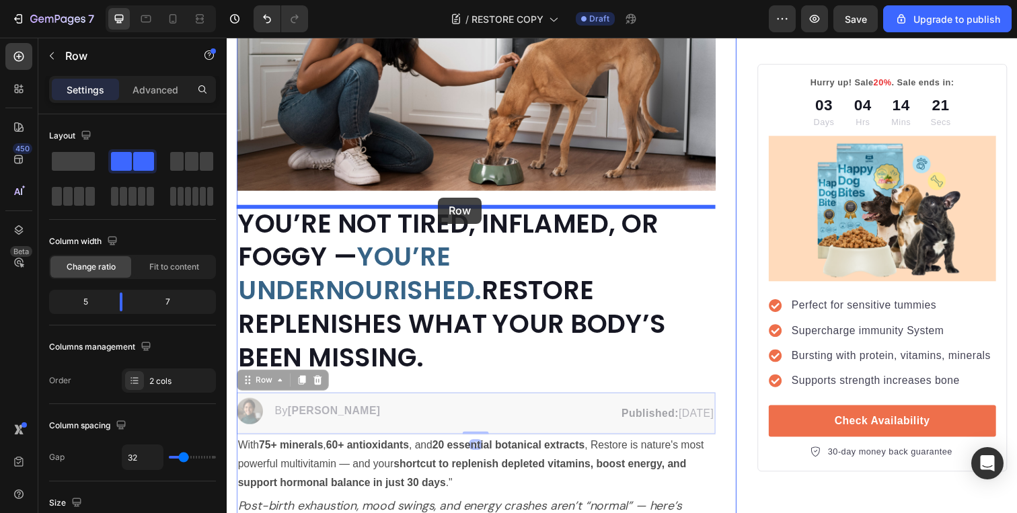
drag, startPoint x: 439, startPoint y: 383, endPoint x: 443, endPoint y: 201, distance: 181.7
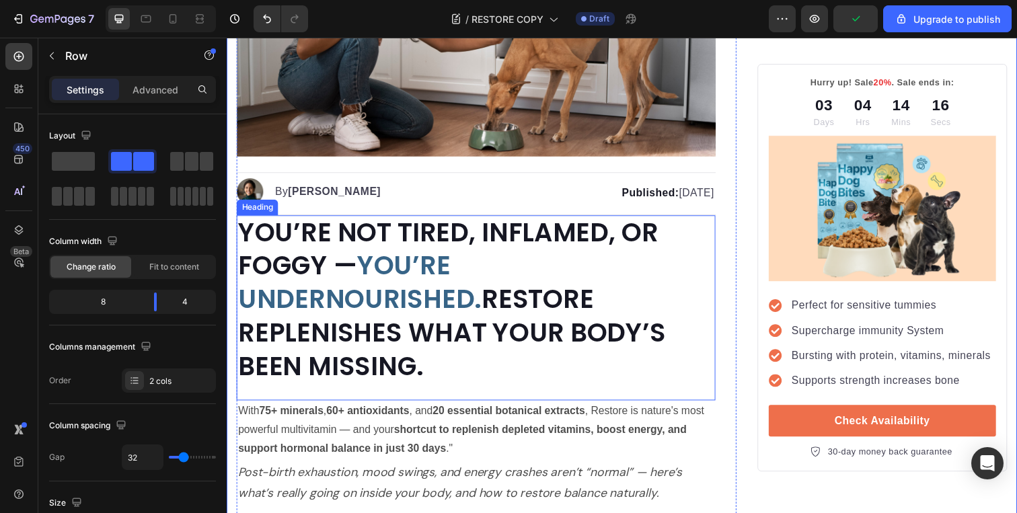
scroll to position [271, 0]
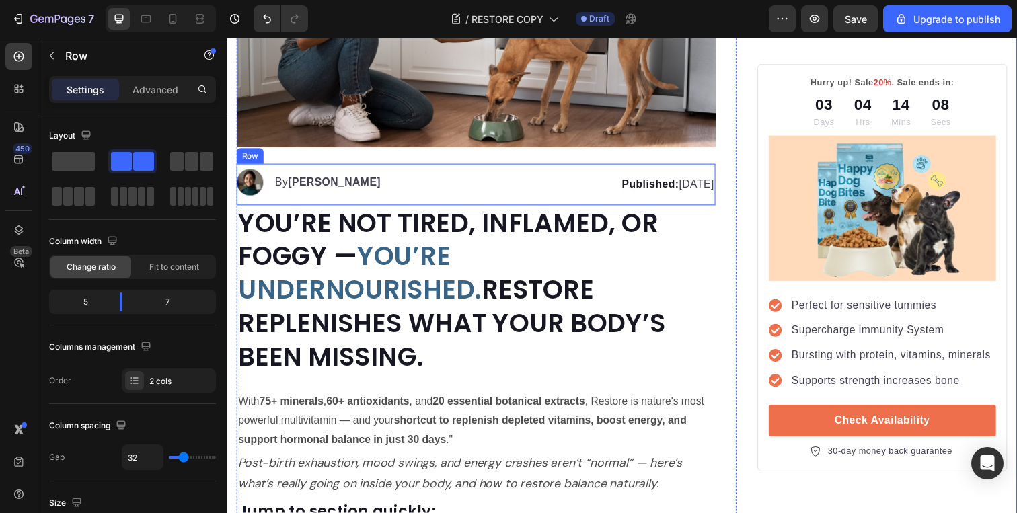
click at [450, 181] on div "Image By Kim Fields Text block Advanced list Published: Monday, January 8, 2024…" at bounding box center [481, 188] width 489 height 44
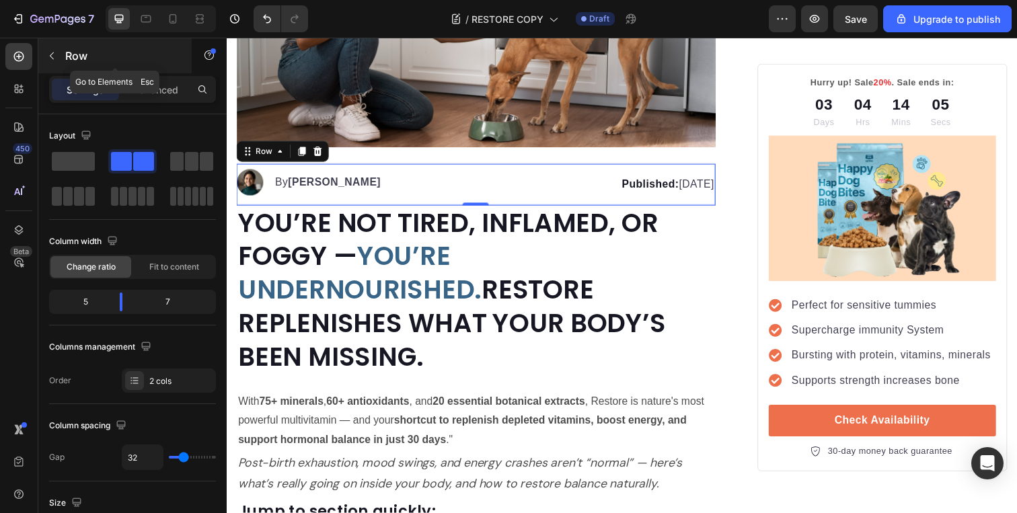
click at [52, 50] on icon "button" at bounding box center [51, 55] width 11 height 11
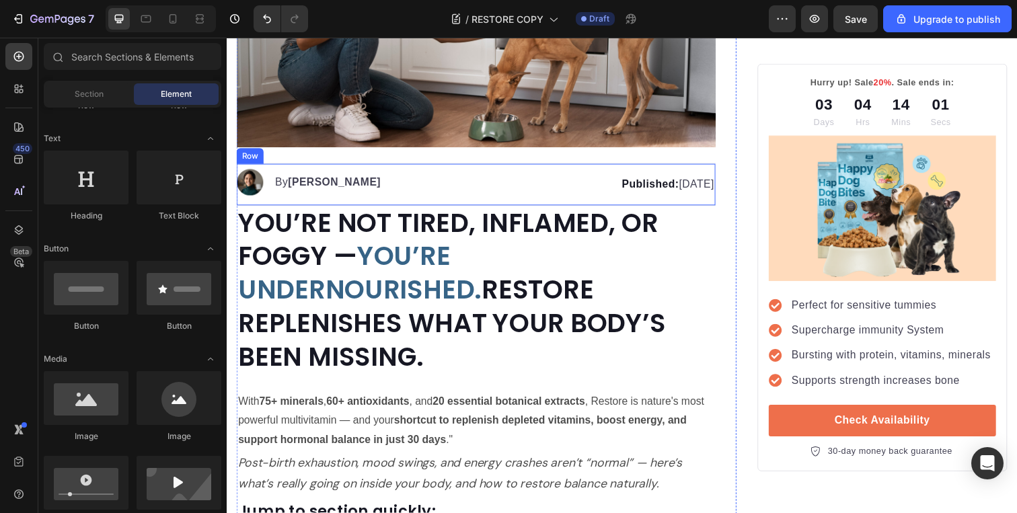
click at [373, 168] on div "Image By Kim Fields Text block Advanced list Published: Monday, January 8, 2024…" at bounding box center [481, 188] width 489 height 44
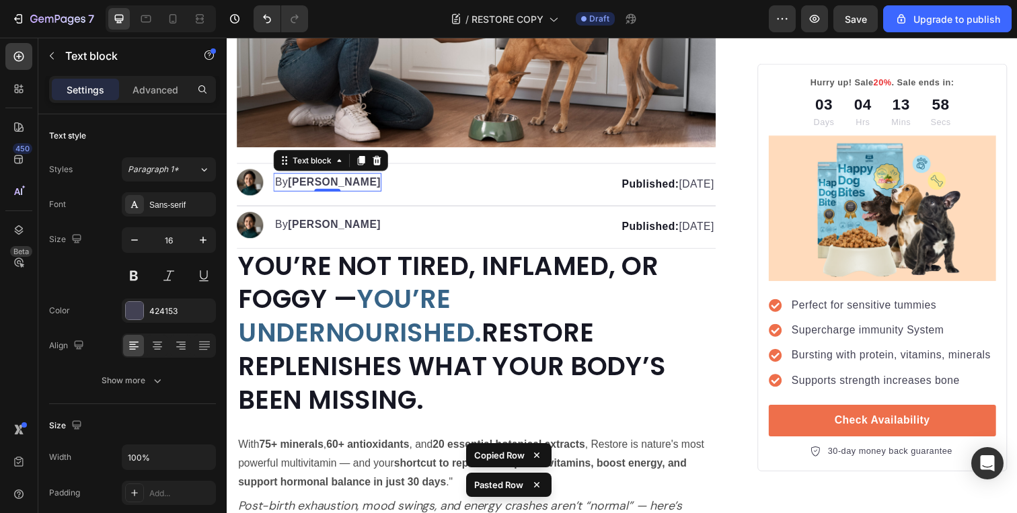
click at [326, 181] on strong "[PERSON_NAME]" at bounding box center [336, 185] width 95 height 11
click at [246, 182] on img at bounding box center [250, 185] width 27 height 27
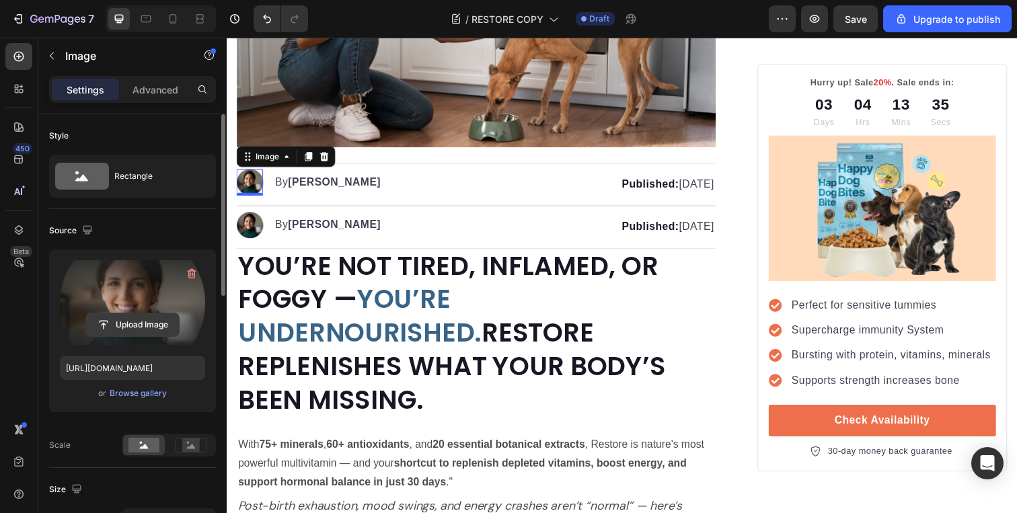
click at [116, 328] on input "file" at bounding box center [132, 325] width 93 height 23
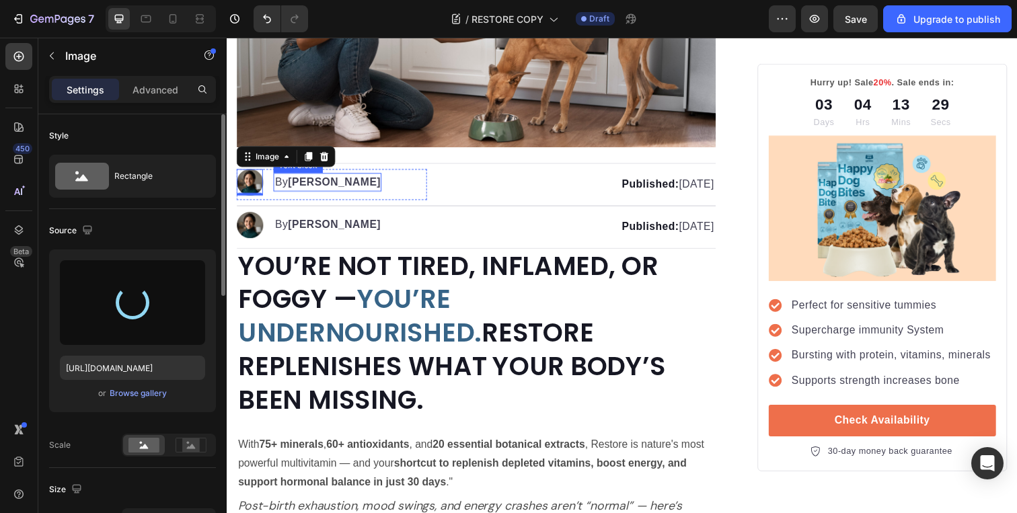
type input "https://cdn.shopify.com/s/files/1/0695/5427/4555/files/gempages_576300901958943…"
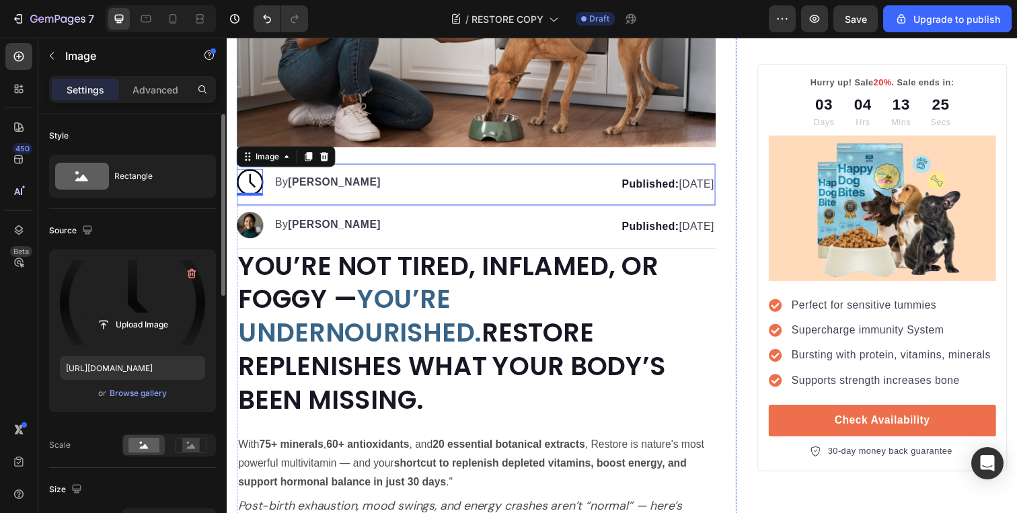
click at [437, 193] on div "Image 0 By Kim Fields Text block Advanced list Published: Monday, January 8, 20…" at bounding box center [481, 188] width 489 height 44
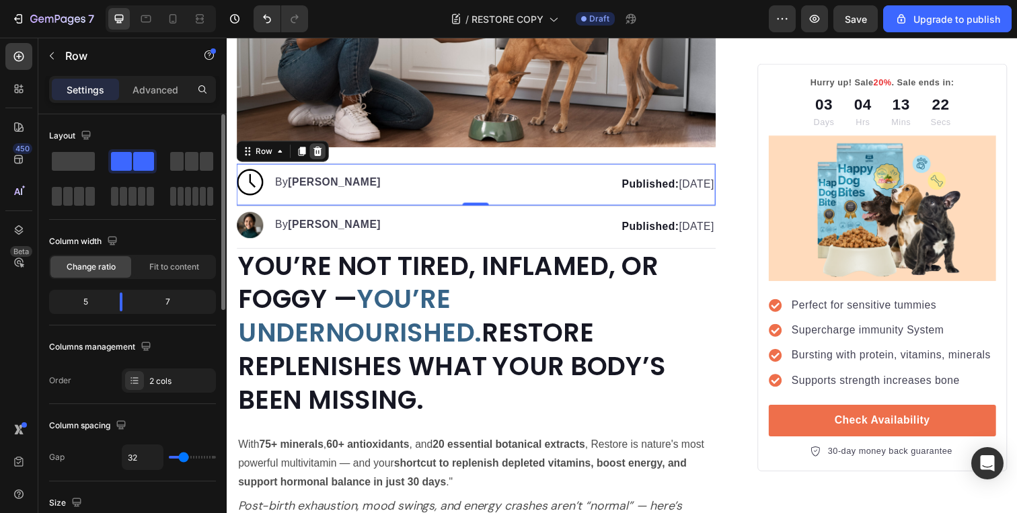
click at [323, 153] on icon at bounding box center [319, 154] width 11 height 11
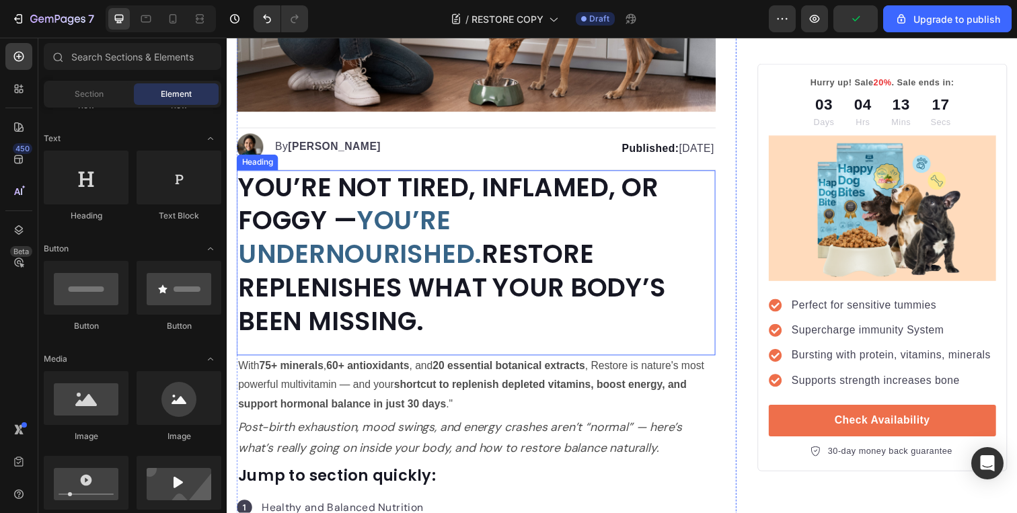
scroll to position [308, 0]
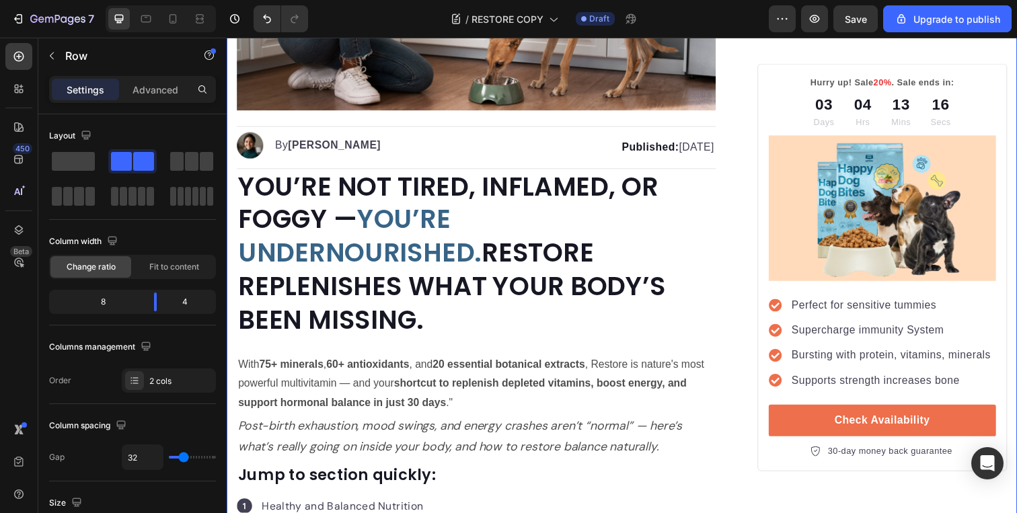
click at [172, 17] on icon at bounding box center [172, 18] width 13 height 13
type input "0"
type input "100%"
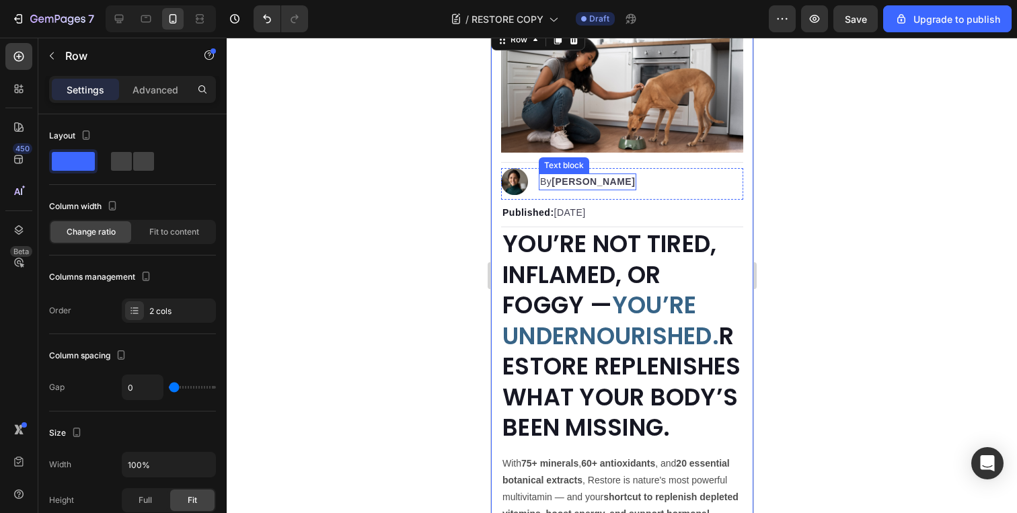
scroll to position [127, 0]
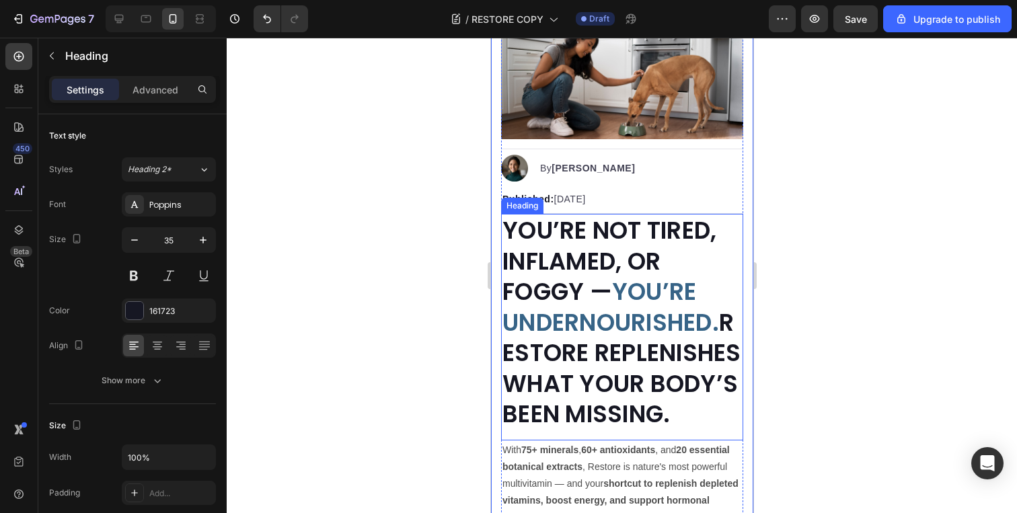
click at [567, 296] on strong "YOU’RE NOT TIRED, INFLAMED, OR FOGGY —" at bounding box center [609, 261] width 214 height 94
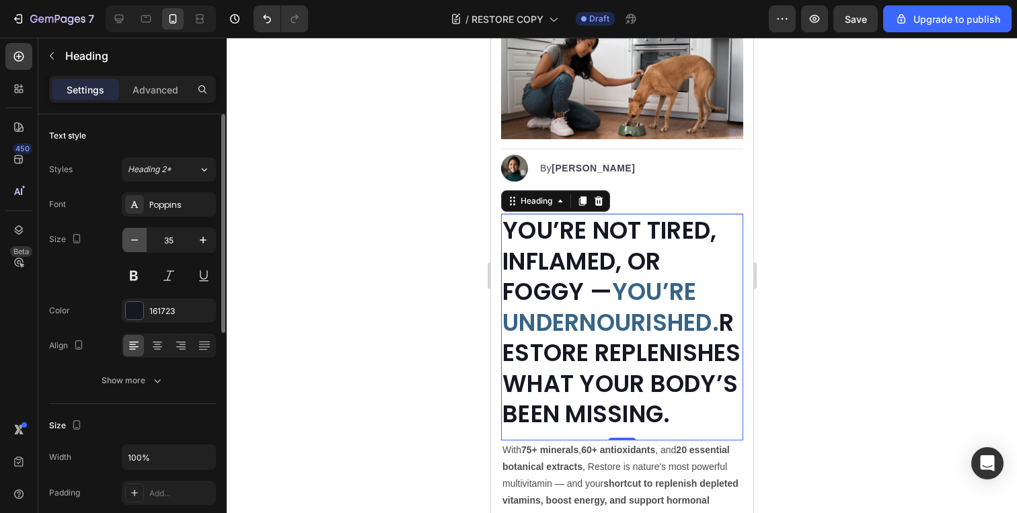
click at [139, 243] on icon "button" at bounding box center [134, 240] width 13 height 13
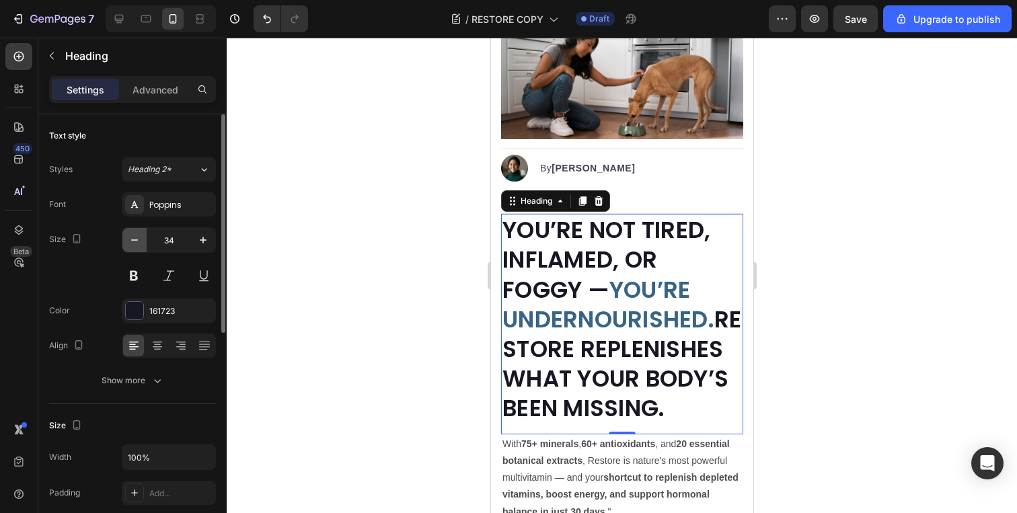
click at [139, 243] on icon "button" at bounding box center [134, 240] width 13 height 13
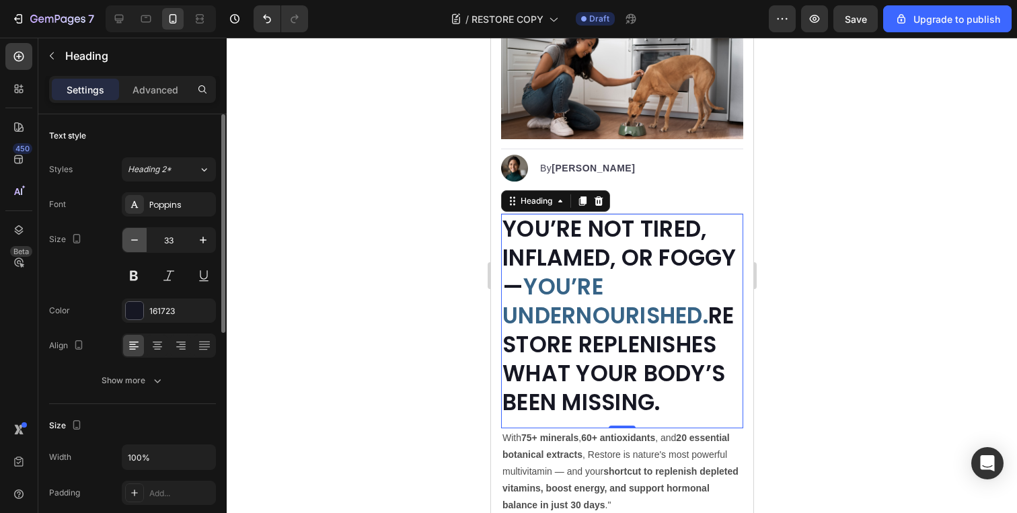
click at [139, 243] on icon "button" at bounding box center [134, 240] width 13 height 13
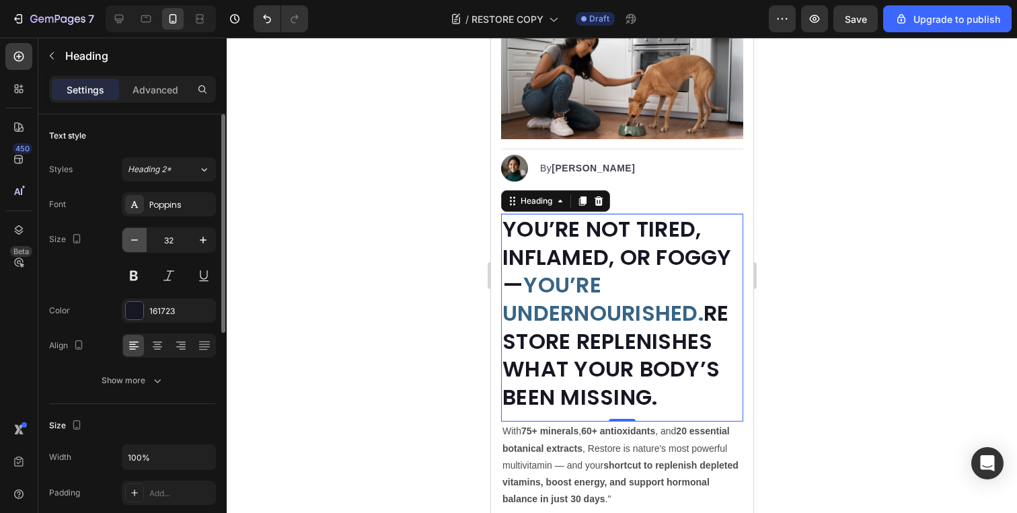
click at [139, 243] on icon "button" at bounding box center [134, 240] width 13 height 13
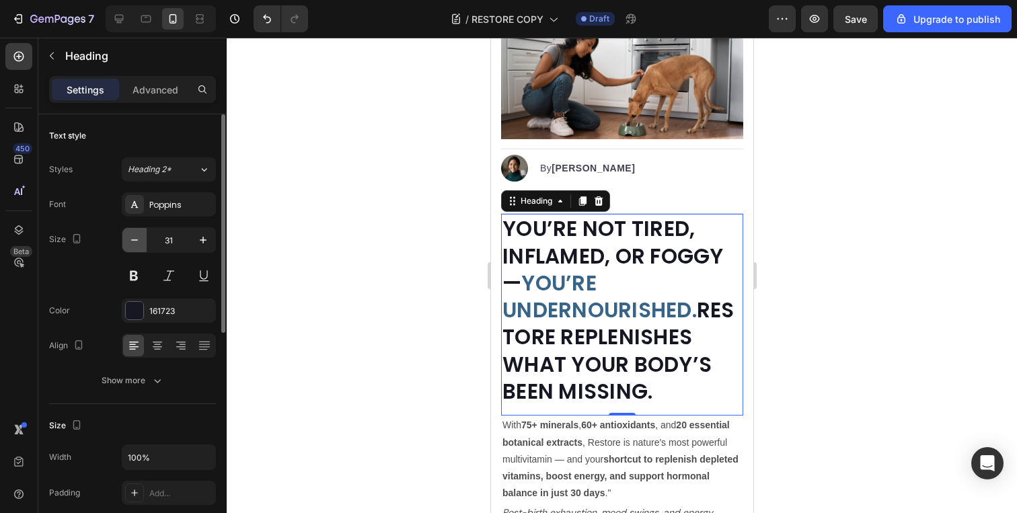
click at [139, 243] on icon "button" at bounding box center [134, 240] width 13 height 13
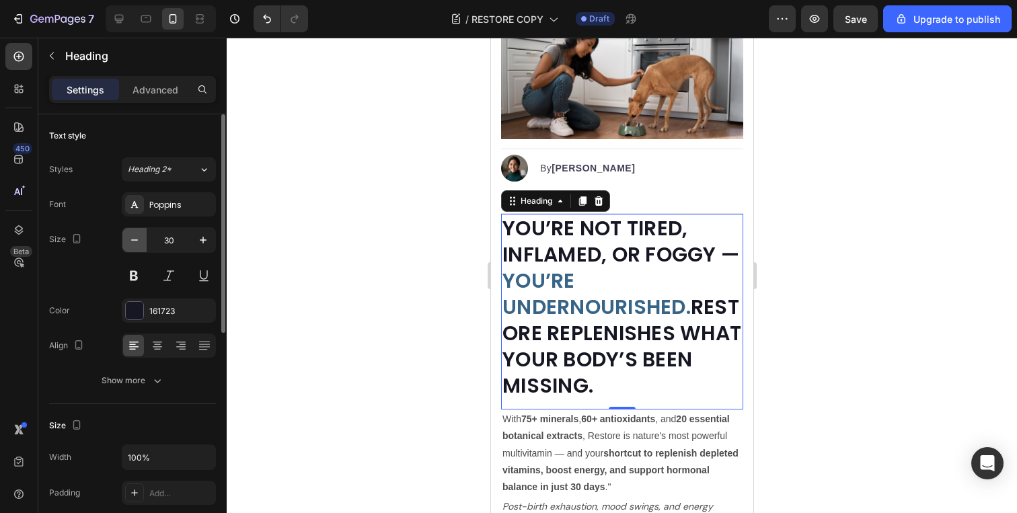
click at [139, 243] on icon "button" at bounding box center [134, 240] width 13 height 13
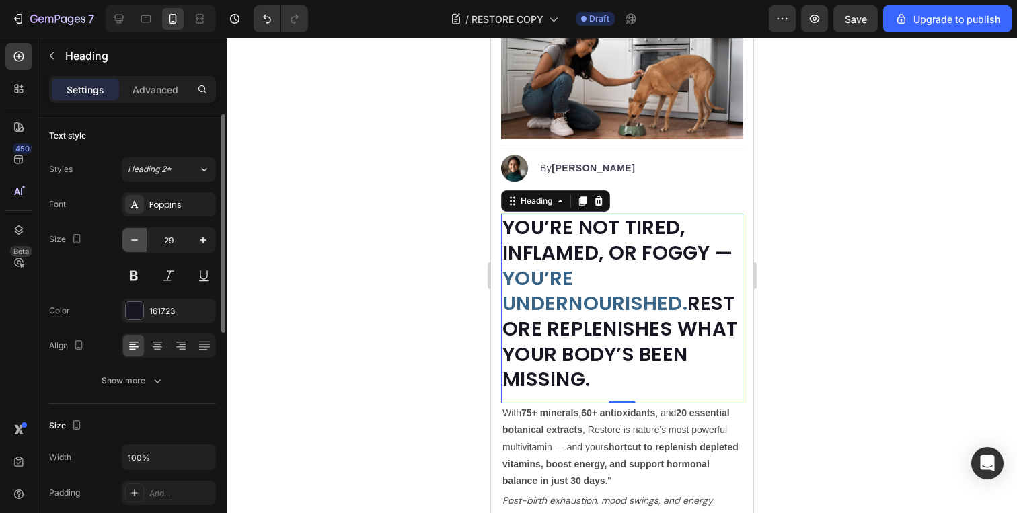
click at [139, 243] on icon "button" at bounding box center [134, 240] width 13 height 13
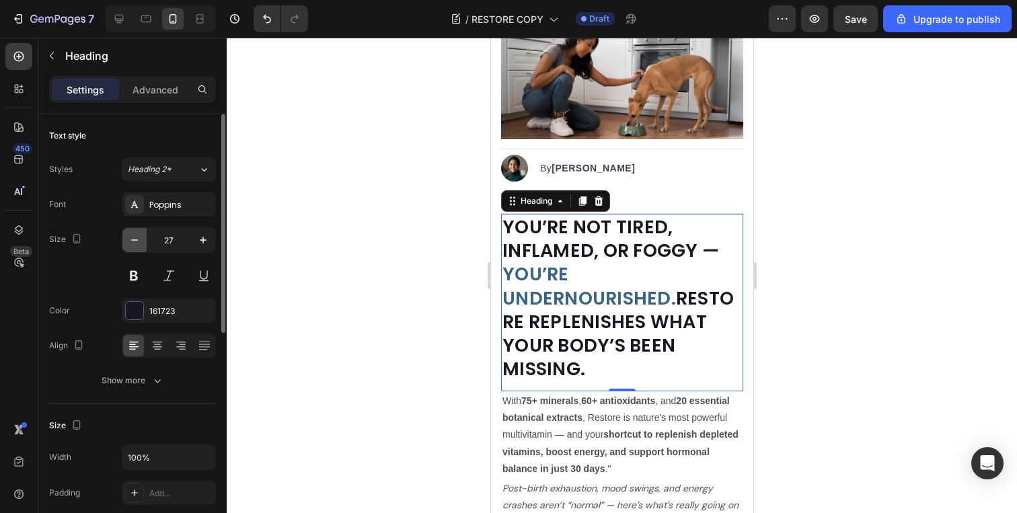
click at [139, 243] on icon "button" at bounding box center [134, 240] width 13 height 13
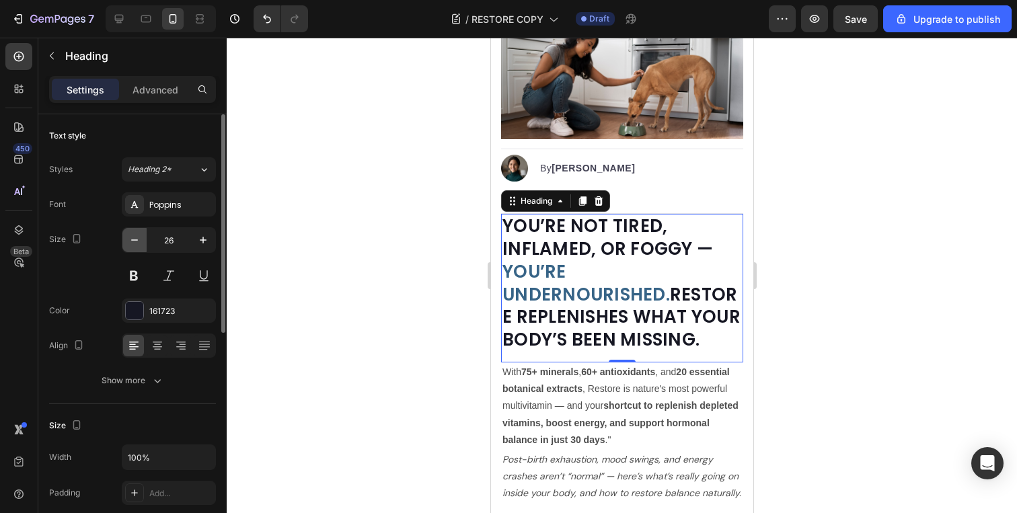
click at [139, 243] on icon "button" at bounding box center [134, 240] width 13 height 13
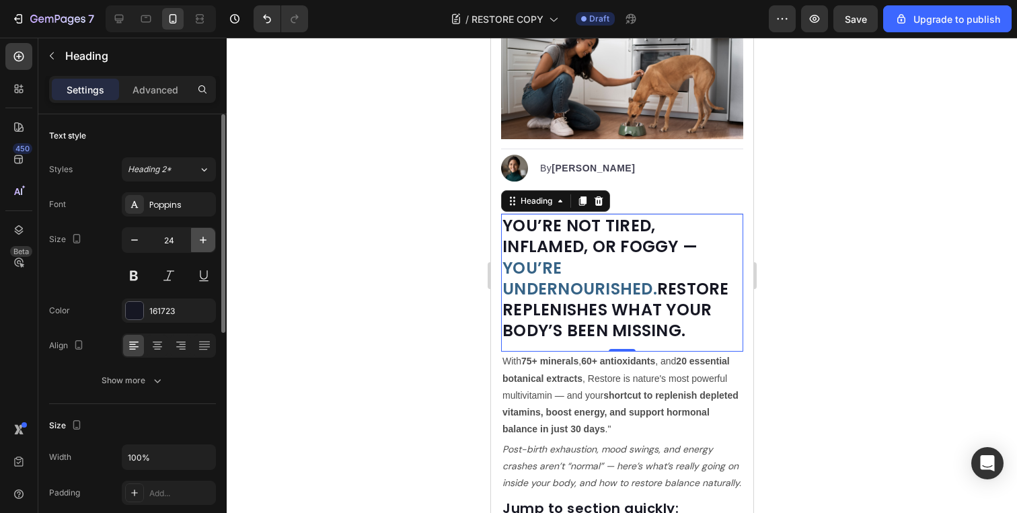
click at [203, 237] on icon "button" at bounding box center [203, 240] width 7 height 7
type input "25"
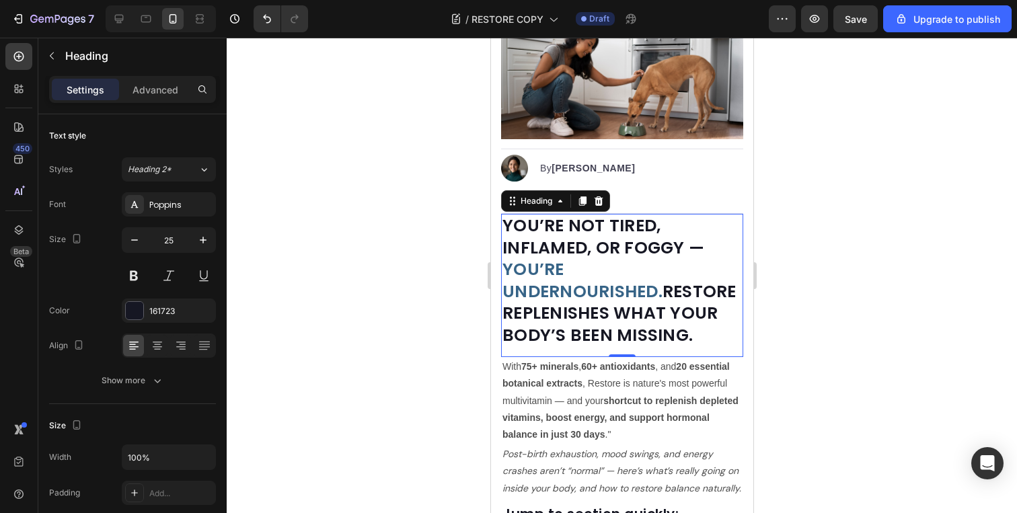
click at [859, 186] on div at bounding box center [622, 276] width 791 height 476
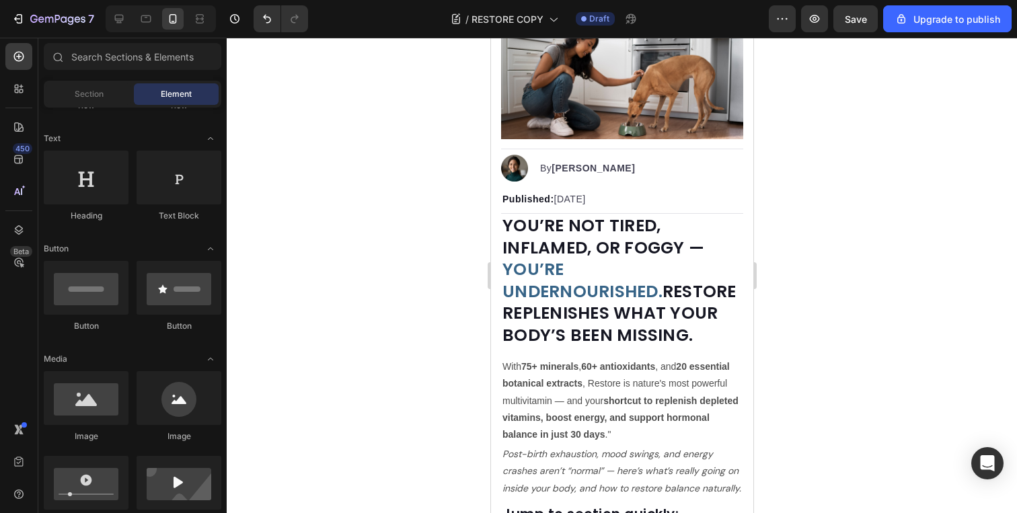
click at [842, 310] on div at bounding box center [622, 276] width 791 height 476
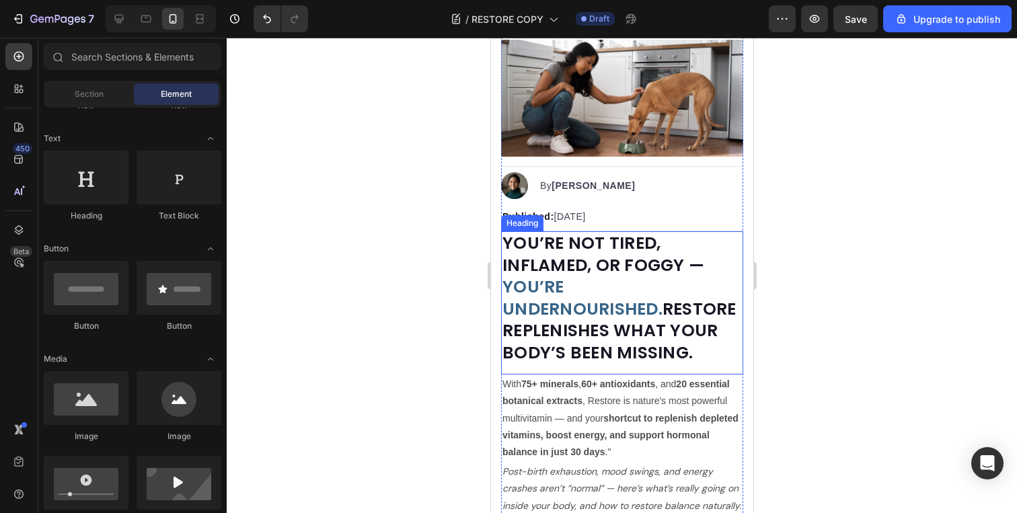
scroll to position [116, 0]
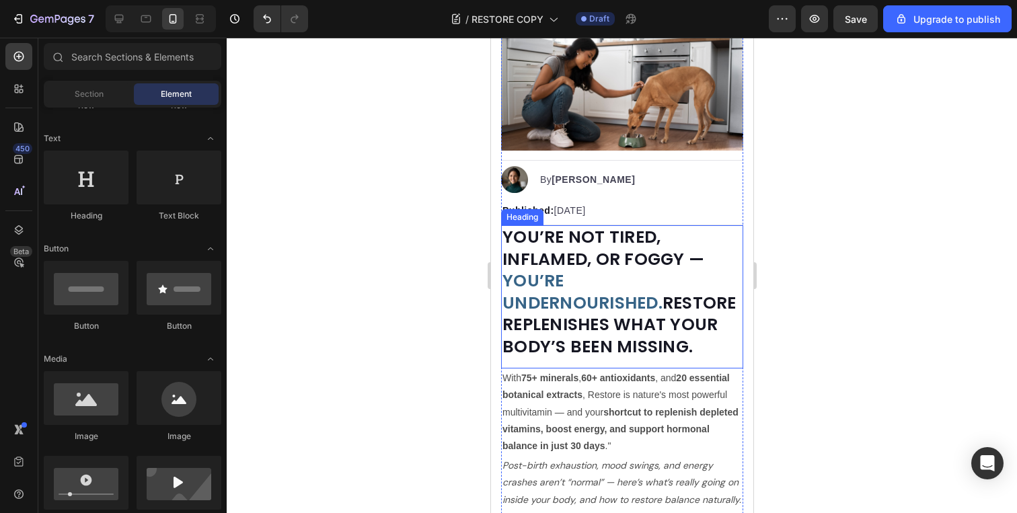
click at [820, 234] on div at bounding box center [622, 276] width 791 height 476
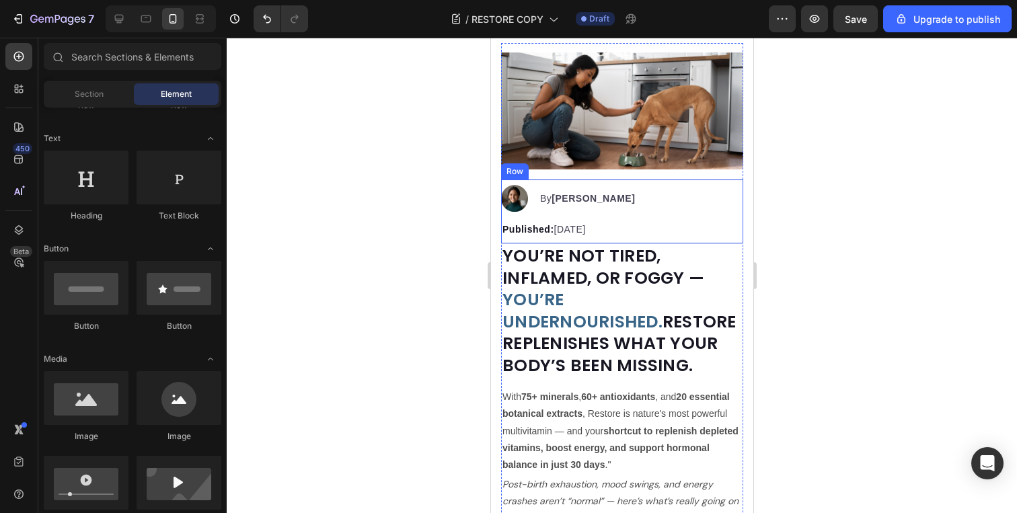
scroll to position [92, 0]
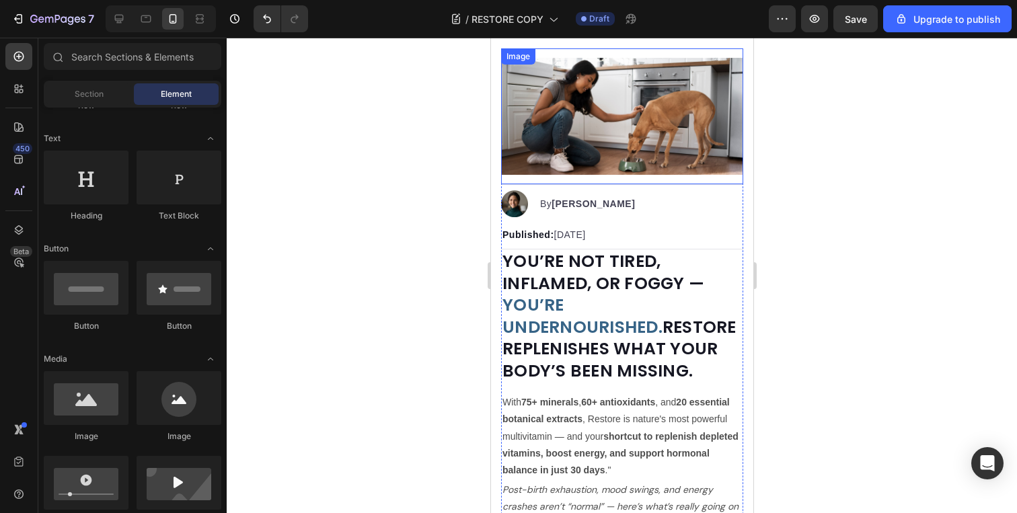
click at [655, 106] on img at bounding box center [622, 116] width 242 height 117
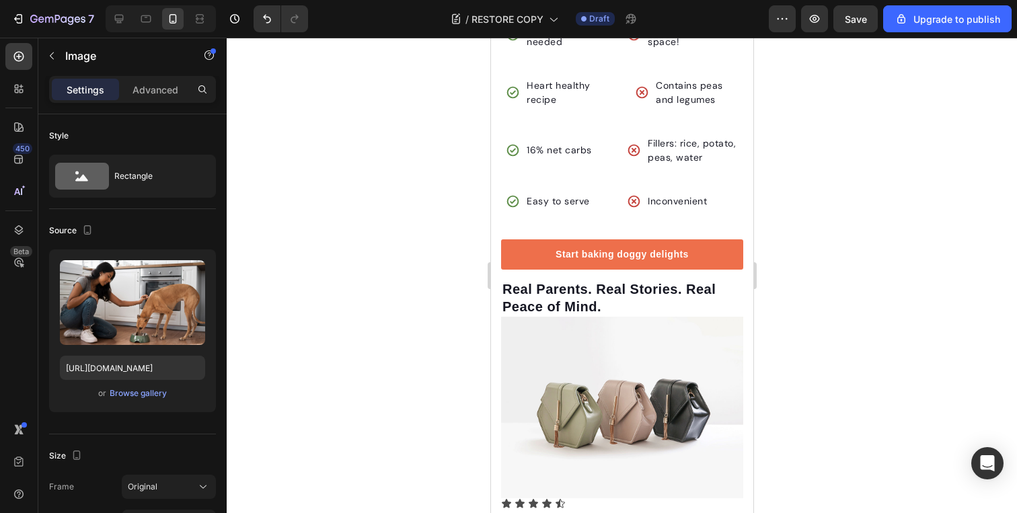
scroll to position [3770, 0]
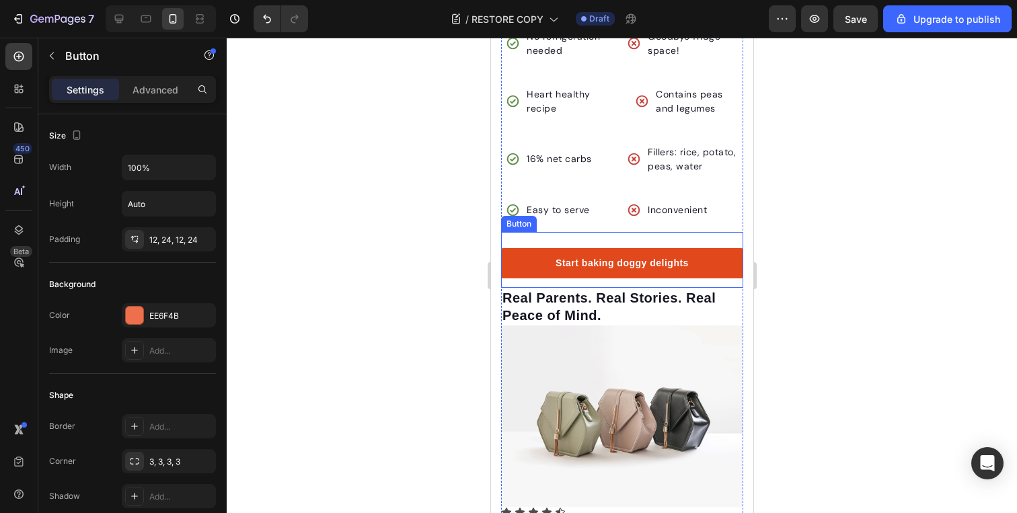
click at [539, 279] on link "Start baking doggy delights" at bounding box center [622, 263] width 242 height 30
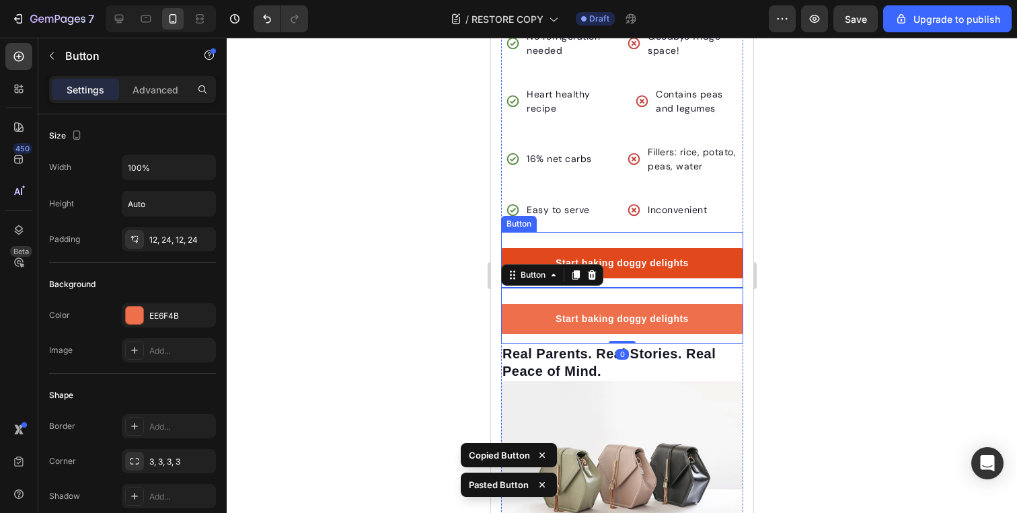
click at [722, 279] on link "Start baking doggy delights" at bounding box center [622, 263] width 242 height 30
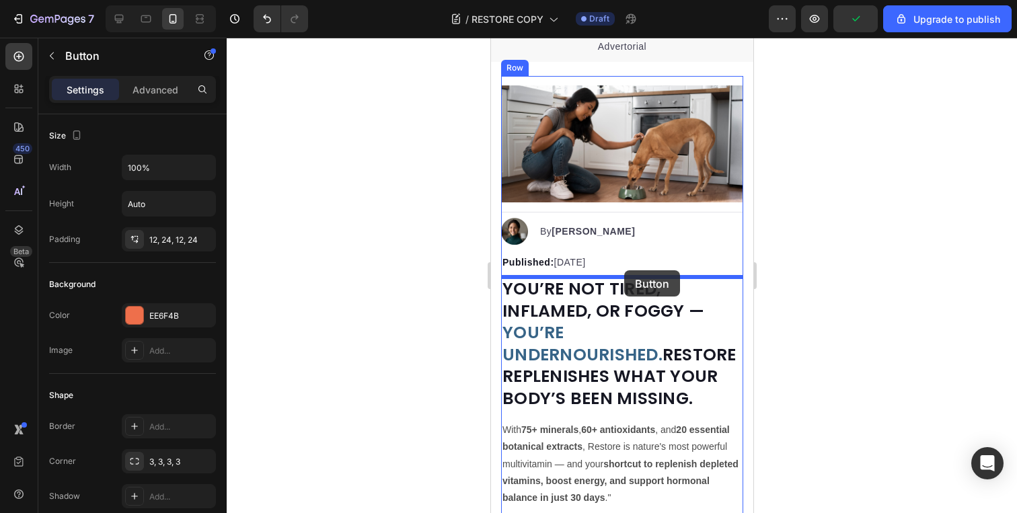
scroll to position [32, 0]
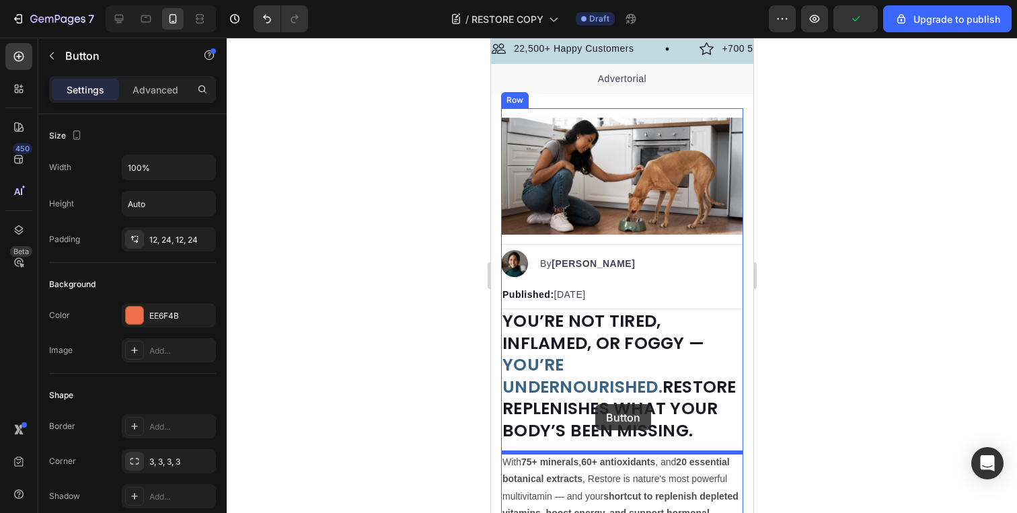
drag, startPoint x: 714, startPoint y: 376, endPoint x: 595, endPoint y: 404, distance: 122.4
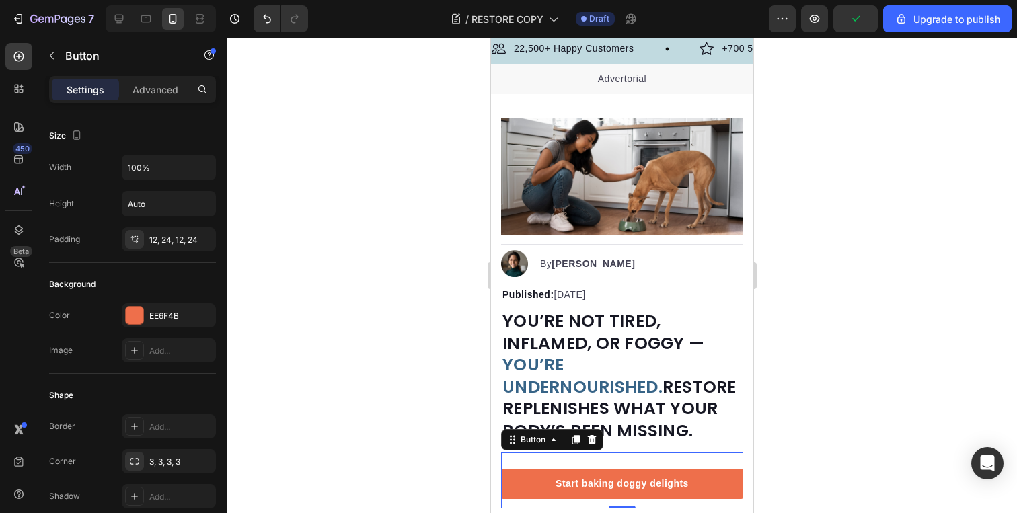
click at [813, 375] on div at bounding box center [622, 276] width 791 height 476
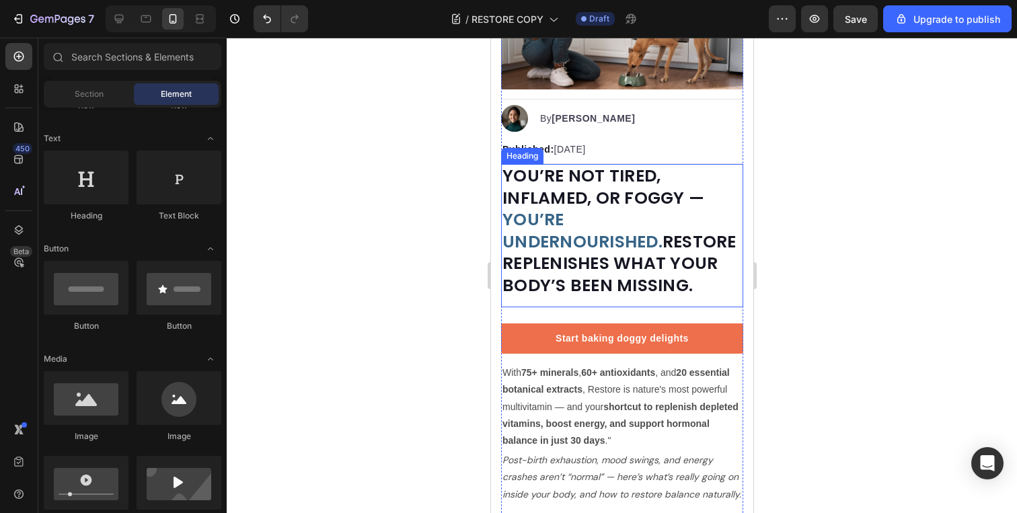
scroll to position [184, 0]
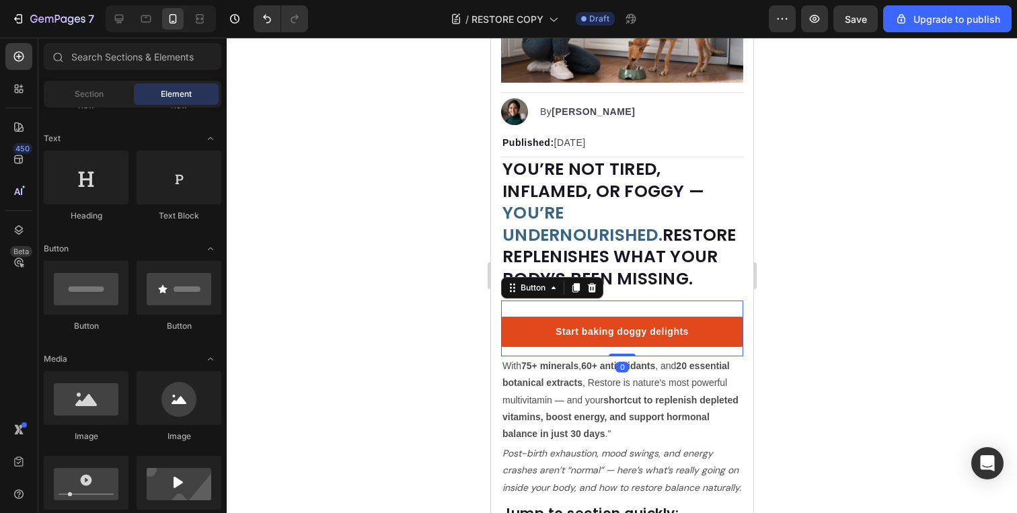
click at [547, 323] on link "Start baking doggy delights" at bounding box center [622, 332] width 242 height 30
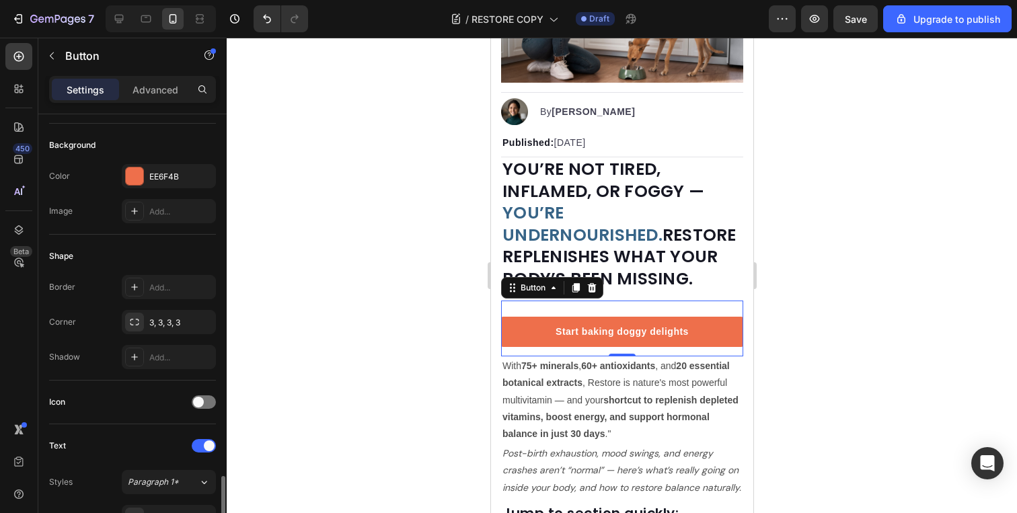
scroll to position [0, 0]
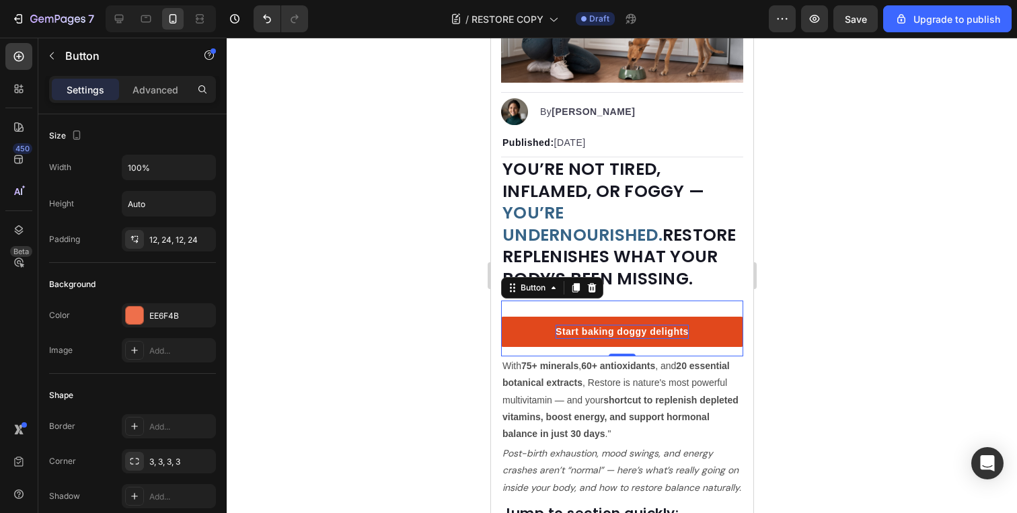
click at [581, 334] on div "Start baking doggy delights" at bounding box center [621, 332] width 133 height 14
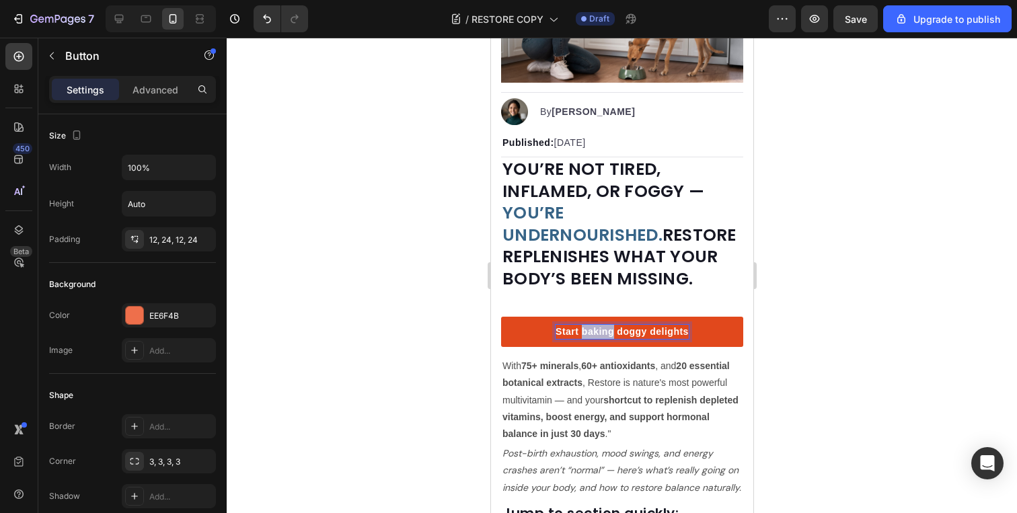
click at [581, 334] on p "Start baking doggy delights" at bounding box center [621, 332] width 133 height 14
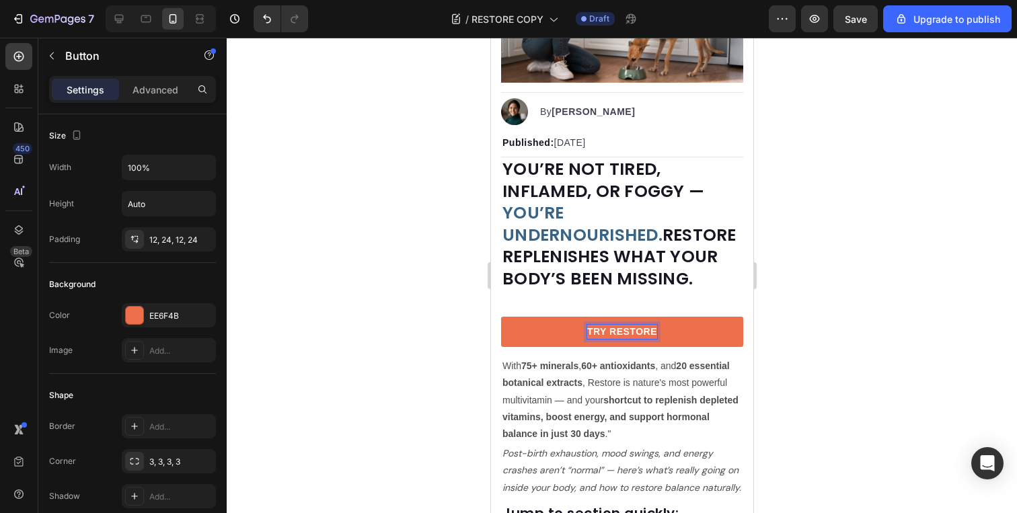
click at [931, 323] on div at bounding box center [622, 276] width 791 height 476
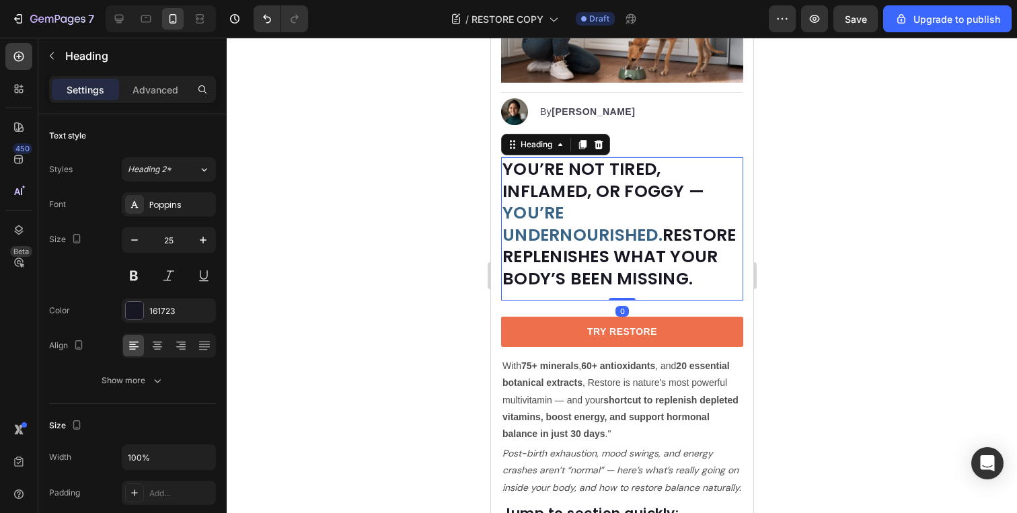
click at [603, 186] on strong "YOU’RE NOT TIRED, INFLAMED, OR FOGGY —" at bounding box center [603, 180] width 202 height 46
click at [151, 89] on p "Advanced" at bounding box center [156, 90] width 46 height 14
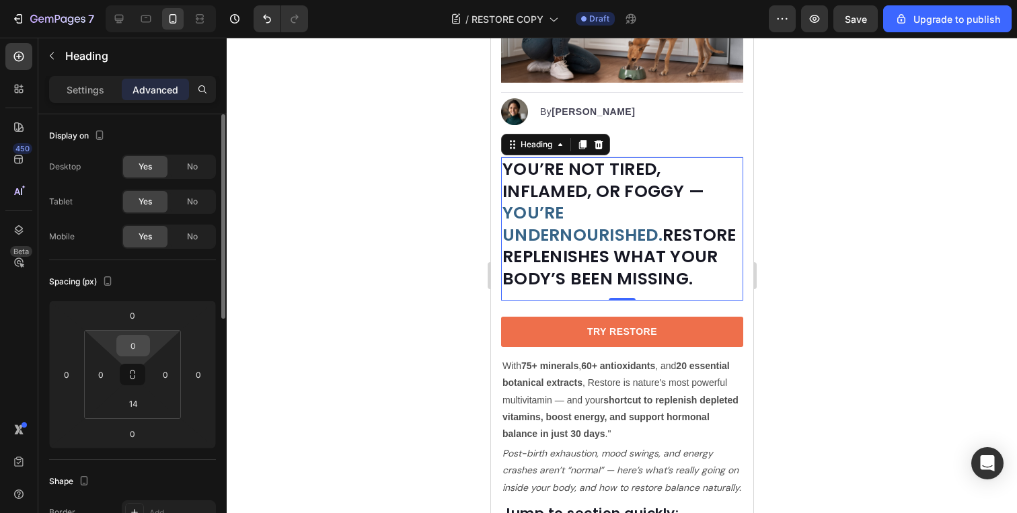
click at [140, 346] on input "0" at bounding box center [133, 346] width 27 height 20
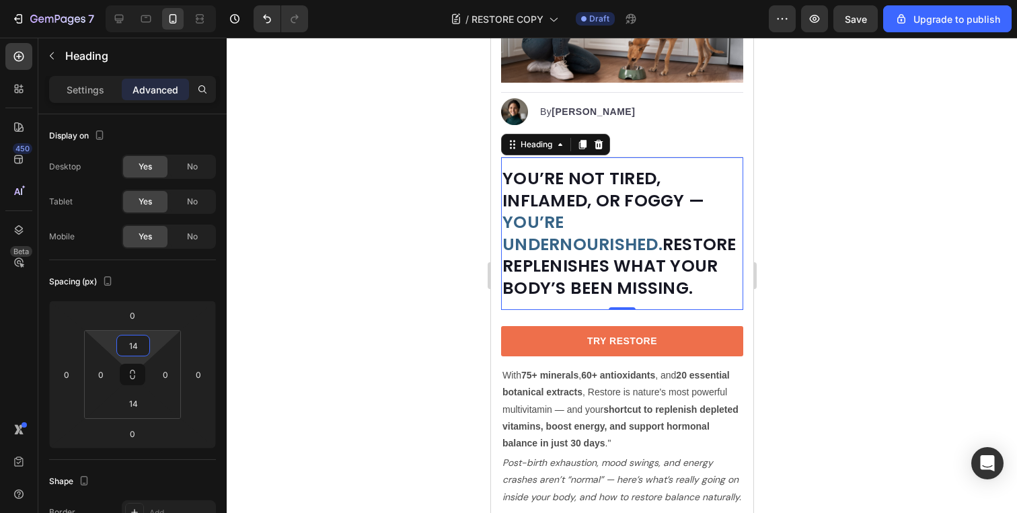
type input "14"
click at [315, 322] on div at bounding box center [622, 276] width 791 height 476
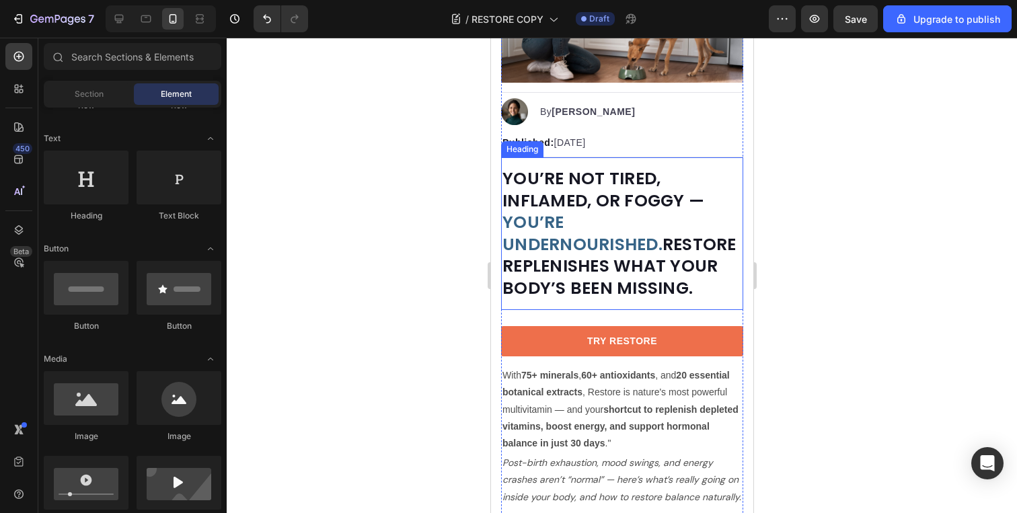
click at [536, 192] on strong "YOU’RE NOT TIRED, INFLAMED, OR FOGGY —" at bounding box center [603, 190] width 202 height 46
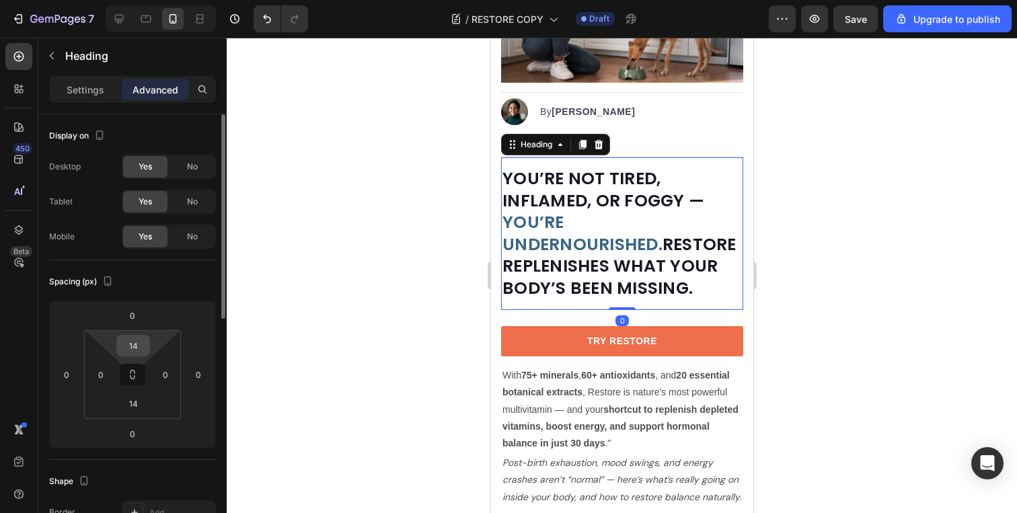
click at [141, 349] on input "14" at bounding box center [133, 346] width 27 height 20
type input "25"
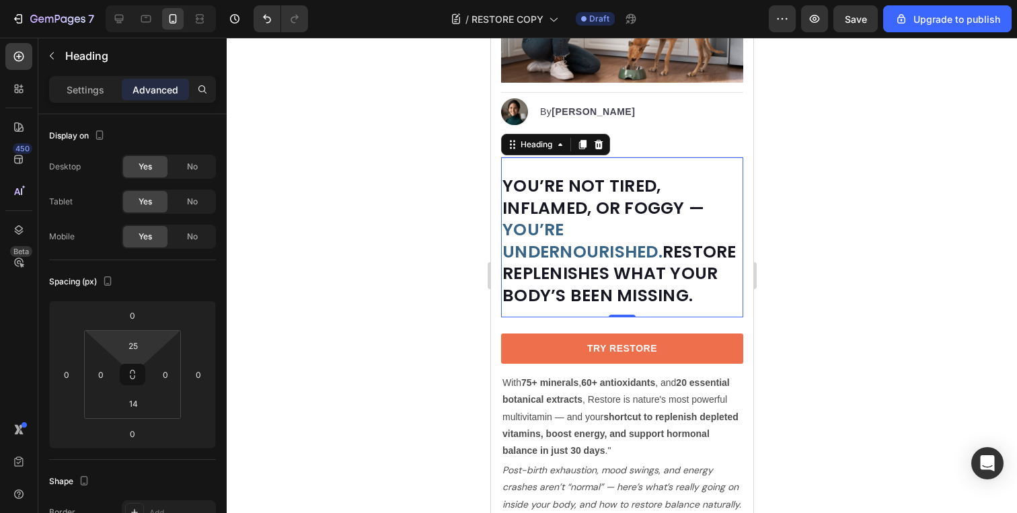
click at [364, 227] on div at bounding box center [622, 276] width 791 height 476
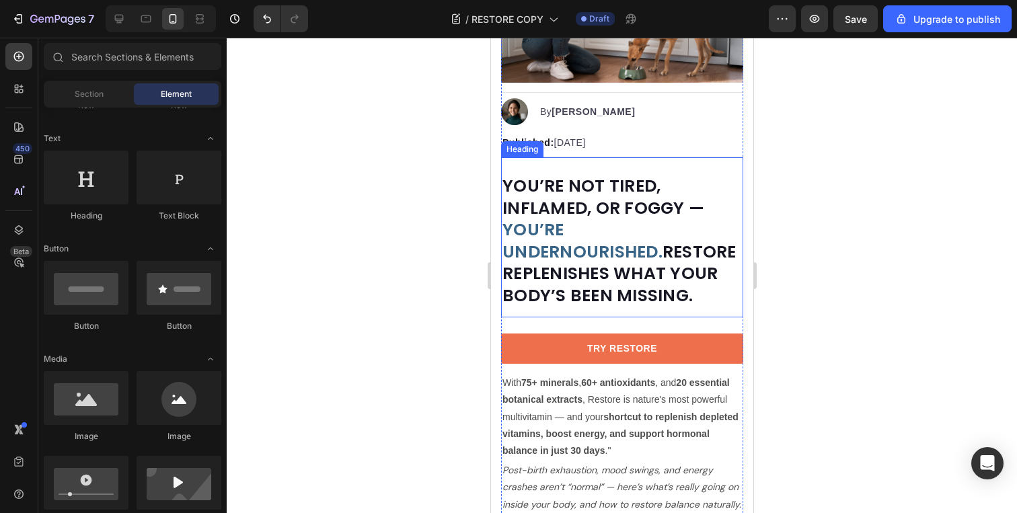
click at [637, 305] on p "⁠⁠⁠⁠⁠⁠⁠ YOU’RE NOT TIRED, INFLAMED, OR FOGGY — YOU’RE UNDERNOURISHED. RESTORE R…" at bounding box center [622, 241] width 240 height 131
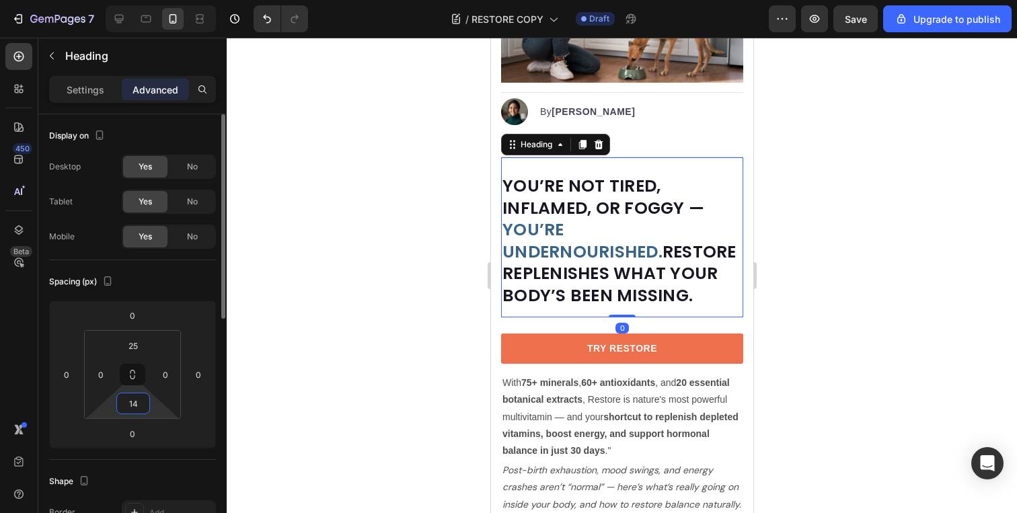
click at [137, 400] on input "14" at bounding box center [133, 404] width 27 height 20
type input "5"
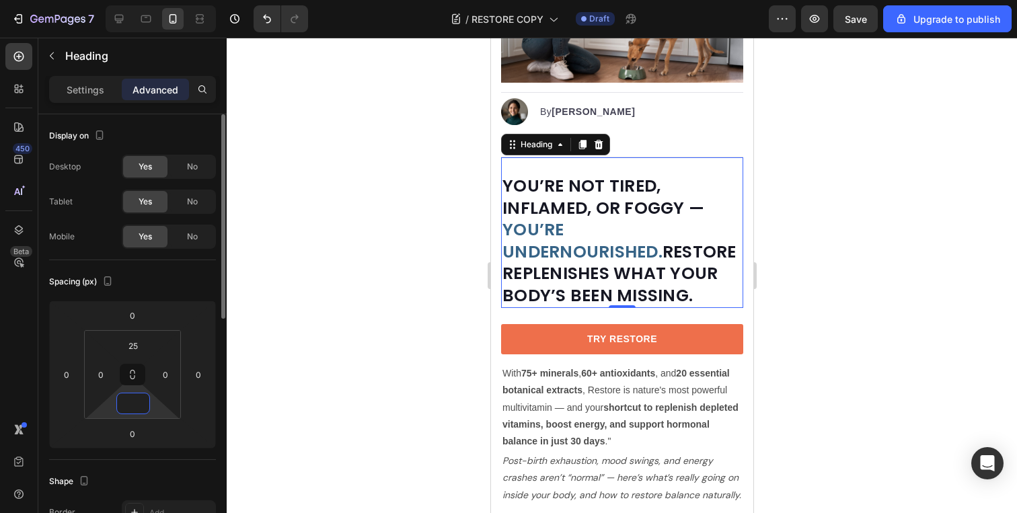
type input "0"
click at [351, 345] on div at bounding box center [622, 276] width 791 height 476
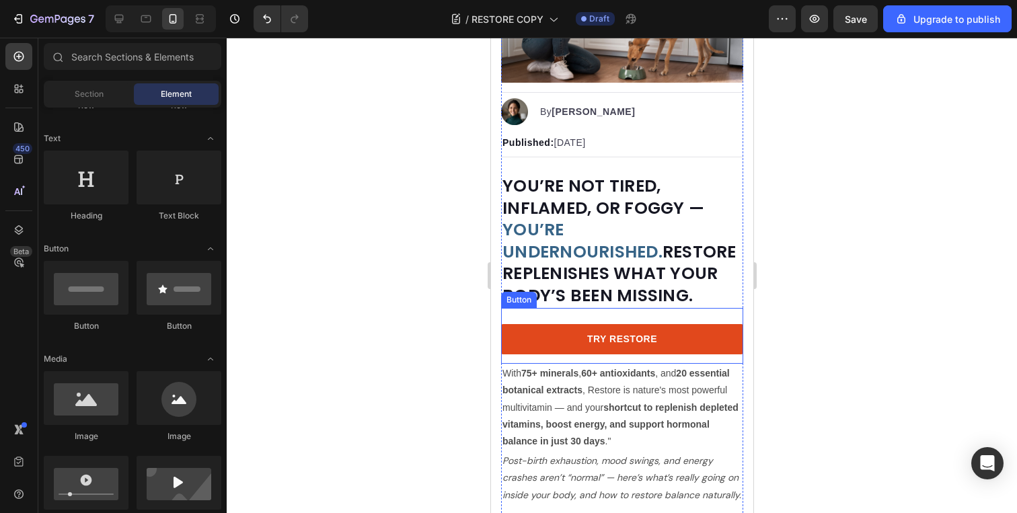
click at [684, 336] on link "TRY RESTORE" at bounding box center [622, 339] width 242 height 30
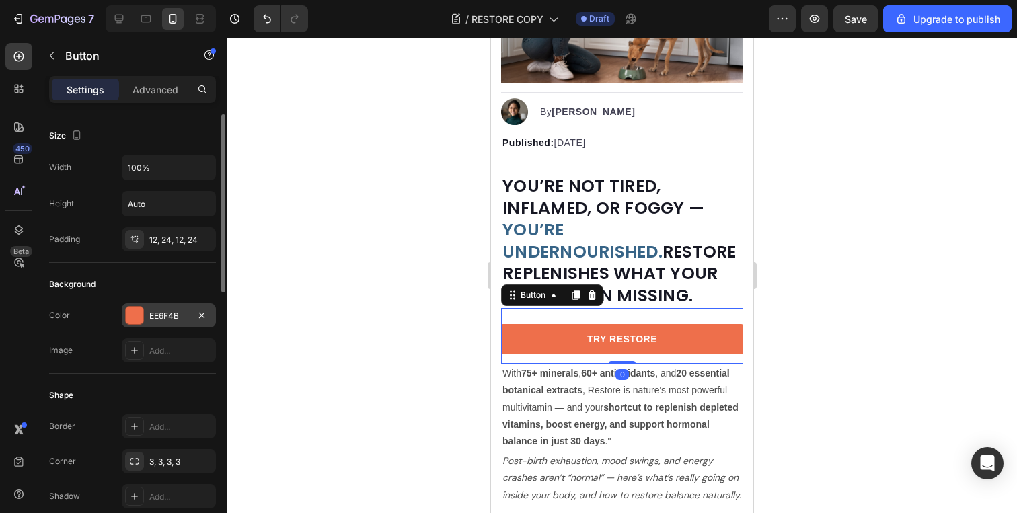
click at [183, 313] on div "EE6F4B" at bounding box center [168, 316] width 39 height 12
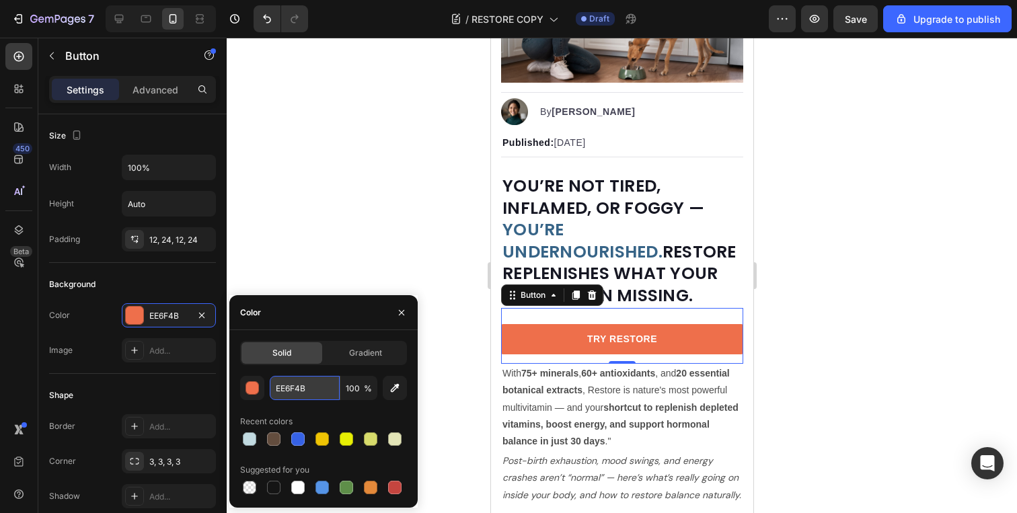
click at [314, 395] on input "EE6F4B" at bounding box center [305, 388] width 70 height 24
paste input "Copy element from Gempages!"
type input "Copy element from Gempages!"
click at [320, 384] on input "Copy element from Gempages!" at bounding box center [305, 388] width 70 height 24
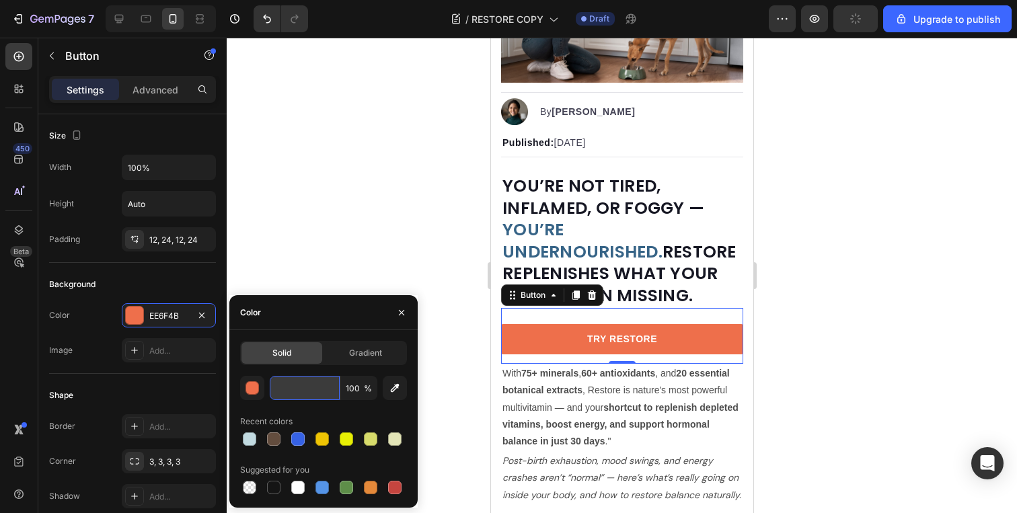
click at [320, 384] on input "Copy element from Gempages!" at bounding box center [305, 388] width 70 height 24
click at [299, 437] on div at bounding box center [323, 439] width 167 height 19
click at [318, 438] on div at bounding box center [322, 439] width 13 height 13
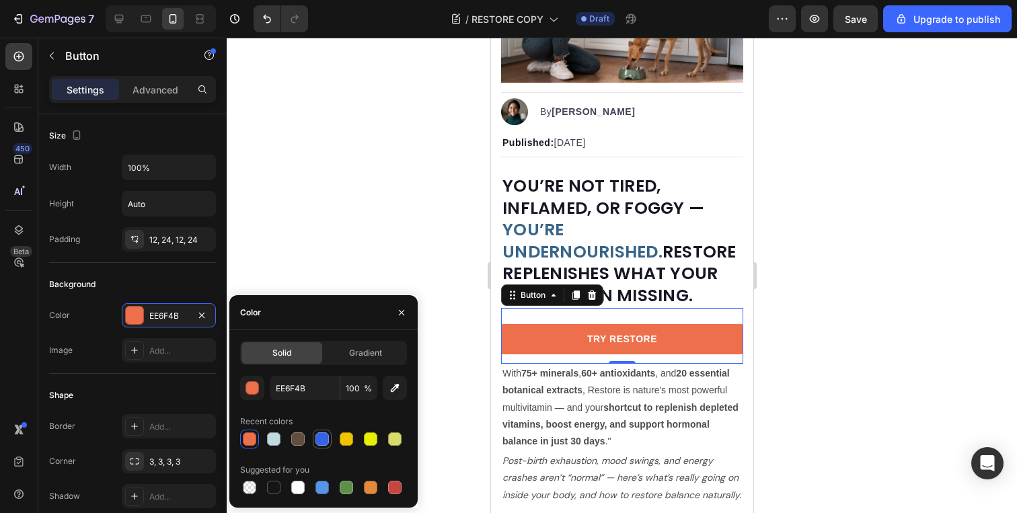
type input "3662E5"
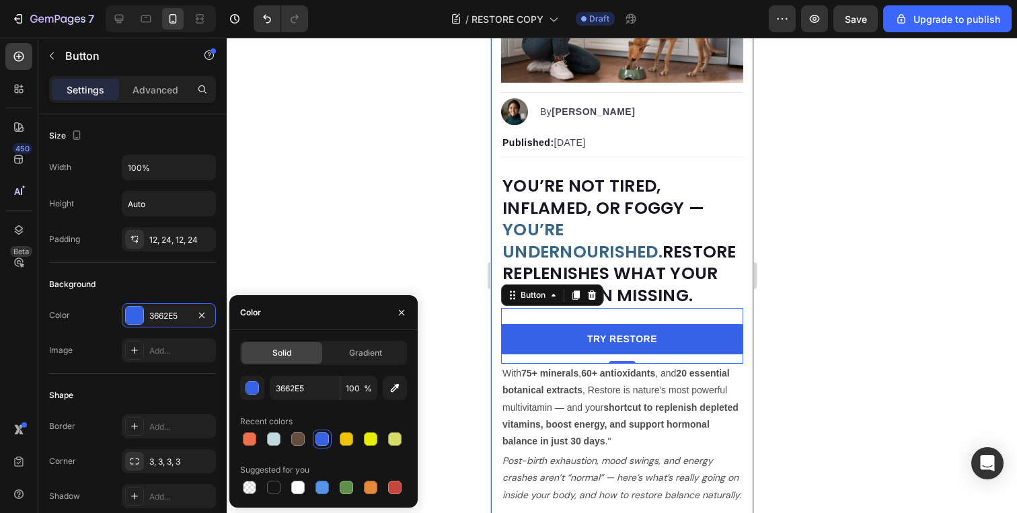
click at [450, 251] on div at bounding box center [622, 276] width 791 height 476
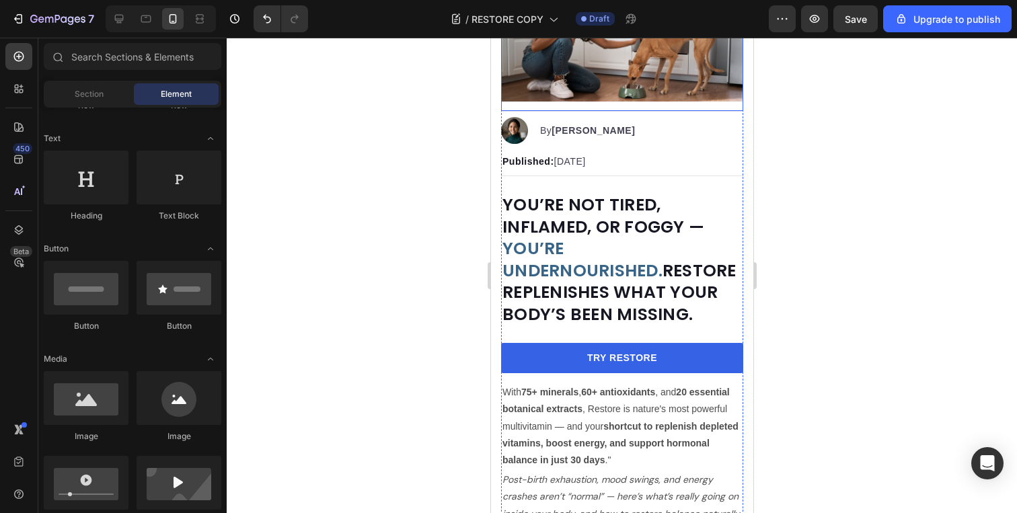
scroll to position [170, 0]
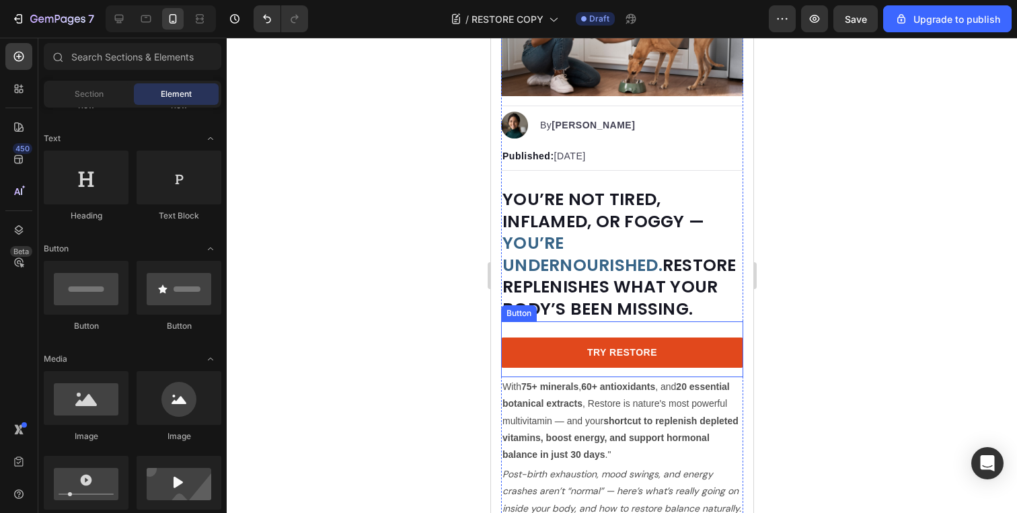
click at [561, 350] on link "TRY RESTORE" at bounding box center [622, 353] width 242 height 30
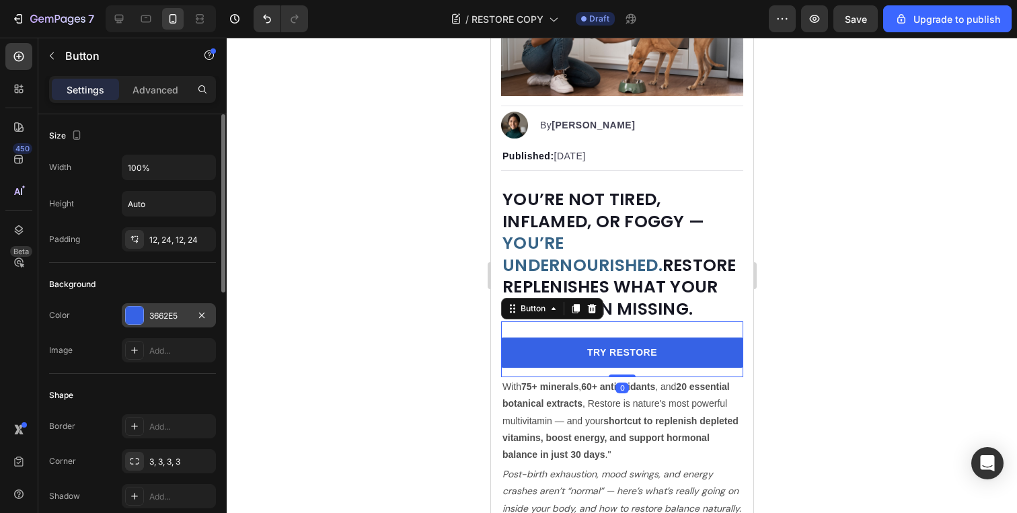
click at [180, 317] on div "3662E5" at bounding box center [168, 316] width 39 height 12
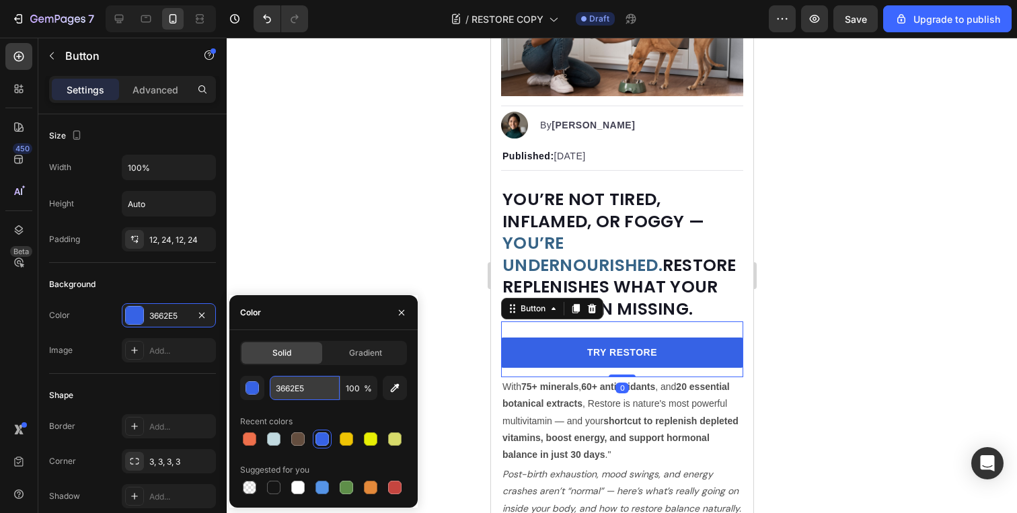
click at [309, 379] on input "3662E5" at bounding box center [305, 388] width 70 height 24
paste input "#376487"
type input "#376487"
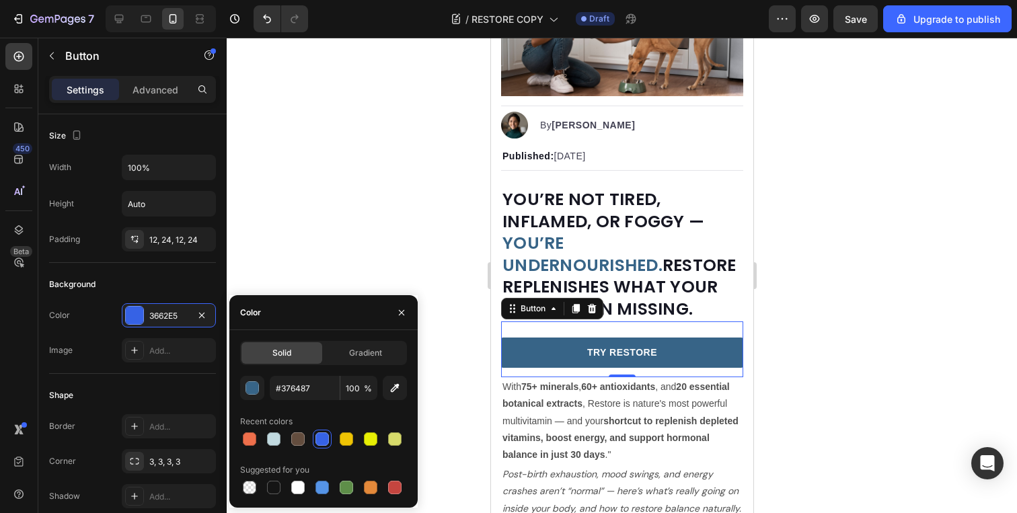
click at [456, 318] on div at bounding box center [622, 276] width 791 height 476
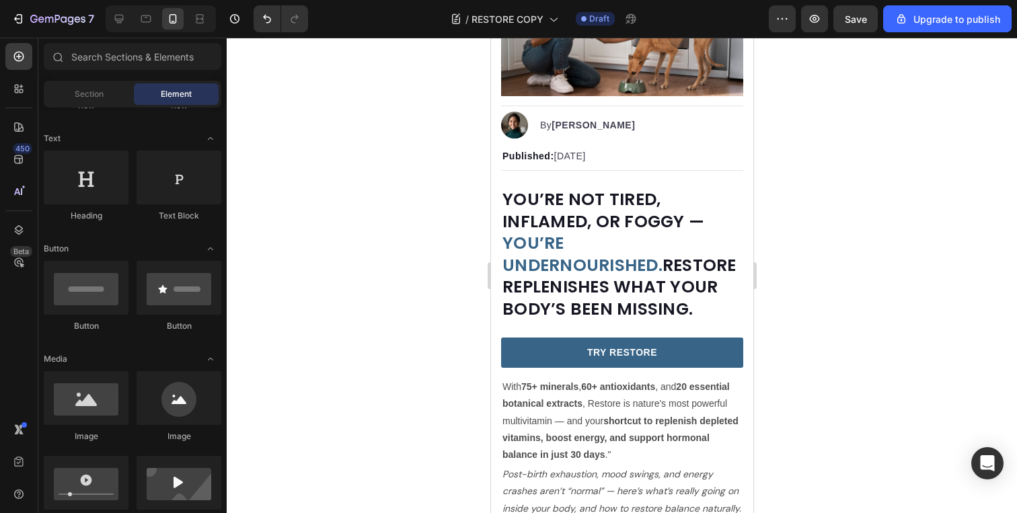
click at [456, 318] on div at bounding box center [622, 276] width 791 height 476
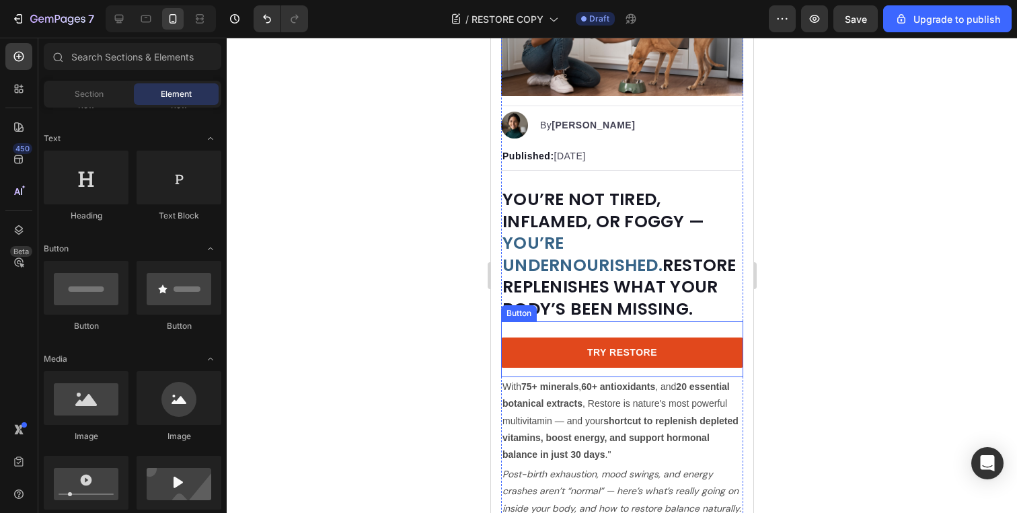
click at [531, 343] on link "TRY RESTORE" at bounding box center [622, 353] width 242 height 30
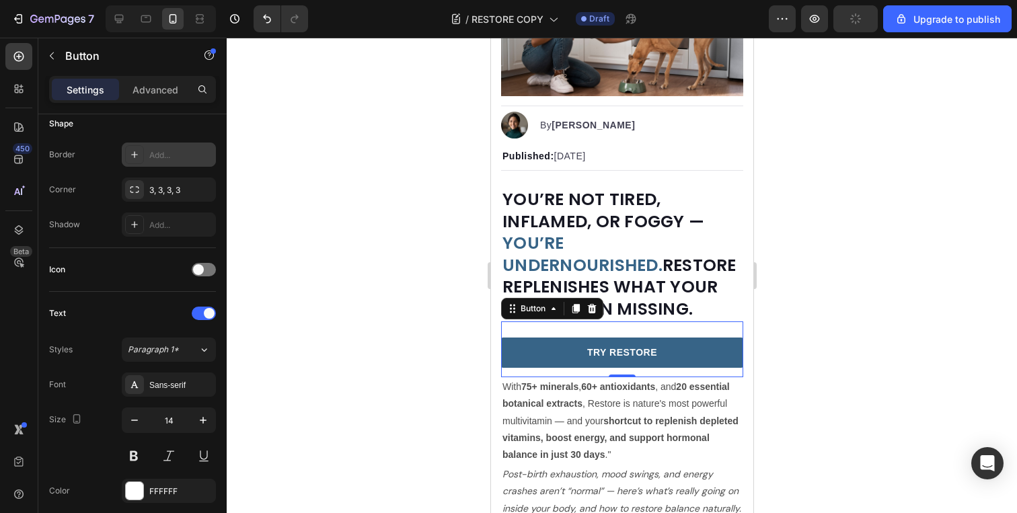
scroll to position [0, 0]
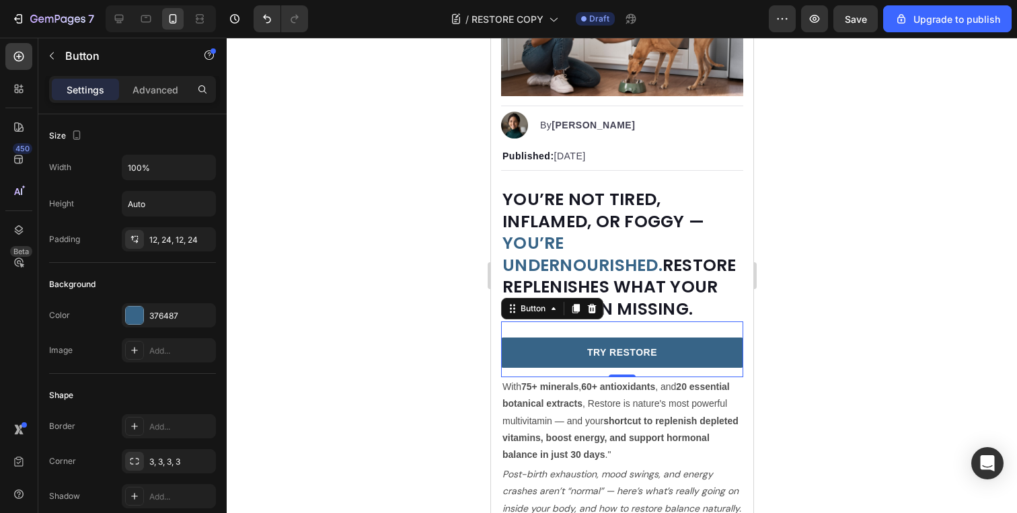
click at [382, 279] on div at bounding box center [622, 276] width 791 height 476
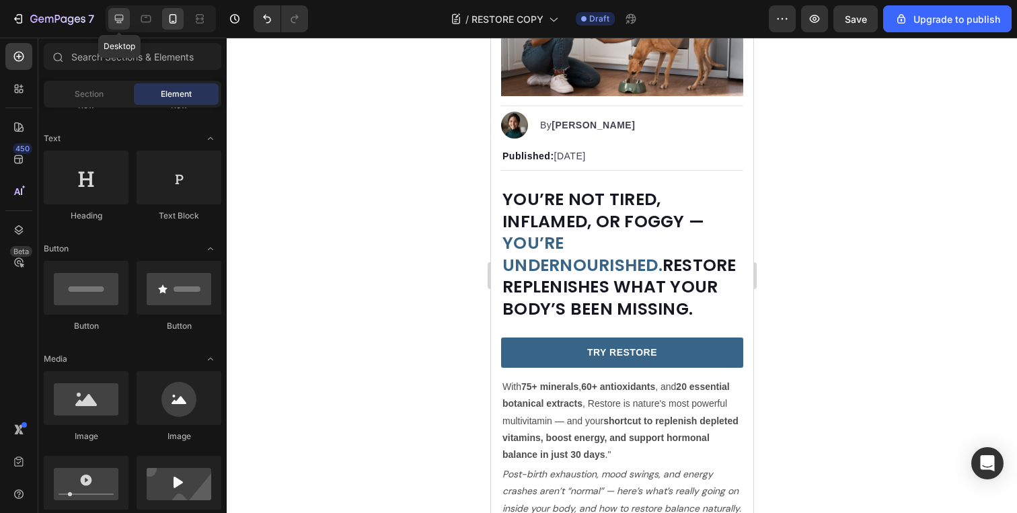
click at [122, 16] on icon at bounding box center [118, 18] width 13 height 13
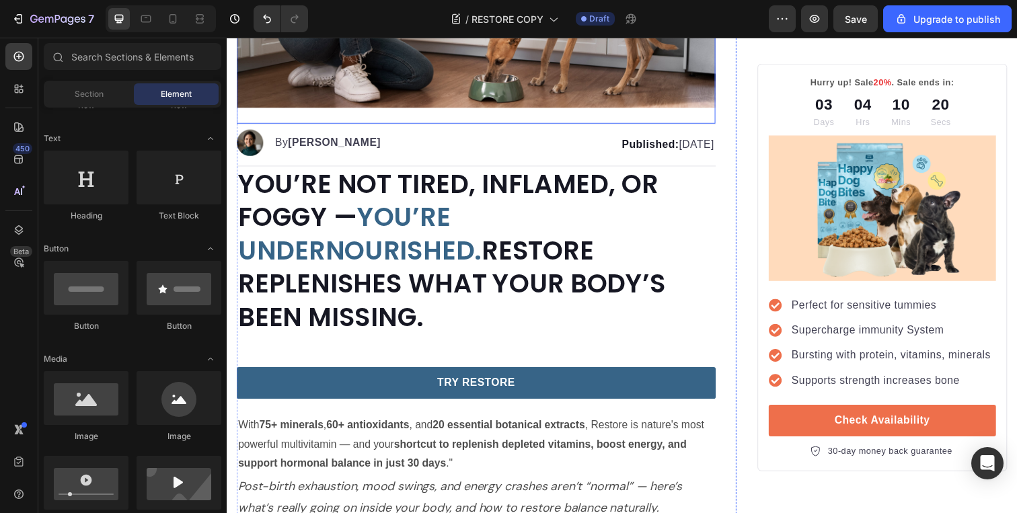
scroll to position [308, 0]
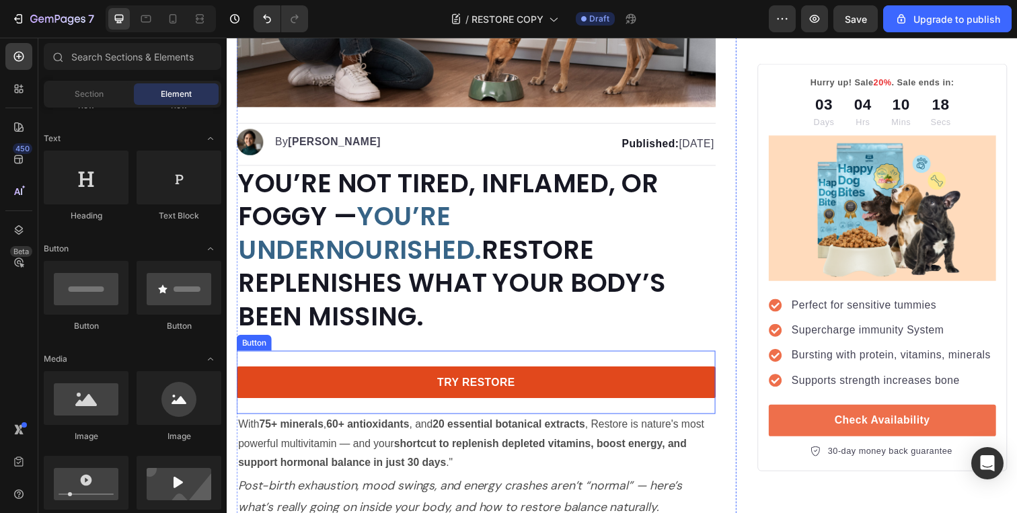
click at [566, 374] on link "TRY RESTORE" at bounding box center [481, 390] width 489 height 32
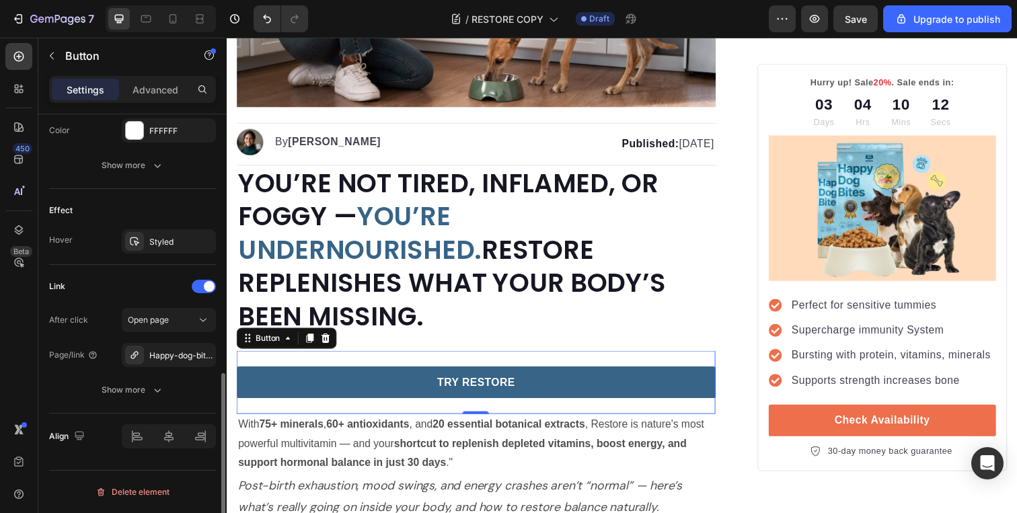
scroll to position [0, 0]
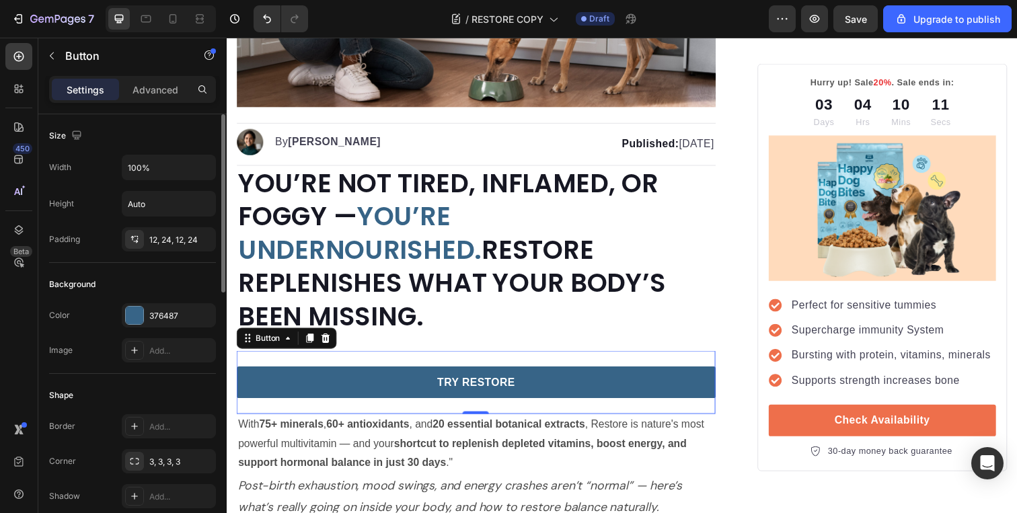
click at [174, 76] on div "Settings Advanced" at bounding box center [132, 89] width 167 height 27
click at [164, 90] on p "Advanced" at bounding box center [156, 90] width 46 height 14
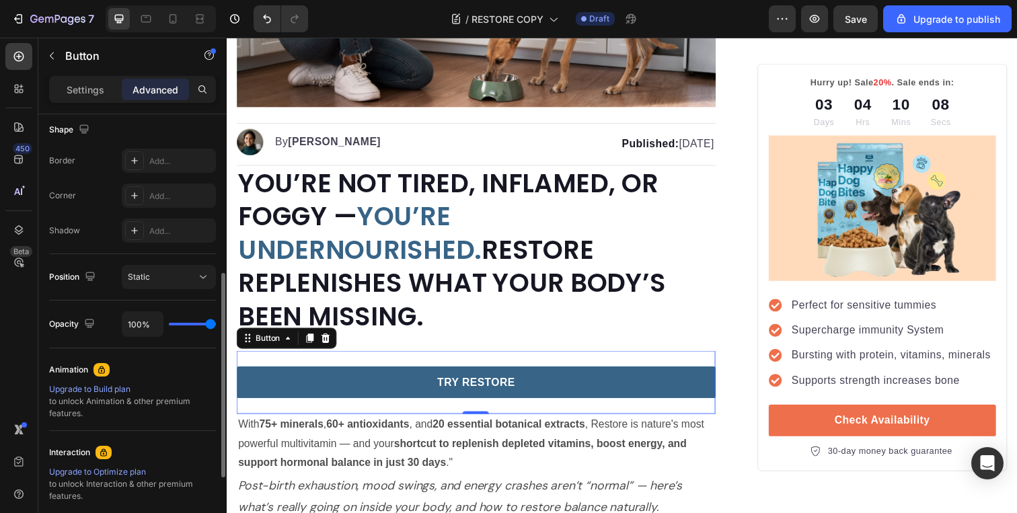
scroll to position [361, 0]
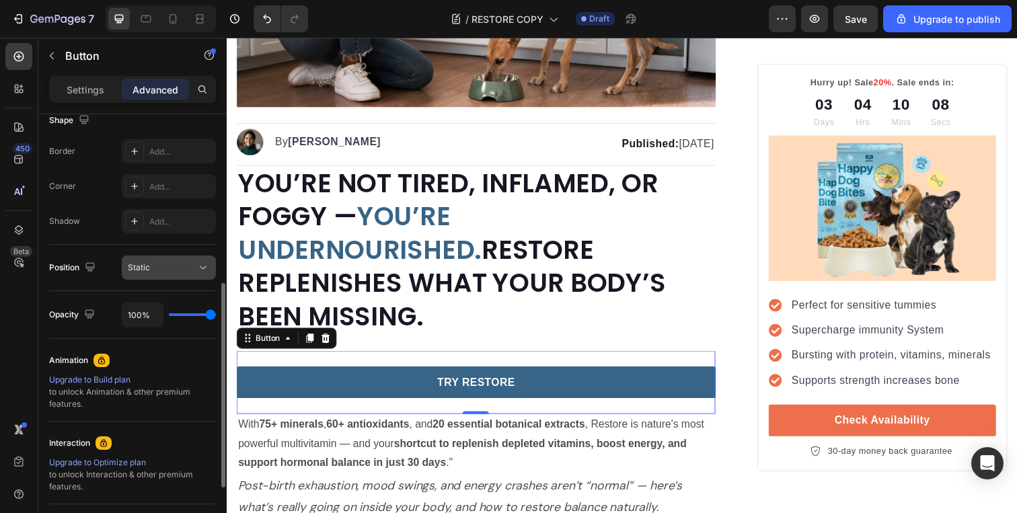
click at [156, 268] on div "Static" at bounding box center [162, 268] width 69 height 12
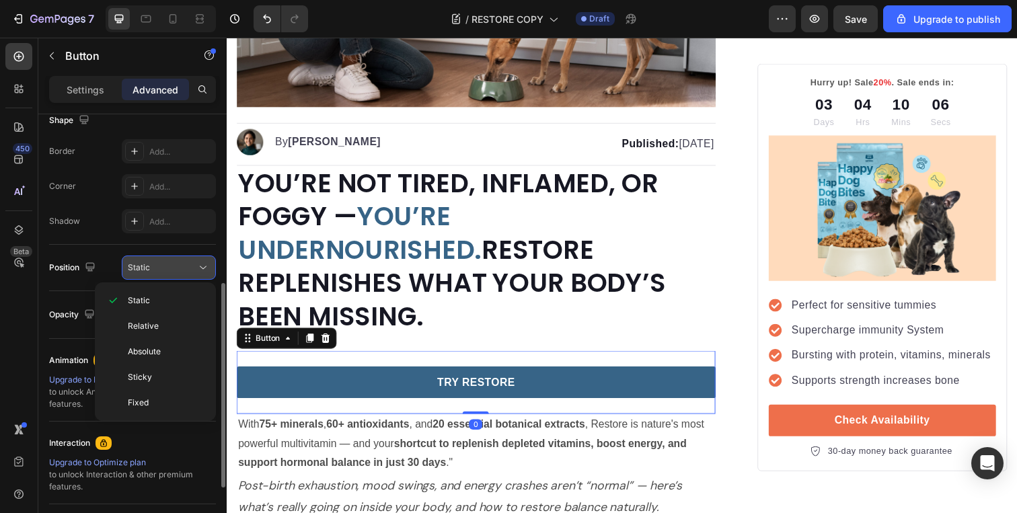
click at [155, 266] on div "Static" at bounding box center [162, 268] width 69 height 12
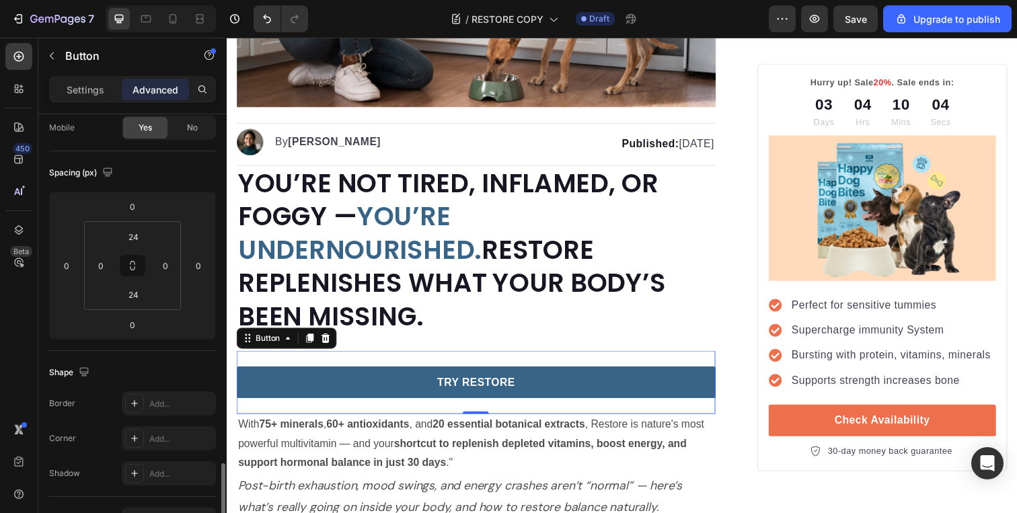
scroll to position [0, 0]
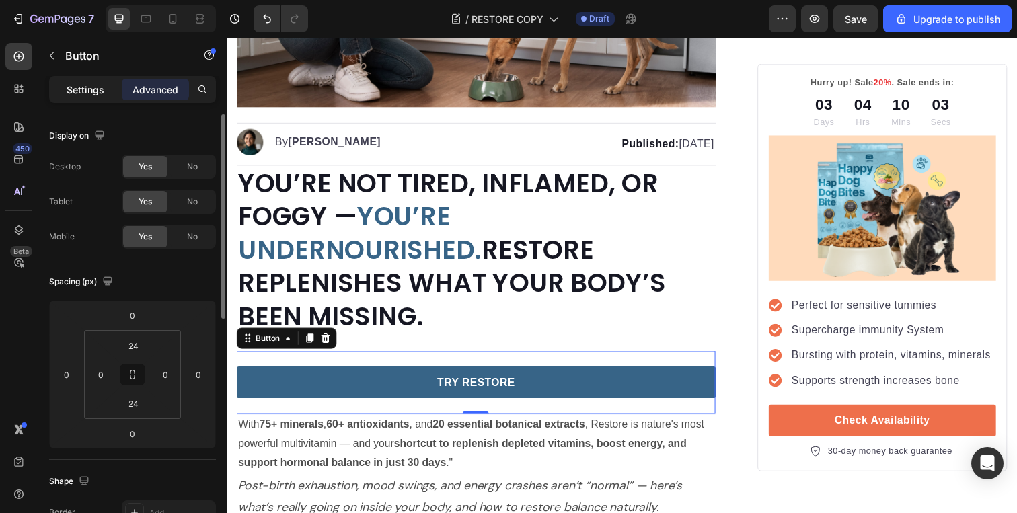
click at [82, 79] on div "Settings" at bounding box center [85, 90] width 67 height 22
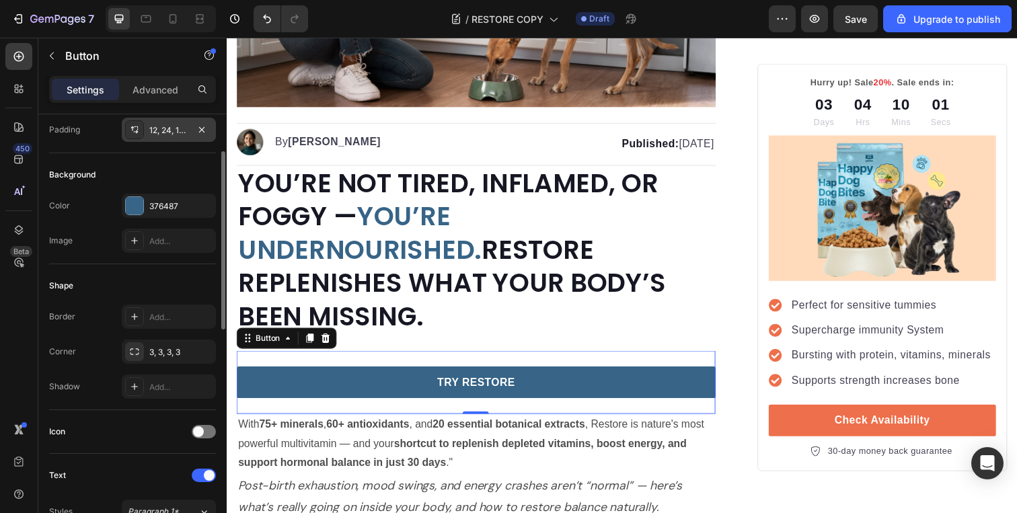
scroll to position [134, 0]
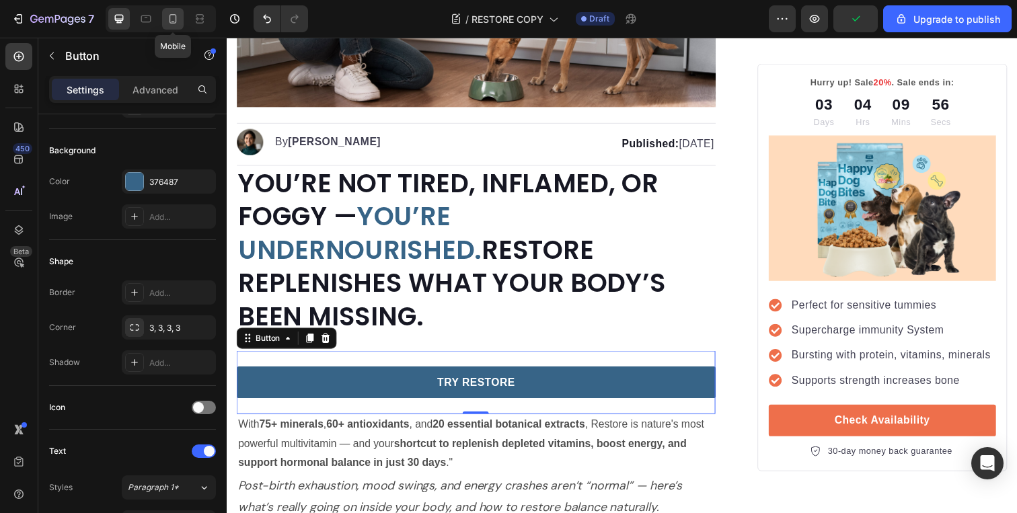
click at [173, 16] on icon at bounding box center [172, 18] width 13 height 13
type input "14"
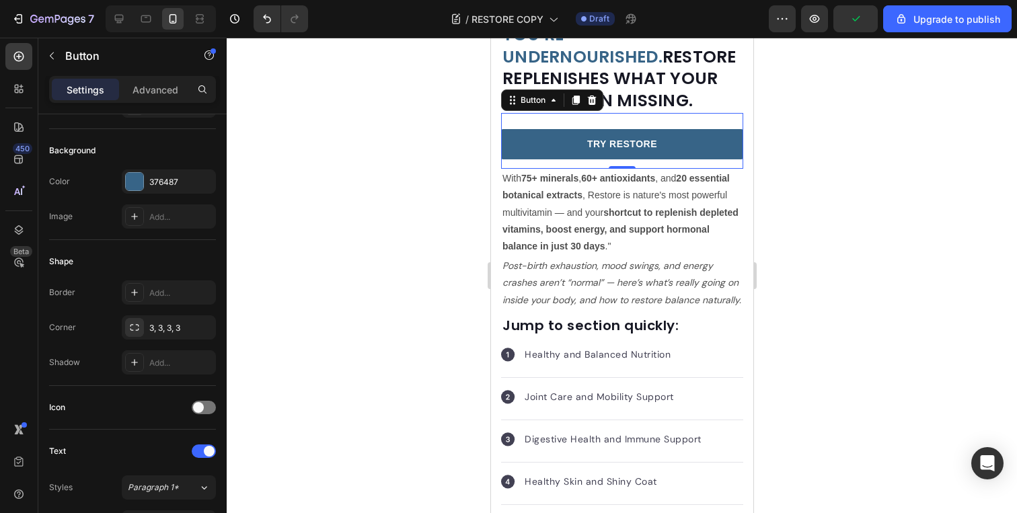
scroll to position [407, 0]
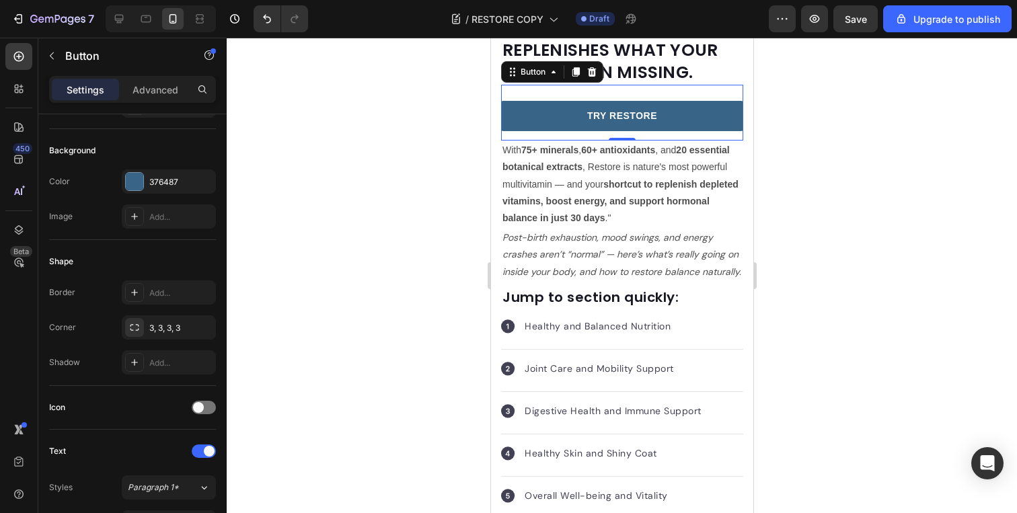
click at [782, 159] on div at bounding box center [622, 276] width 791 height 476
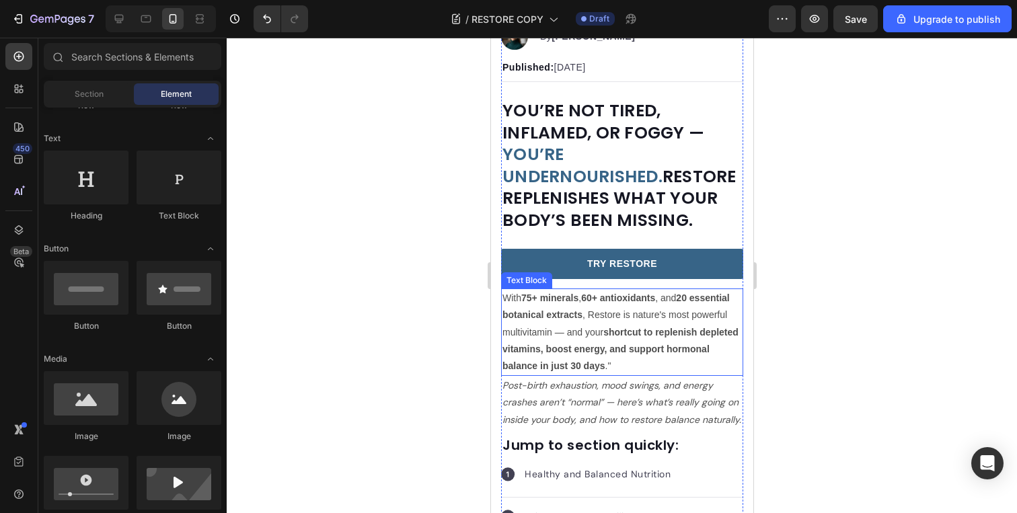
scroll to position [269, 0]
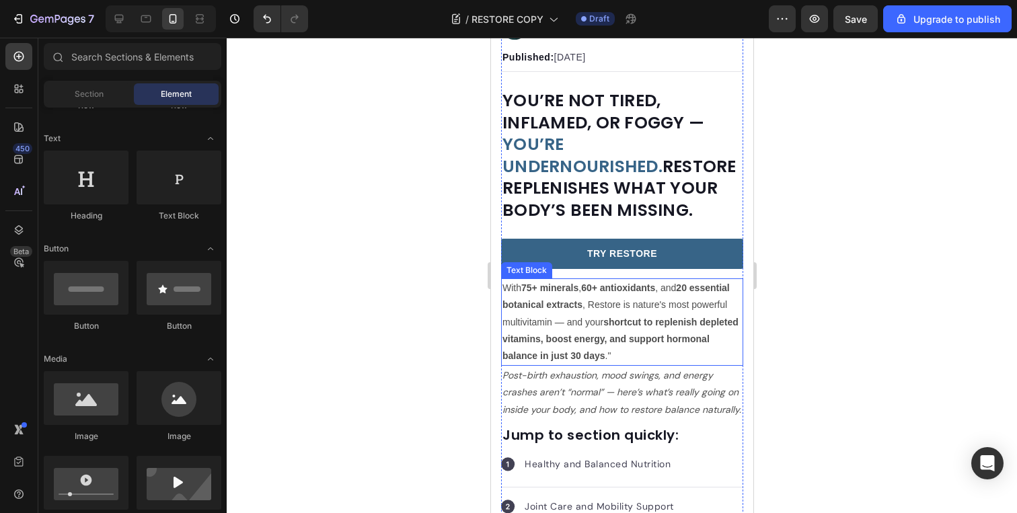
click at [591, 304] on p "With 75+ minerals , 60+ antioxidants , and 20 essential botanical extracts , Re…" at bounding box center [622, 322] width 240 height 85
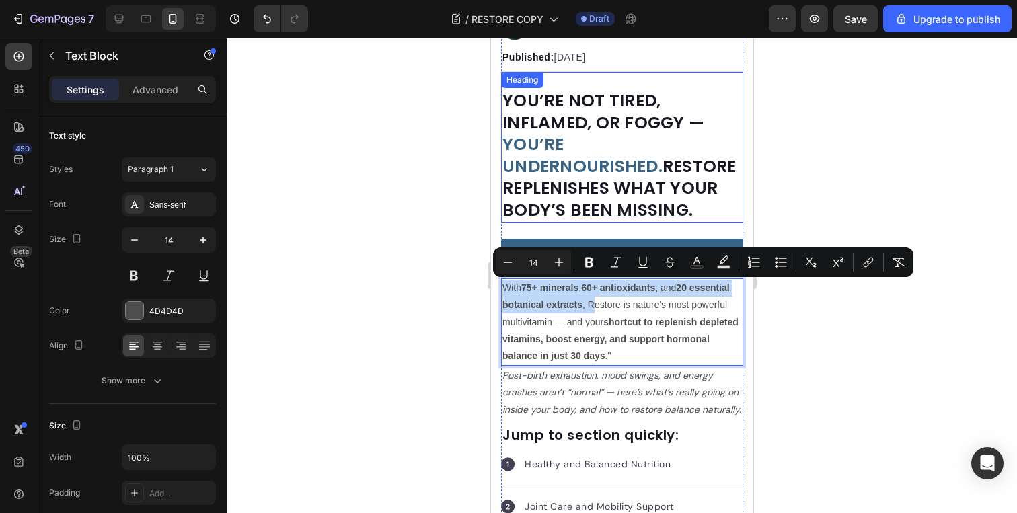
drag, startPoint x: 594, startPoint y: 304, endPoint x: 598, endPoint y: 223, distance: 81.5
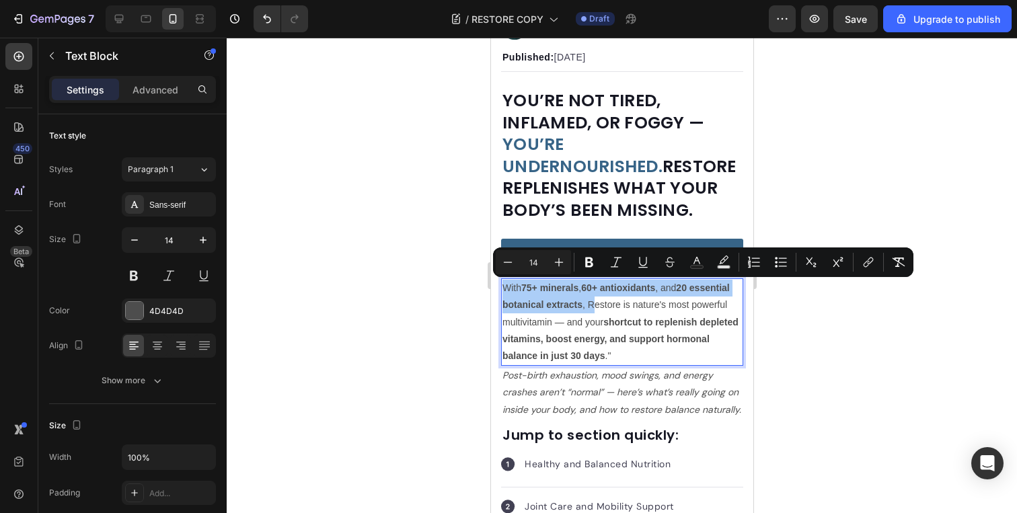
click at [802, 332] on div at bounding box center [622, 276] width 791 height 476
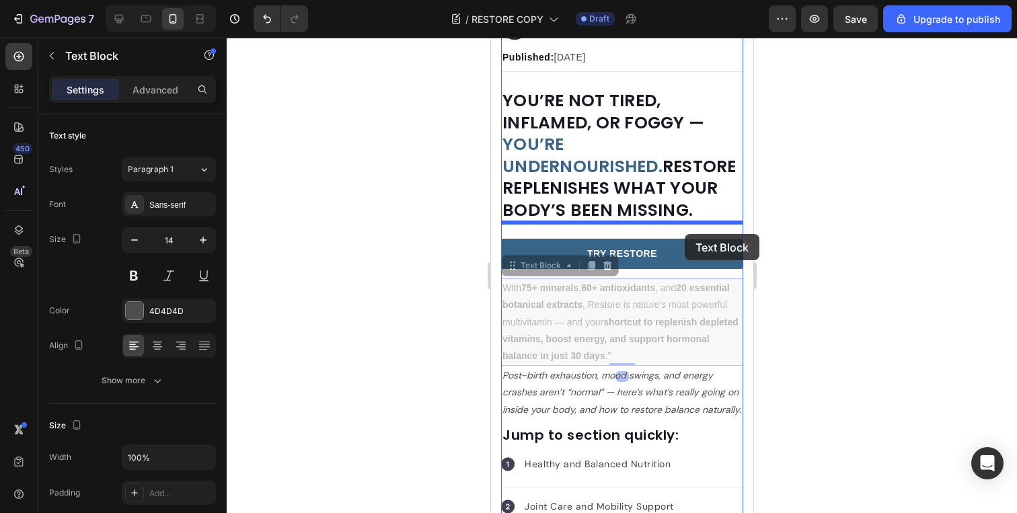
drag, startPoint x: 686, startPoint y: 326, endPoint x: 684, endPoint y: 236, distance: 90.2
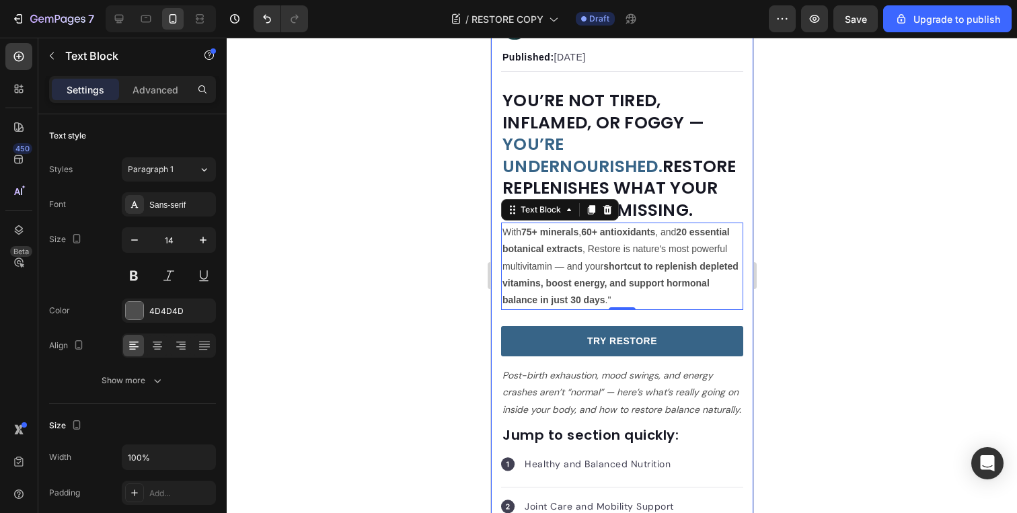
click at [842, 222] on div at bounding box center [622, 276] width 791 height 476
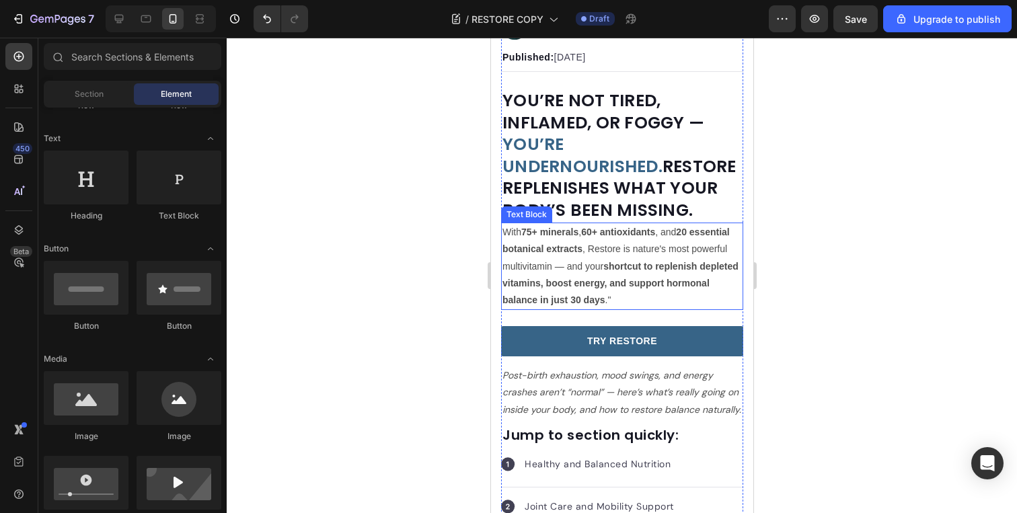
click at [626, 243] on p "With 75+ minerals , 60+ antioxidants , and 20 essential botanical extracts , Re…" at bounding box center [622, 266] width 240 height 85
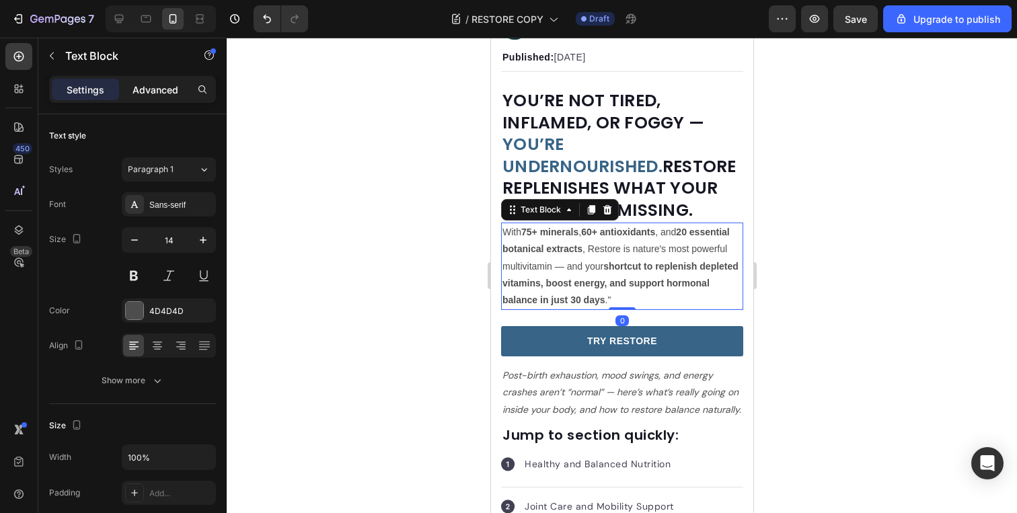
click at [174, 83] on p "Advanced" at bounding box center [156, 90] width 46 height 14
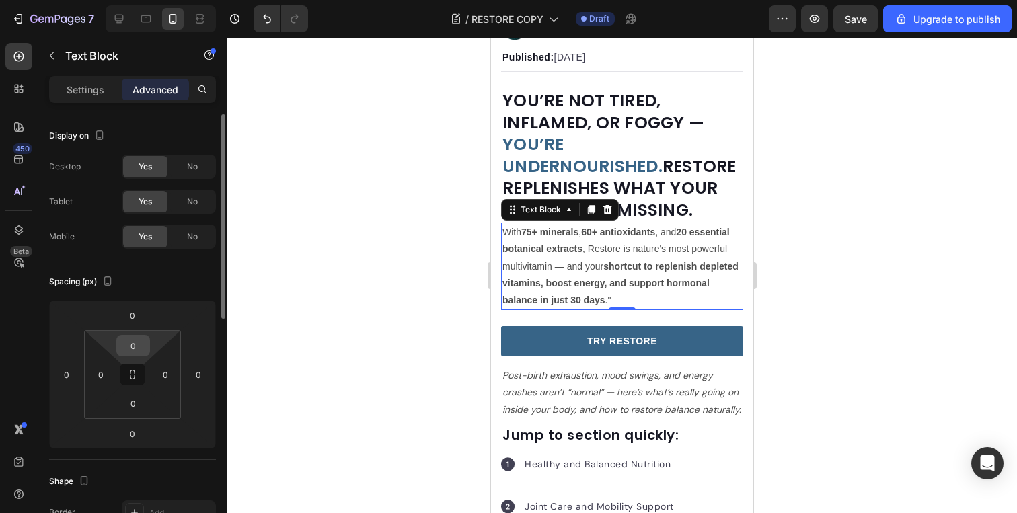
click at [130, 338] on input "0" at bounding box center [133, 346] width 27 height 20
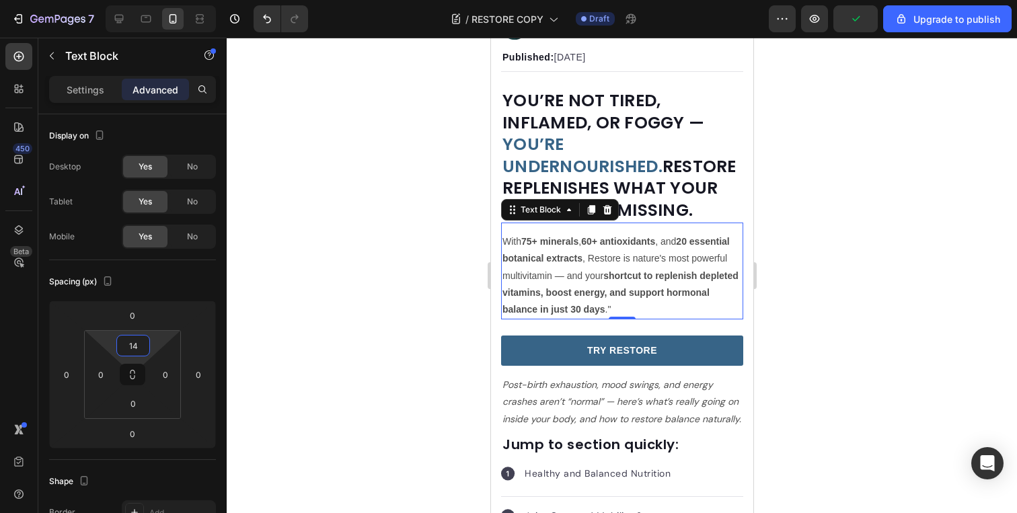
type input "14"
click at [439, 232] on div at bounding box center [622, 276] width 791 height 476
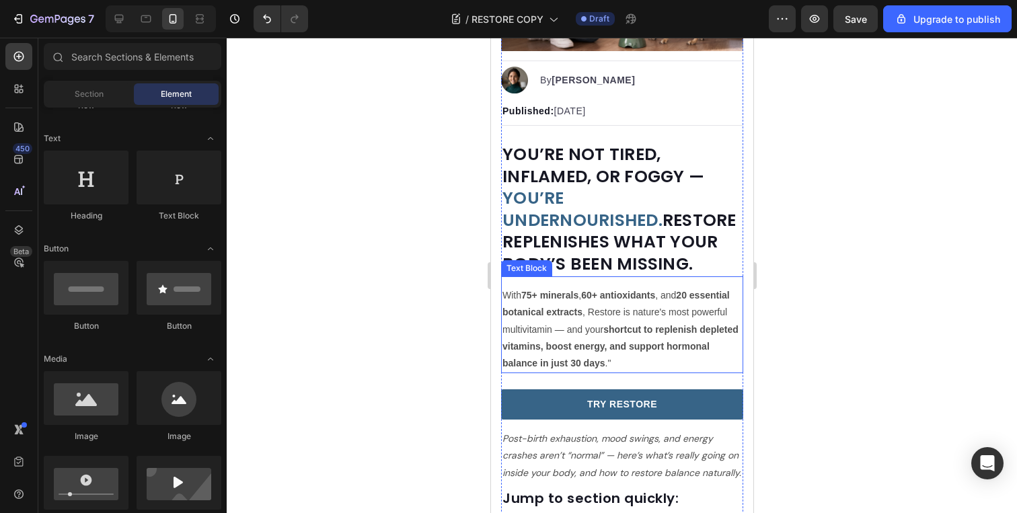
scroll to position [222, 0]
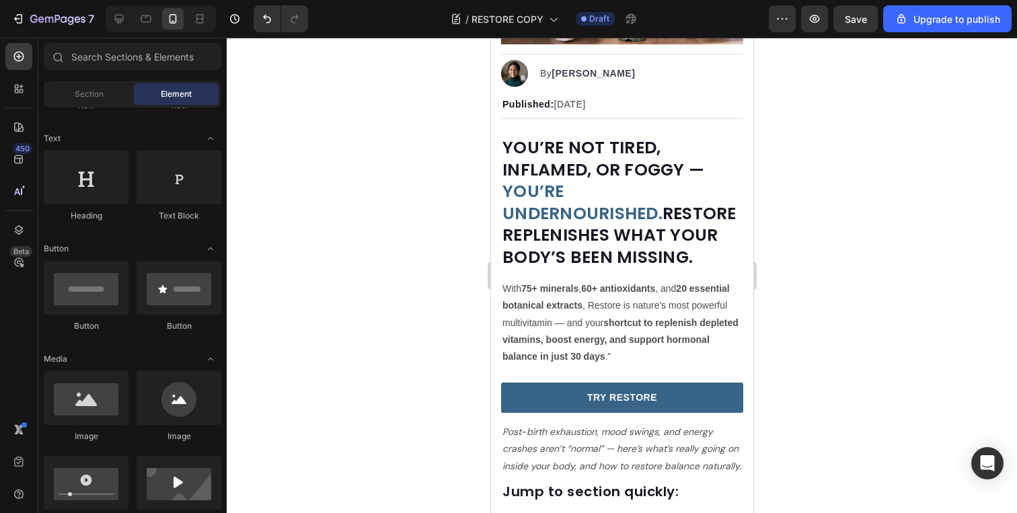
click at [801, 201] on div at bounding box center [622, 276] width 791 height 476
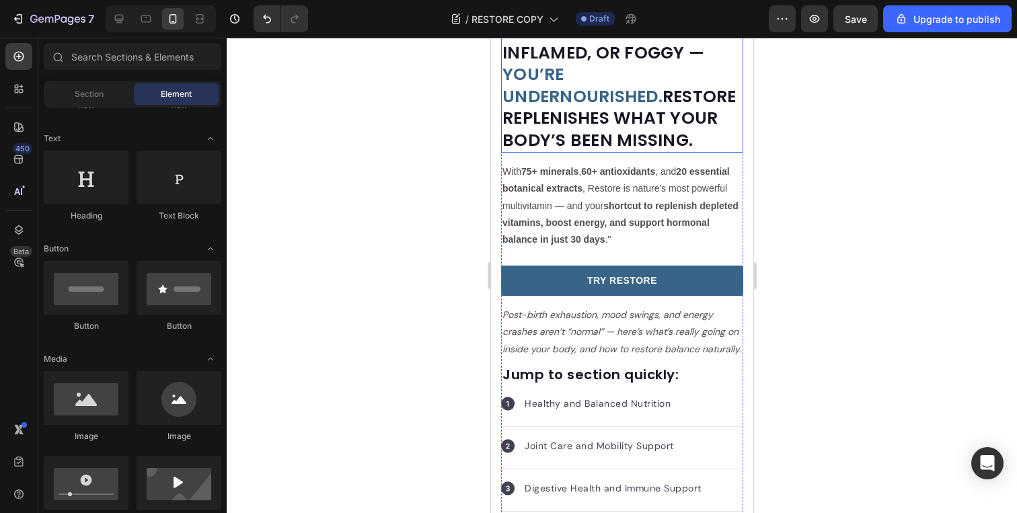
scroll to position [340, 0]
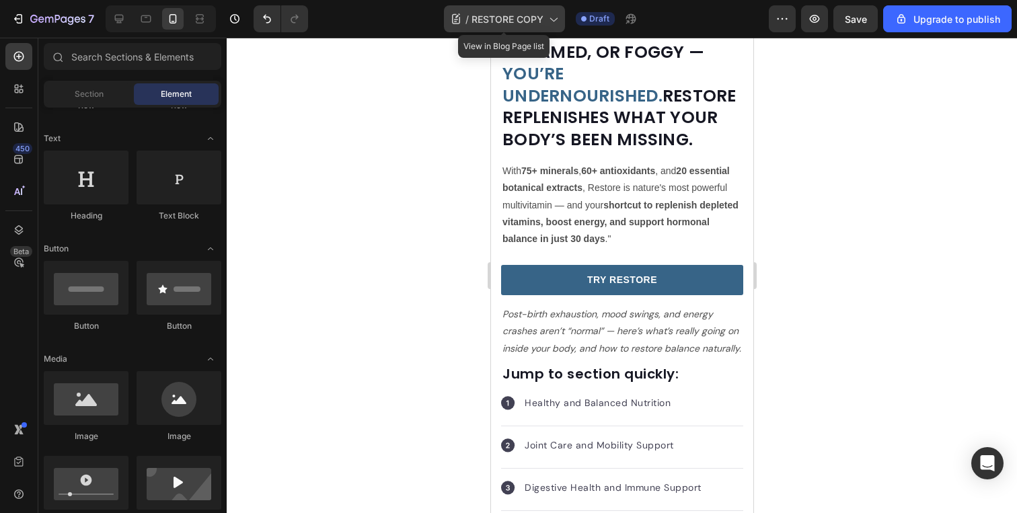
click at [517, 24] on span "RESTORE COPY" at bounding box center [508, 19] width 72 height 14
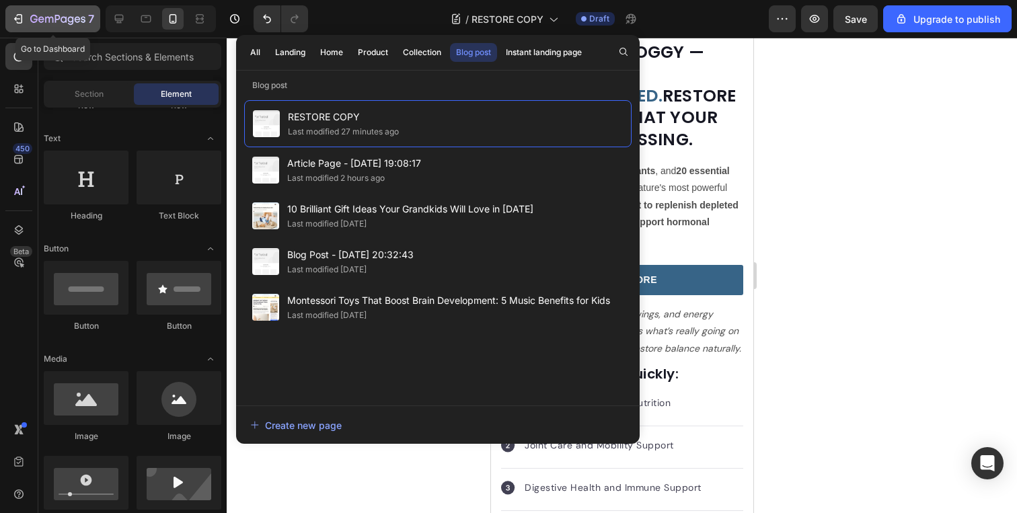
click at [29, 15] on div "7" at bounding box center [52, 19] width 83 height 16
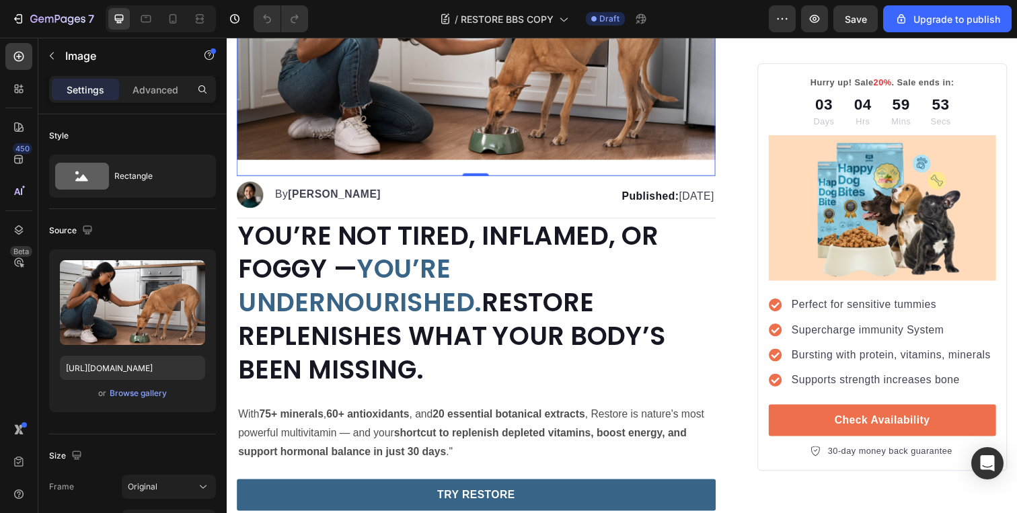
scroll to position [245, 0]
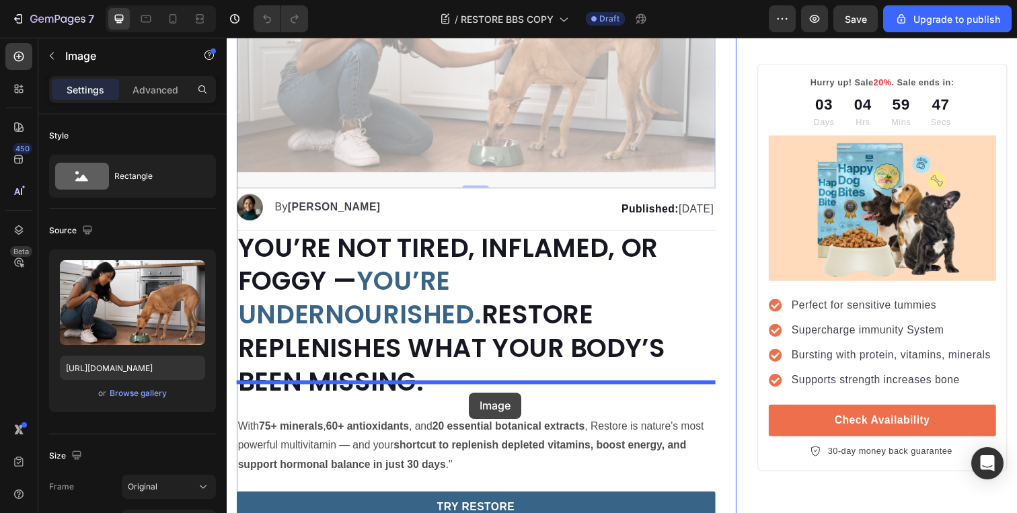
drag, startPoint x: 493, startPoint y: 123, endPoint x: 474, endPoint y: 400, distance: 277.9
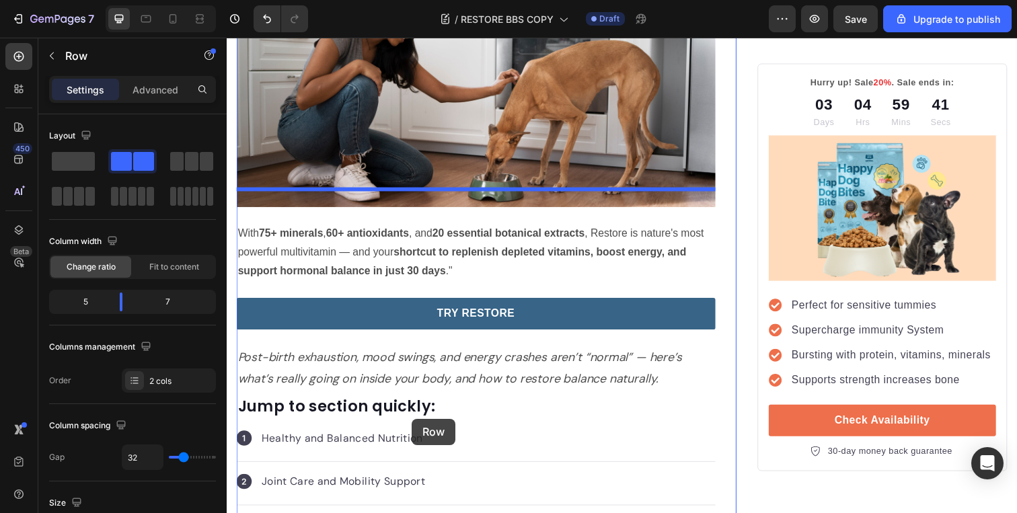
scroll to position [464, 0]
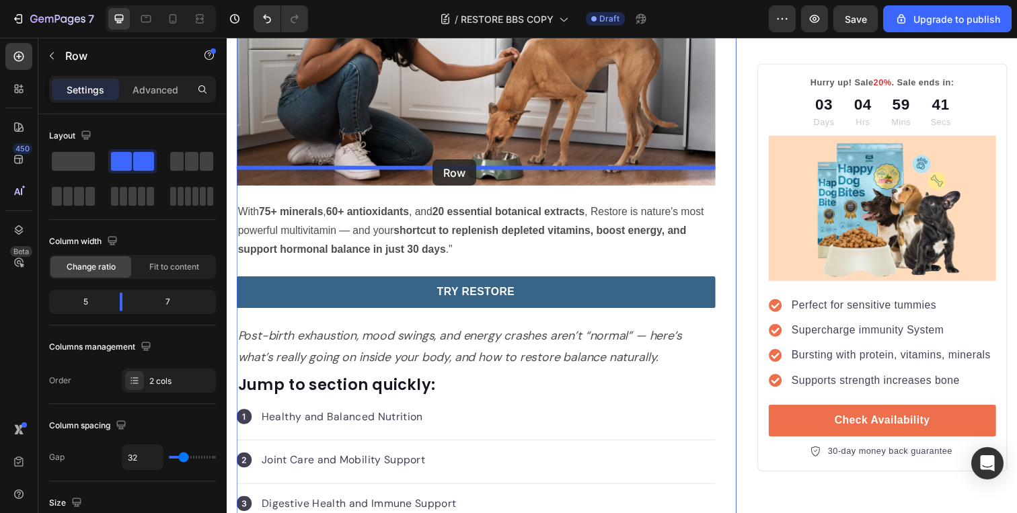
drag, startPoint x: 449, startPoint y: 112, endPoint x: 437, endPoint y: 162, distance: 51.7
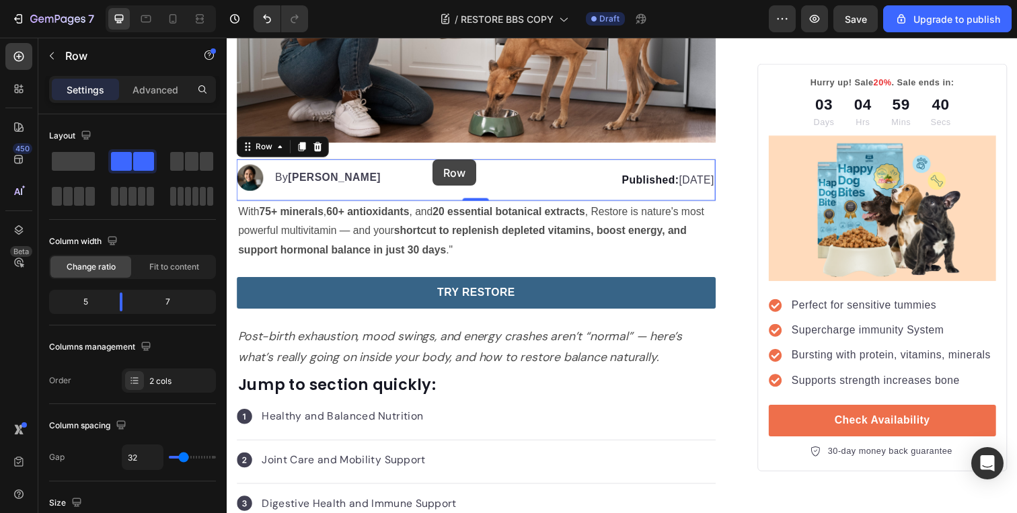
scroll to position [421, 0]
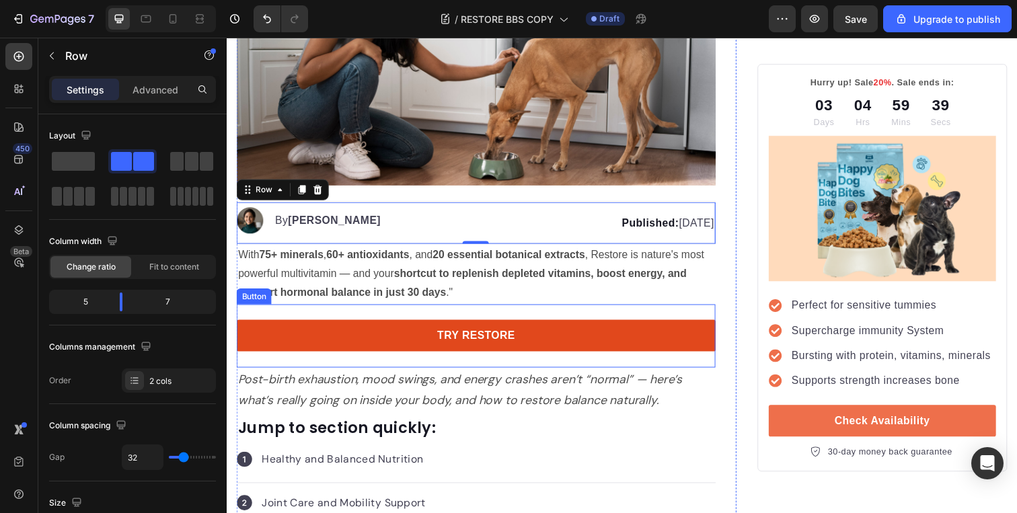
click at [559, 326] on link "TRY RESTORE" at bounding box center [481, 342] width 489 height 32
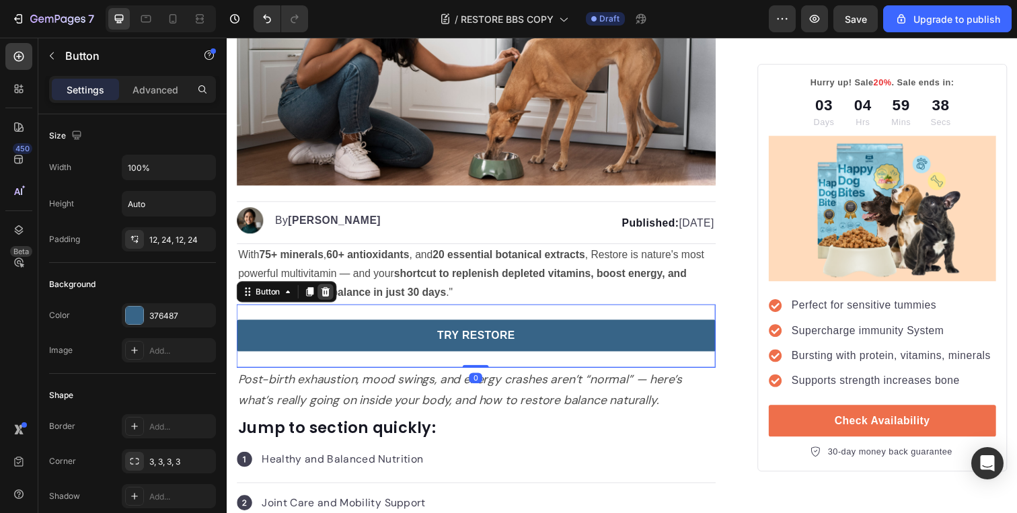
click at [334, 289] on div at bounding box center [328, 297] width 16 height 16
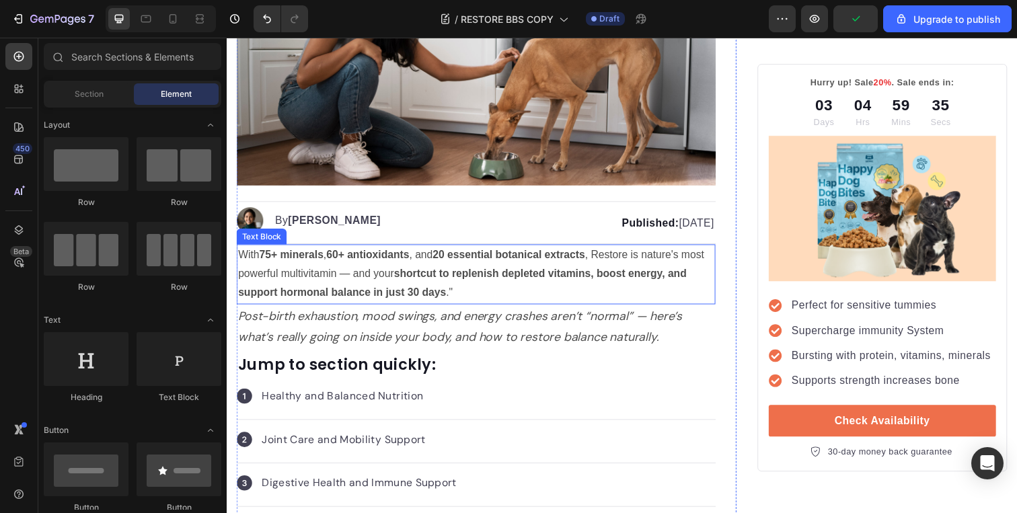
click at [460, 251] on p "With 75+ minerals , 60+ antioxidants , and 20 essential botanical extracts , Re…" at bounding box center [481, 279] width 487 height 58
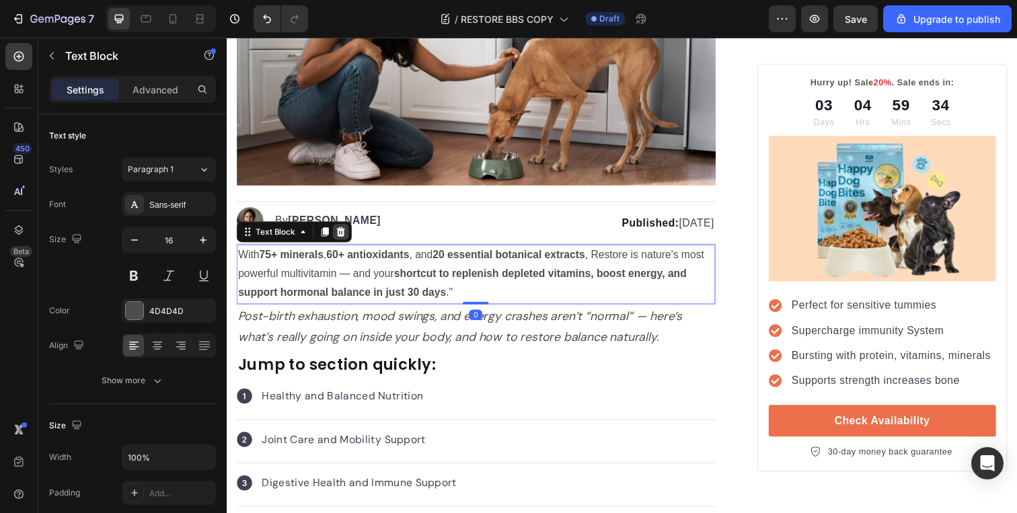
click at [345, 231] on icon at bounding box center [343, 235] width 9 height 9
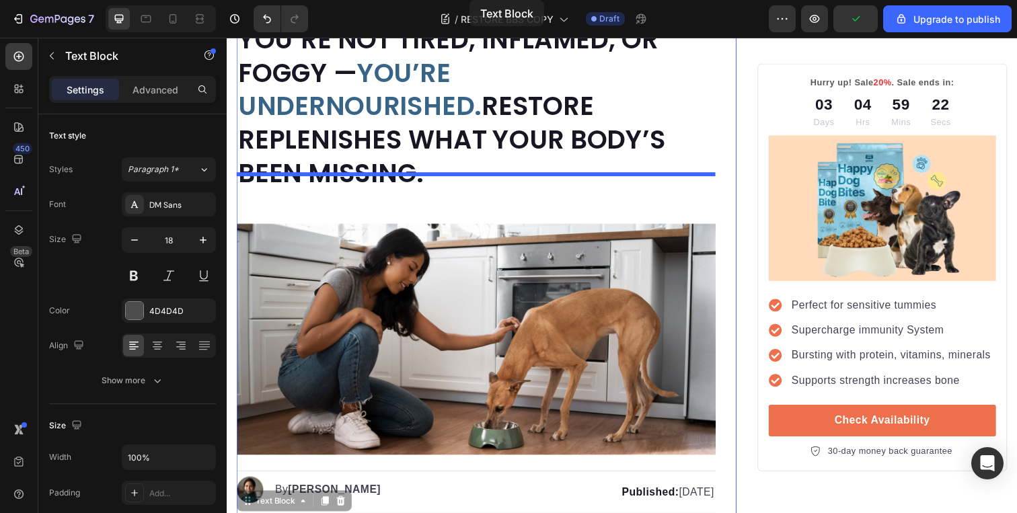
scroll to position [0, 0]
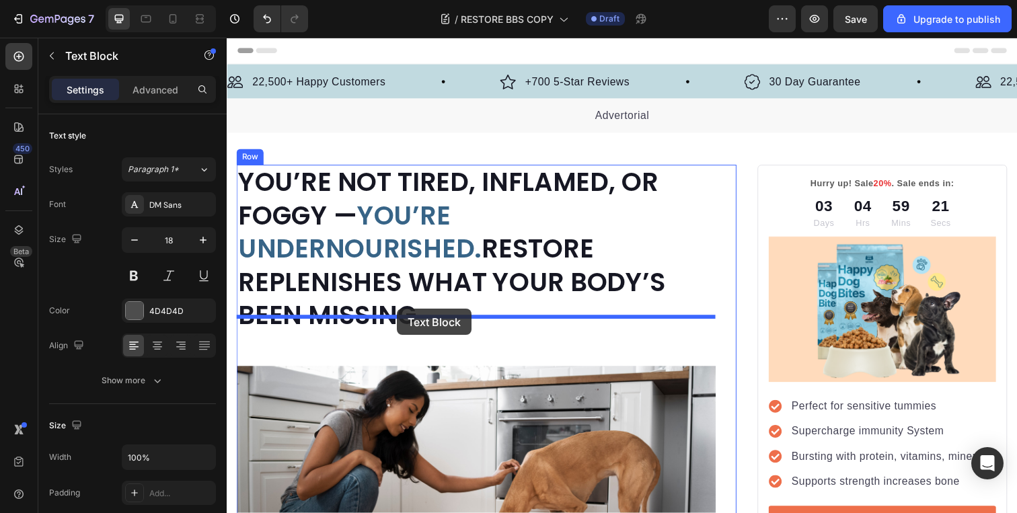
drag, startPoint x: 445, startPoint y: 232, endPoint x: 400, endPoint y: 315, distance: 94.3
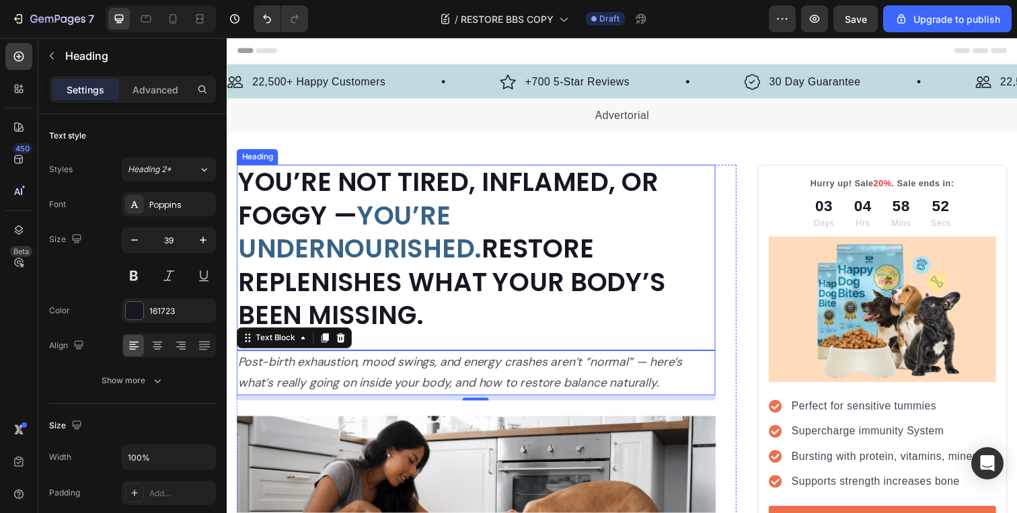
click at [487, 215] on strong "YOU’RE UNDERNOURISHED." at bounding box center [362, 236] width 249 height 71
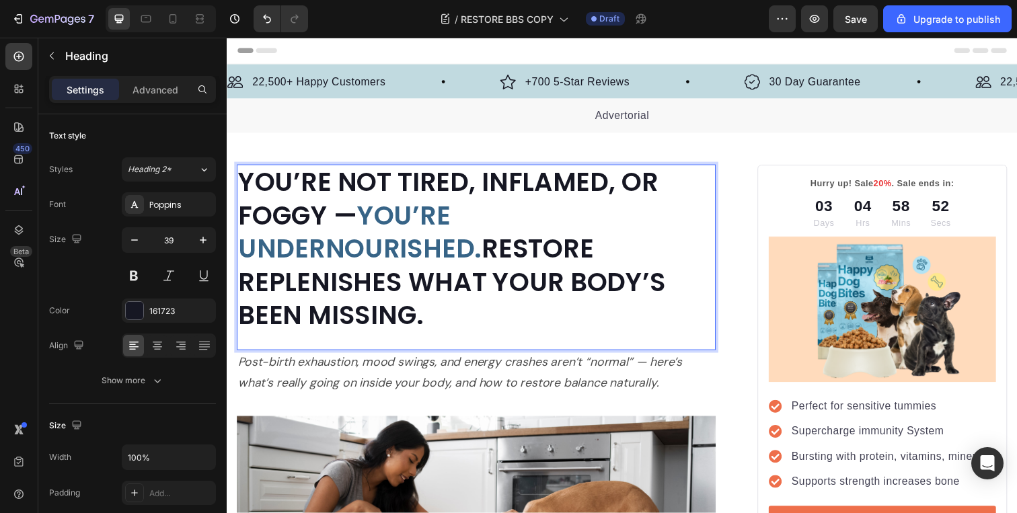
click at [487, 215] on strong "YOU’RE UNDERNOURISHED." at bounding box center [362, 236] width 249 height 71
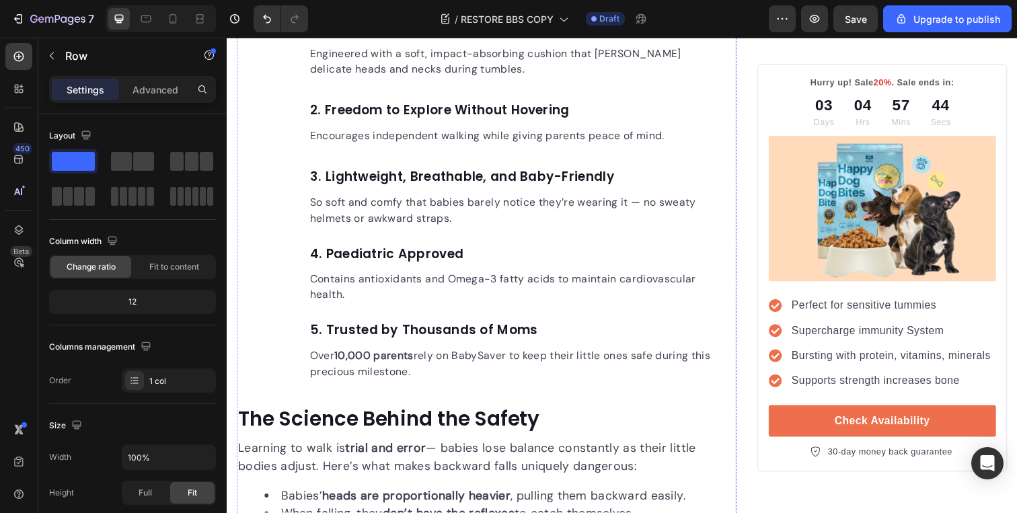
scroll to position [3076, 0]
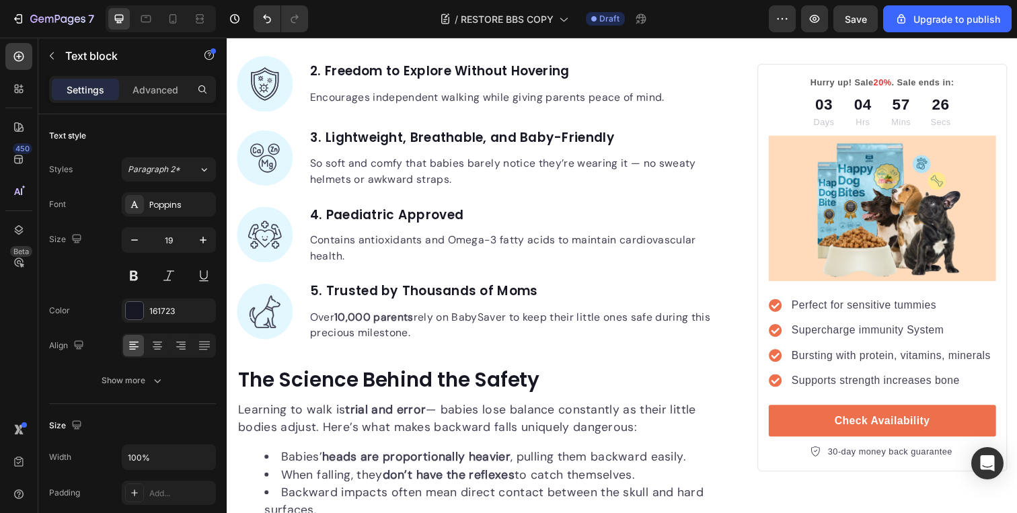
drag, startPoint x: 324, startPoint y: 229, endPoint x: 603, endPoint y: 231, distance: 279.3
click at [444, 39] on p "Engineered with a soft, impact-absorbing cushion that [PERSON_NAME] delicate he…" at bounding box center [518, 23] width 413 height 32
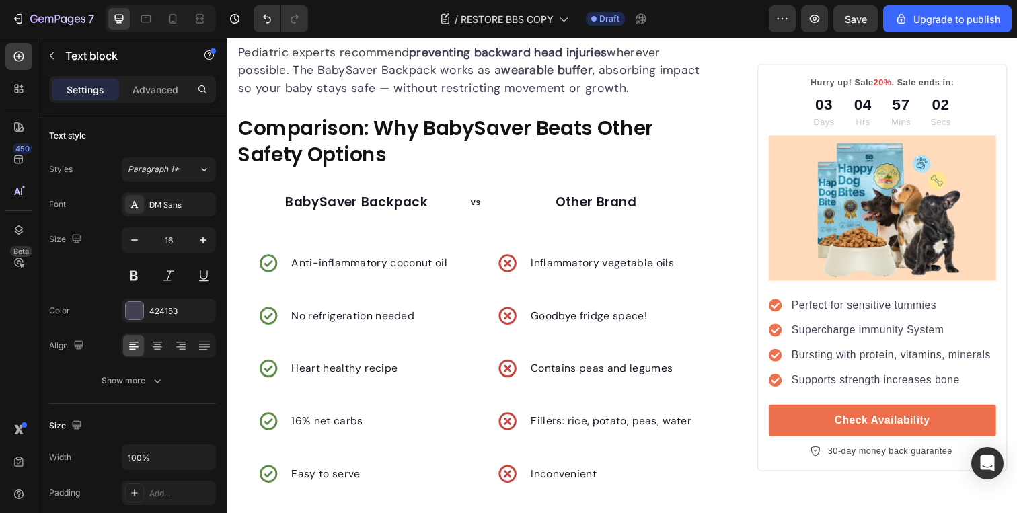
scroll to position [3598, 0]
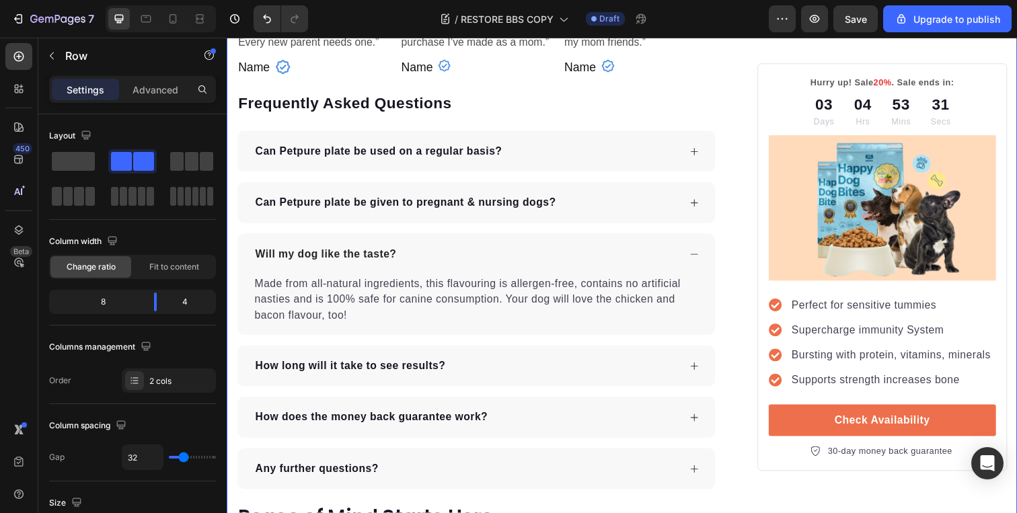
scroll to position [4366, 0]
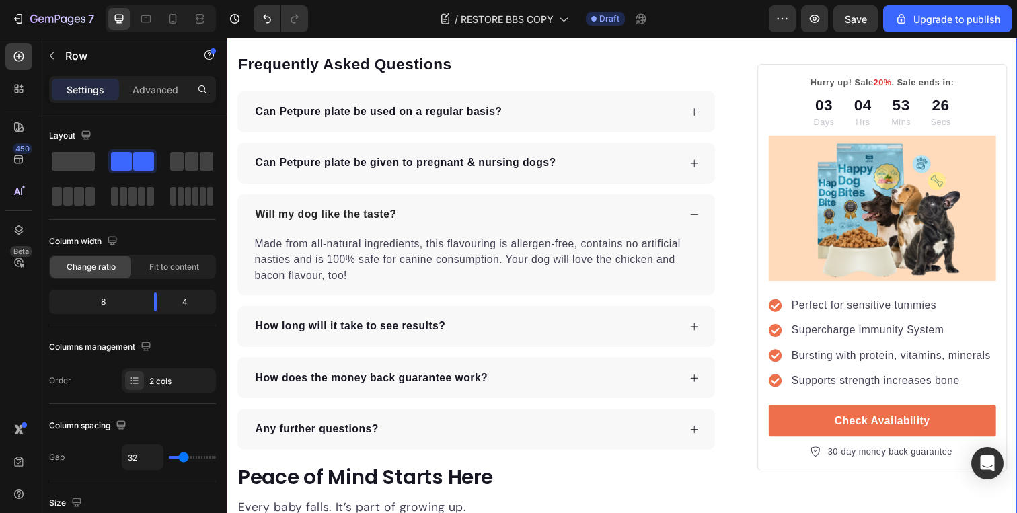
click at [256, 38] on h2 "Name" at bounding box center [256, 29] width 39 height 18
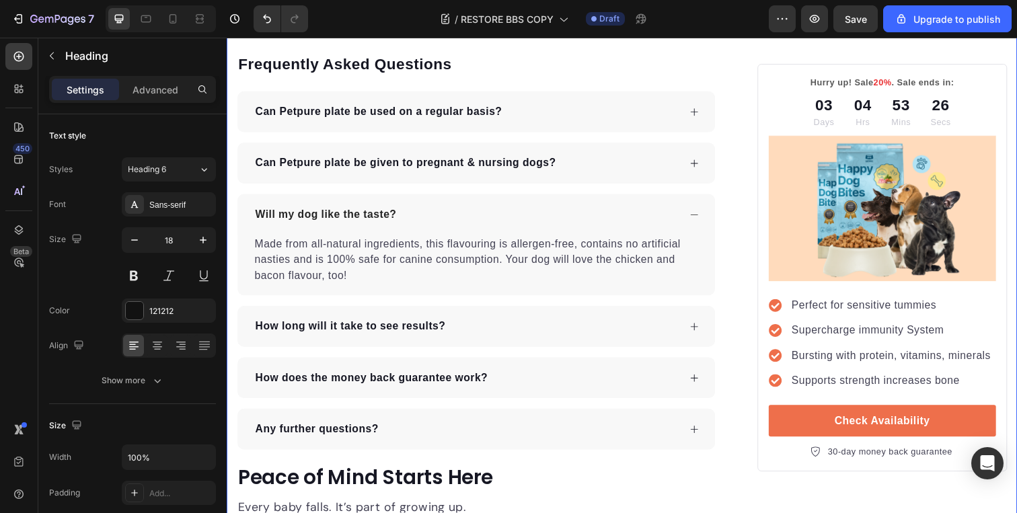
click at [256, 38] on h2 "Name" at bounding box center [256, 29] width 39 height 18
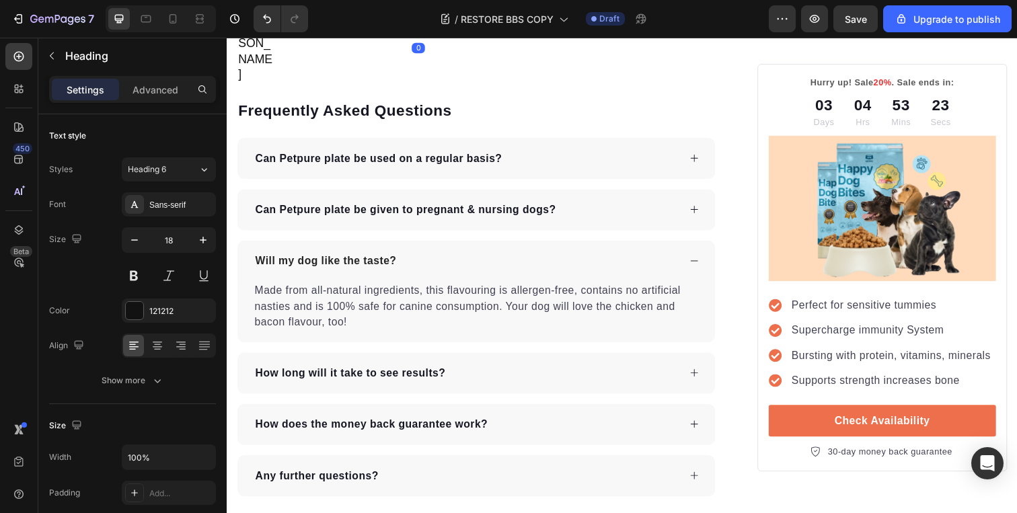
click at [423, 38] on h2 "Name" at bounding box center [423, 29] width 39 height 18
click at [500, 123] on p "Frequently Asked Questions" at bounding box center [481, 113] width 487 height 20
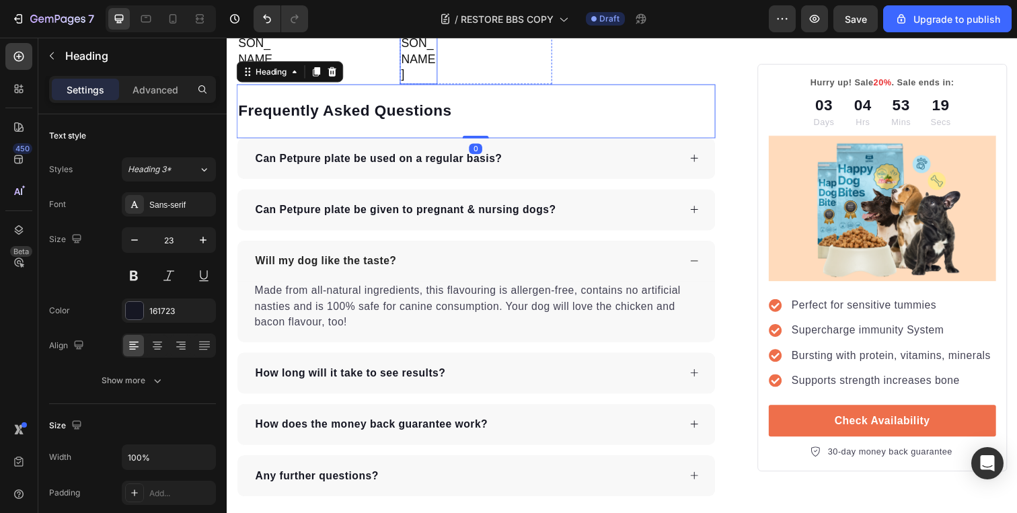
click at [427, 84] on p "[PERSON_NAME]" at bounding box center [423, 52] width 36 height 63
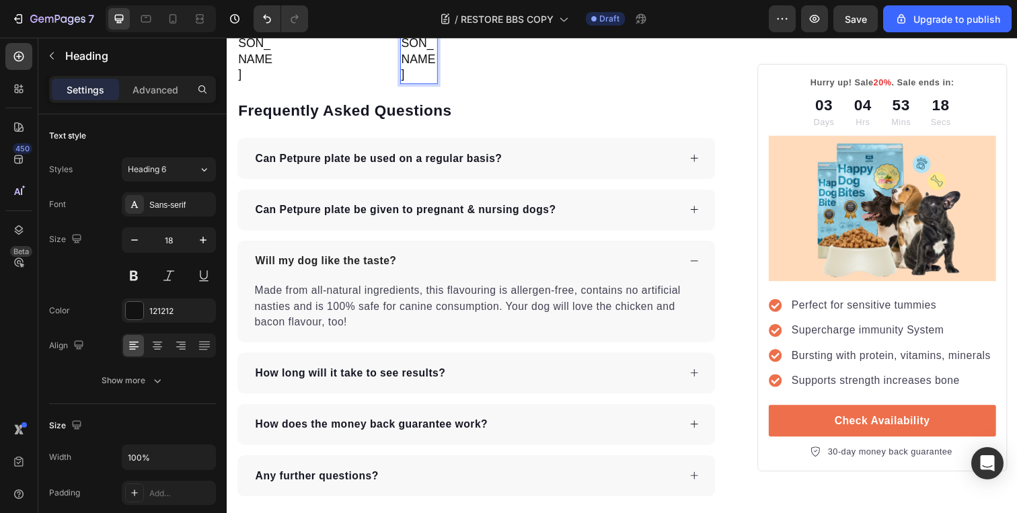
click at [427, 84] on p "[PERSON_NAME]" at bounding box center [423, 52] width 36 height 63
click at [422, 84] on p "[PERSON_NAME]" at bounding box center [423, 52] width 36 height 63
click at [594, 38] on h2 "Name" at bounding box center [589, 29] width 39 height 18
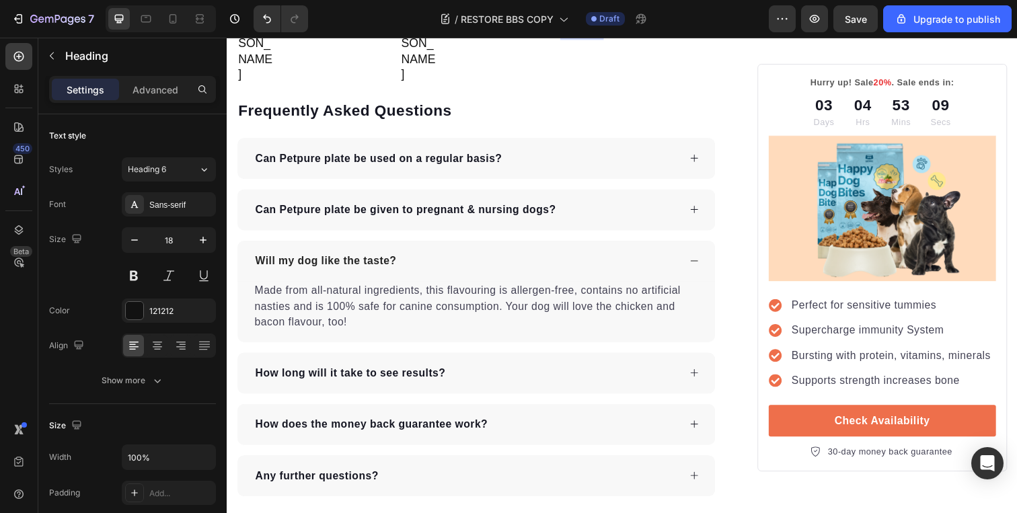
click at [594, 38] on h2 "Name" at bounding box center [589, 29] width 39 height 18
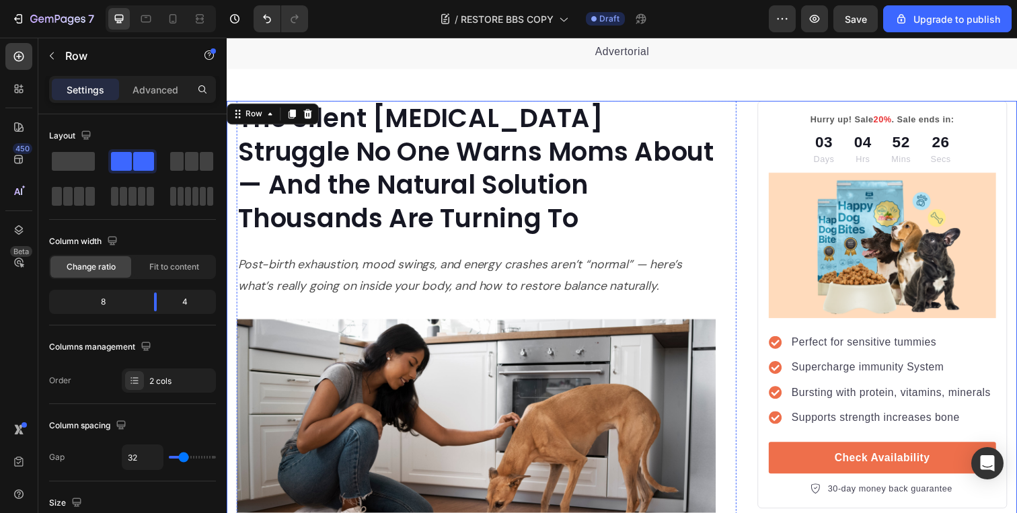
scroll to position [133, 0]
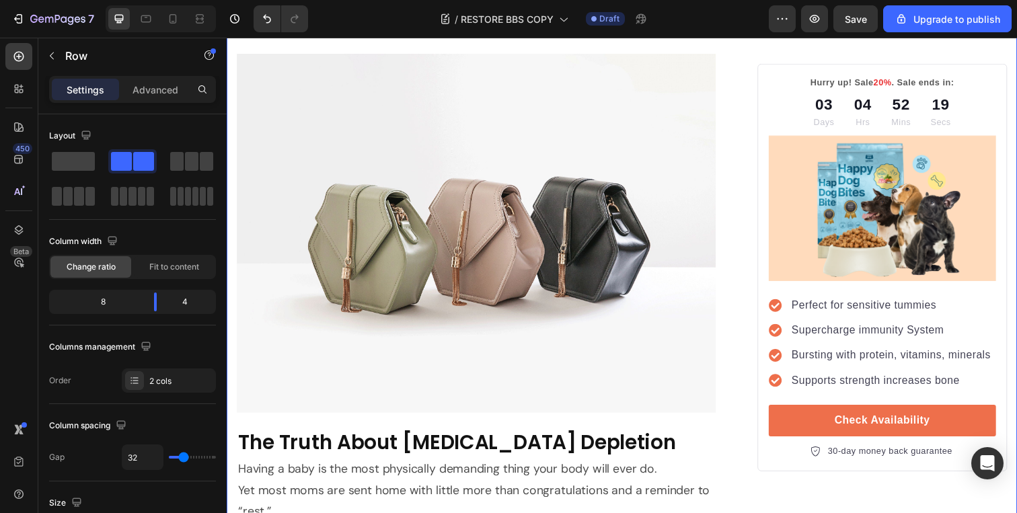
scroll to position [1246, 0]
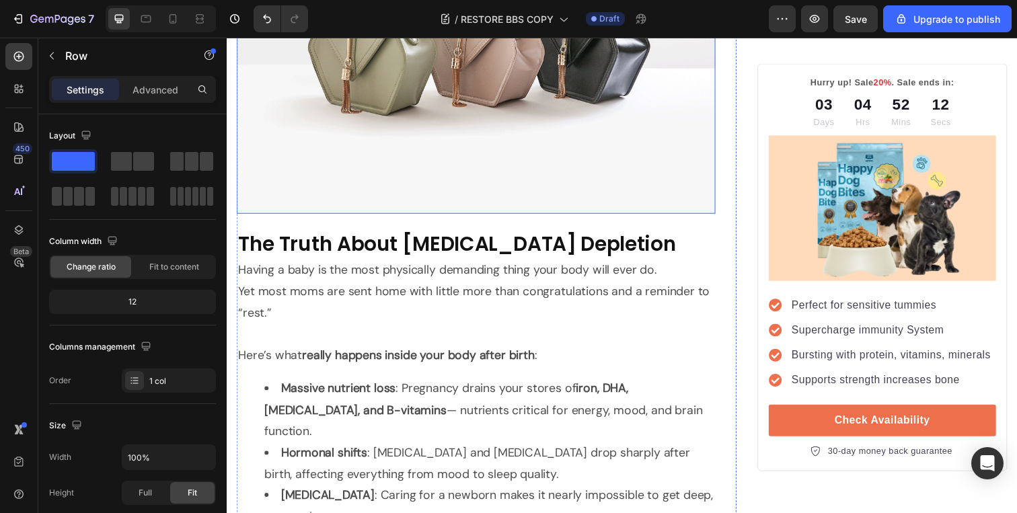
scroll to position [1463, 0]
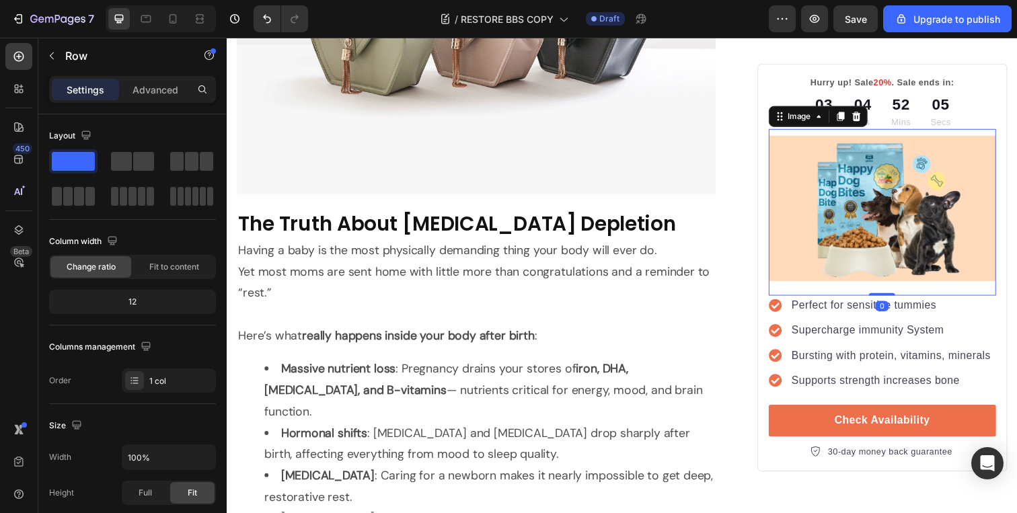
click at [885, 218] on img at bounding box center [897, 212] width 232 height 149
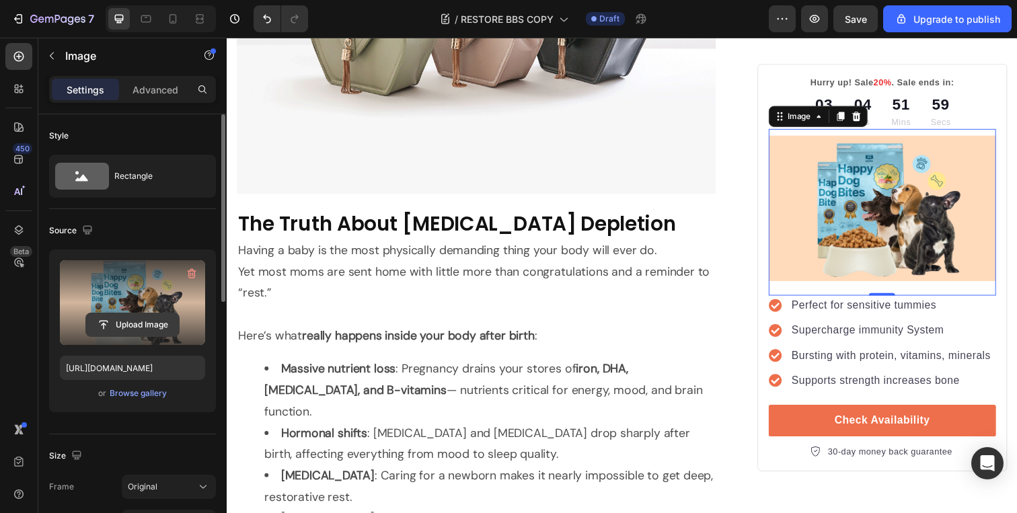
click at [131, 317] on input "file" at bounding box center [132, 325] width 93 height 23
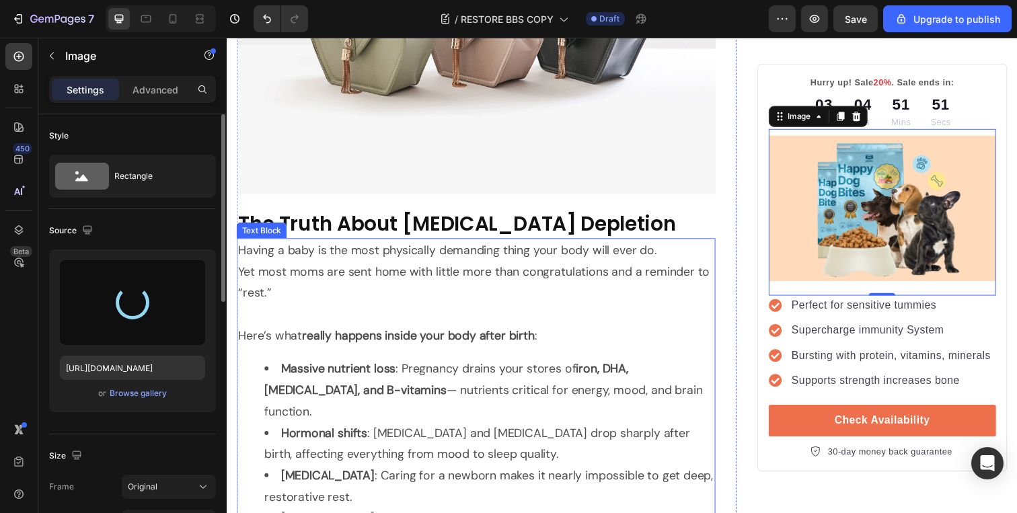
type input "[URL][DOMAIN_NAME]"
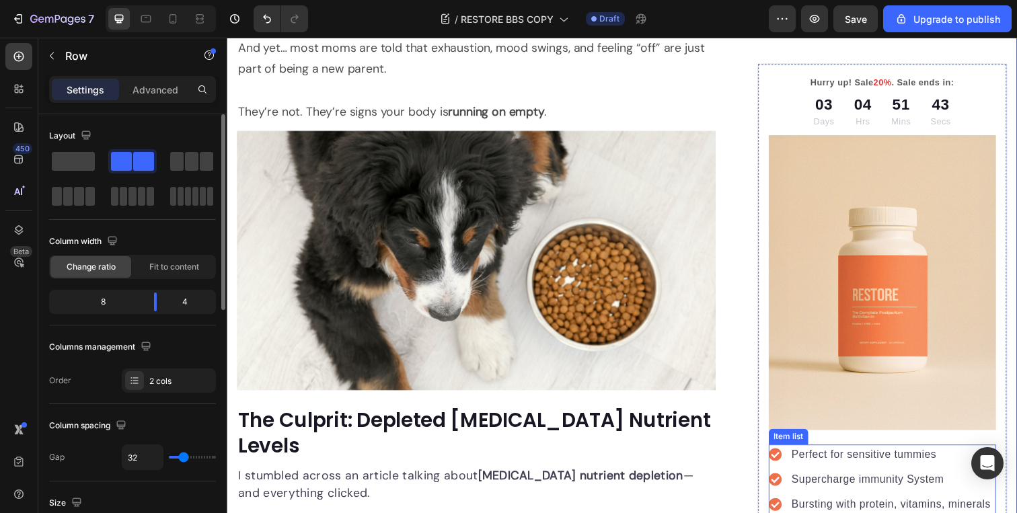
click at [869, 482] on p "Supercharge immunity System" at bounding box center [905, 490] width 203 height 16
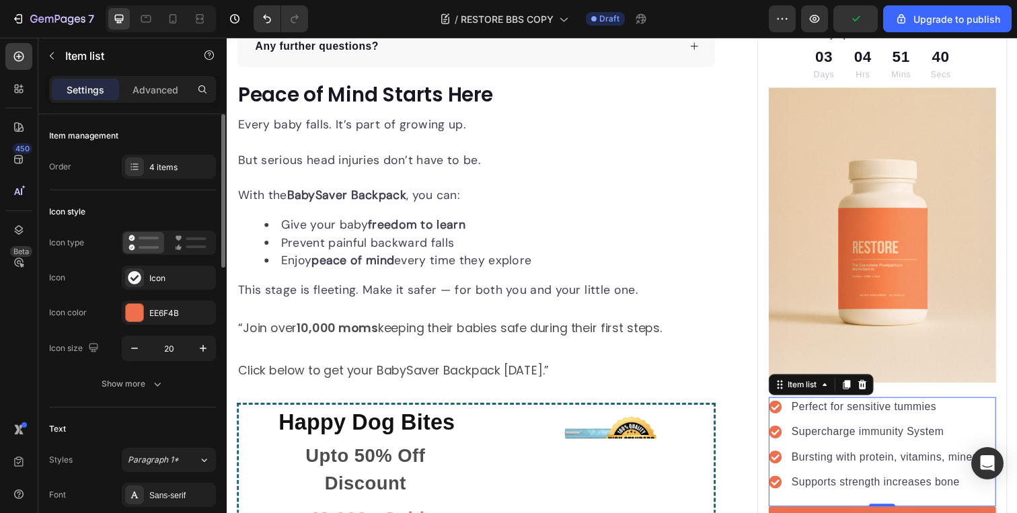
scroll to position [5074, 0]
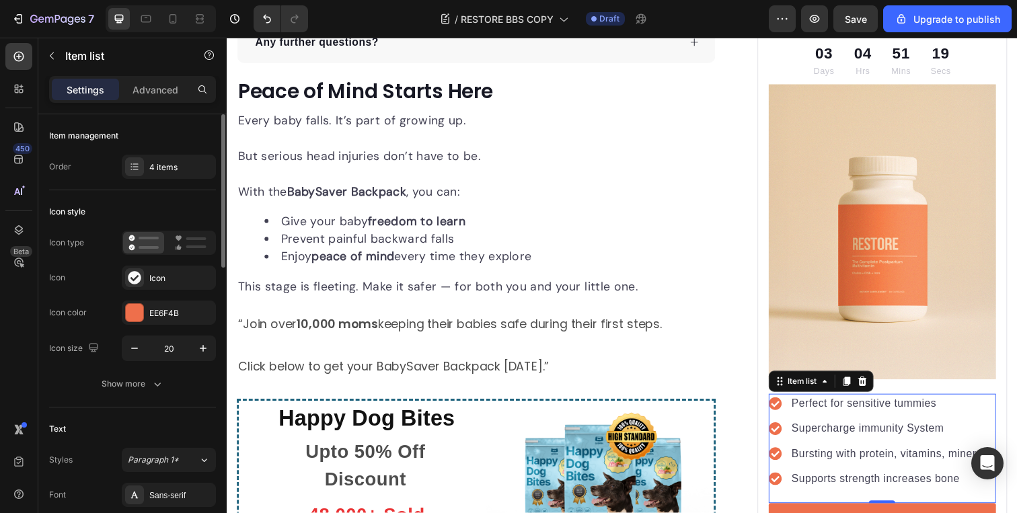
click at [893, 404] on p "Perfect for sensitive tummies" at bounding box center [905, 412] width 203 height 16
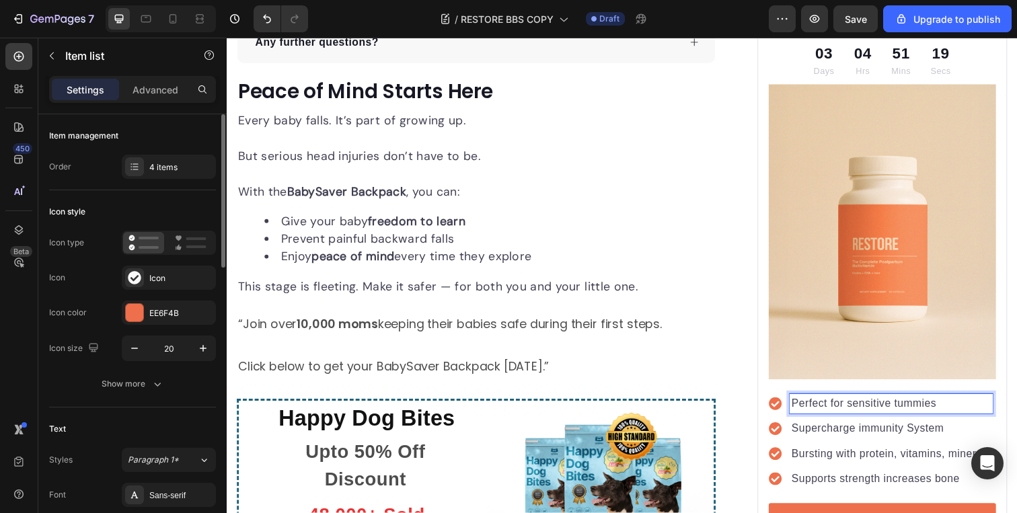
click at [894, 404] on p "Perfect for sensitive tummies" at bounding box center [905, 412] width 203 height 16
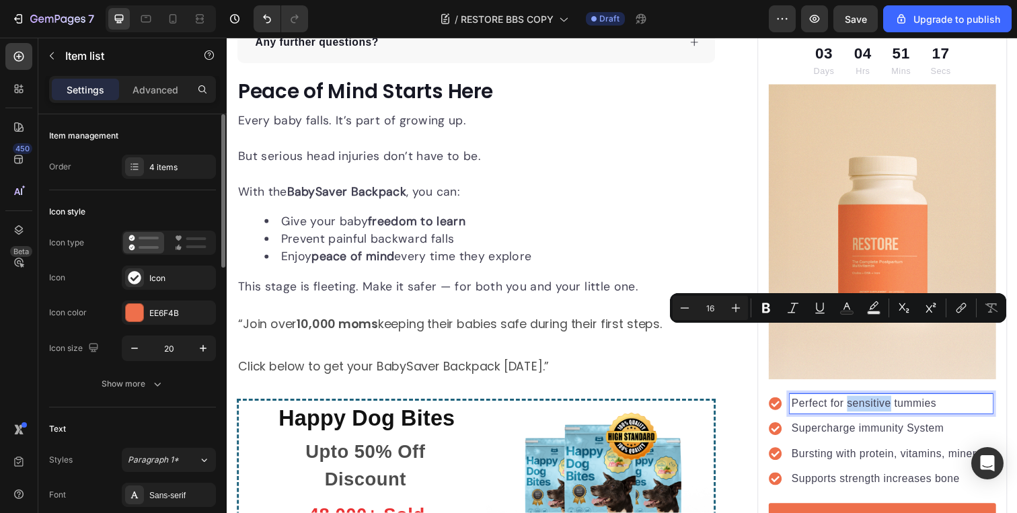
click at [894, 404] on p "Perfect for sensitive tummies" at bounding box center [905, 412] width 203 height 16
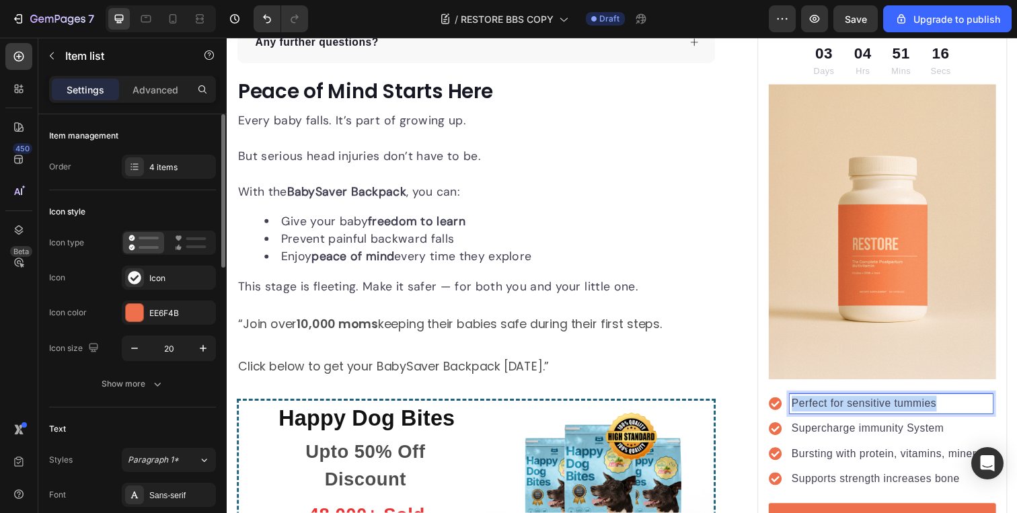
click at [894, 404] on p "Perfect for sensitive tummies" at bounding box center [905, 412] width 203 height 16
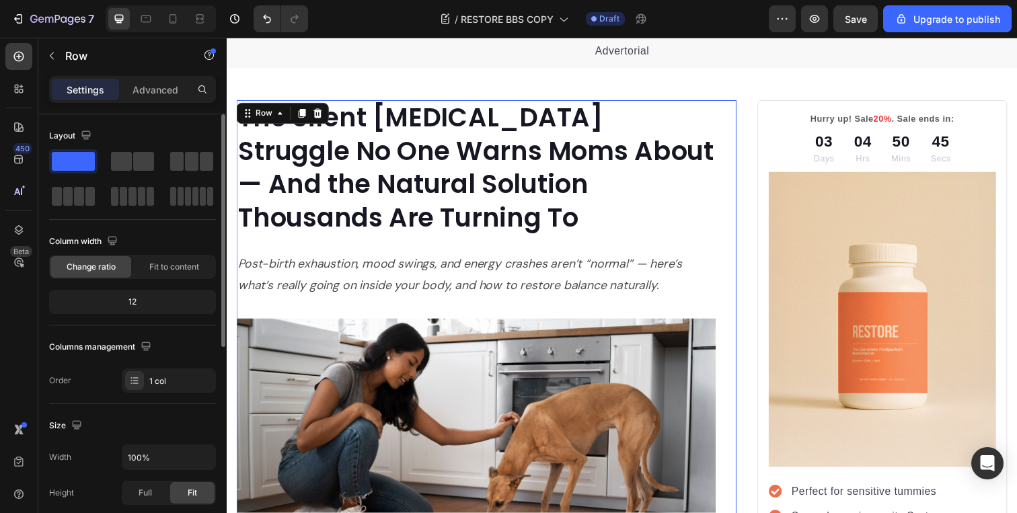
scroll to position [73, 0]
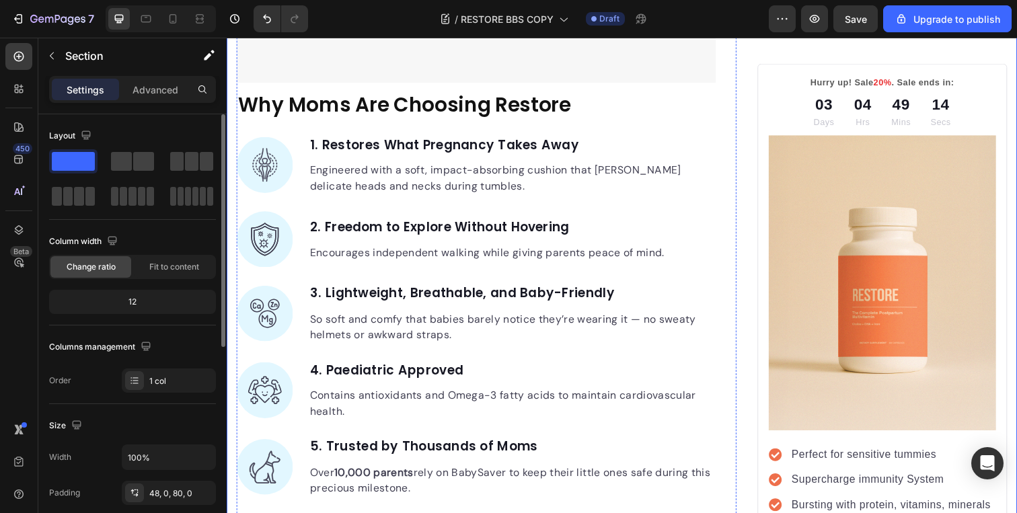
scroll to position [3183, 0]
click at [410, 165] on p "Engineered with a soft, impact-absorbing cushion that [PERSON_NAME] delicate he…" at bounding box center [518, 181] width 413 height 32
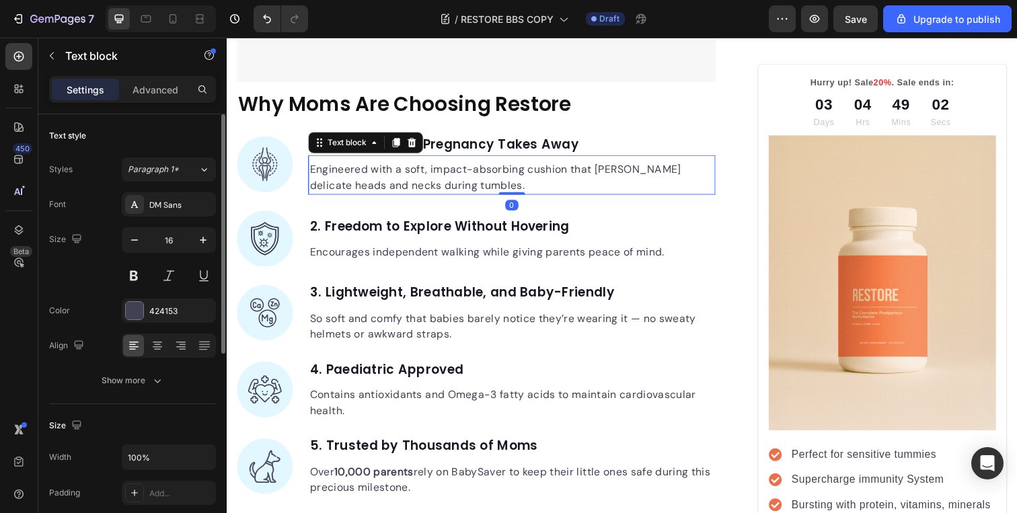
click at [394, 165] on p "Engineered with a soft, impact-absorbing cushion that [PERSON_NAME] delicate he…" at bounding box center [518, 181] width 413 height 32
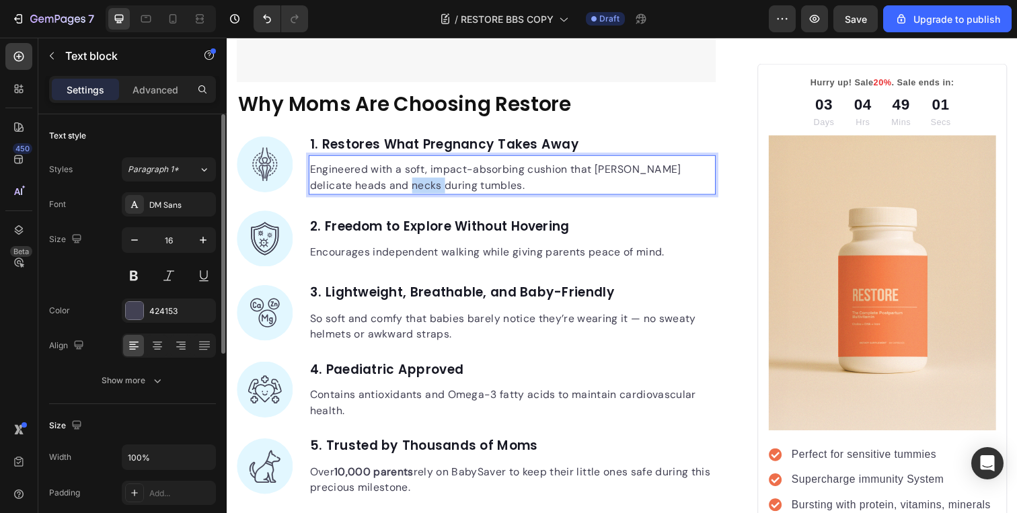
click at [394, 165] on p "Engineered with a soft, impact-absorbing cushion that [PERSON_NAME] delicate he…" at bounding box center [518, 181] width 413 height 32
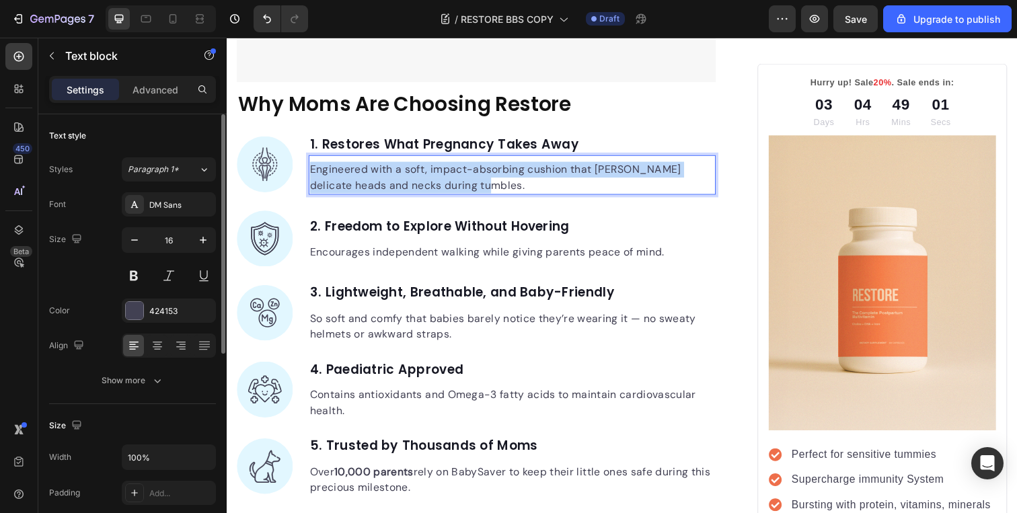
click at [394, 165] on p "Engineered with a soft, impact-absorbing cushion that [PERSON_NAME] delicate he…" at bounding box center [518, 181] width 413 height 32
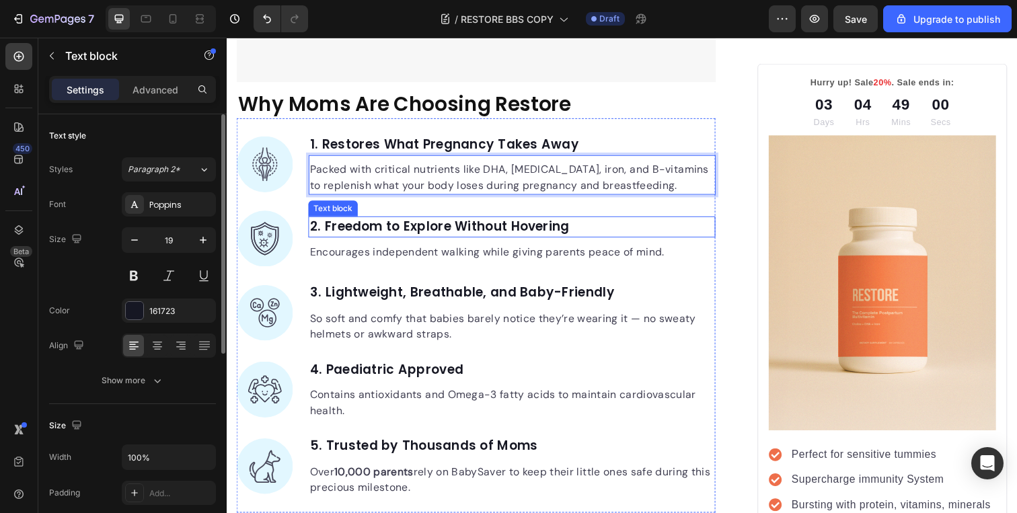
click at [413, 222] on strong "2. Freedom to Explore Without Hovering" at bounding box center [444, 231] width 265 height 18
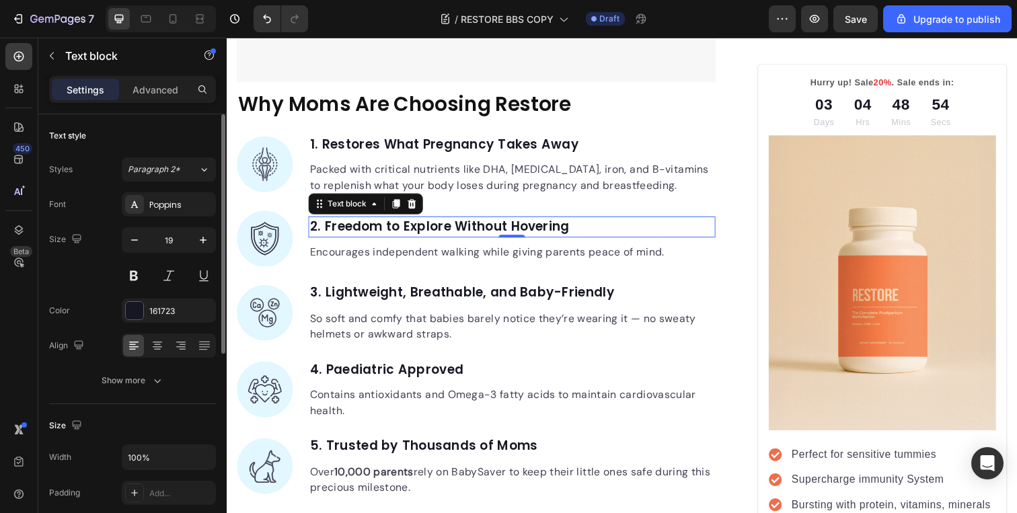
click at [434, 222] on strong "2. Freedom to Explore Without Hovering" at bounding box center [444, 231] width 265 height 18
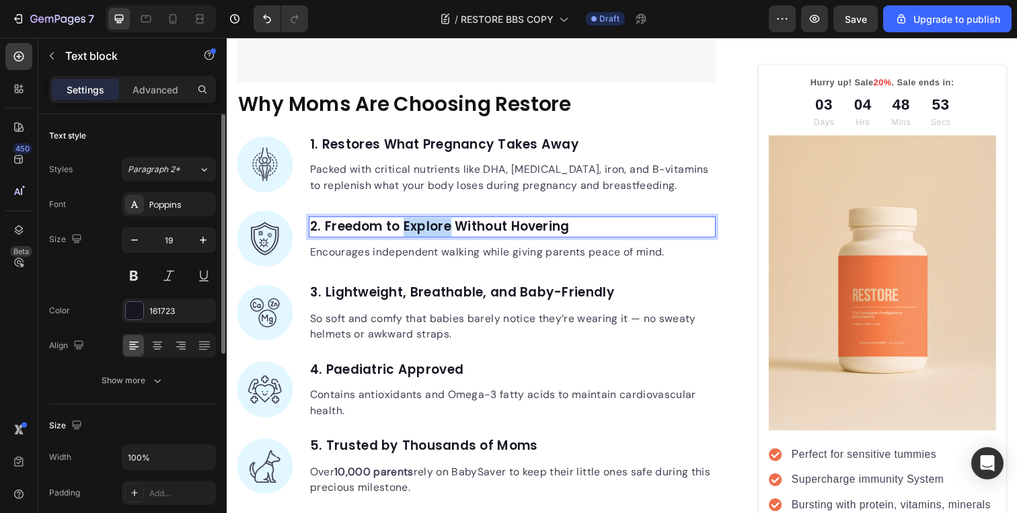
click at [434, 222] on strong "2. Freedom to Explore Without Hovering" at bounding box center [444, 231] width 265 height 18
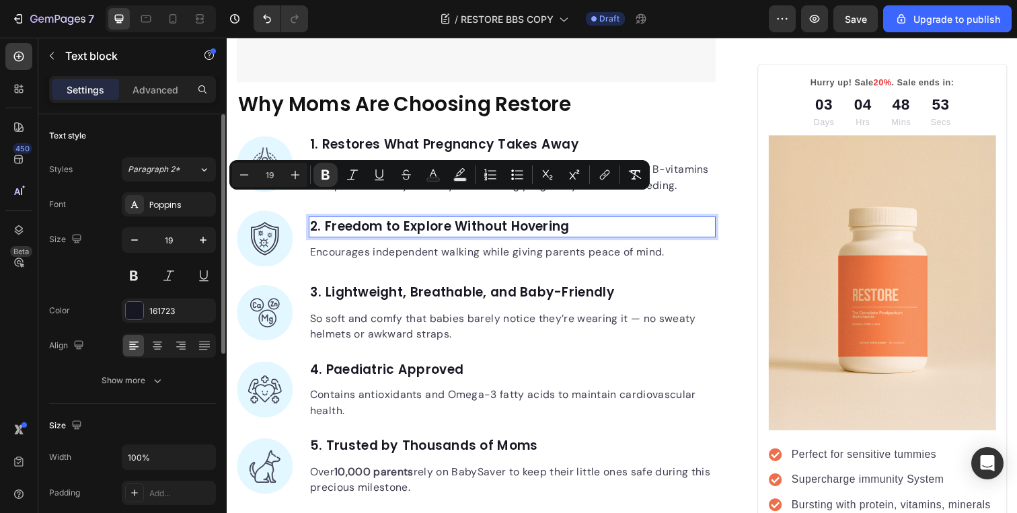
click at [592, 221] on div "2. Freedom to Explore Without Hovering" at bounding box center [518, 232] width 416 height 22
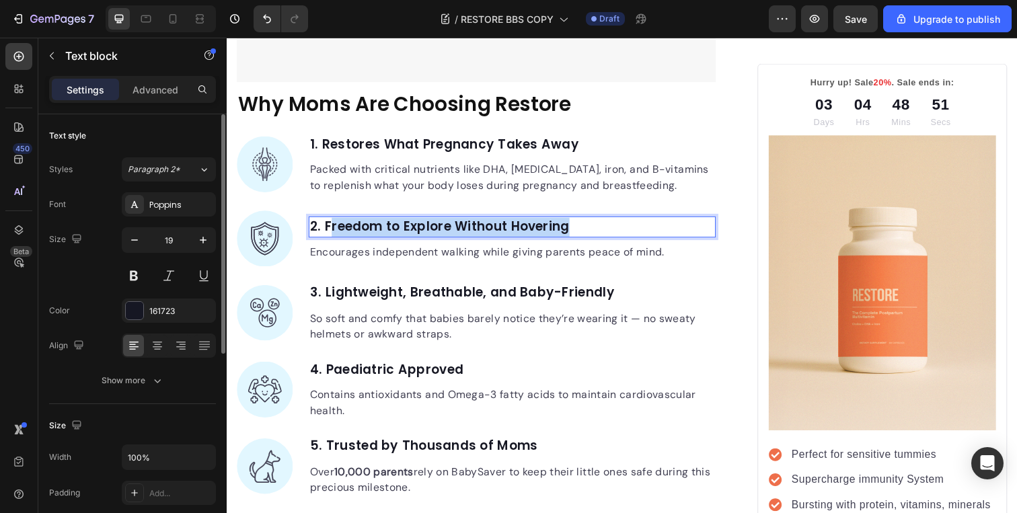
drag, startPoint x: 591, startPoint y: 207, endPoint x: 331, endPoint y: 213, distance: 259.8
click at [331, 222] on p "2. Freedom to Explore Without Hovering" at bounding box center [518, 232] width 413 height 20
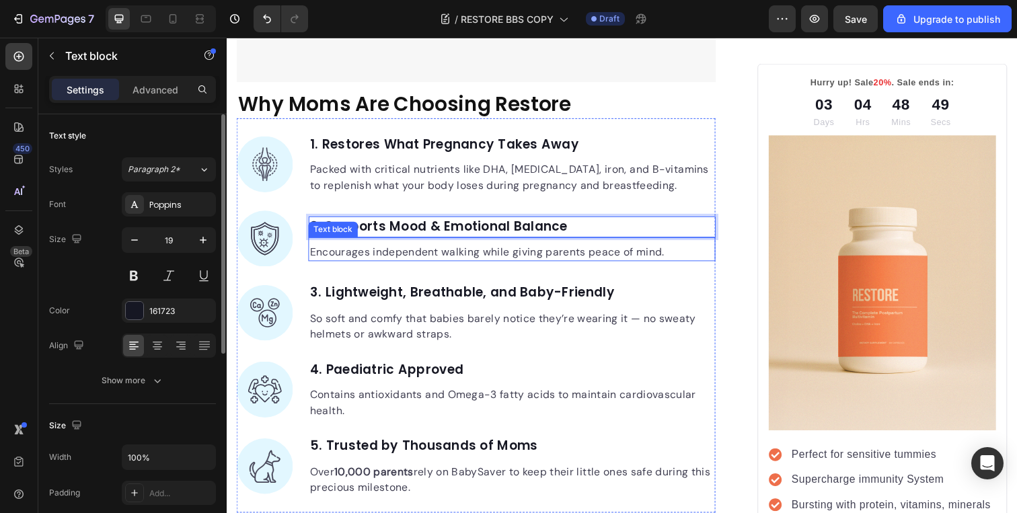
click at [400, 249] on p "Encourages independent walking while giving parents peace of mind." at bounding box center [518, 257] width 413 height 16
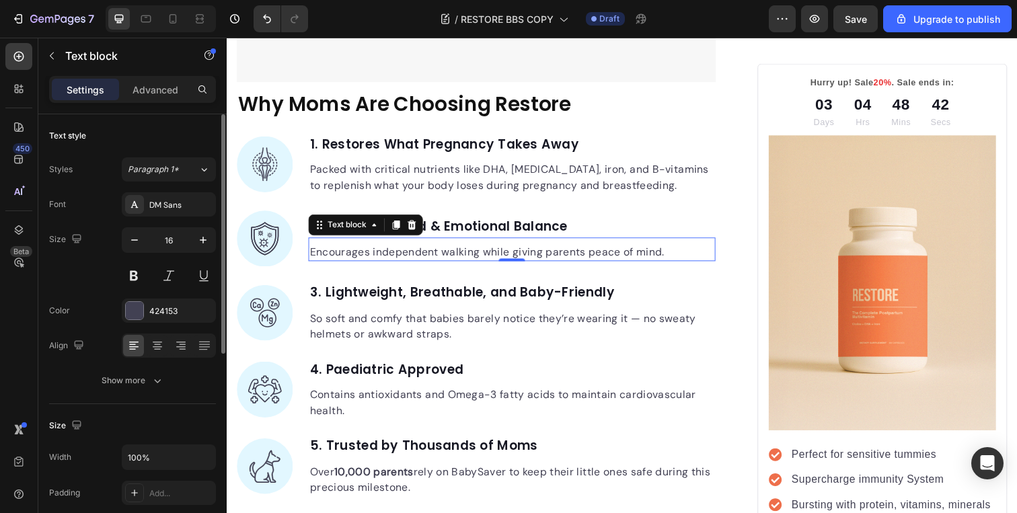
click at [449, 249] on p "Encourages independent walking while giving parents peace of mind." at bounding box center [518, 257] width 413 height 16
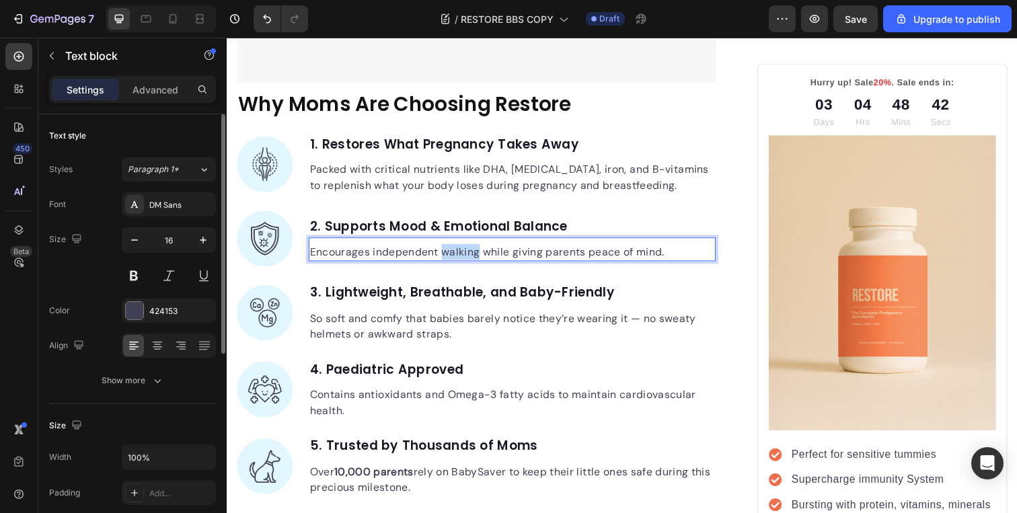
click at [449, 249] on p "Encourages independent walking while giving parents peace of mind." at bounding box center [518, 257] width 413 height 16
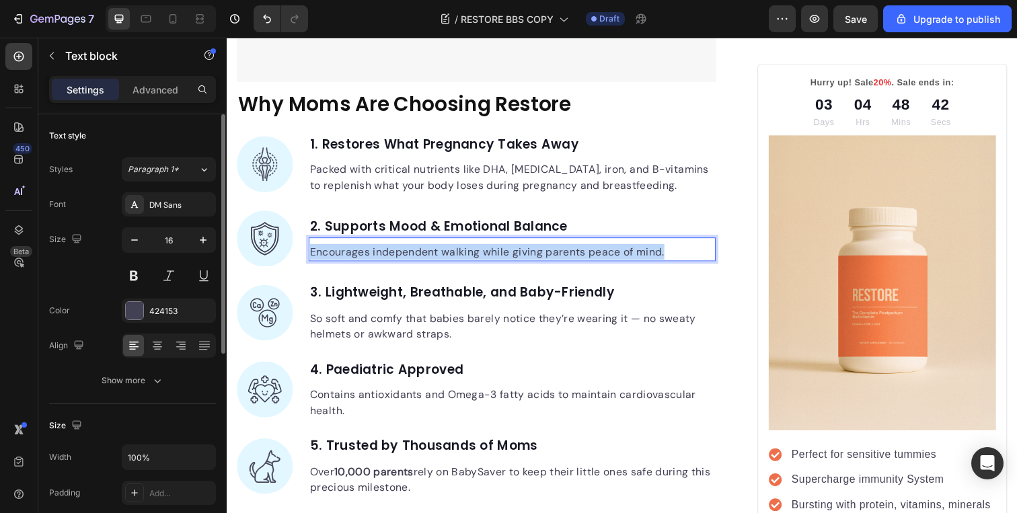
click at [449, 249] on p "Encourages independent walking while giving parents peace of mind." at bounding box center [518, 257] width 413 height 16
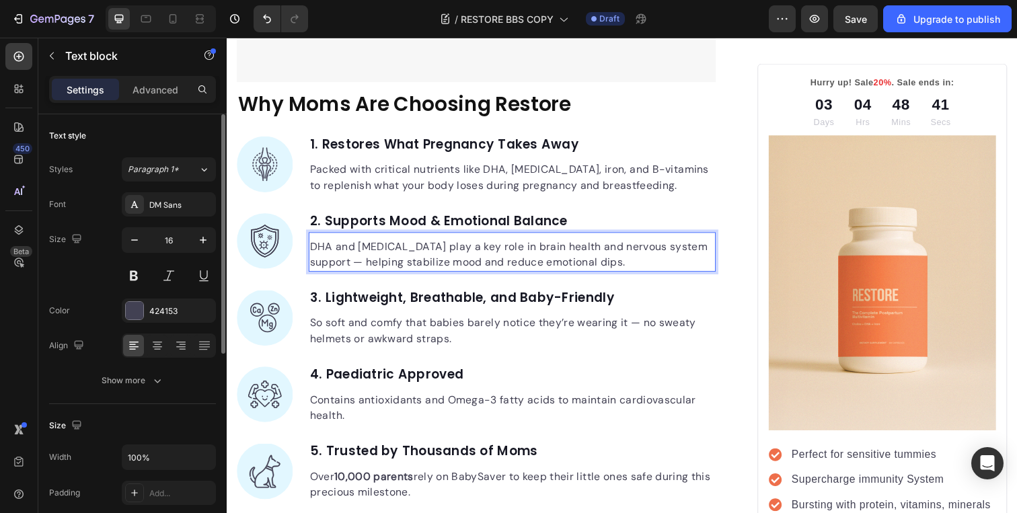
scroll to position [3178, 0]
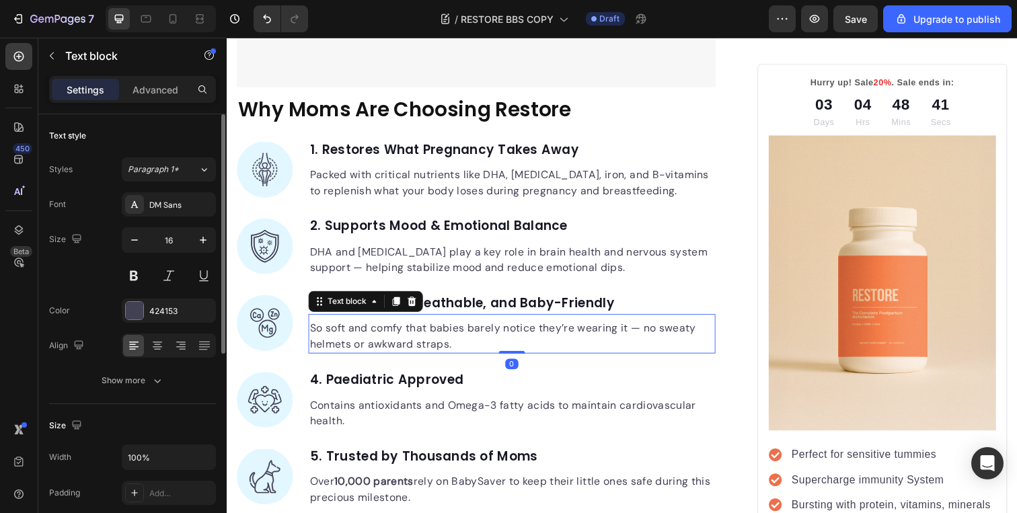
click at [431, 327] on p "So soft and comfy that babies barely notice they’re wearing it — no sweaty helm…" at bounding box center [518, 343] width 413 height 32
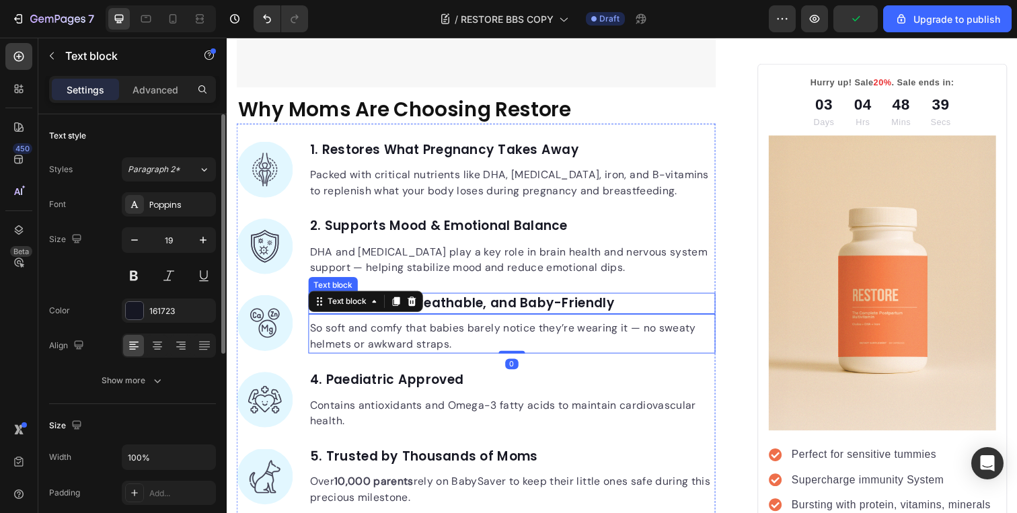
click at [476, 300] on p "3. Lightweight, Breathable, and Baby-Friendly" at bounding box center [518, 310] width 413 height 20
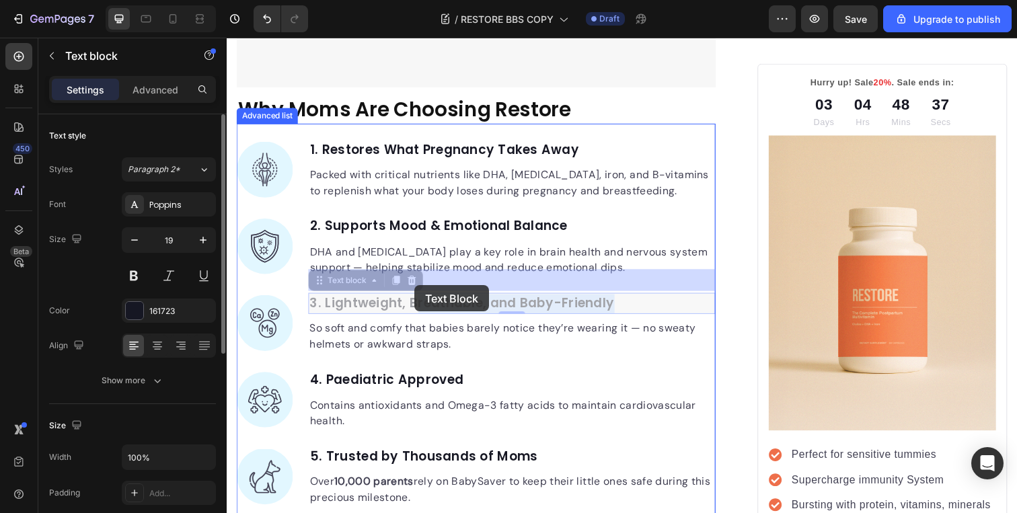
drag, startPoint x: 638, startPoint y: 285, endPoint x: 419, endPoint y: 291, distance: 219.5
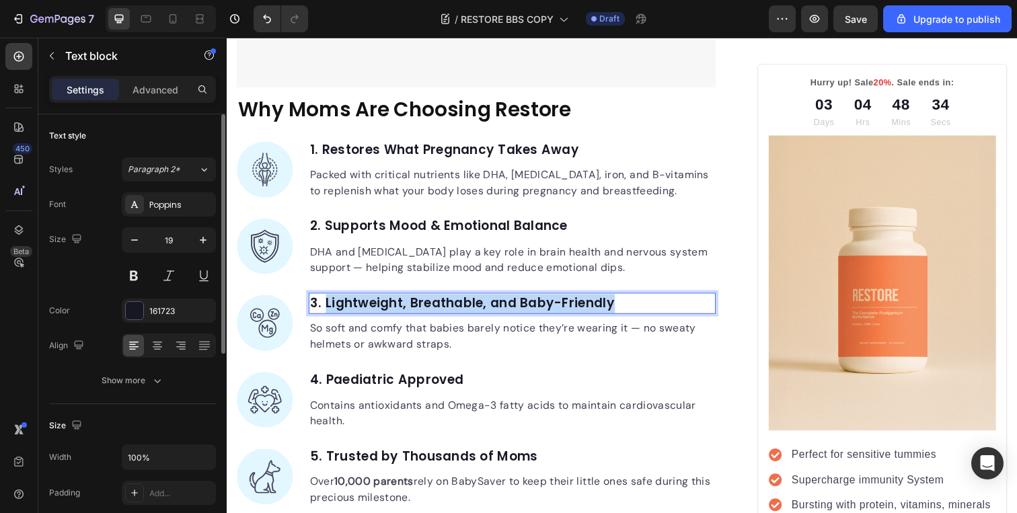
drag, startPoint x: 328, startPoint y: 285, endPoint x: 622, endPoint y: 283, distance: 294.7
click at [622, 300] on p "3. Lightweight, Breathable, and Baby-Friendly" at bounding box center [518, 310] width 413 height 20
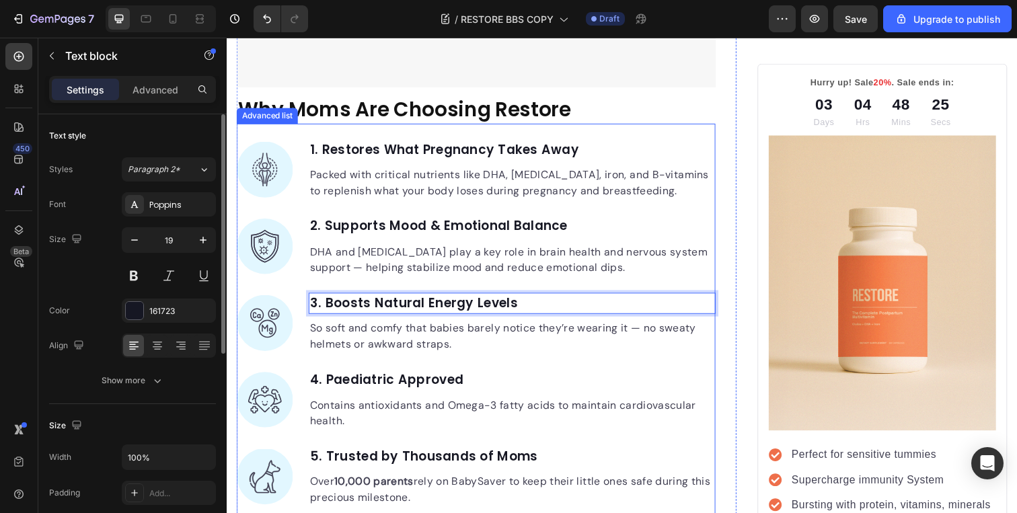
click at [402, 327] on p "So soft and comfy that babies barely notice they’re wearing it — no sweaty helm…" at bounding box center [518, 343] width 413 height 32
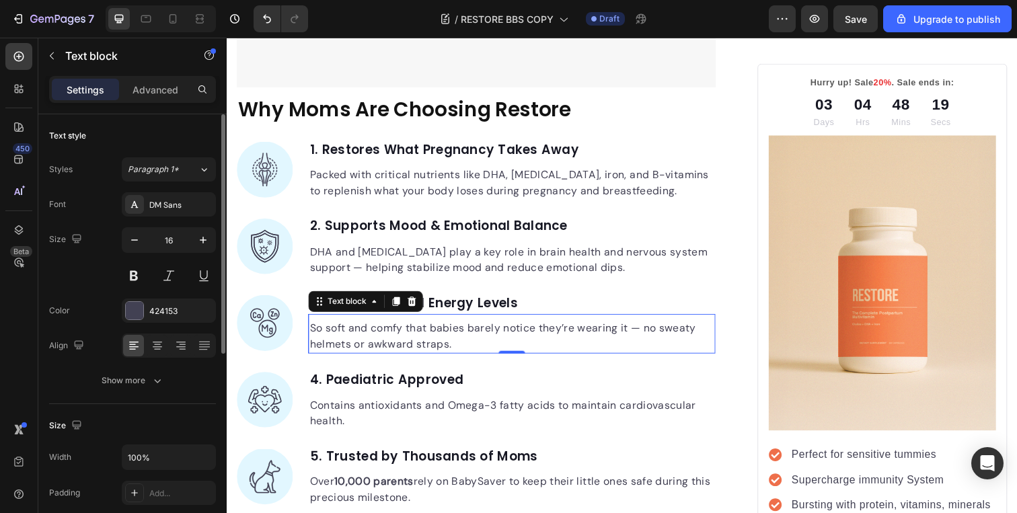
click at [419, 327] on p "So soft and comfy that babies barely notice they’re wearing it — no sweaty helm…" at bounding box center [518, 343] width 413 height 32
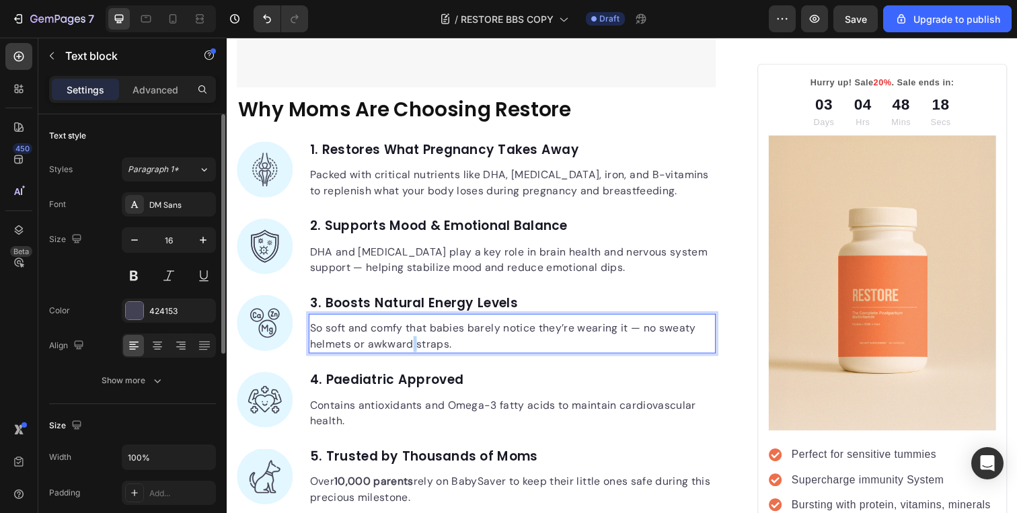
click at [419, 327] on p "So soft and comfy that babies barely notice they’re wearing it — no sweaty helm…" at bounding box center [518, 343] width 413 height 32
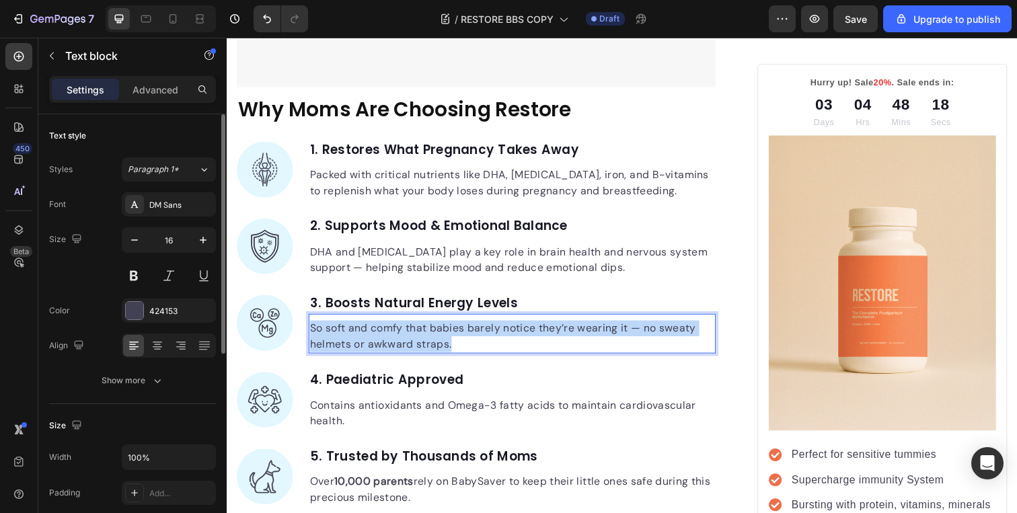
click at [419, 327] on p "So soft and comfy that babies barely notice they’re wearing it — no sweaty helm…" at bounding box center [518, 343] width 413 height 32
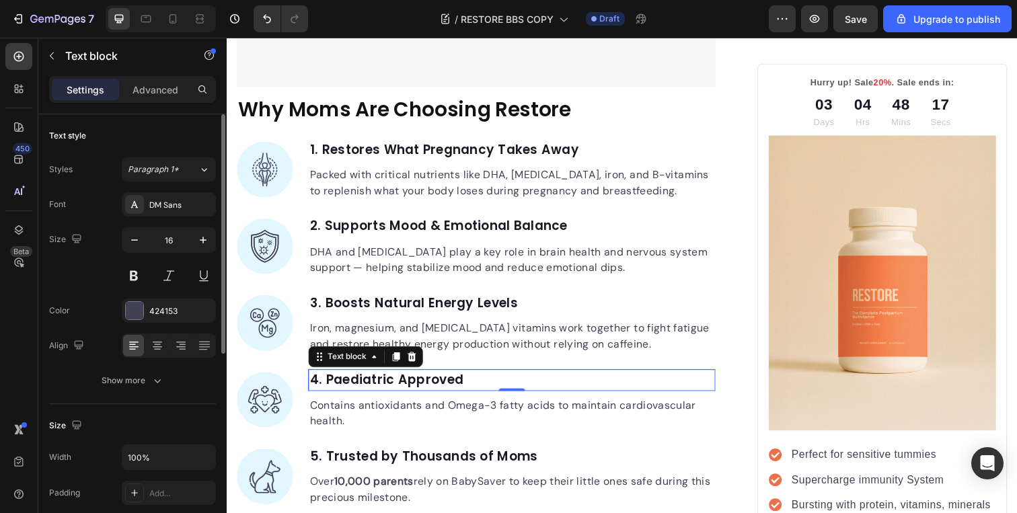
click at [431, 378] on p "4. Paediatric Approved" at bounding box center [518, 388] width 413 height 20
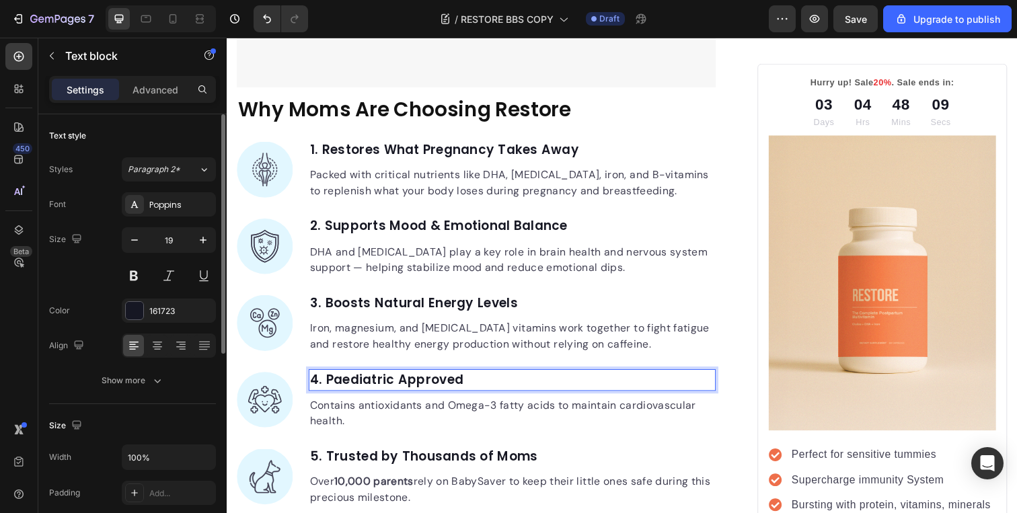
click at [464, 378] on p "4. Paediatric Approved" at bounding box center [518, 388] width 413 height 20
drag, startPoint x: 477, startPoint y: 363, endPoint x: 328, endPoint y: 370, distance: 148.9
click at [328, 378] on p "4. Paediatric Approved" at bounding box center [518, 388] width 413 height 20
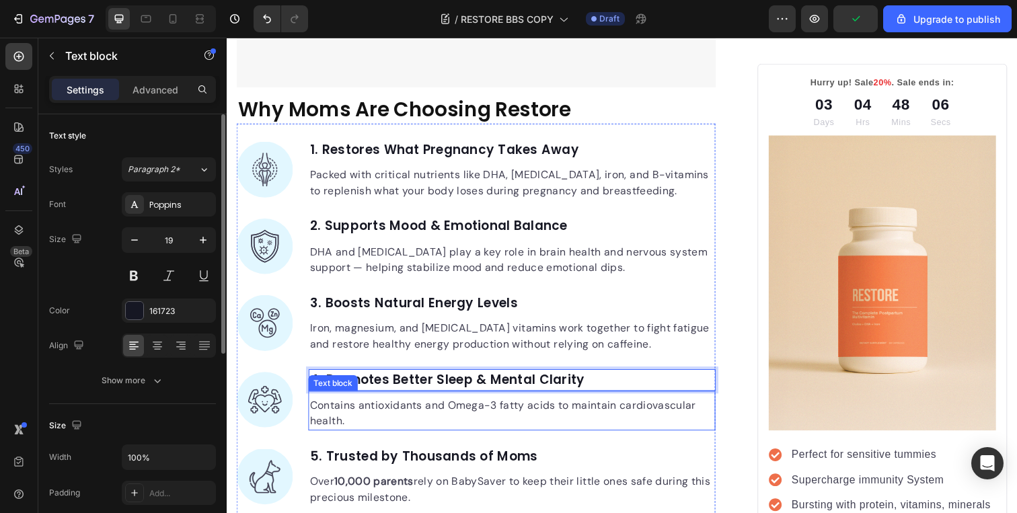
click at [383, 406] on p "Contains antioxidants and Omega-3 fatty acids to maintain cardiovascular health." at bounding box center [518, 422] width 413 height 32
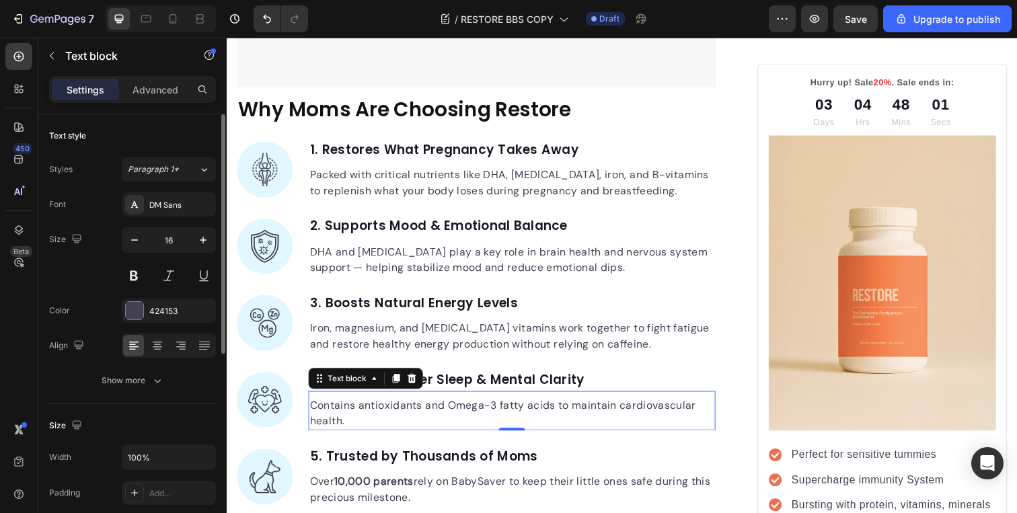
click at [388, 406] on p "Contains antioxidants and Omega-3 fatty acids to maintain cardiovascular health." at bounding box center [518, 422] width 413 height 32
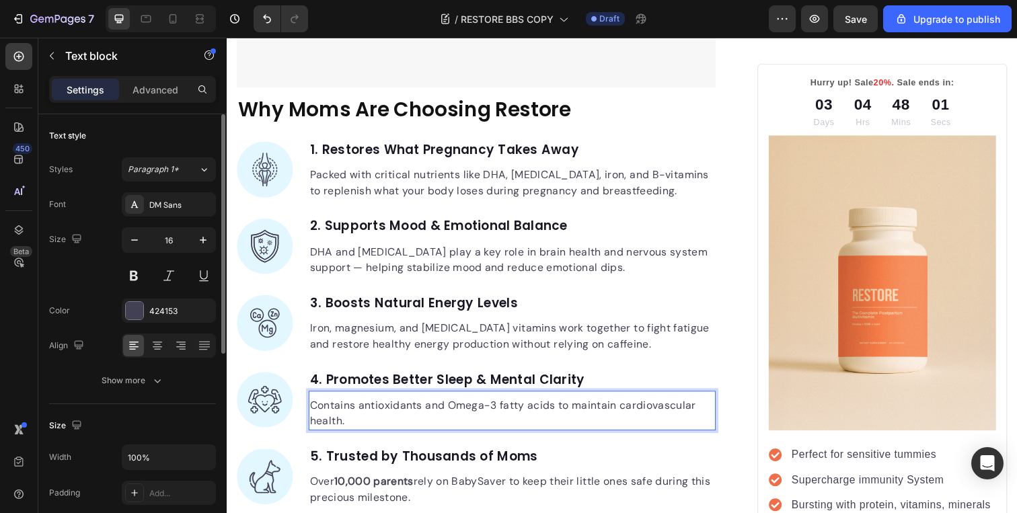
click at [388, 406] on p "Contains antioxidants and Omega-3 fatty acids to maintain cardiovascular health." at bounding box center [518, 422] width 413 height 32
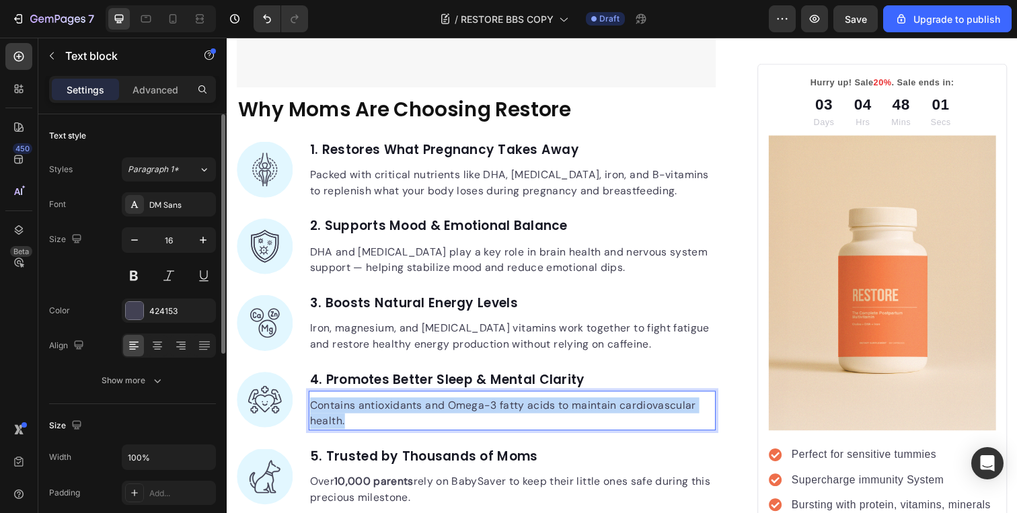
click at [388, 406] on p "Contains antioxidants and Omega-3 fatty acids to maintain cardiovascular health." at bounding box center [518, 422] width 413 height 32
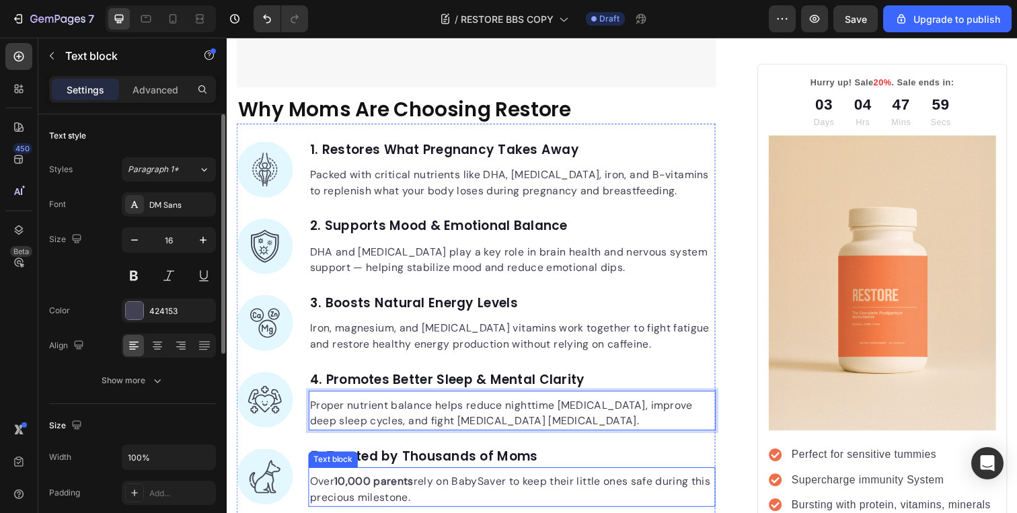
click at [466, 477] on div "Over 10,000 parents rely on BabySaver to keep their little ones safe during thi…" at bounding box center [518, 497] width 416 height 40
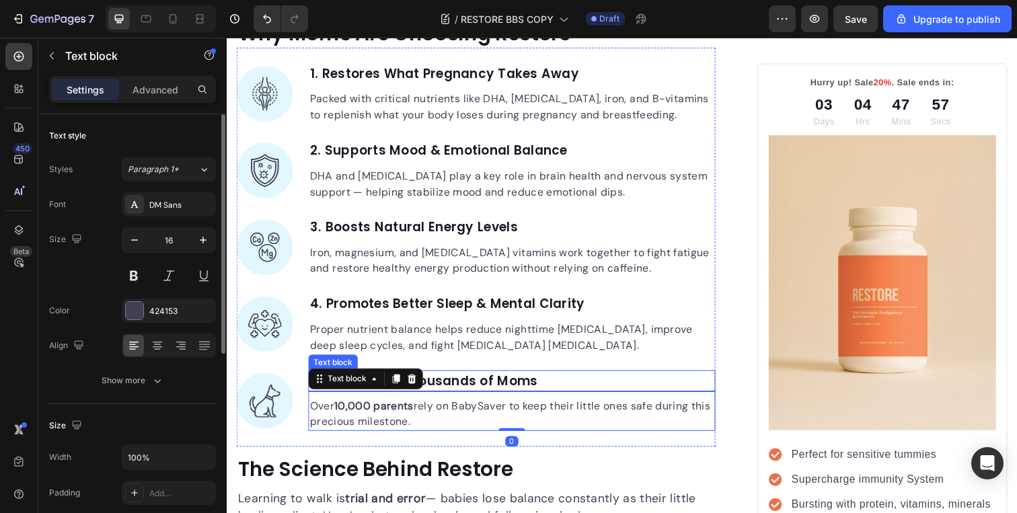
scroll to position [3283, 0]
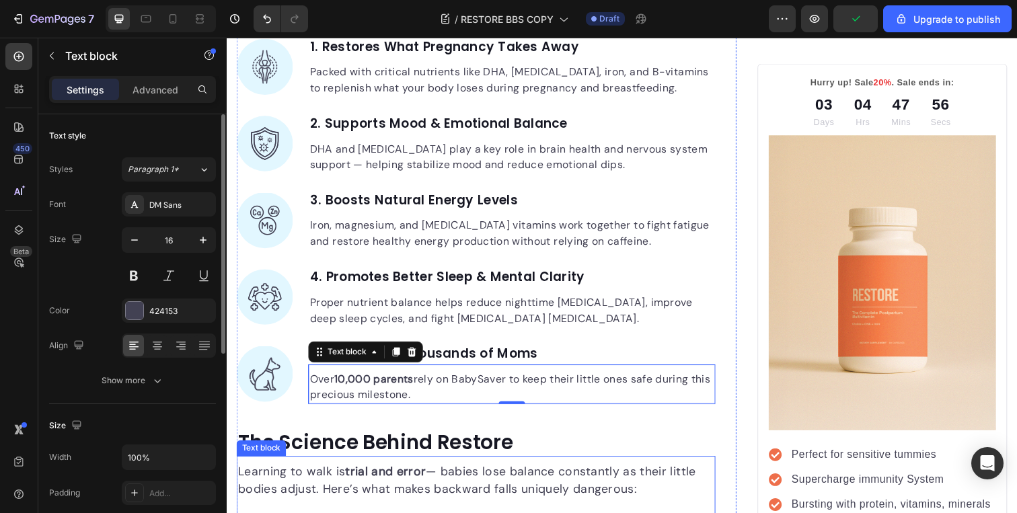
click at [450, 472] on p "Learning to walk is trial and error — babies lose balance constantly as their l…" at bounding box center [481, 490] width 487 height 36
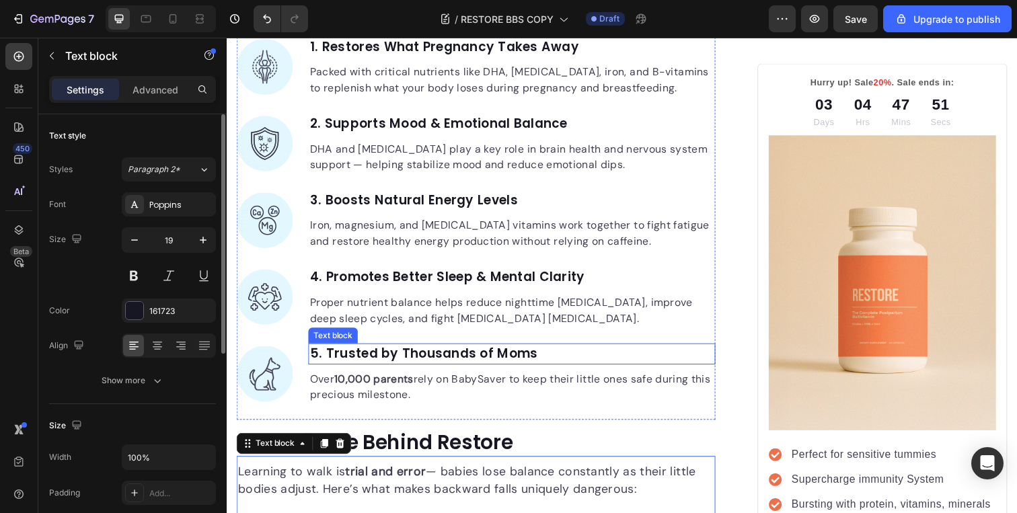
click at [431, 352] on strong "5. Trusted by Thousands of Moms" at bounding box center [428, 361] width 233 height 18
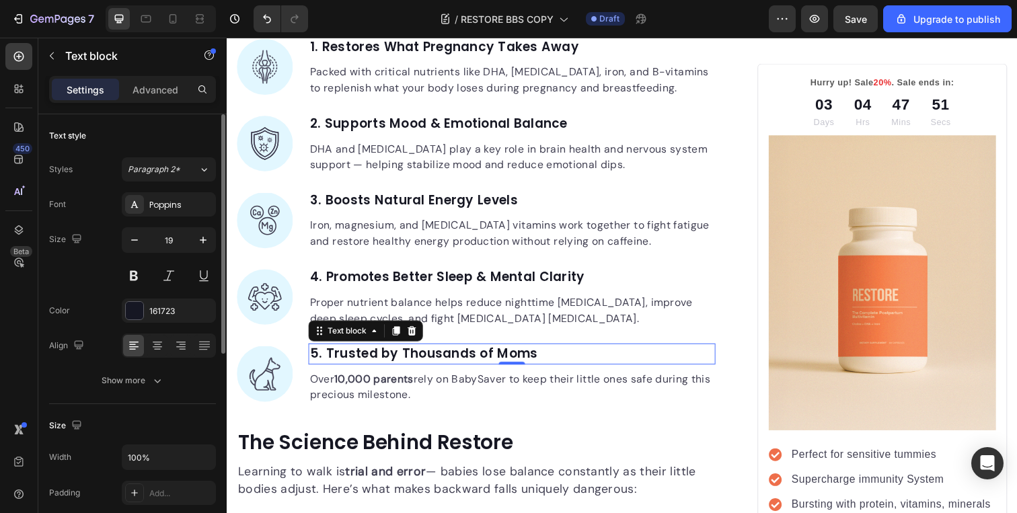
click at [431, 352] on strong "5. Trusted by Thousands of Moms" at bounding box center [428, 361] width 233 height 18
click at [542, 352] on p "5. Trusted by Thousands of Moms" at bounding box center [518, 362] width 413 height 20
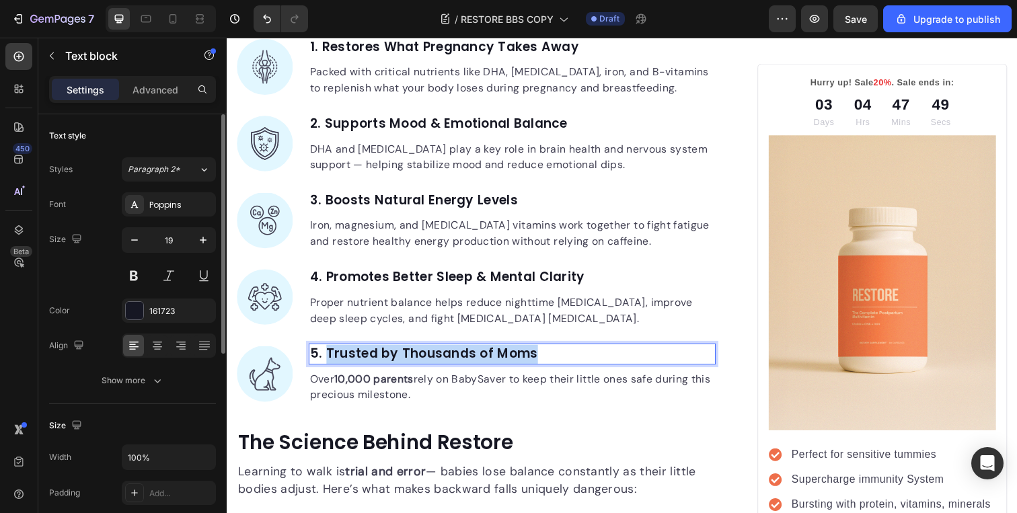
drag, startPoint x: 542, startPoint y: 341, endPoint x: 330, endPoint y: 345, distance: 211.3
click at [330, 352] on p "5. Trusted by Thousands of Moms" at bounding box center [518, 362] width 413 height 20
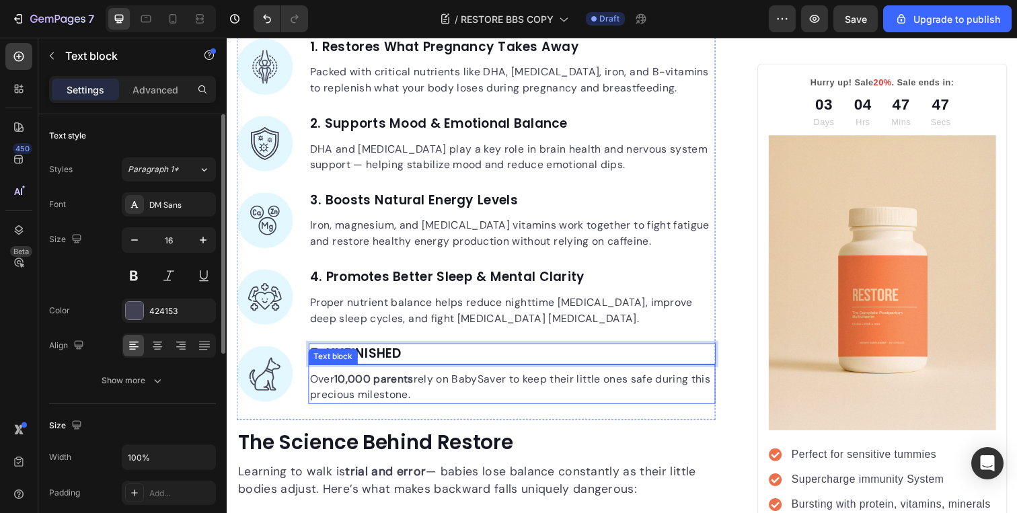
click at [394, 380] on strong "10,000 parents" at bounding box center [376, 387] width 81 height 14
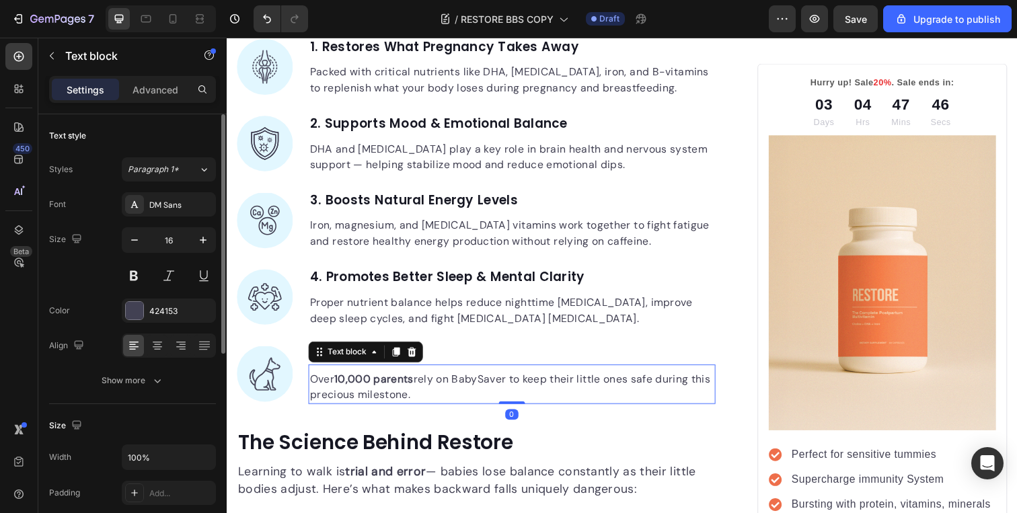
click at [394, 380] on strong "10,000 parents" at bounding box center [376, 387] width 81 height 14
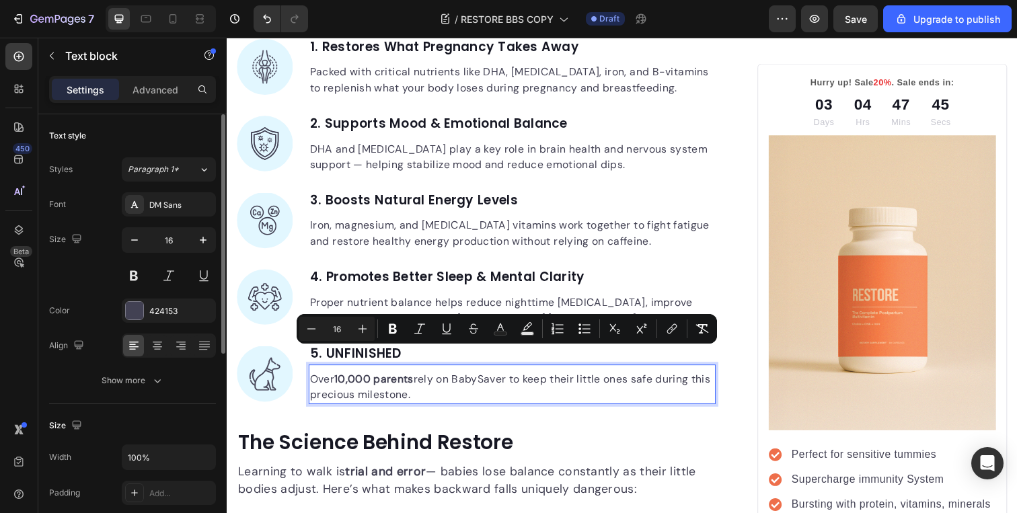
scroll to position [3288, 0]
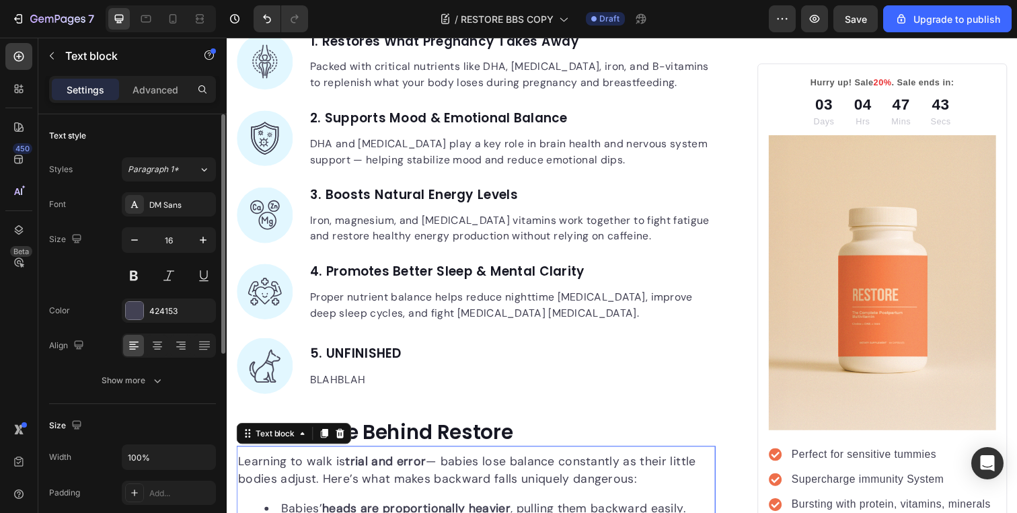
click at [501, 462] on p "Learning to walk is trial and error — babies lose balance constantly as their l…" at bounding box center [481, 480] width 487 height 36
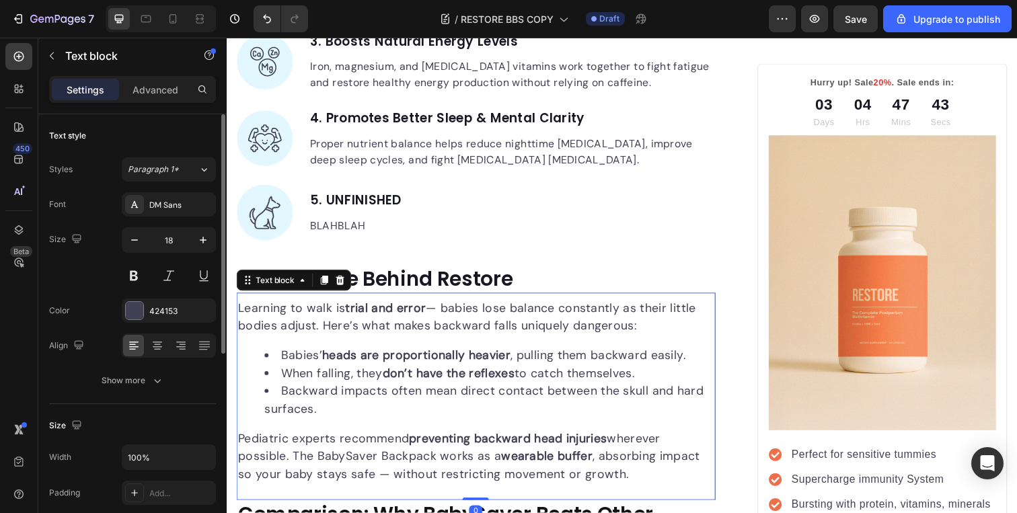
scroll to position [3472, 0]
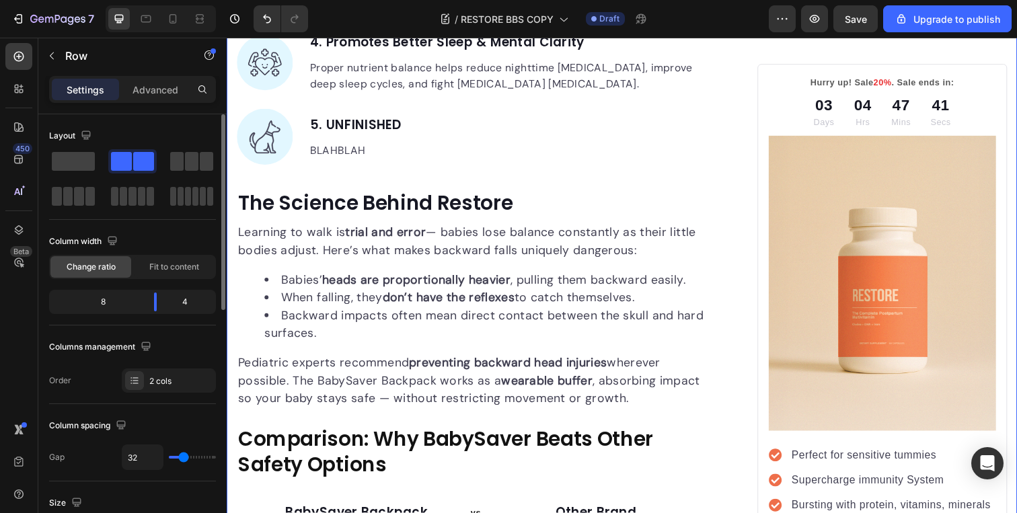
scroll to position [3533, 0]
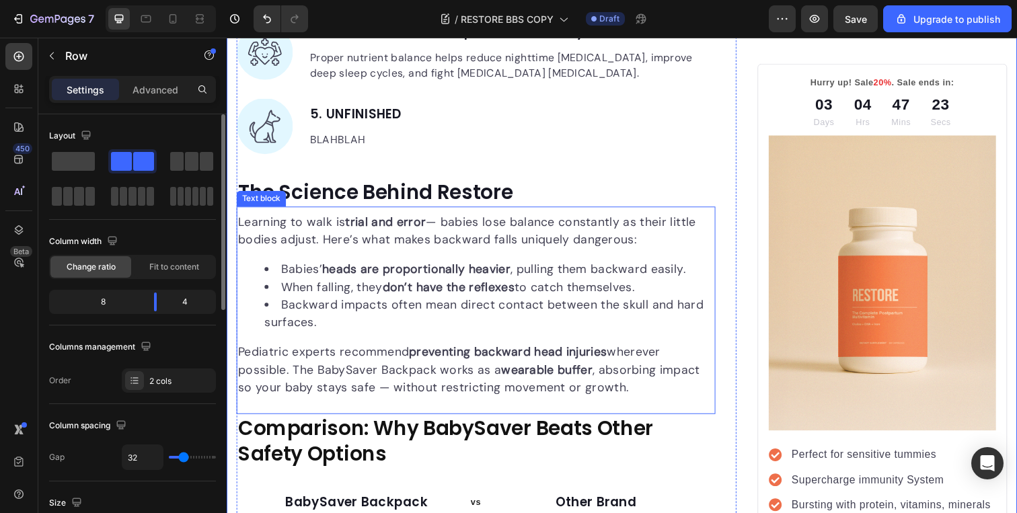
click at [358, 351] on p "Pediatric experts recommend preventing backward head injuries wherever possible…" at bounding box center [481, 378] width 487 height 55
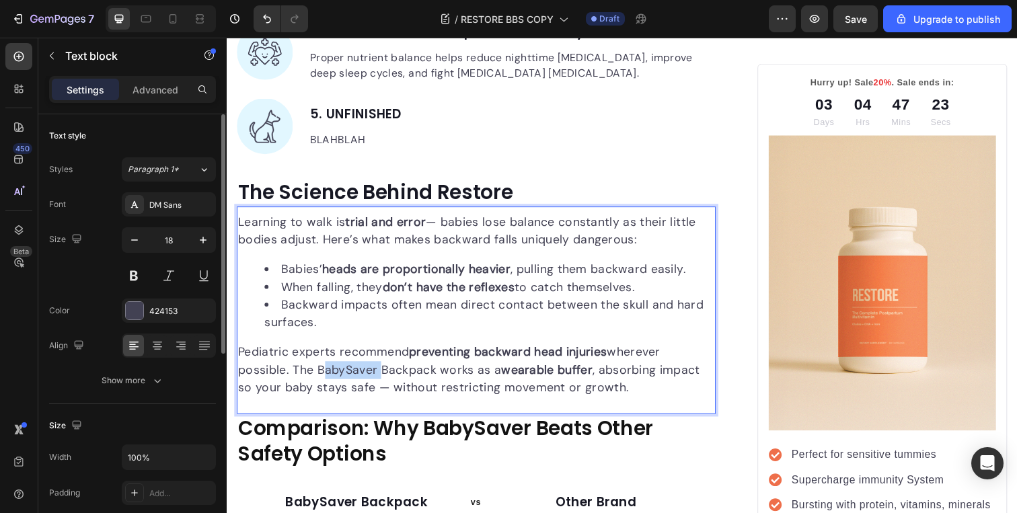
click at [358, 351] on p "Pediatric experts recommend preventing backward head injuries wherever possible…" at bounding box center [481, 378] width 487 height 55
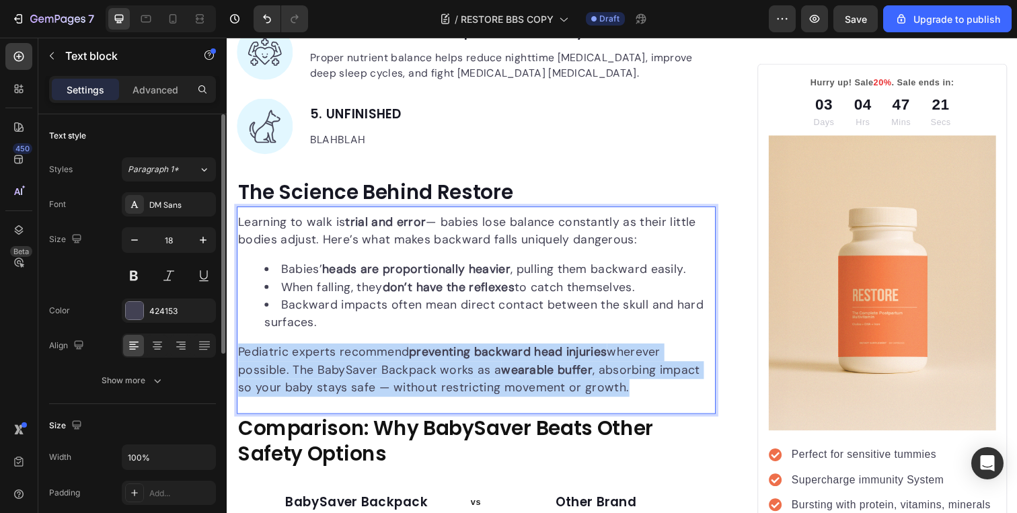
drag, startPoint x: 649, startPoint y: 363, endPoint x: 236, endPoint y: 333, distance: 414.9
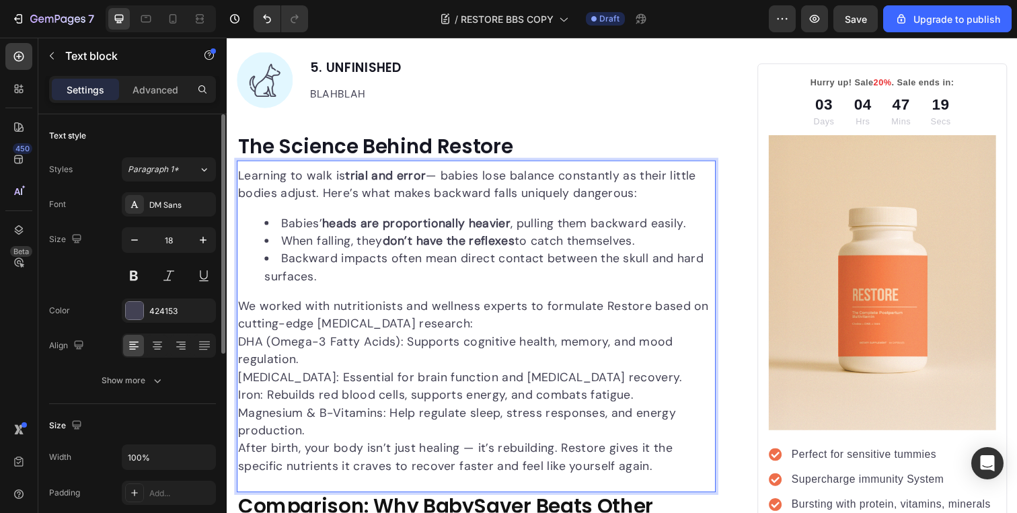
scroll to position [3587, 0]
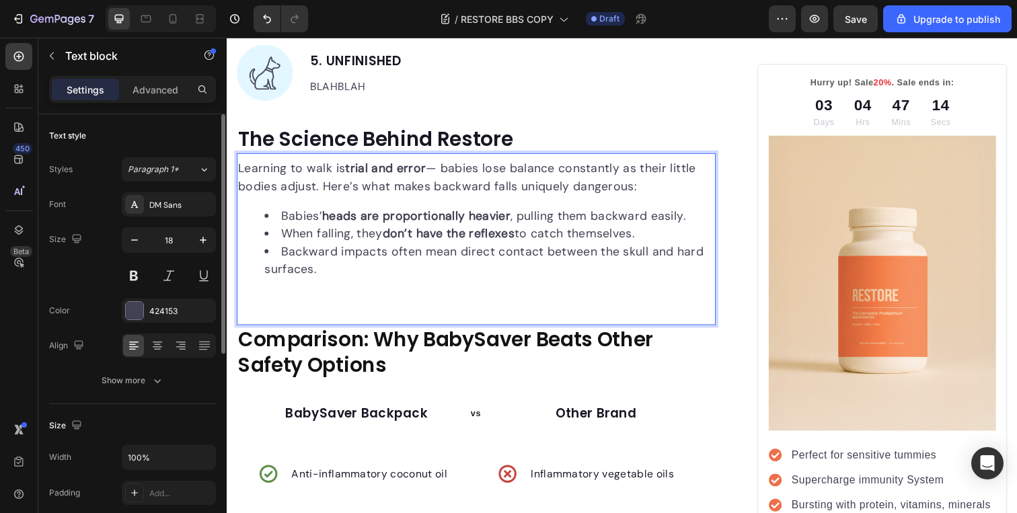
drag, startPoint x: 658, startPoint y: 168, endPoint x: 240, endPoint y: 146, distance: 419.1
click at [240, 163] on p "Learning to walk is trial and error — babies lose balance constantly as their l…" at bounding box center [481, 181] width 487 height 36
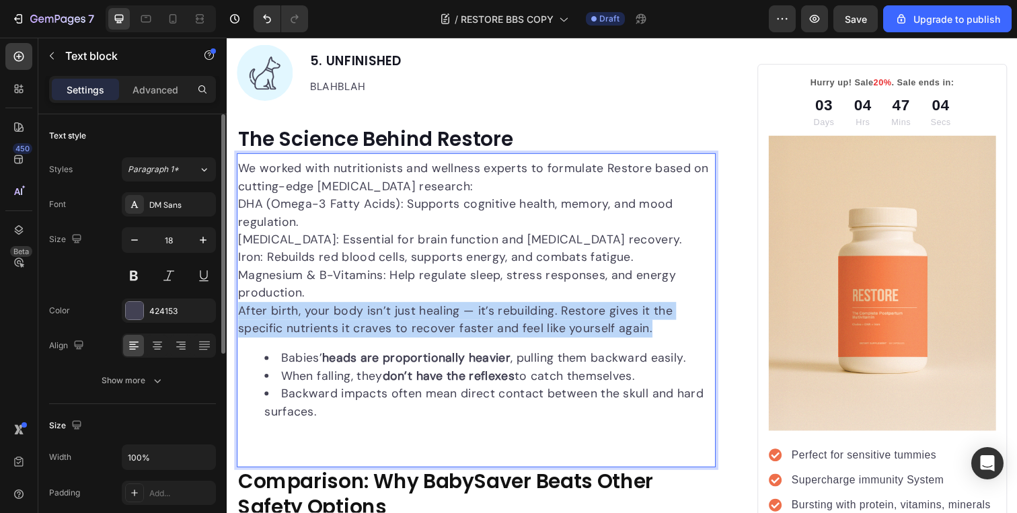
drag, startPoint x: 684, startPoint y: 311, endPoint x: 241, endPoint y: 293, distance: 443.8
click at [241, 308] on p "After birth, your body isn’t just healing — it’s rebuilding. Restore gives it t…" at bounding box center [481, 326] width 487 height 36
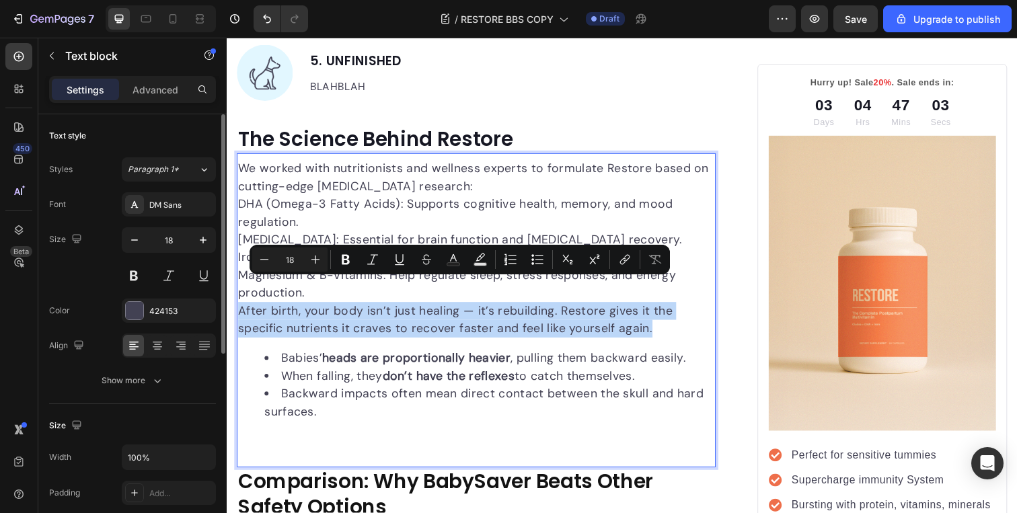
copy p "After birth, your body isn’t just healing — it’s rebuilding. Restore gives it t…"
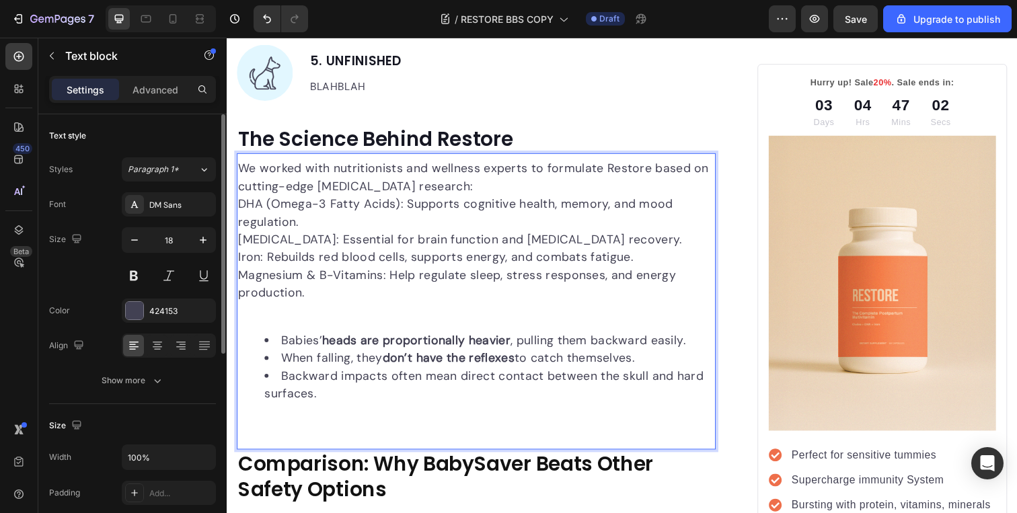
click at [277, 423] on p "Rich Text Editor. Editing area: main" at bounding box center [481, 432] width 487 height 18
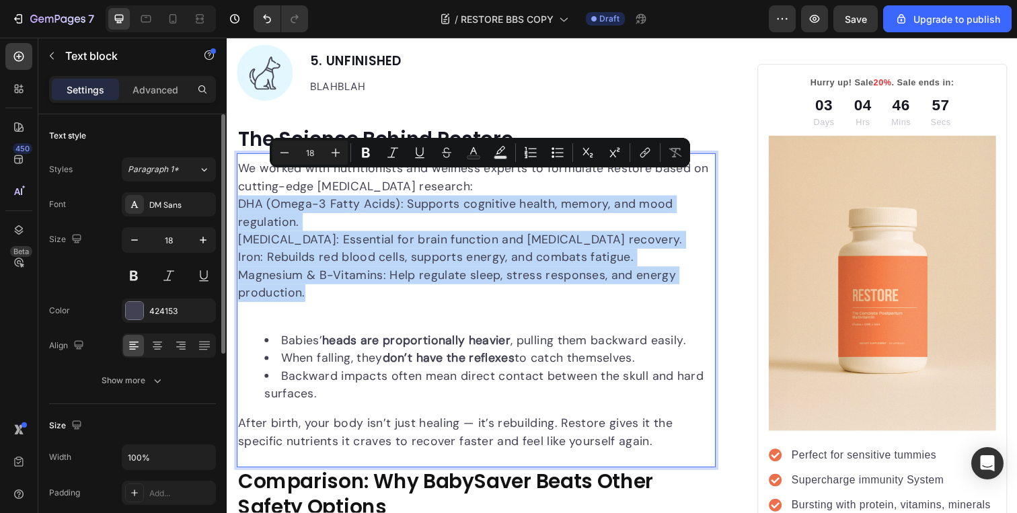
drag, startPoint x: 326, startPoint y: 271, endPoint x: 239, endPoint y: 188, distance: 120.9
click at [239, 188] on div "We worked with nutritionists and wellness experts to formulate Restore based on…" at bounding box center [481, 311] width 489 height 299
copy div "DHA (Omega-3 Fatty Acids): Supports cognitive health, memory, and mood regulati…"
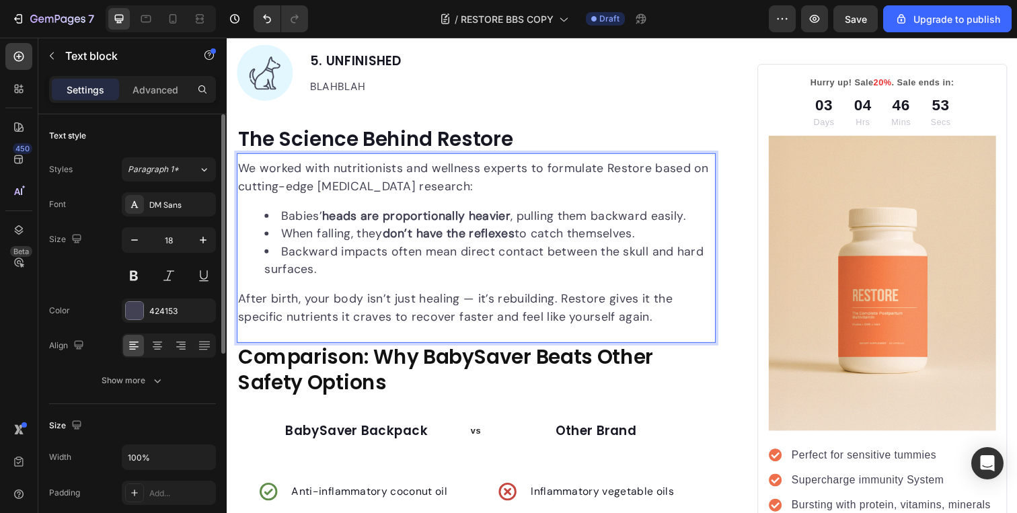
click at [329, 248] on li "Backward impacts often mean direct contact between the skull and hard surfaces." at bounding box center [495, 266] width 460 height 36
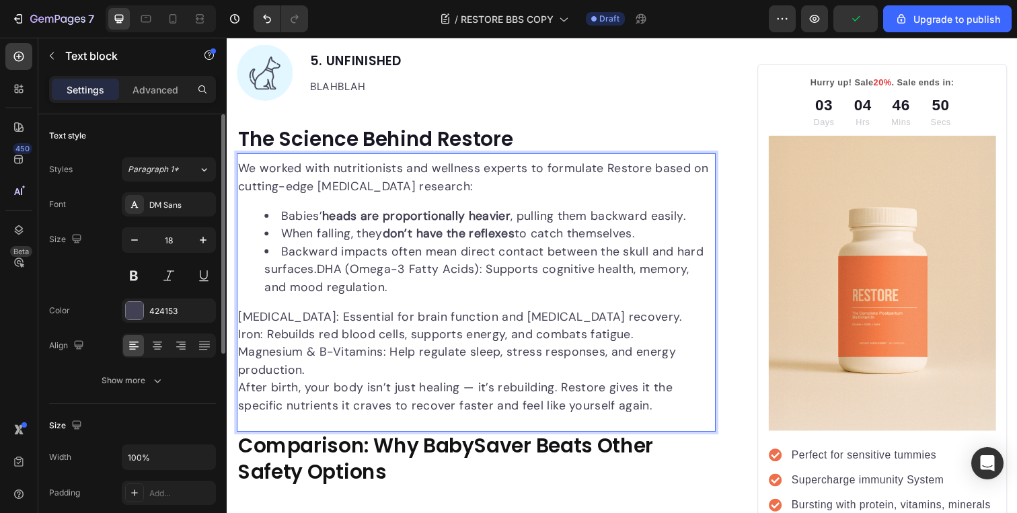
click at [318, 251] on li "Backward impacts often mean direct contact between the skull and hard surfaces.…" at bounding box center [495, 275] width 460 height 55
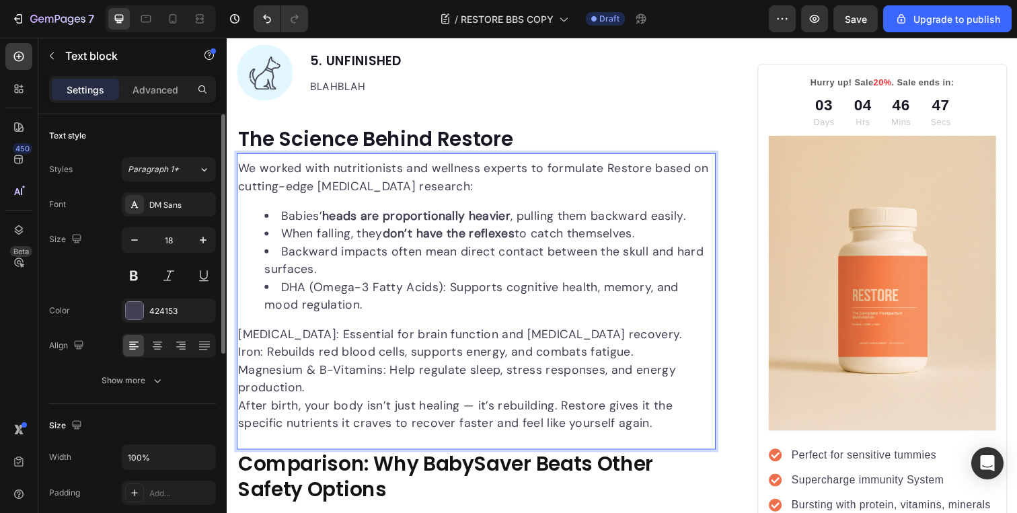
click at [238, 332] on p "[MEDICAL_DATA]: Essential for brain function and [MEDICAL_DATA] recovery." at bounding box center [481, 341] width 487 height 18
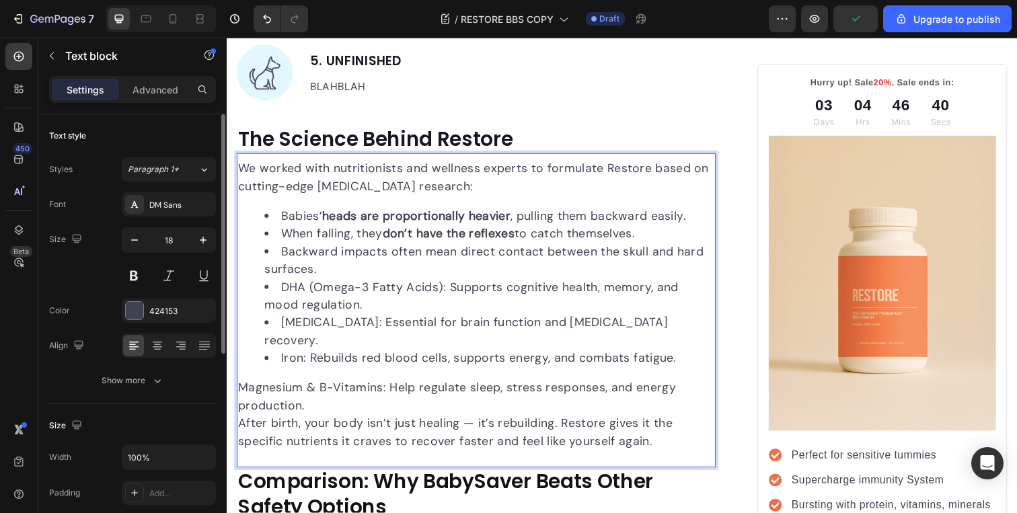
click at [239, 387] on p "Magnesium & B-Vitamins: Help regulate sleep, stress responses, and energy produ…" at bounding box center [481, 405] width 487 height 36
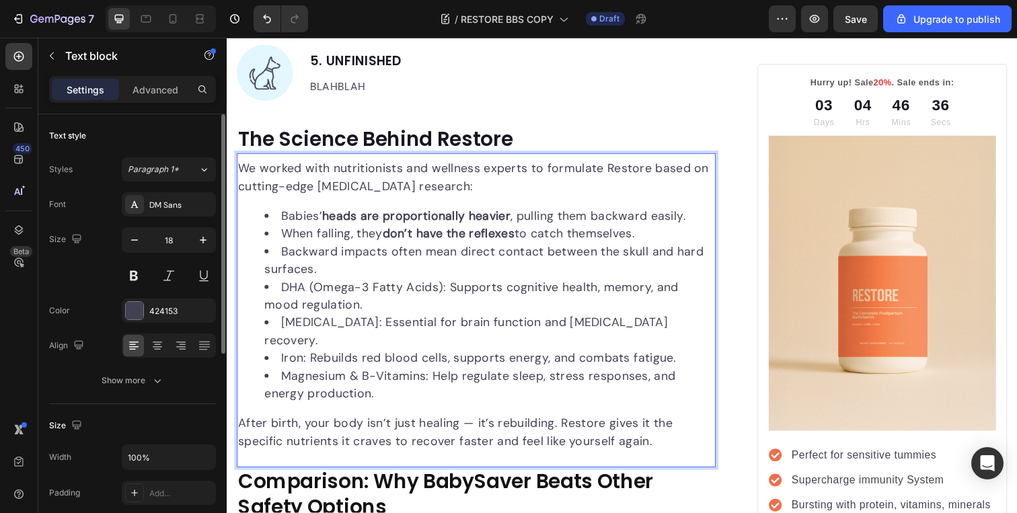
click at [242, 423] on p "After birth, your body isn’t just healing — it’s rebuilding. Restore gives it t…" at bounding box center [481, 441] width 487 height 36
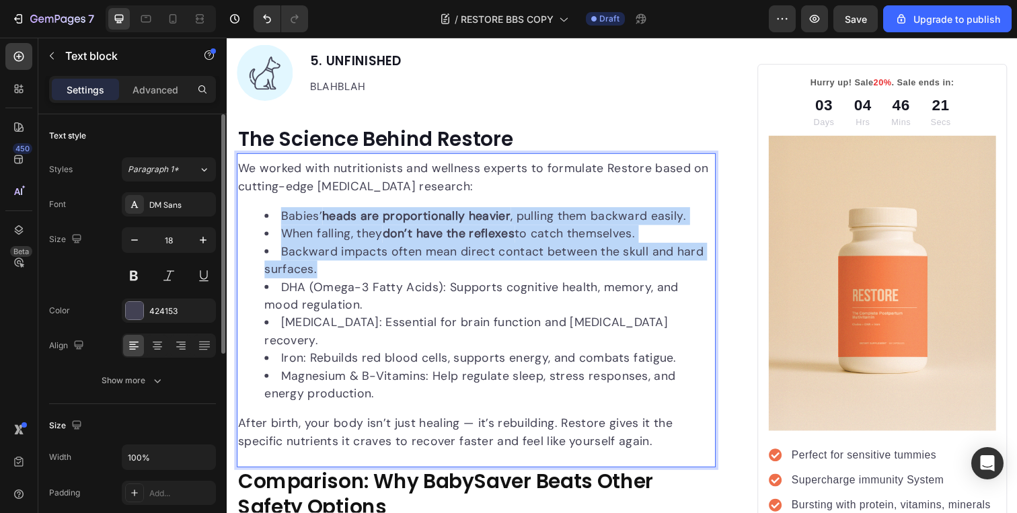
drag, startPoint x: 361, startPoint y: 253, endPoint x: 248, endPoint y: 201, distance: 124.4
click at [248, 211] on ul "Babies’ heads are proportionally heavier , pulling them backward easily. When f…" at bounding box center [481, 311] width 487 height 200
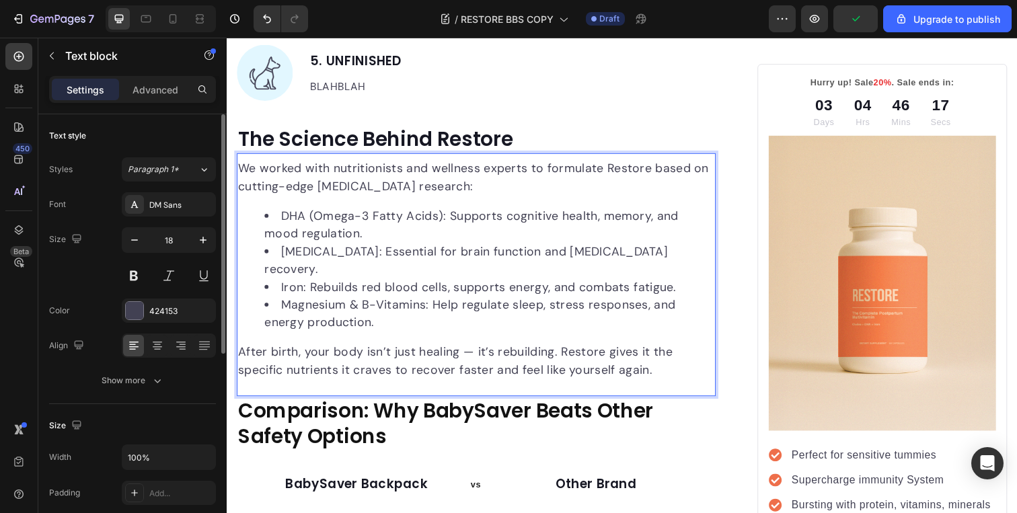
click at [493, 302] on li "Magnesium & B-Vitamins: Help regulate sleep, stress responses, and energy produ…" at bounding box center [495, 320] width 460 height 36
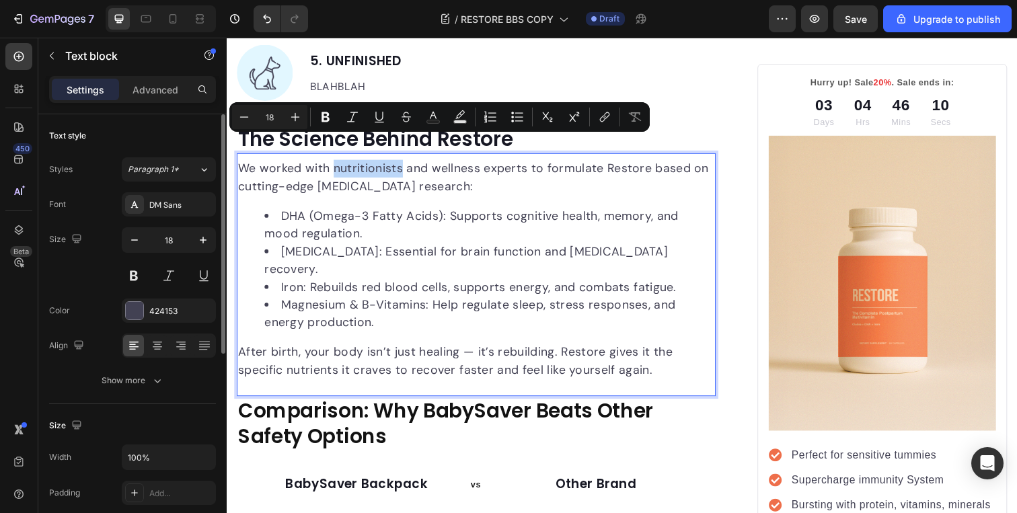
drag, startPoint x: 338, startPoint y: 150, endPoint x: 406, endPoint y: 149, distance: 68.7
click at [406, 163] on p "We worked with nutritionists and wellness experts to formulate Restore based on…" at bounding box center [481, 181] width 487 height 36
click at [321, 118] on icon "Editor contextual toolbar" at bounding box center [325, 116] width 13 height 13
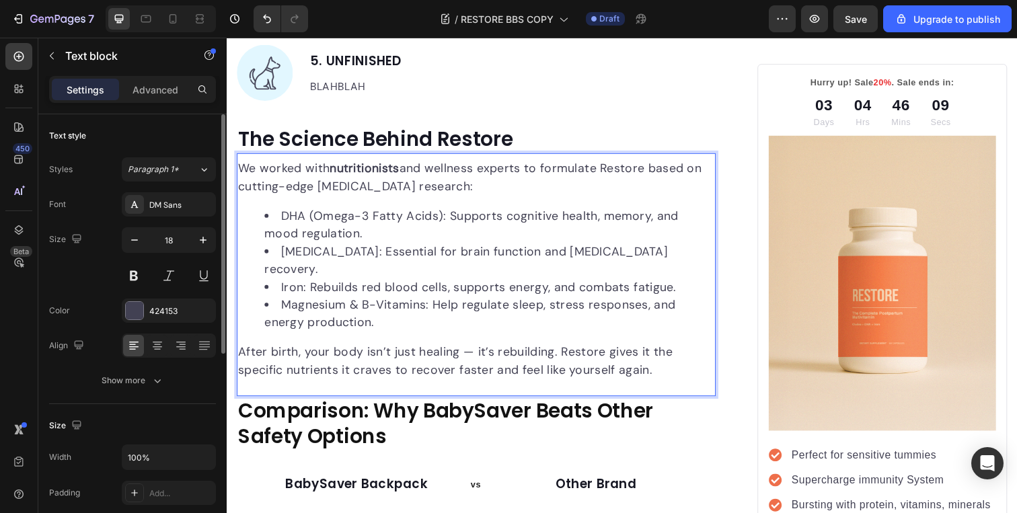
click at [453, 163] on p "We worked with nutritionists and wellness experts to formulate Restore based on…" at bounding box center [481, 181] width 487 height 36
drag, startPoint x: 436, startPoint y: 149, endPoint x: 532, endPoint y: 145, distance: 96.3
click at [532, 163] on p "We worked with nutritionists and wellness experts to formulate Restore based on…" at bounding box center [481, 181] width 487 height 36
click at [127, 275] on button at bounding box center [134, 276] width 24 height 24
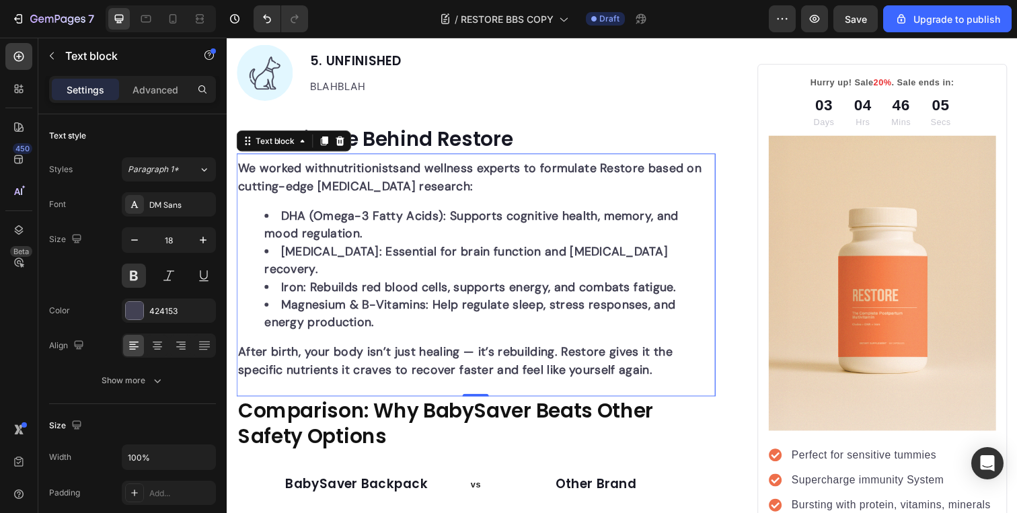
click at [428, 302] on li "Magnesium & B-Vitamins: Help regulate sleep, stress responses, and energy produ…" at bounding box center [495, 320] width 460 height 36
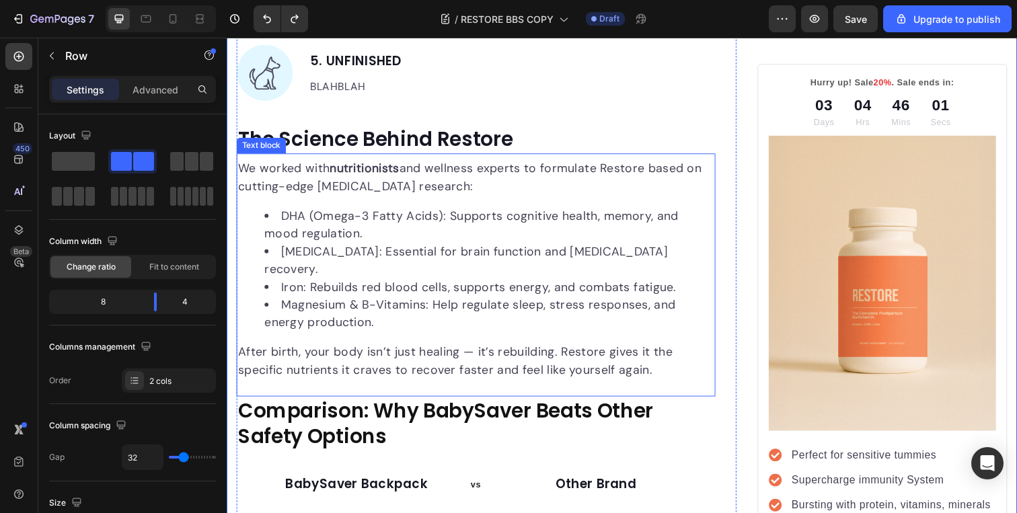
click at [439, 163] on p "We worked with nutritionists and wellness experts to formulate Restore based on…" at bounding box center [481, 181] width 487 height 36
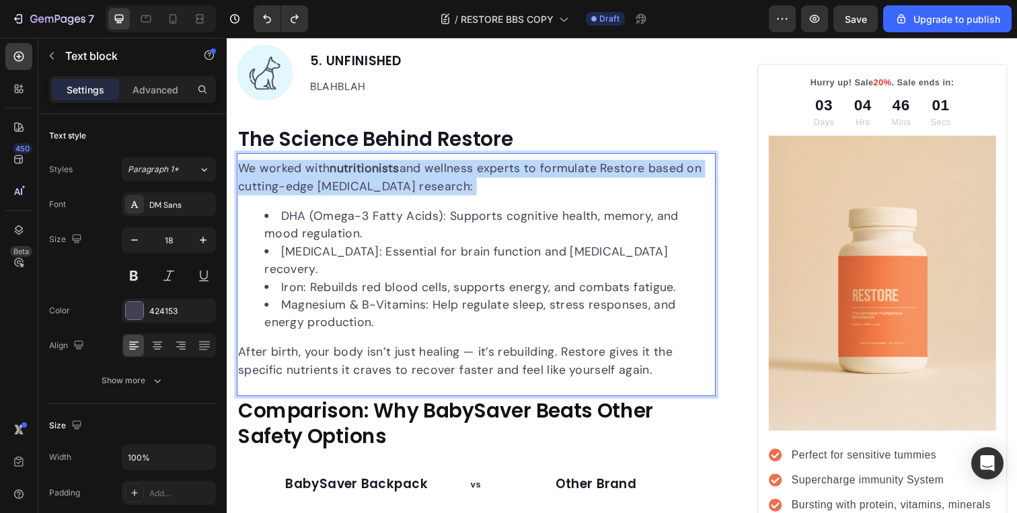
click at [439, 163] on p "We worked with nutritionists and wellness experts to formulate Restore based on…" at bounding box center [481, 181] width 487 height 36
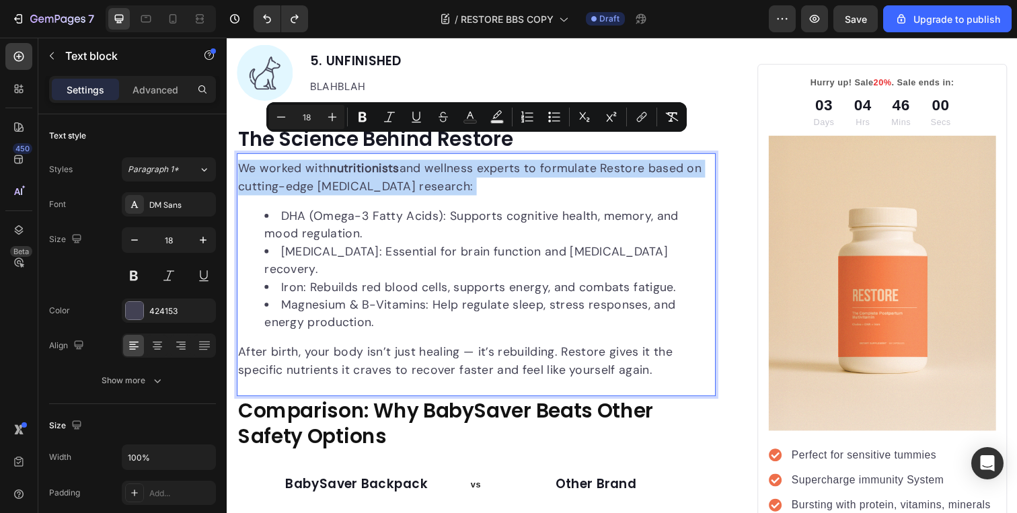
click at [439, 163] on p "We worked with nutritionists and wellness experts to formulate Restore based on…" at bounding box center [481, 181] width 487 height 36
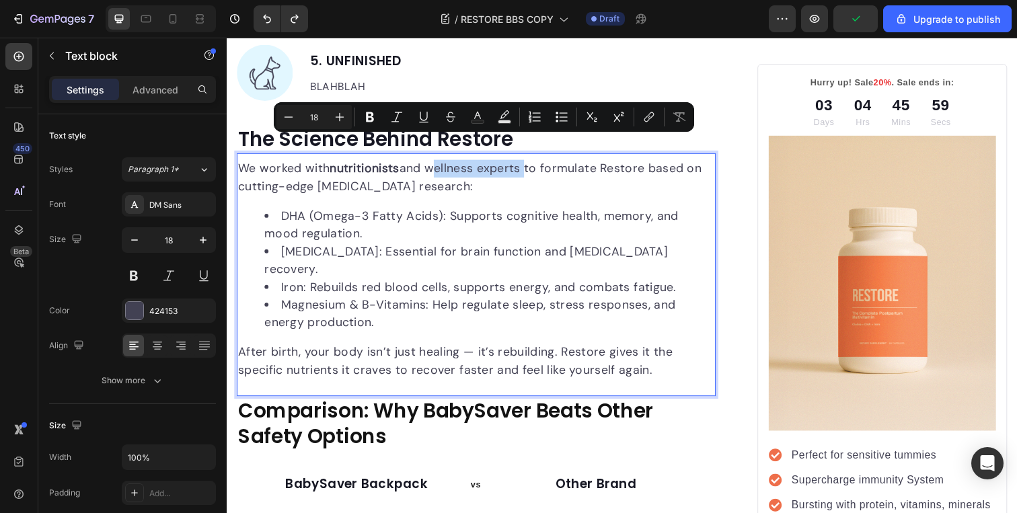
drag, startPoint x: 439, startPoint y: 147, endPoint x: 517, endPoint y: 147, distance: 78.1
click at [517, 163] on p "We worked with nutritionists and wellness experts to formulate Restore based on…" at bounding box center [481, 181] width 487 height 36
click at [371, 117] on icon "Editor contextual toolbar" at bounding box center [370, 117] width 8 height 10
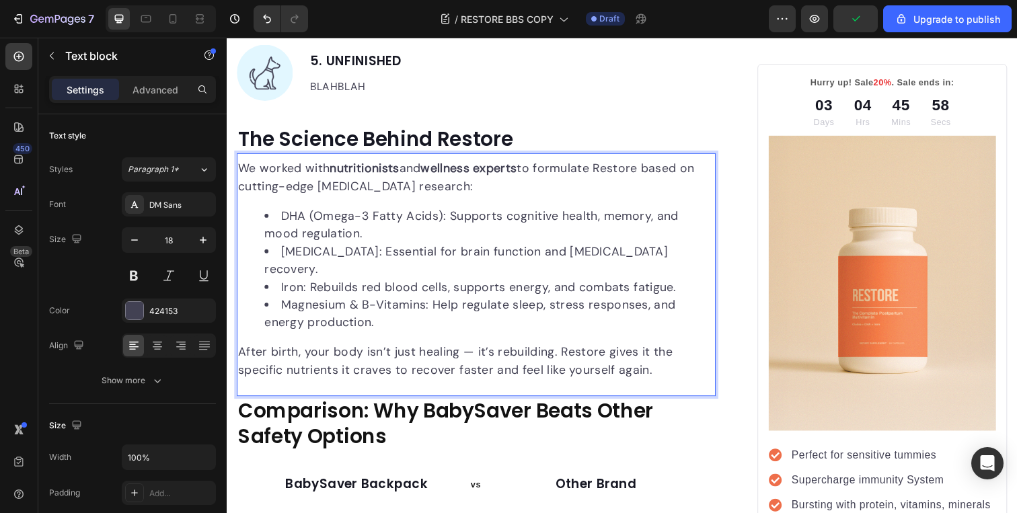
click at [507, 284] on li "Iron: Rebuilds red blood cells, supports energy, and combats fatigue." at bounding box center [495, 293] width 460 height 18
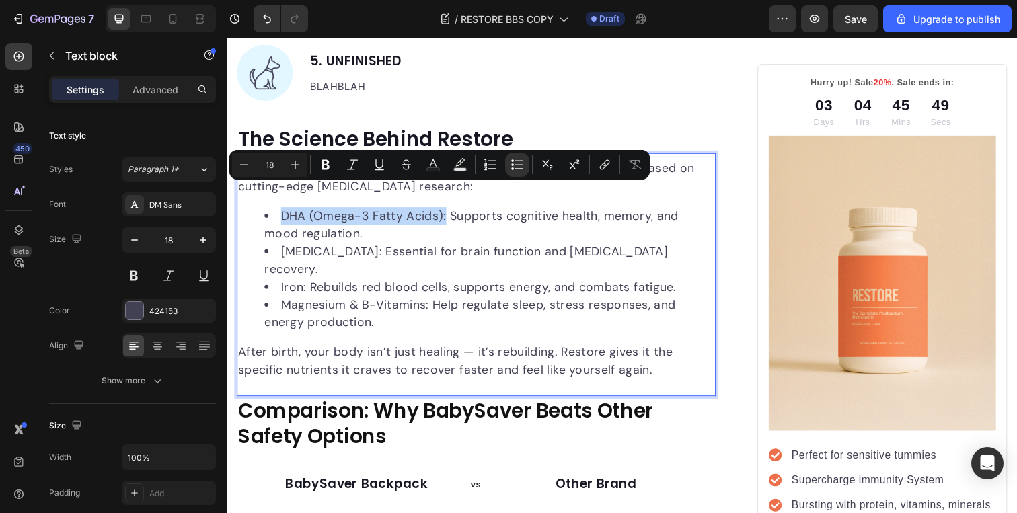
drag, startPoint x: 281, startPoint y: 195, endPoint x: 448, endPoint y: 203, distance: 167.7
click at [448, 211] on li "DHA (Omega-3 Fatty Acids): Supports cognitive health, memory, and mood regulati…" at bounding box center [495, 229] width 460 height 36
click at [327, 168] on icon "Editor contextual toolbar" at bounding box center [326, 165] width 8 height 10
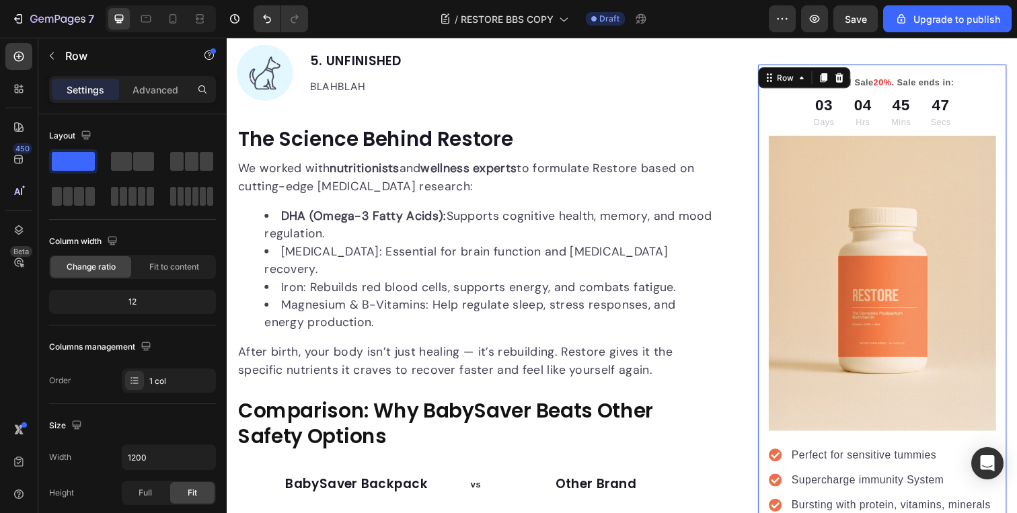
click at [769, 235] on div "Hurry up! Sale 20% . Sale ends in: Text block 03 Days 04 Hrs 45 Mins 47 Secs Co…" at bounding box center [896, 349] width 255 height 569
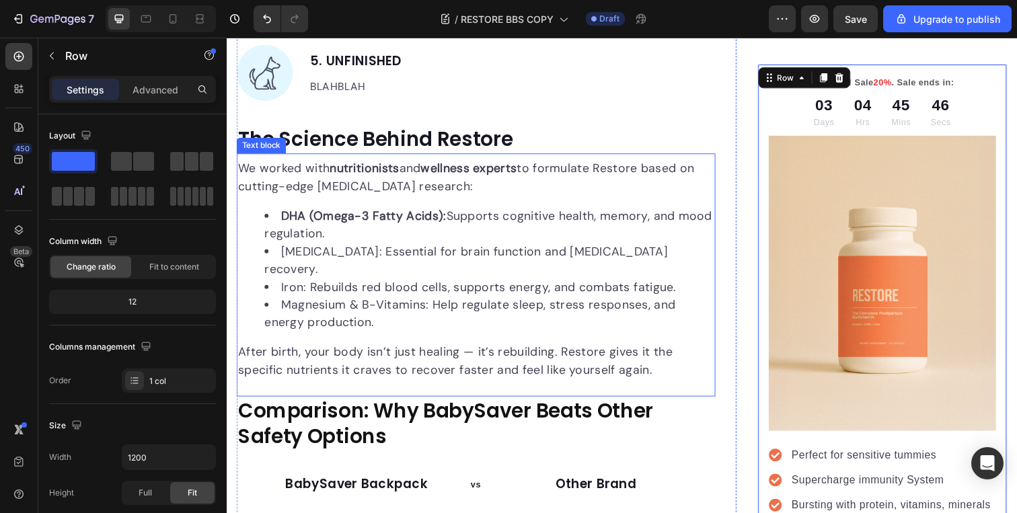
click at [303, 248] on li "[MEDICAL_DATA]: Essential for brain function and [MEDICAL_DATA] recovery." at bounding box center [495, 266] width 460 height 36
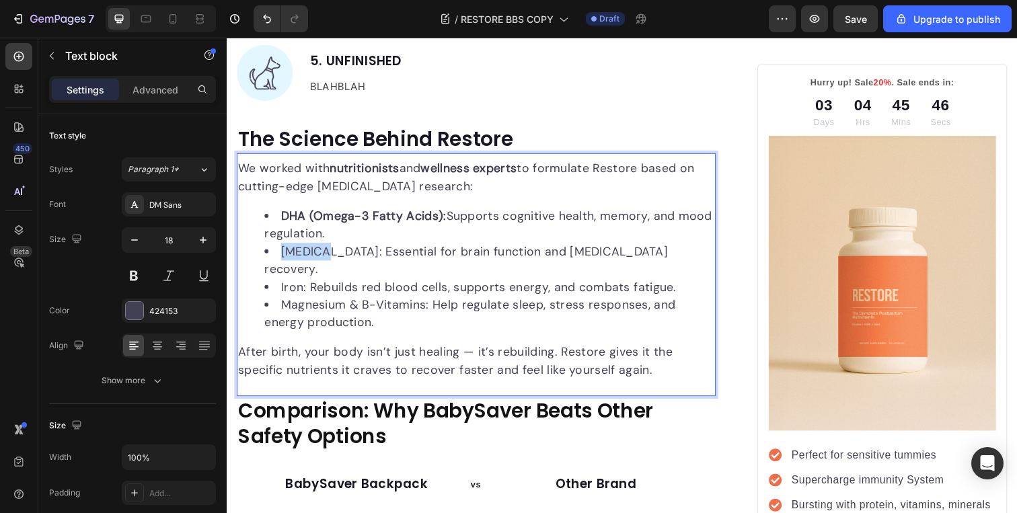
click at [285, 248] on li "[MEDICAL_DATA]: Essential for brain function and [MEDICAL_DATA] recovery." at bounding box center [495, 266] width 460 height 36
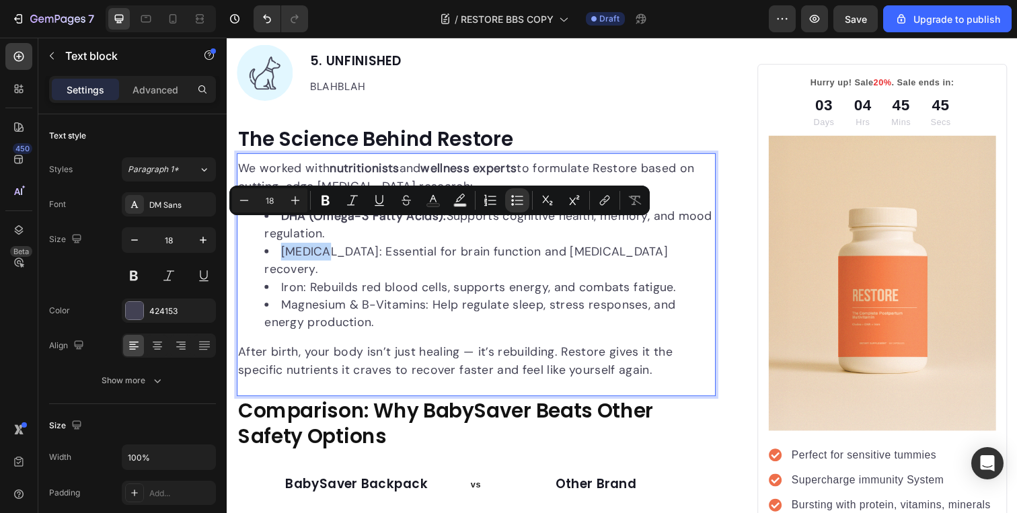
click at [296, 248] on li "[MEDICAL_DATA]: Essential for brain function and [MEDICAL_DATA] recovery." at bounding box center [495, 266] width 460 height 36
drag, startPoint x: 284, startPoint y: 232, endPoint x: 329, endPoint y: 235, distance: 45.2
click at [329, 248] on li "[MEDICAL_DATA]: Essential for brain function and [MEDICAL_DATA] recovery." at bounding box center [495, 266] width 460 height 36
click at [326, 203] on icon "Editor contextual toolbar" at bounding box center [325, 200] width 13 height 13
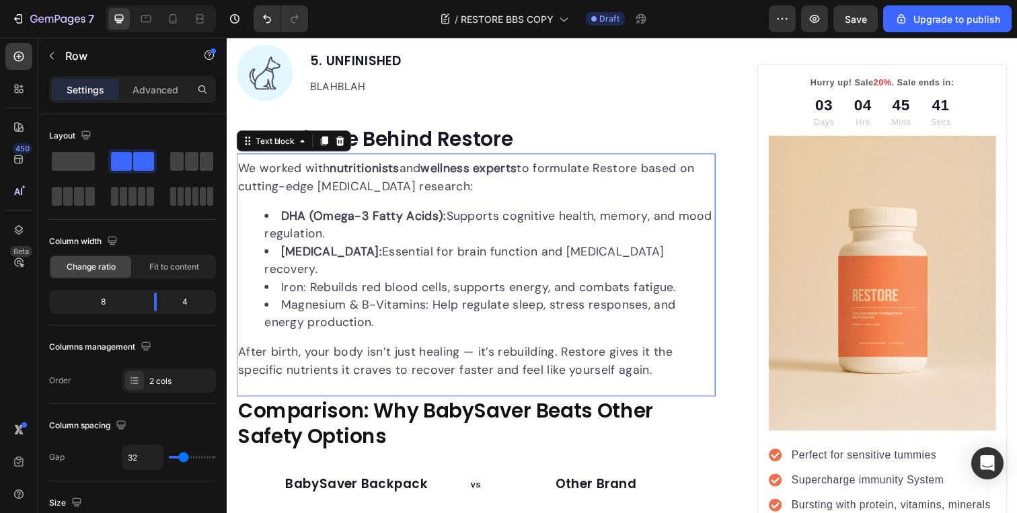
click at [350, 302] on li "Magnesium & B-Vitamins: Help regulate sleep, stress responses, and energy produ…" at bounding box center [495, 320] width 460 height 36
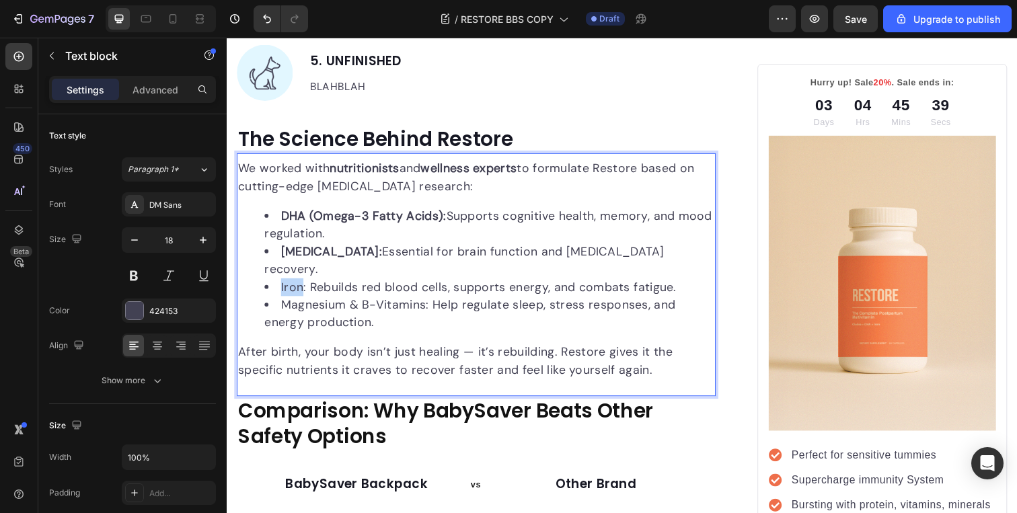
click at [282, 284] on li "Iron: Rebuilds red blood cells, supports energy, and combats fatigue." at bounding box center [495, 293] width 460 height 18
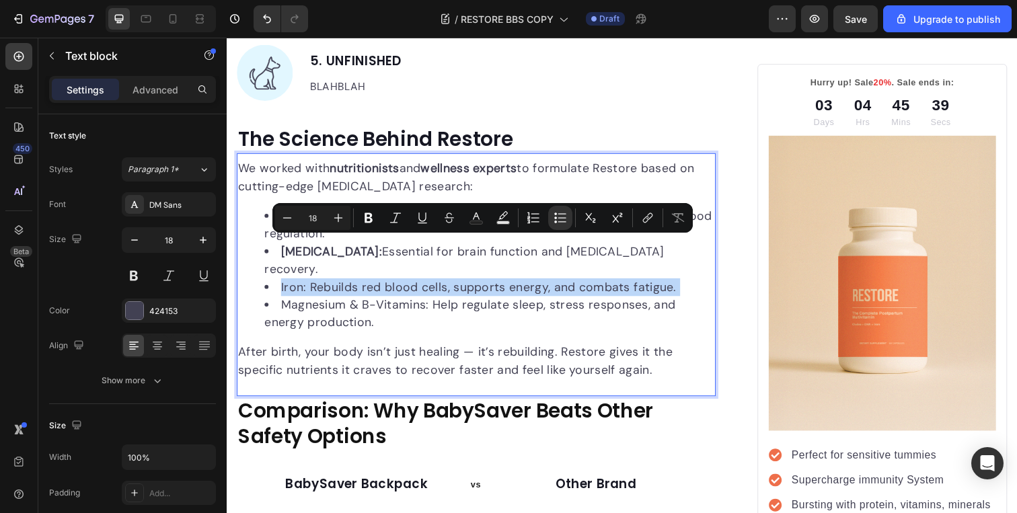
drag, startPoint x: 282, startPoint y: 251, endPoint x: 289, endPoint y: 251, distance: 7.4
click at [289, 284] on li "Iron: Rebuilds red blood cells, supports energy, and combats fatigue." at bounding box center [495, 293] width 460 height 18
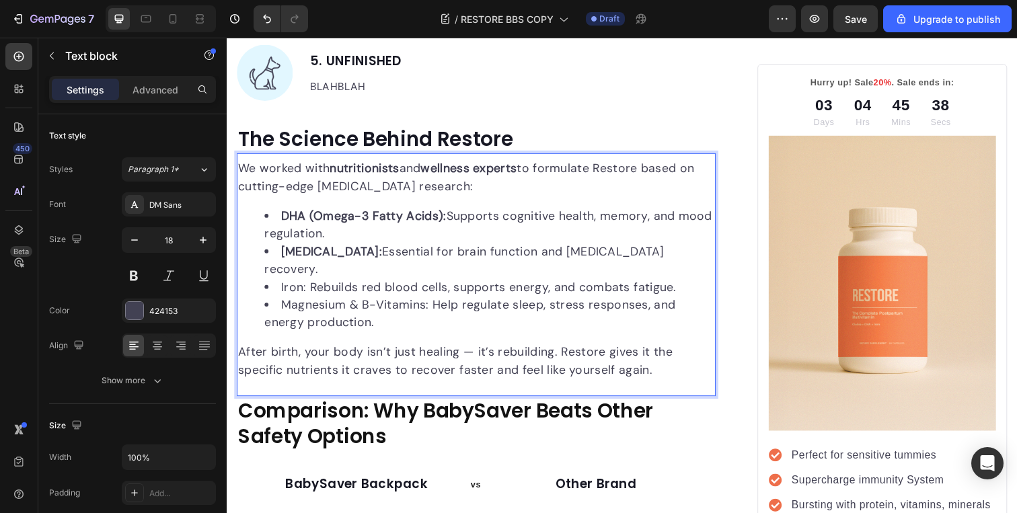
click at [284, 284] on li "Iron: Rebuilds red blood cells, supports energy, and combats fatigue." at bounding box center [495, 293] width 460 height 18
drag, startPoint x: 282, startPoint y: 251, endPoint x: 306, endPoint y: 253, distance: 24.3
click at [306, 284] on li "Iron: Rebuilds red blood cells, supports energy, and combats fatigue." at bounding box center [495, 293] width 460 height 18
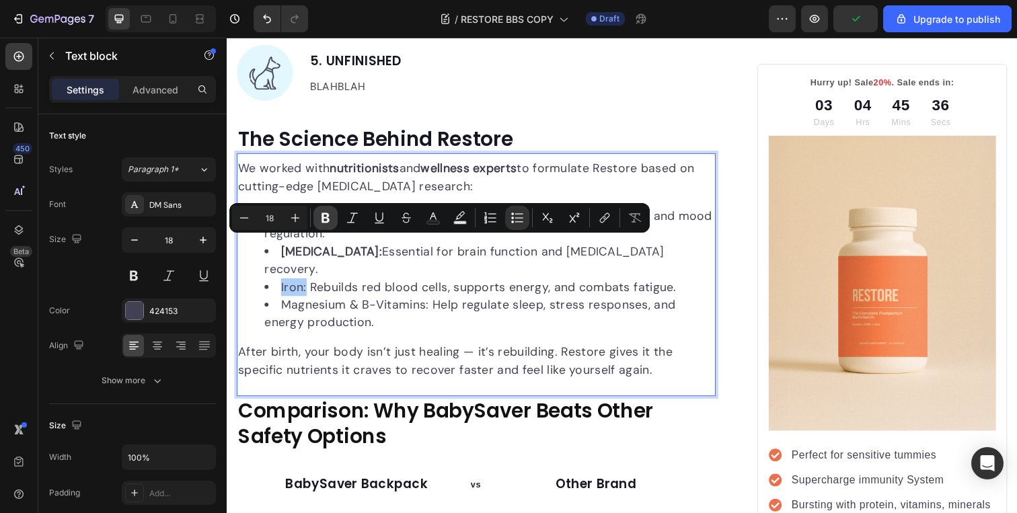
click at [323, 215] on icon "Editor contextual toolbar" at bounding box center [326, 218] width 8 height 10
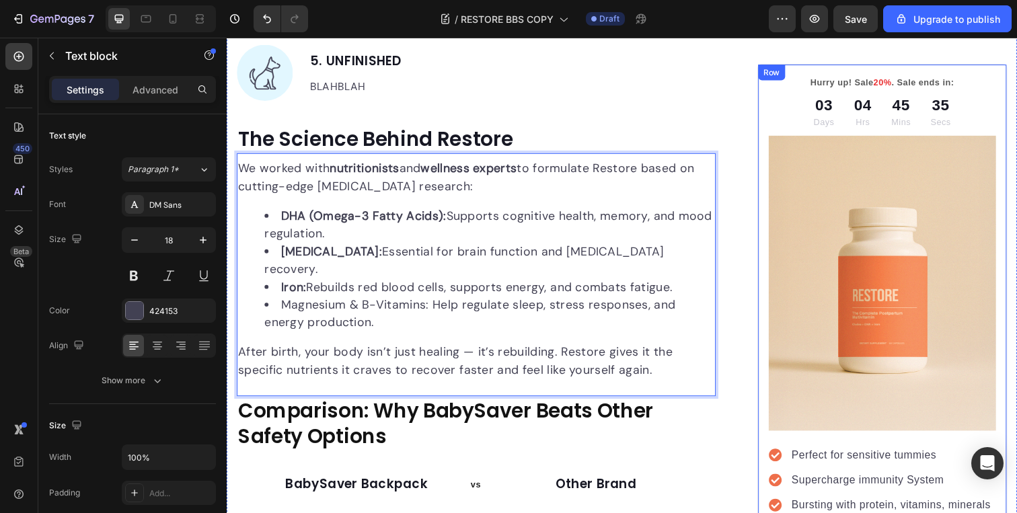
click at [775, 303] on div "Hurry up! Sale 20% . Sale ends in: Text block 03 Days 04 Hrs 45 Mins 35 Secs Co…" at bounding box center [896, 349] width 255 height 569
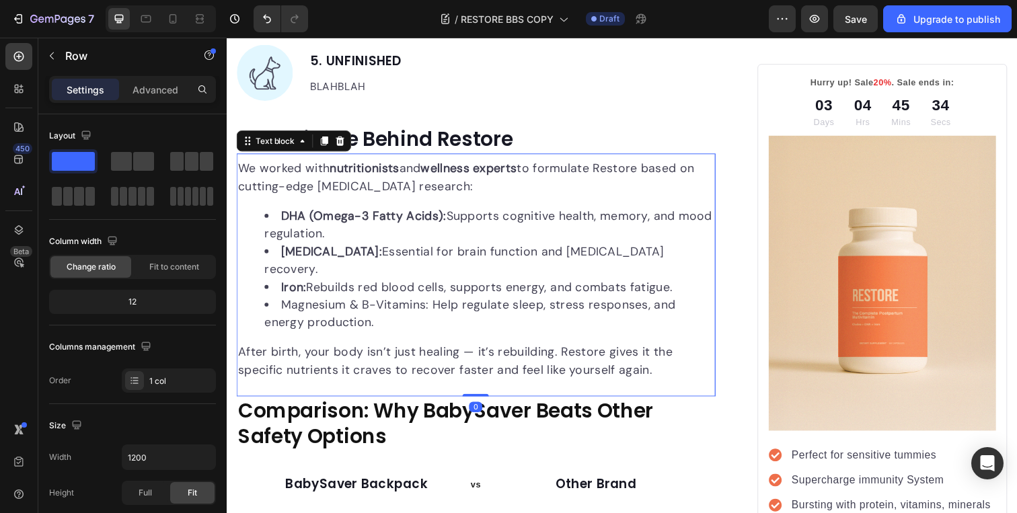
click at [314, 302] on li "Magnesium & B-Vitamins: Help regulate sleep, stress responses, and energy produ…" at bounding box center [495, 320] width 460 height 36
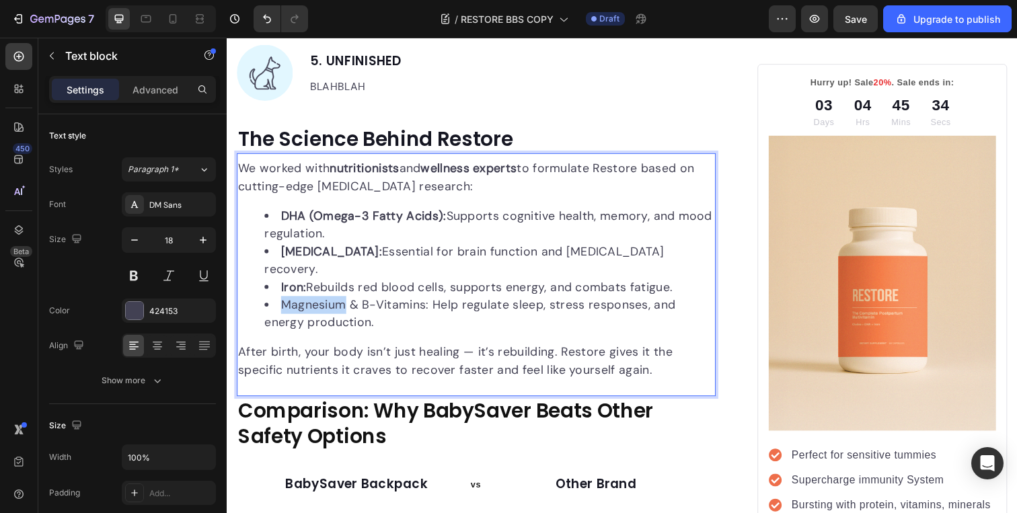
click at [287, 302] on li "Magnesium & B-Vitamins: Help regulate sleep, stress responses, and energy produ…" at bounding box center [495, 320] width 460 height 36
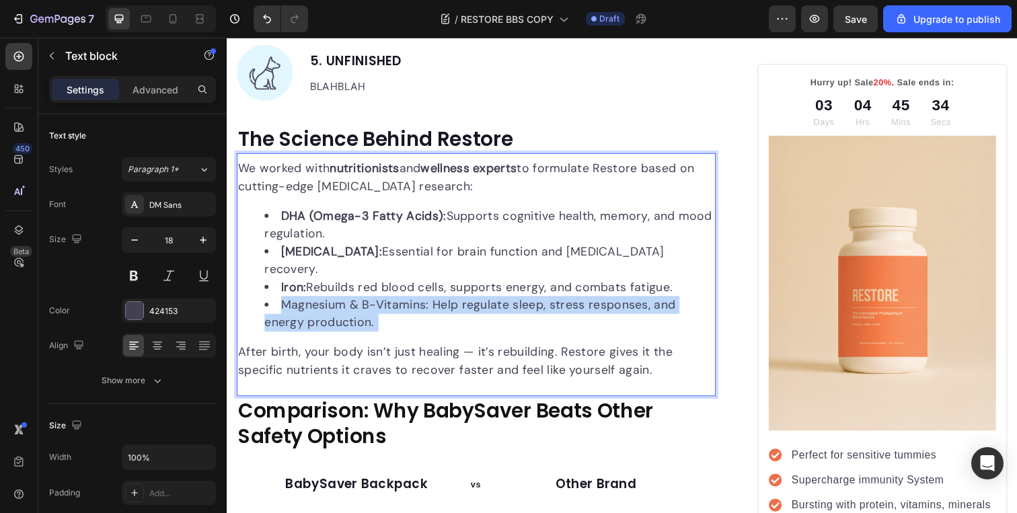
click at [287, 302] on li "Magnesium & B-Vitamins: Help regulate sleep, stress responses, and energy produ…" at bounding box center [495, 320] width 460 height 36
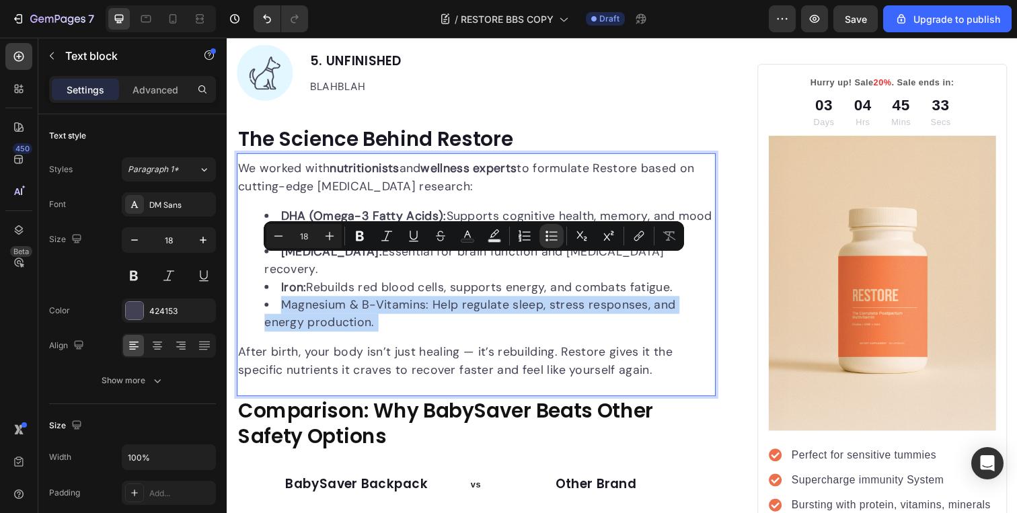
click at [286, 302] on li "Magnesium & B-Vitamins: Help regulate sleep, stress responses, and energy produ…" at bounding box center [495, 320] width 460 height 36
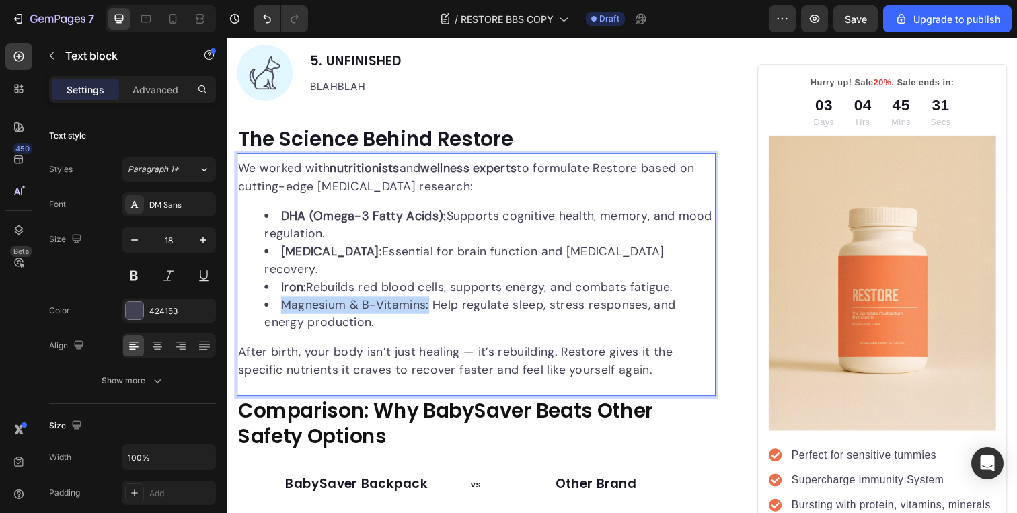
drag, startPoint x: 283, startPoint y: 269, endPoint x: 433, endPoint y: 271, distance: 150.1
click at [433, 302] on li "Magnesium & B-Vitamins: Help regulate sleep, stress responses, and energy produ…" at bounding box center [495, 320] width 460 height 36
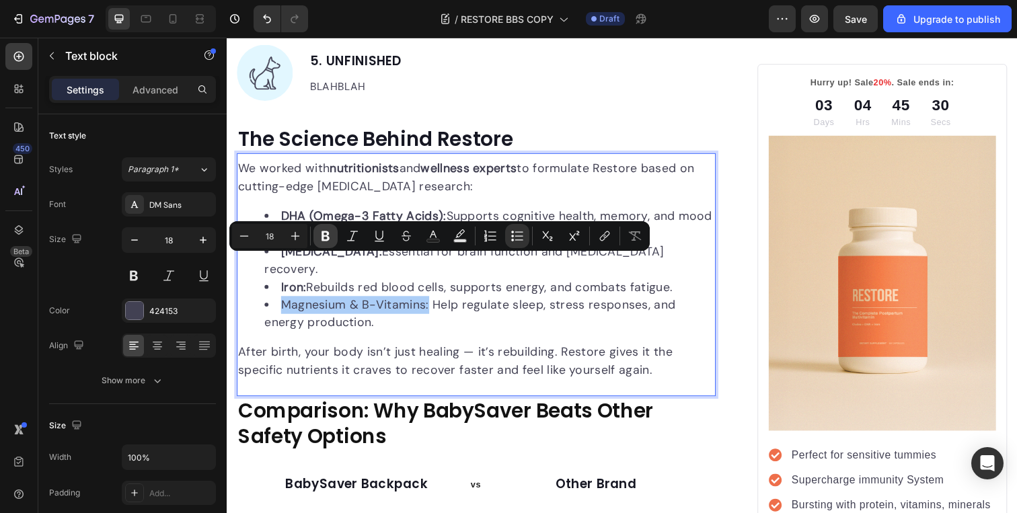
click at [323, 239] on icon "Editor contextual toolbar" at bounding box center [326, 236] width 8 height 10
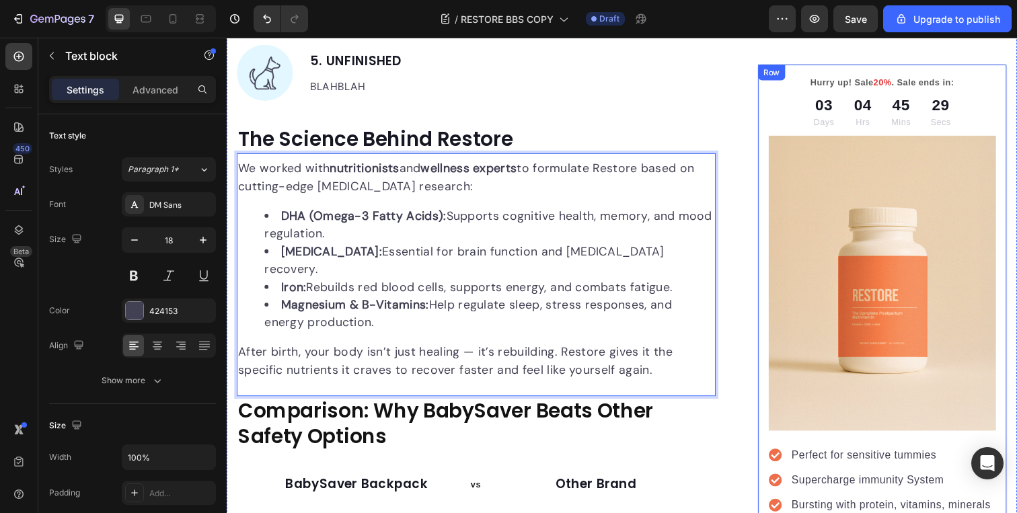
click at [770, 300] on div "Hurry up! Sale 20% . Sale ends in: Text block 03 Days 04 Hrs 45 Mins 29 Secs Co…" at bounding box center [896, 349] width 255 height 569
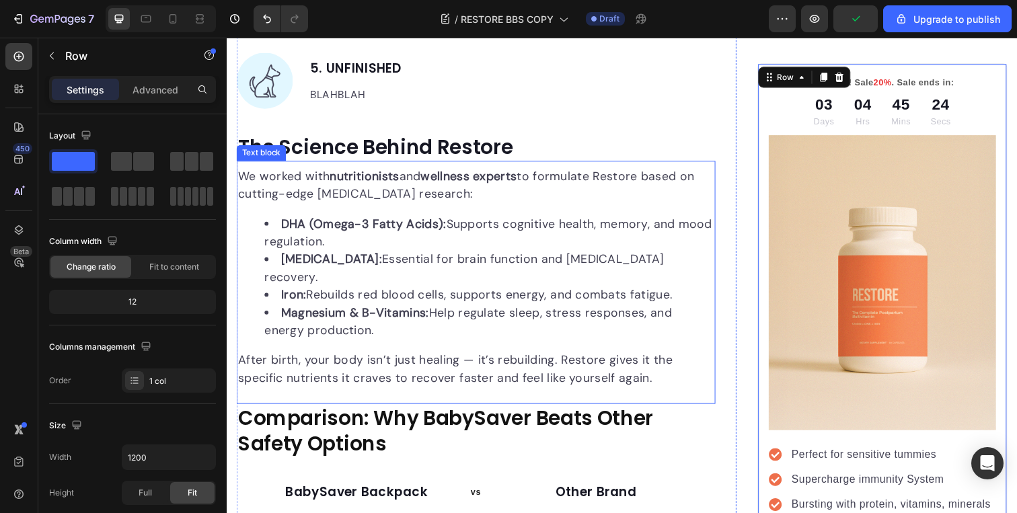
scroll to position [3578, 0]
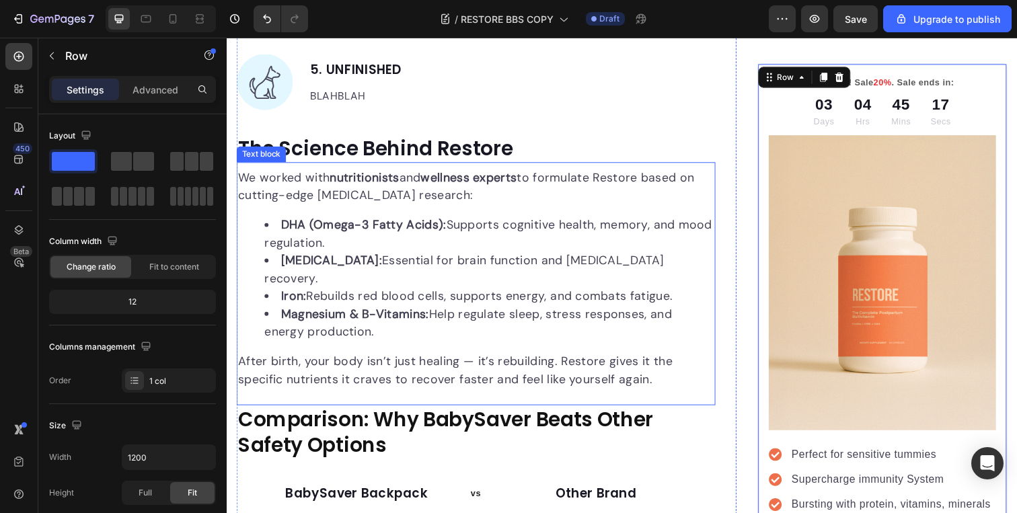
click at [544, 360] on p "After birth, your body isn’t just healing — it’s rebuilding. Restore gives it t…" at bounding box center [481, 378] width 487 height 36
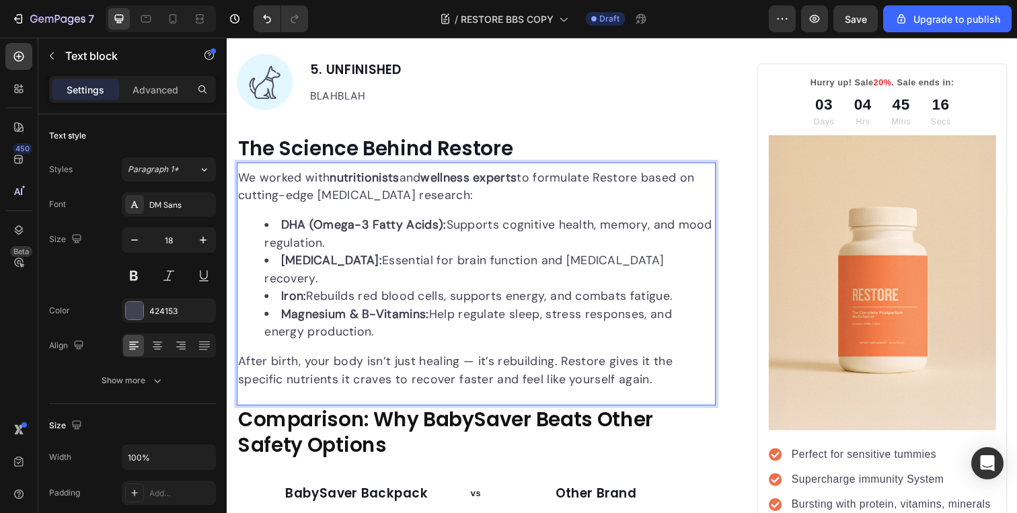
click at [238, 360] on p "After birth, your body isn’t just healing — it’s rebuilding. Restore gives it t…" at bounding box center [481, 378] width 487 height 36
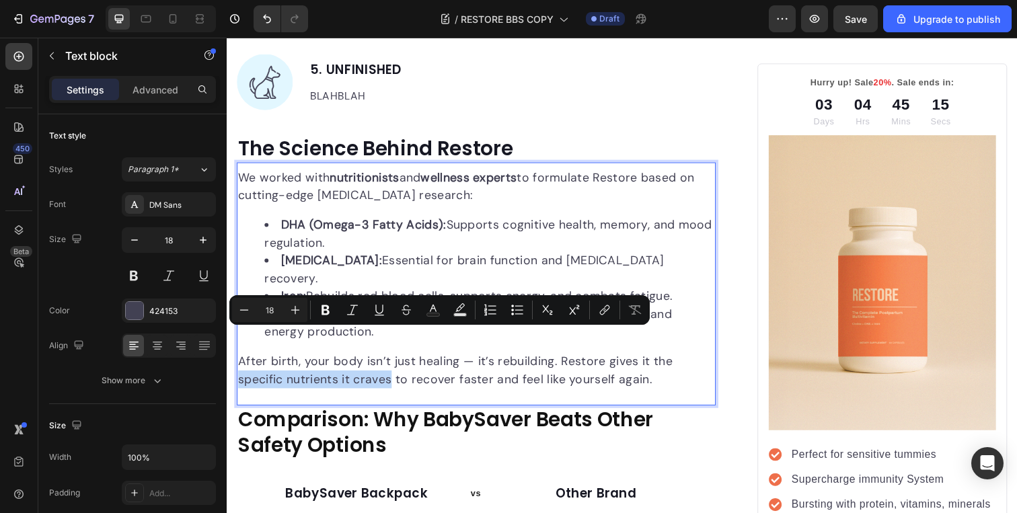
drag, startPoint x: 238, startPoint y: 347, endPoint x: 386, endPoint y: 346, distance: 148.0
click at [386, 360] on p "After birth, your body isn’t just healing — it’s rebuilding. Restore gives it t…" at bounding box center [481, 378] width 487 height 36
click at [320, 309] on icon "Editor contextual toolbar" at bounding box center [325, 309] width 13 height 13
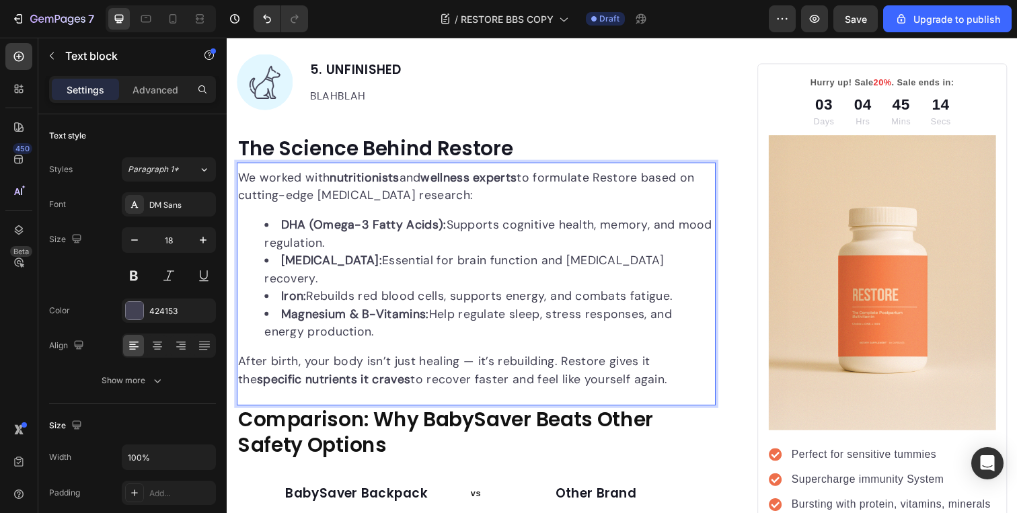
click at [505, 257] on li "[MEDICAL_DATA]: Essential for brain function and [MEDICAL_DATA] recovery." at bounding box center [495, 275] width 460 height 36
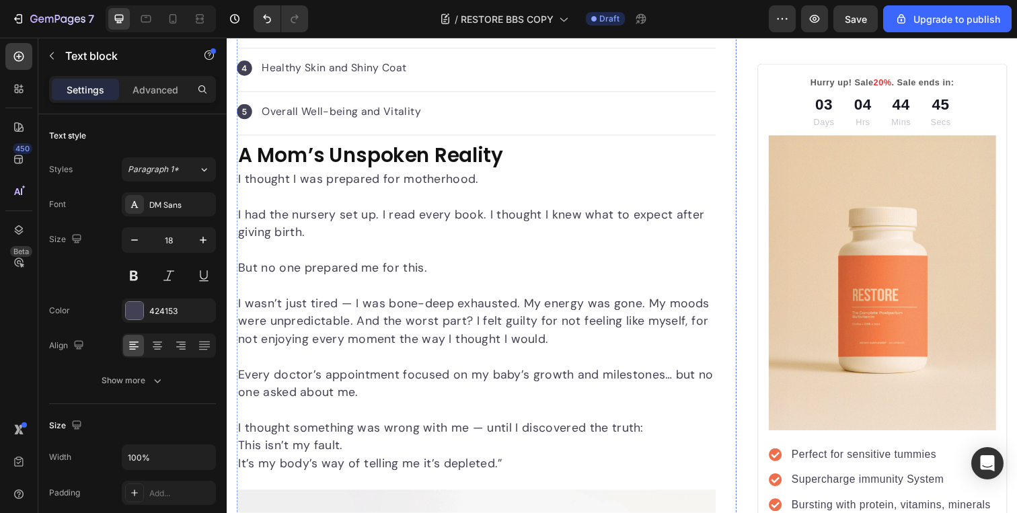
scroll to position [797, 0]
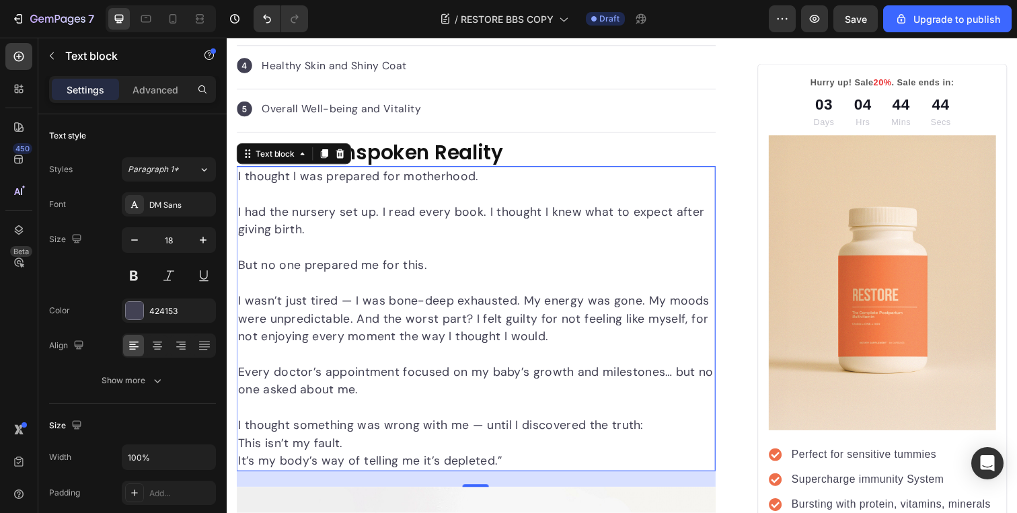
click at [429, 262] on p "But no one prepared me for this." at bounding box center [481, 271] width 487 height 18
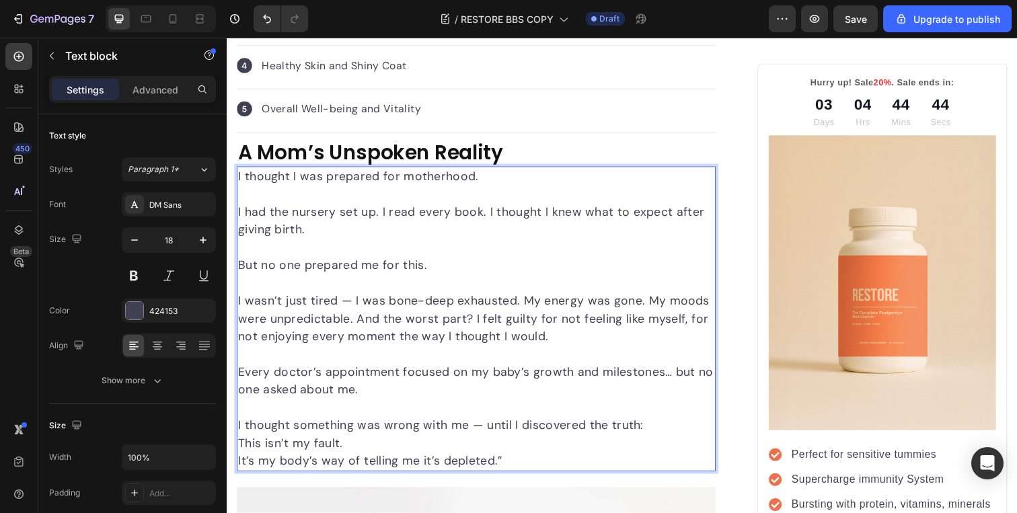
click at [421, 267] on p "But no one prepared me for this." at bounding box center [481, 271] width 487 height 18
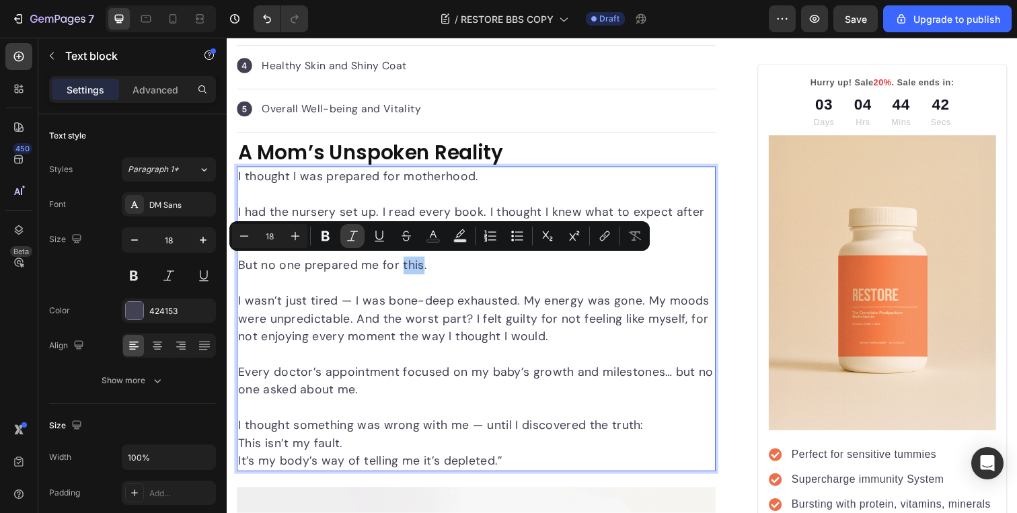
click at [355, 239] on icon "Editor contextual toolbar" at bounding box center [352, 235] width 13 height 13
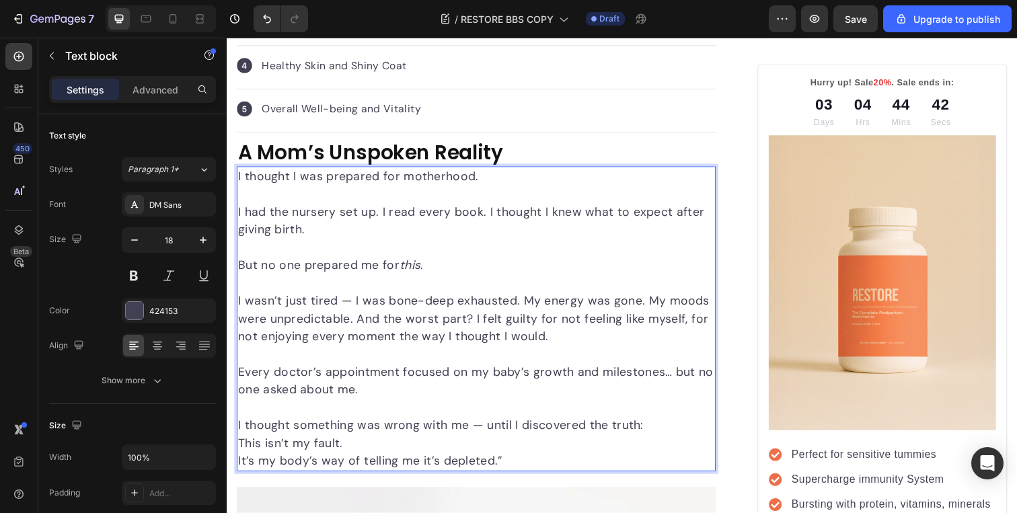
click at [445, 320] on p "I wasn’t just tired — I was bone-deep exhausted. My energy was gone. My moods w…" at bounding box center [481, 325] width 487 height 55
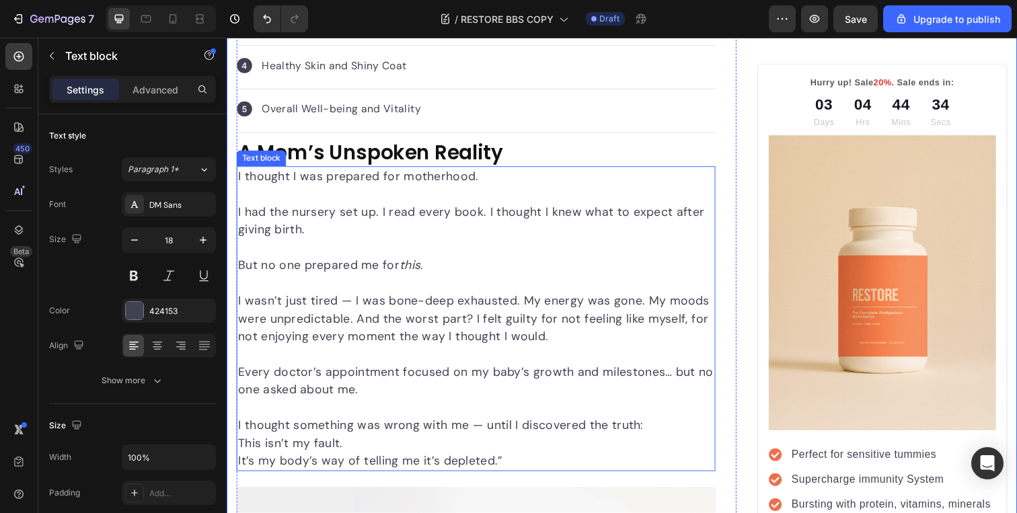
click at [390, 307] on p "I wasn’t just tired — I was bone-deep exhausted. My energy was gone. My moods w…" at bounding box center [481, 325] width 487 height 55
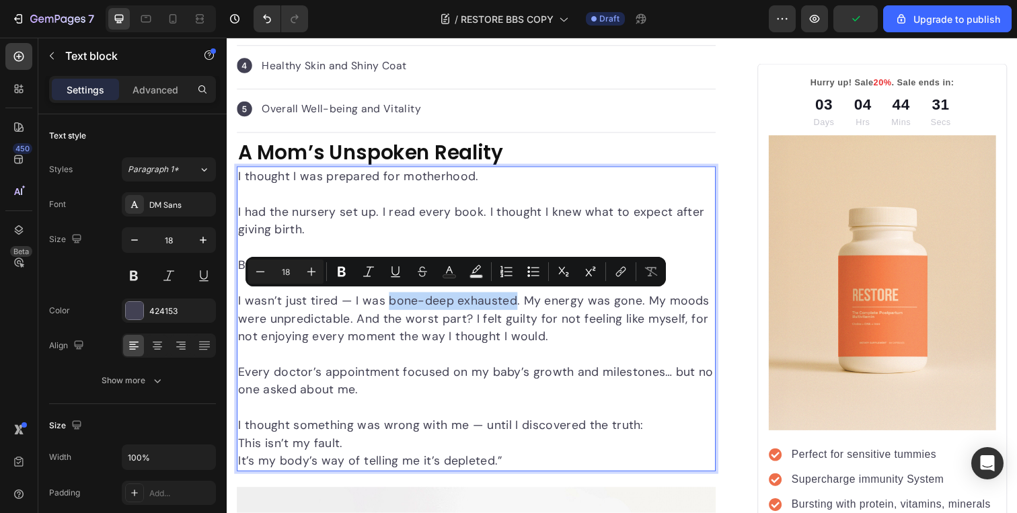
drag, startPoint x: 392, startPoint y: 303, endPoint x: 521, endPoint y: 307, distance: 129.3
click at [521, 307] on p "I wasn’t just tired — I was bone-deep exhausted. My energy was gone. My moods w…" at bounding box center [481, 325] width 487 height 55
click at [370, 271] on icon "Editor contextual toolbar" at bounding box center [368, 271] width 13 height 13
click at [491, 350] on p "I wasn’t just tired — I was bone-deep exhausted . My energy was gone. My moods …" at bounding box center [481, 325] width 487 height 55
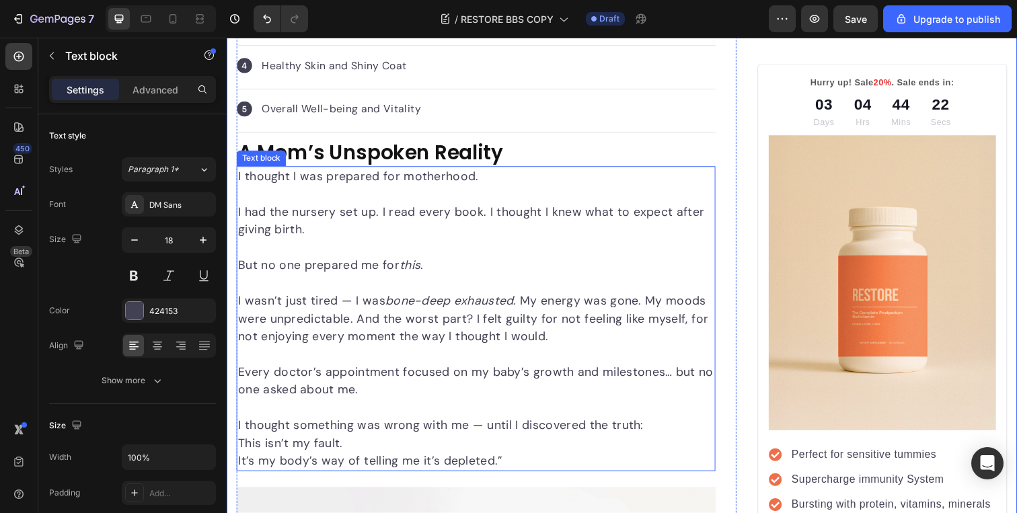
click at [465, 328] on p "I wasn’t just tired — I was bone-deep exhausted . My energy was gone. My moods …" at bounding box center [481, 325] width 487 height 55
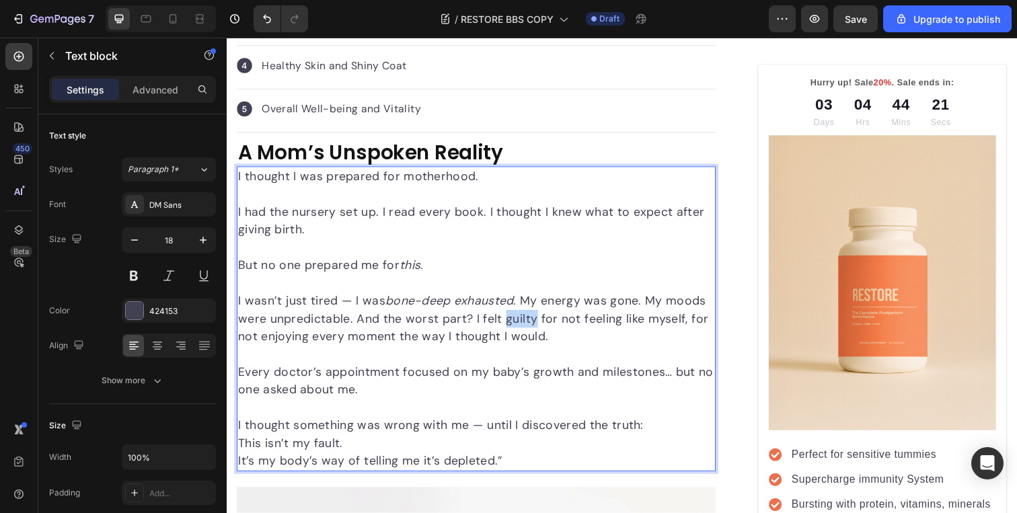
click at [526, 320] on p "I wasn’t just tired — I was bone-deep exhausted . My energy was gone. My moods …" at bounding box center [481, 325] width 487 height 55
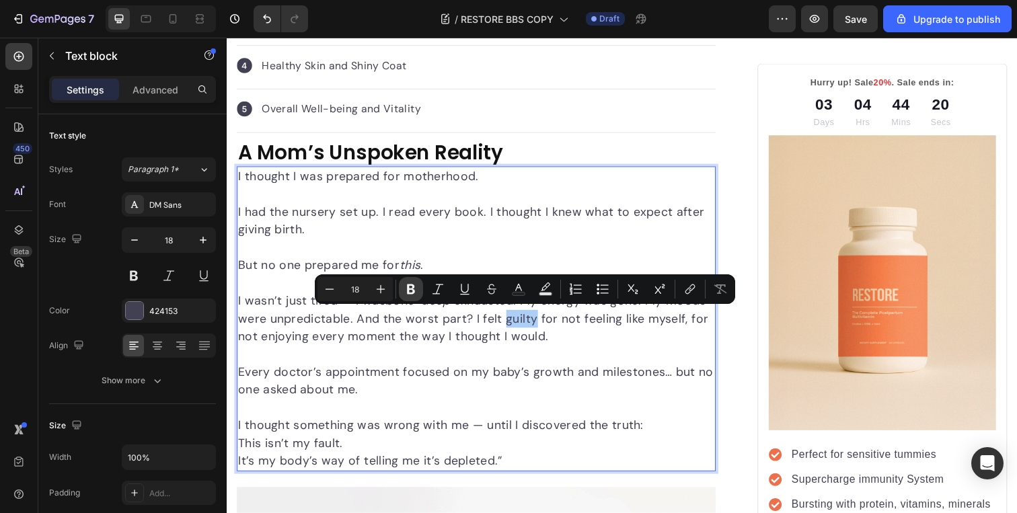
click at [408, 293] on icon "Editor contextual toolbar" at bounding box center [411, 290] width 8 height 10
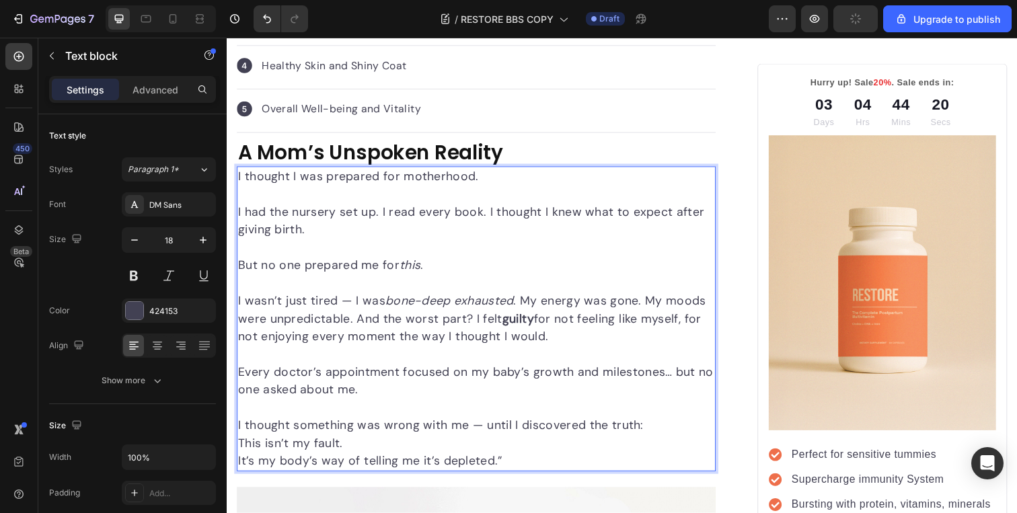
click at [556, 381] on p "Every doctor’s appointment focused on my baby’s growth and milestones… but no o…" at bounding box center [481, 389] width 487 height 36
click at [352, 398] on p "Every doctor’s appointment focused on my baby’s growth and milestones… but no o…" at bounding box center [481, 389] width 487 height 36
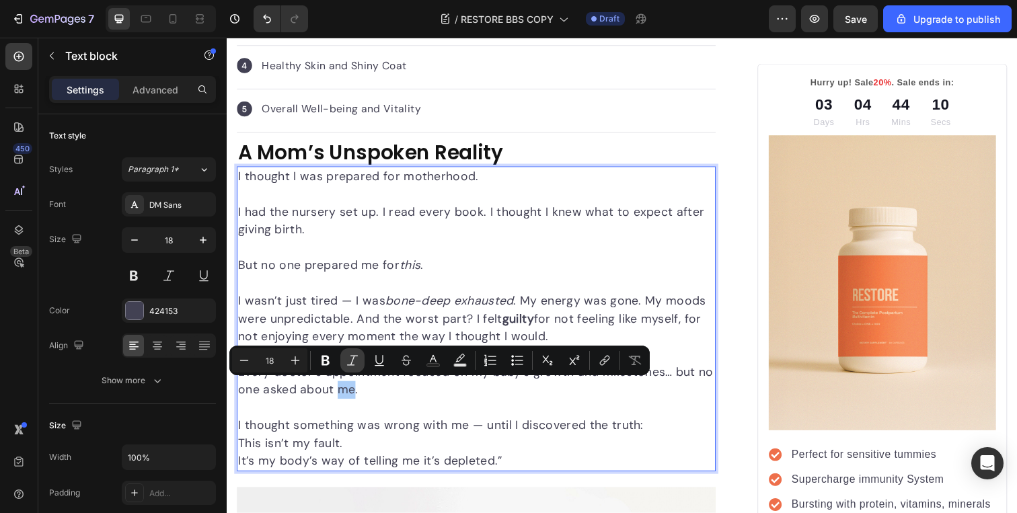
click at [359, 362] on icon "Editor contextual toolbar" at bounding box center [352, 360] width 13 height 13
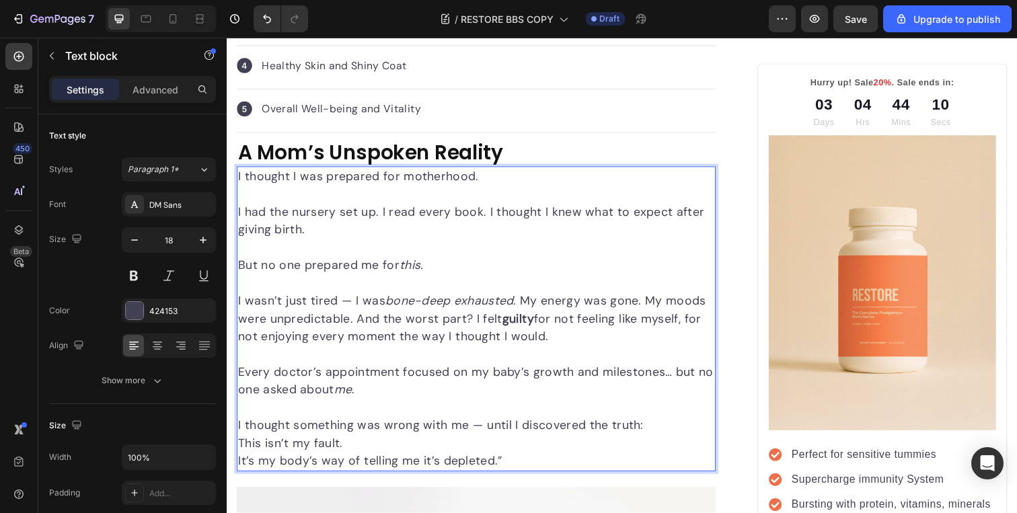
click at [398, 399] on p "Every doctor’s appointment focused on my baby’s growth and milestones… but no o…" at bounding box center [481, 389] width 487 height 36
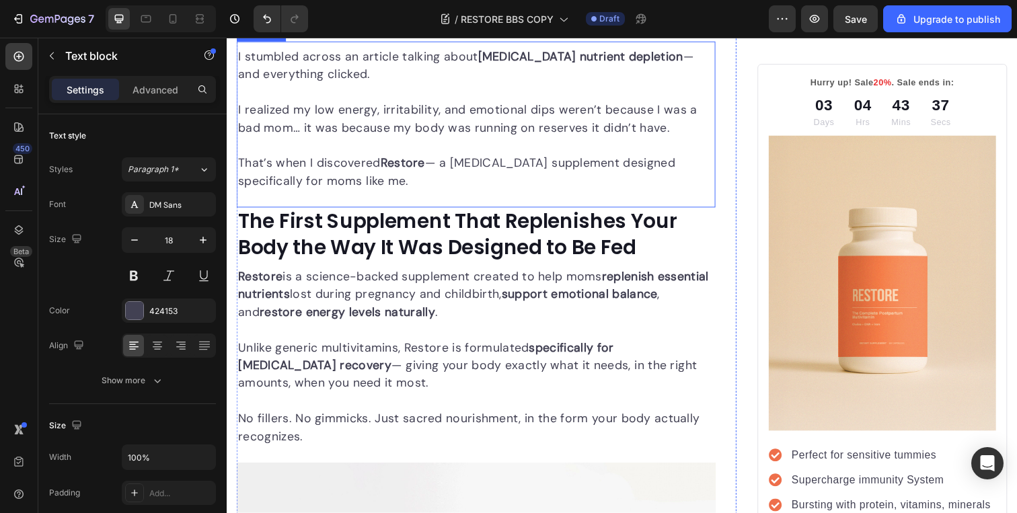
scroll to position [2429, 0]
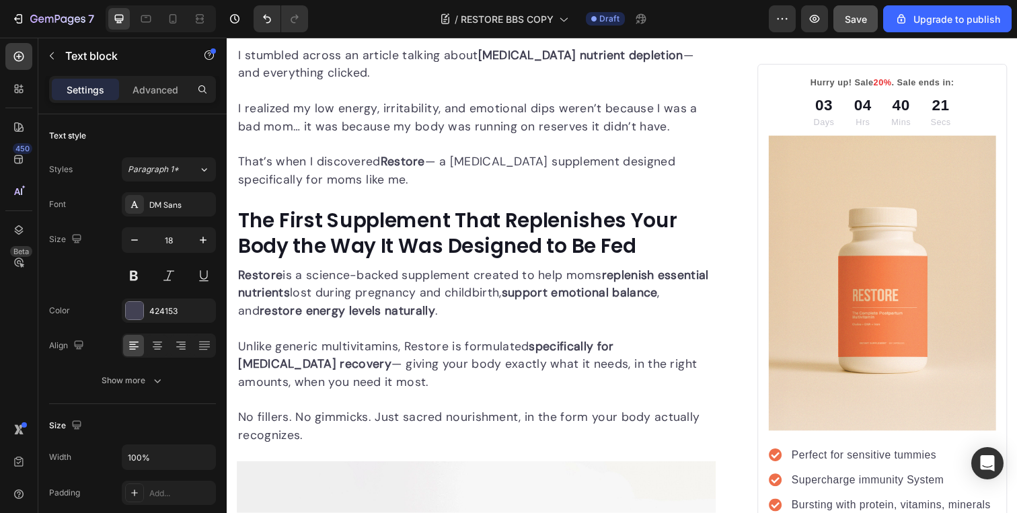
click at [855, 28] on button "Save" at bounding box center [856, 18] width 44 height 27
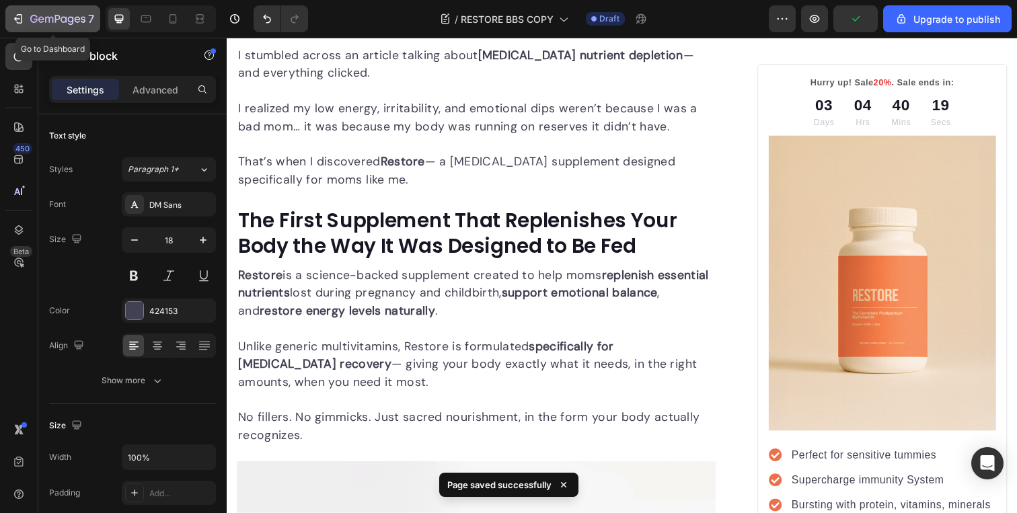
click at [22, 14] on icon "button" at bounding box center [17, 18] width 13 height 13
